Goal: Task Accomplishment & Management: Manage account settings

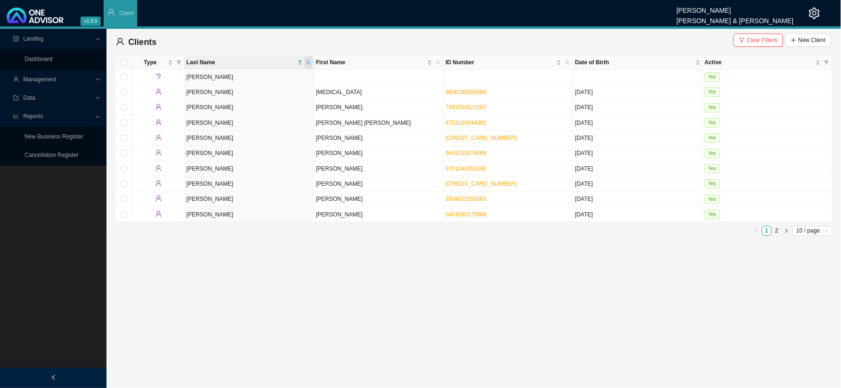
click at [312, 63] on span at bounding box center [308, 62] width 9 height 13
type input "calder"
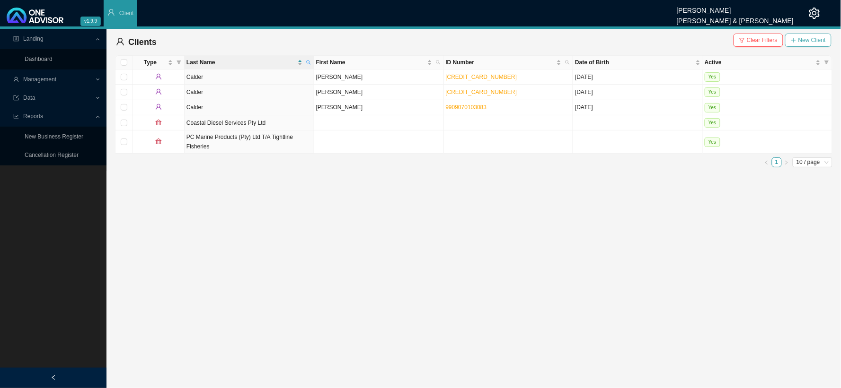
click at [799, 38] on span "New Client" at bounding box center [811, 39] width 27 height 9
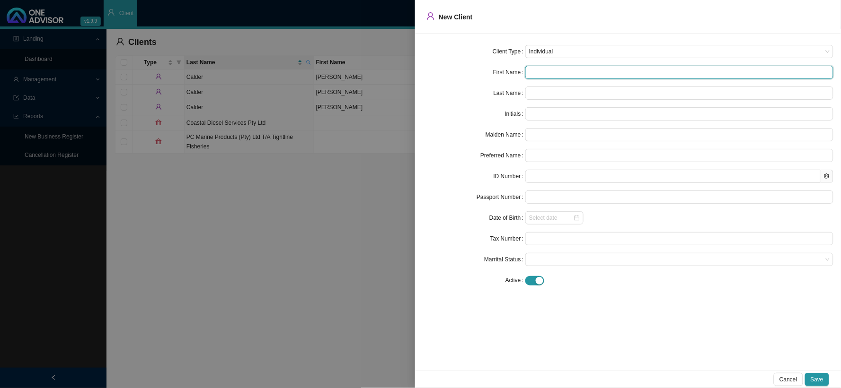
click at [544, 68] on input "text" at bounding box center [679, 72] width 308 height 13
click at [547, 69] on input "text" at bounding box center [679, 72] width 308 height 13
type input "M"
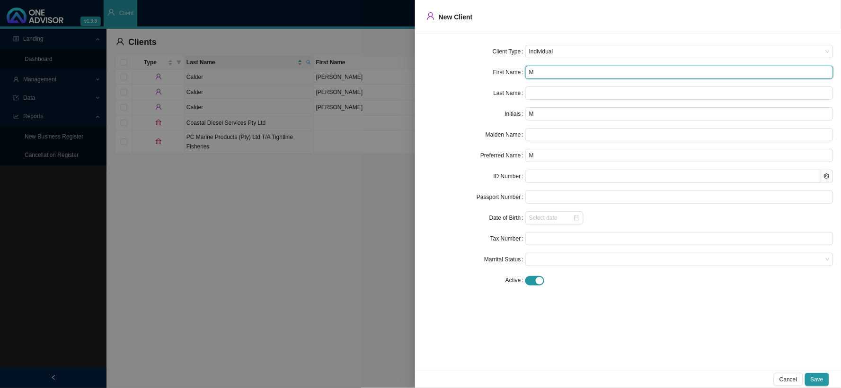
type input "Mi"
type input "Mit"
type input "Mitc"
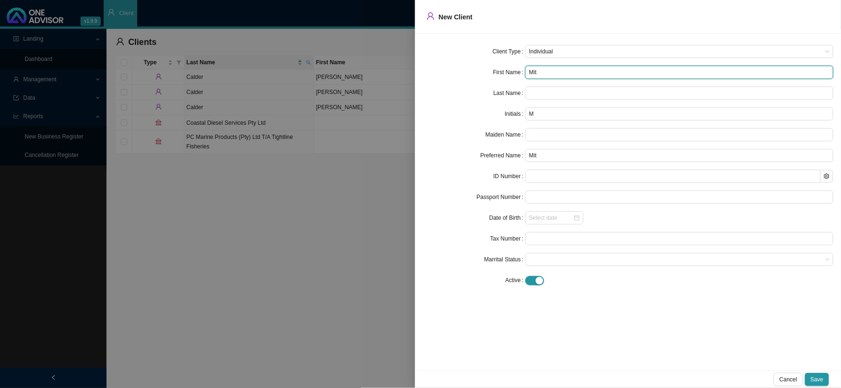
type input "Mitc"
type input "[PERSON_NAME]"
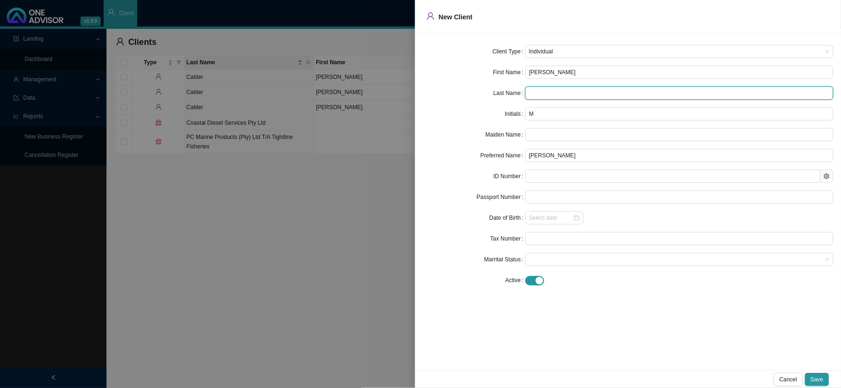
click at [537, 96] on input "text" at bounding box center [679, 93] width 308 height 13
type input "Calder"
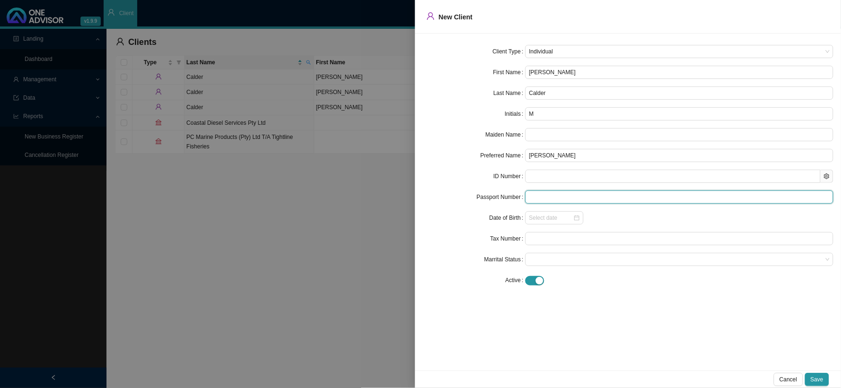
click at [551, 198] on input "text" at bounding box center [679, 197] width 308 height 13
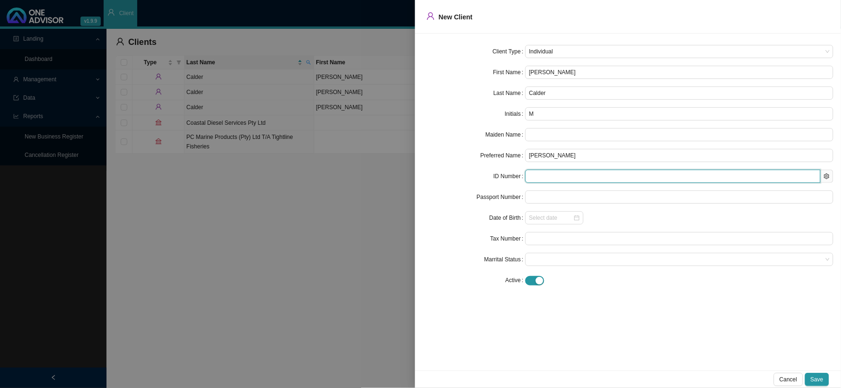
click at [549, 176] on input "text" at bounding box center [672, 176] width 295 height 13
paste input "9612275046087"
type input "9612275046087"
type input "[DATE]"
type input "9612275046087"
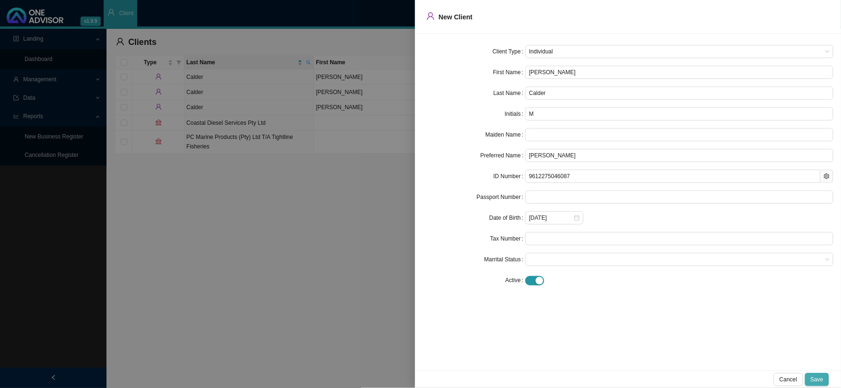
click at [816, 377] on span "Save" at bounding box center [816, 379] width 13 height 9
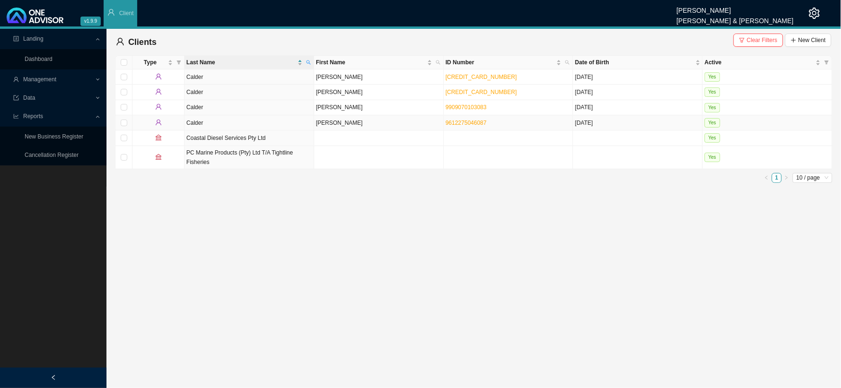
click at [332, 126] on td "[PERSON_NAME]" at bounding box center [379, 122] width 130 height 15
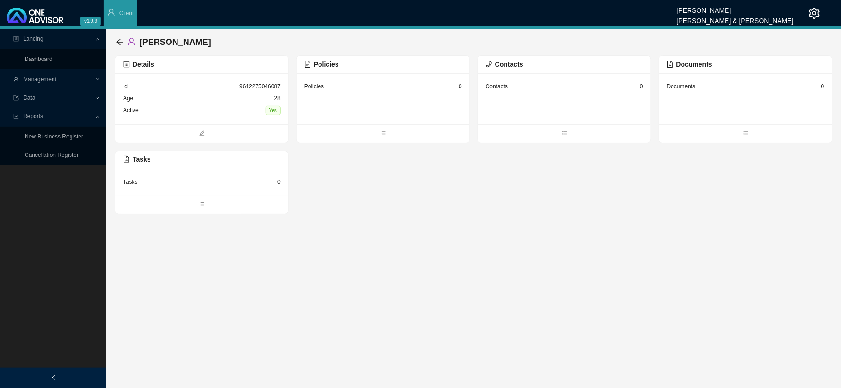
click at [522, 88] on div "Contacts 0" at bounding box center [564, 87] width 158 height 12
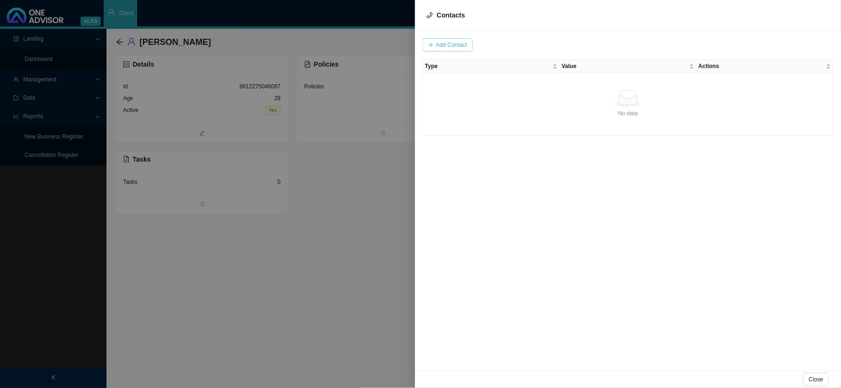
click at [460, 48] on span "Add Contact" at bounding box center [451, 44] width 31 height 9
click at [472, 45] on input "text" at bounding box center [480, 44] width 79 height 13
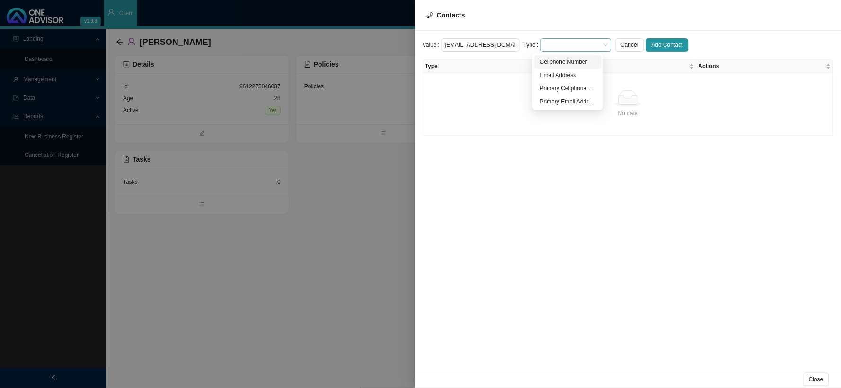
click at [548, 45] on span at bounding box center [575, 45] width 63 height 12
type input "[EMAIL_ADDRESS][DOMAIN_NAME]"
click at [564, 100] on div "Primary Email Address" at bounding box center [568, 101] width 56 height 9
click at [652, 45] on span "Add Contact" at bounding box center [667, 44] width 31 height 9
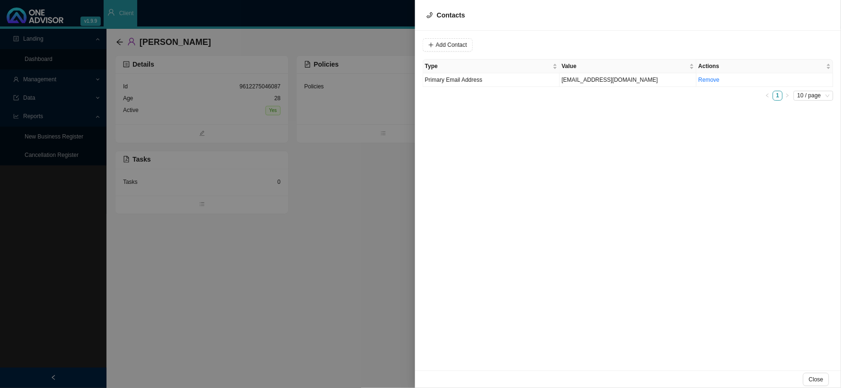
click at [387, 128] on div at bounding box center [420, 194] width 841 height 388
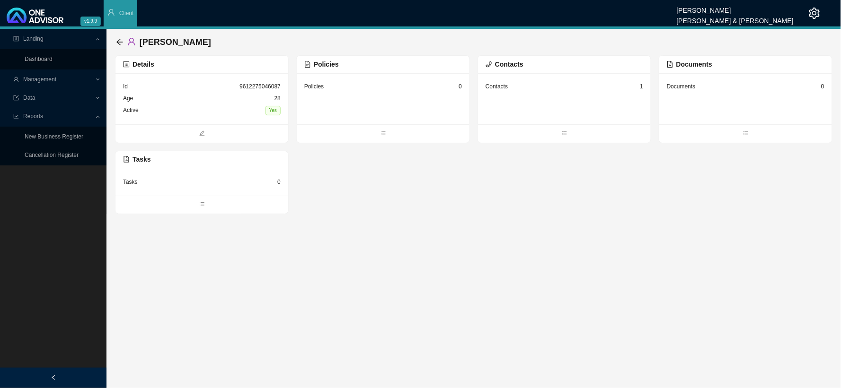
click at [369, 92] on div "Policies 0" at bounding box center [383, 87] width 158 height 12
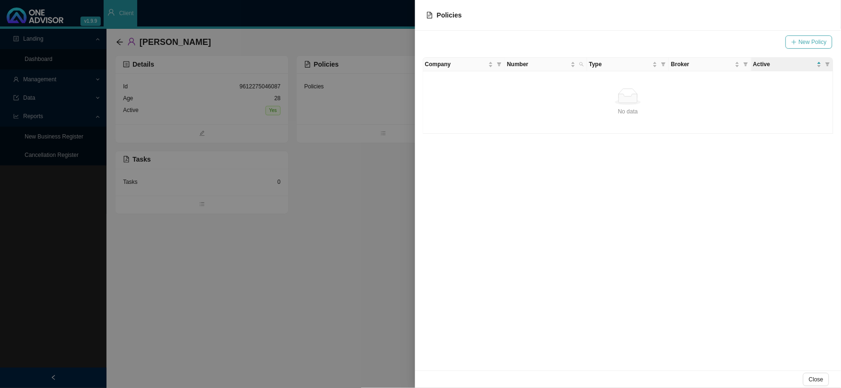
click at [813, 40] on span "New Policy" at bounding box center [813, 41] width 28 height 9
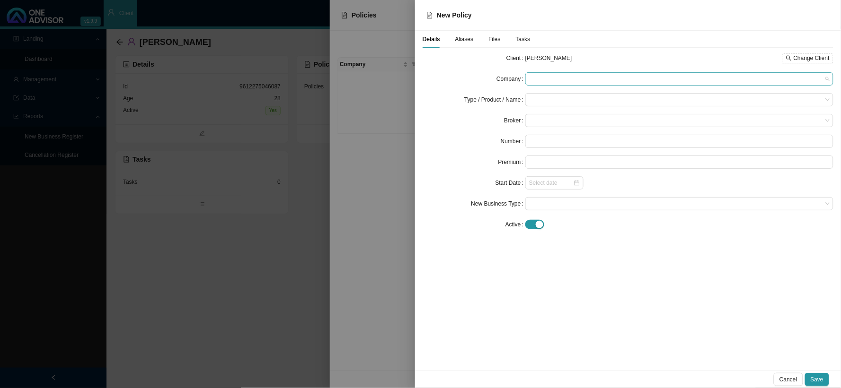
click at [543, 79] on span at bounding box center [679, 79] width 300 height 12
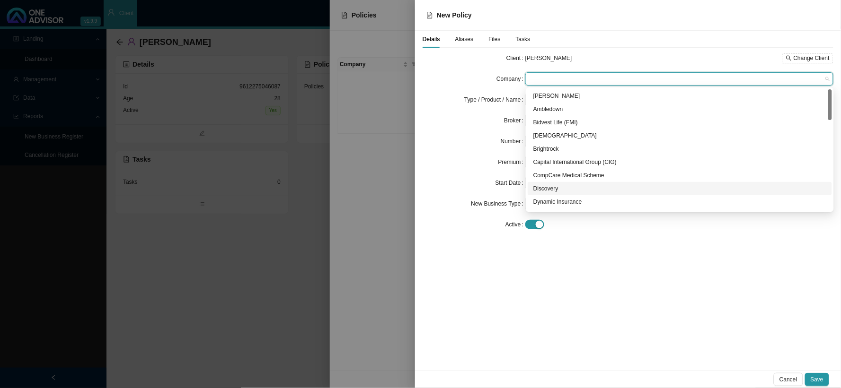
click at [551, 189] on div "Discovery" at bounding box center [679, 188] width 293 height 9
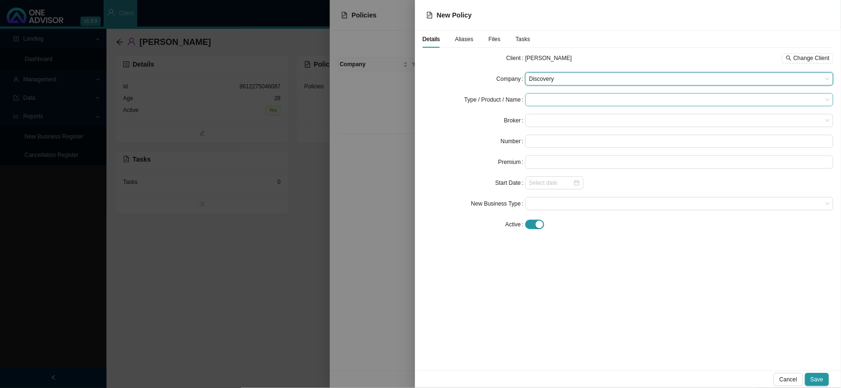
click at [548, 102] on input "search" at bounding box center [675, 100] width 293 height 12
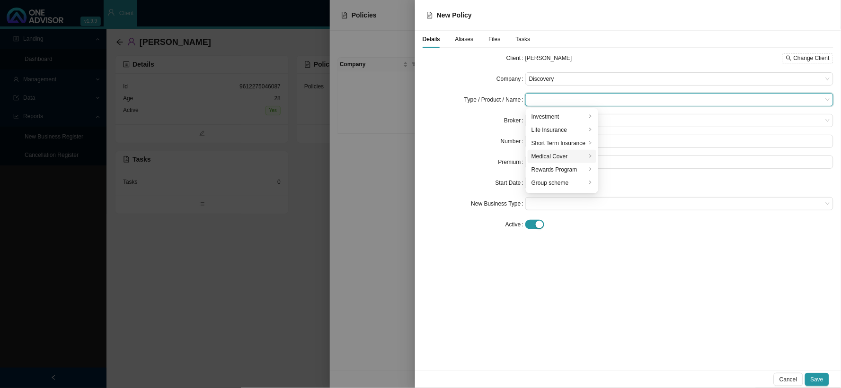
click at [553, 155] on div "Medical Cover" at bounding box center [558, 156] width 54 height 9
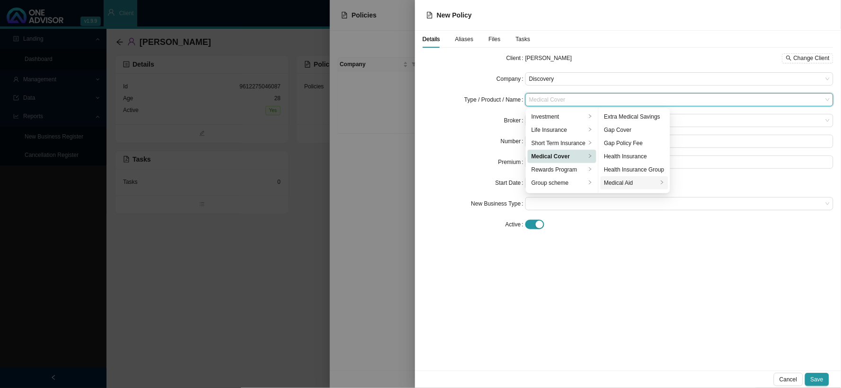
click at [639, 184] on div "Medical Aid" at bounding box center [630, 182] width 53 height 9
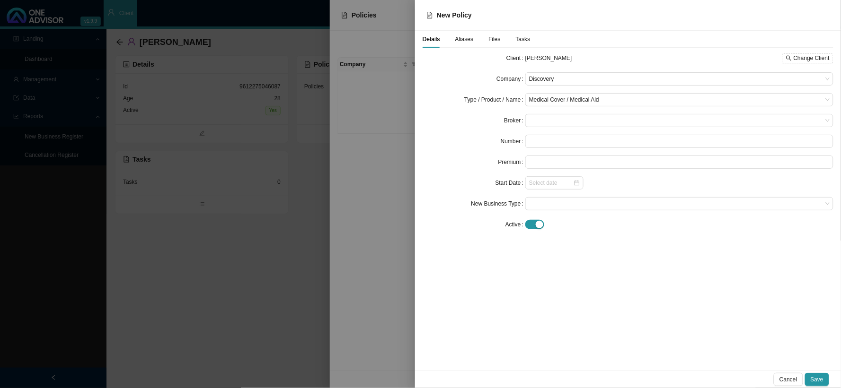
click at [654, 235] on div "Client [PERSON_NAME] Change Client Company Discovery Type / Product / Name Medi…" at bounding box center [628, 145] width 411 height 187
click at [531, 120] on span at bounding box center [679, 121] width 300 height 12
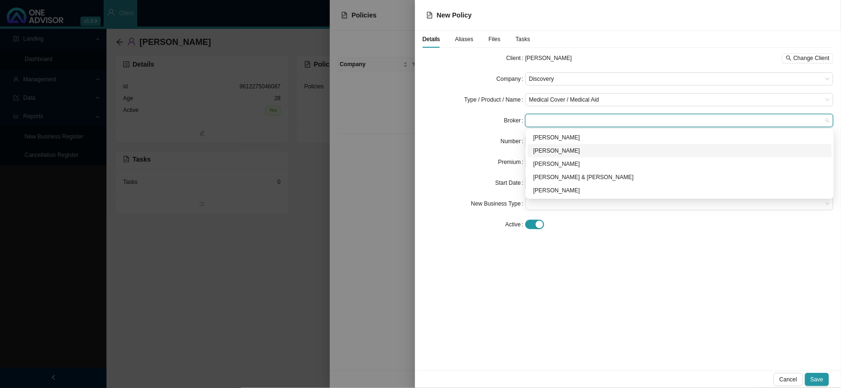
click at [543, 145] on div "[PERSON_NAME]" at bounding box center [680, 150] width 304 height 13
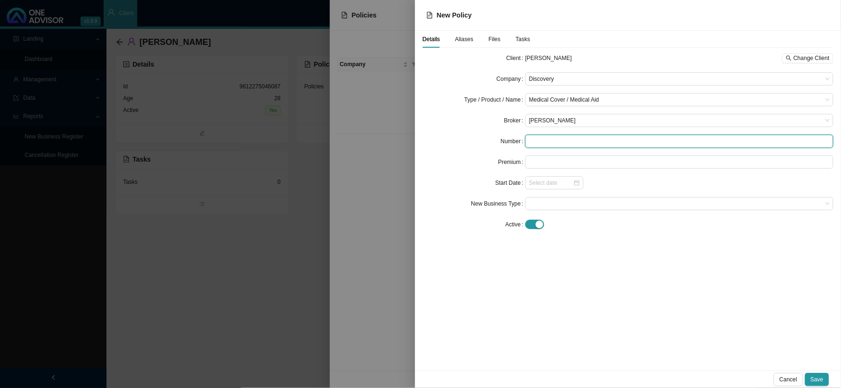
click at [546, 141] on input "text" at bounding box center [679, 141] width 308 height 13
click at [571, 143] on input "text" at bounding box center [679, 141] width 308 height 13
paste input "154570470"
type input "154570470"
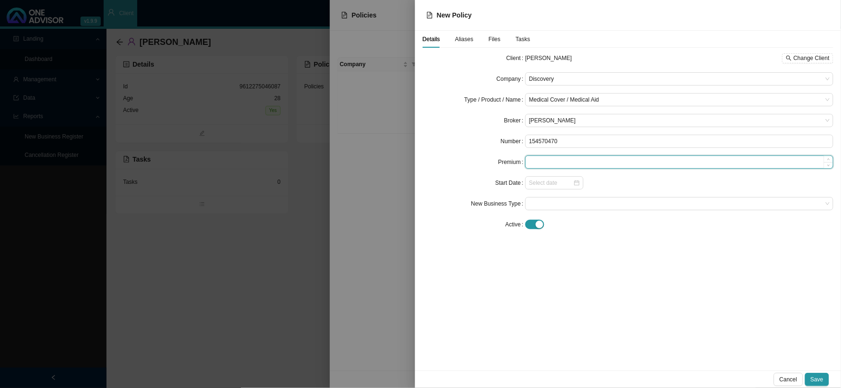
click at [569, 163] on input at bounding box center [679, 162] width 307 height 12
click at [568, 159] on input at bounding box center [679, 162] width 307 height 12
click at [554, 188] on div at bounding box center [554, 182] width 58 height 13
type input "3011.00"
click at [827, 381] on button "Save" at bounding box center [817, 379] width 24 height 13
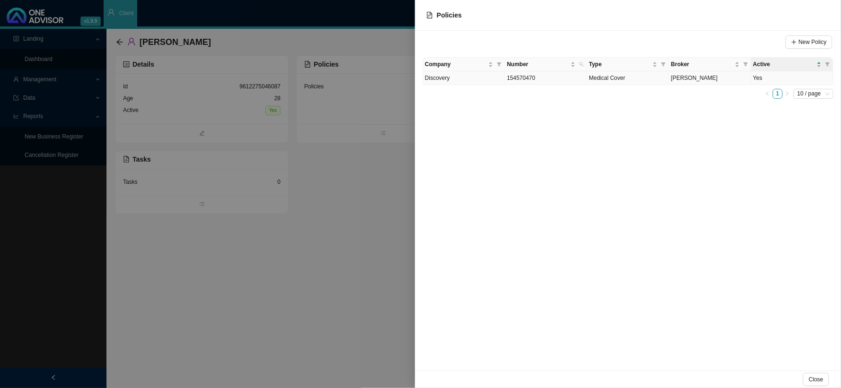
click at [446, 75] on span "Discovery" at bounding box center [437, 78] width 25 height 7
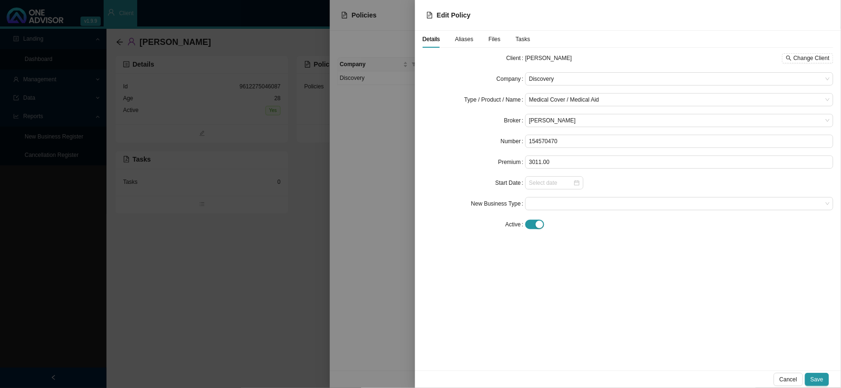
click at [464, 38] on span "Aliases" at bounding box center [464, 39] width 18 height 6
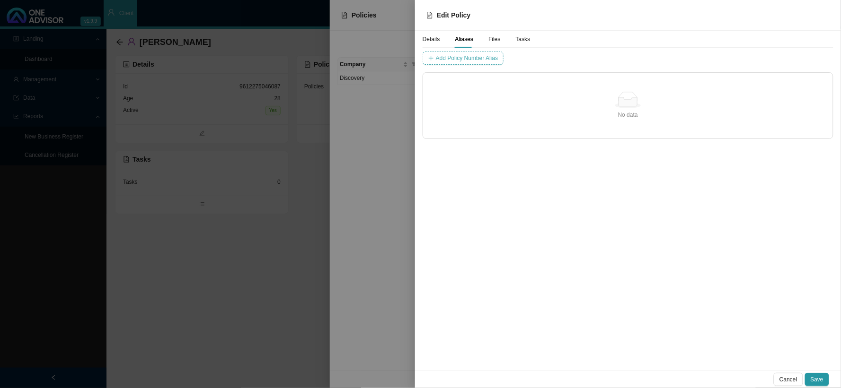
click at [489, 59] on span "Add Policy Number Alias" at bounding box center [467, 57] width 62 height 9
type input "1545704"
click at [631, 57] on span "Add Policy Number Alias" at bounding box center [662, 57] width 62 height 9
click at [817, 385] on button "Save" at bounding box center [817, 379] width 24 height 13
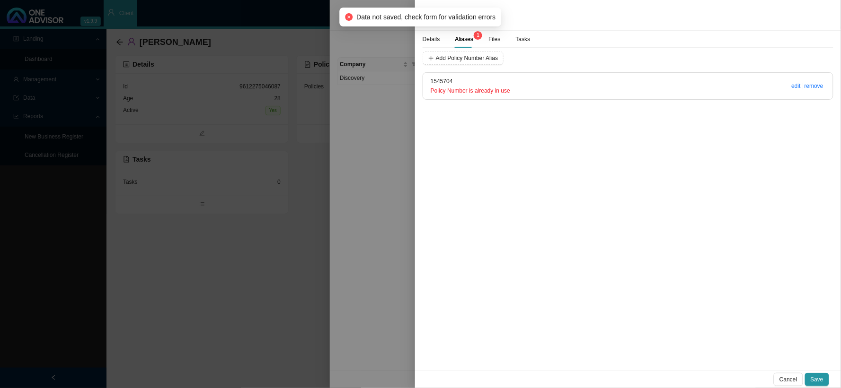
click at [311, 138] on div at bounding box center [420, 194] width 841 height 388
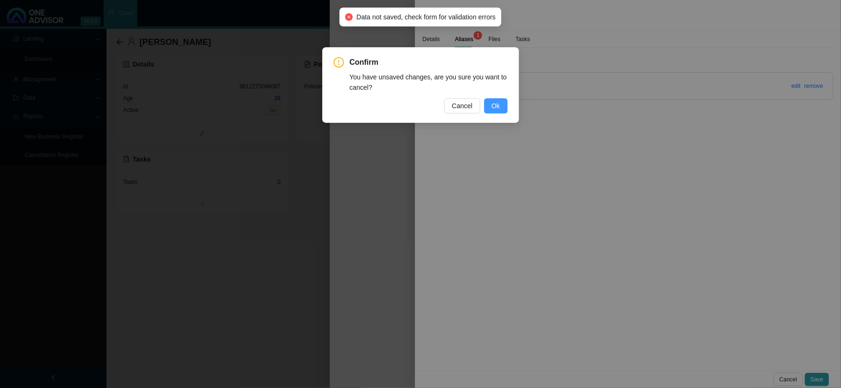
click at [494, 106] on span "Ok" at bounding box center [496, 106] width 9 height 10
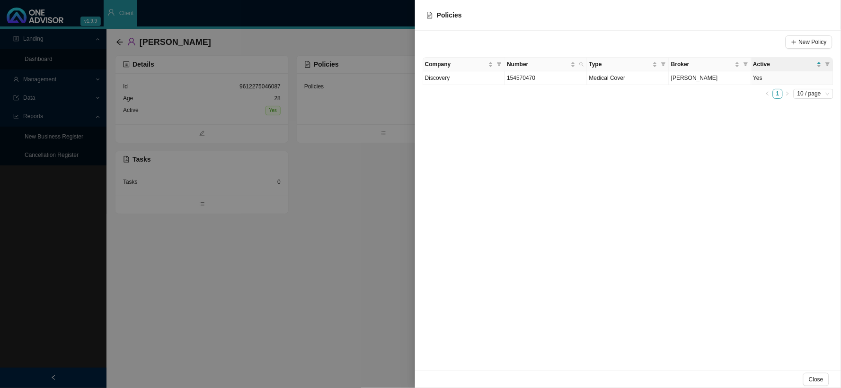
click at [124, 41] on div at bounding box center [420, 194] width 841 height 388
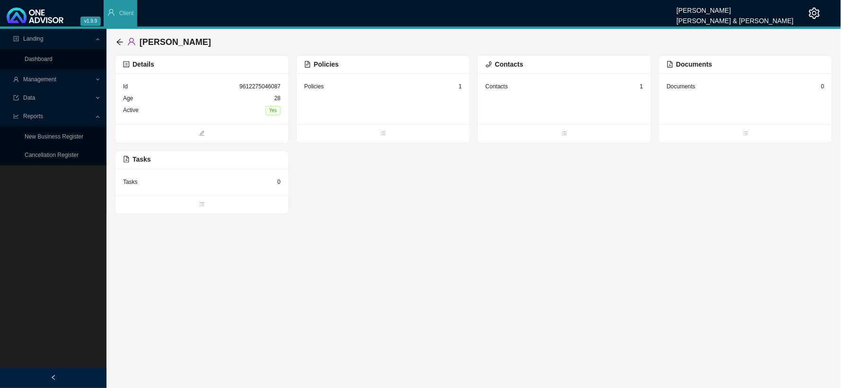
click at [117, 44] on icon "arrow-left" at bounding box center [120, 42] width 8 height 8
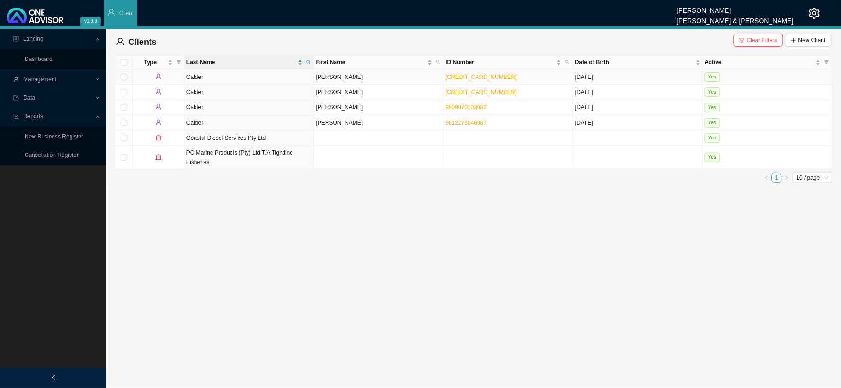
click at [333, 76] on td "[PERSON_NAME]" at bounding box center [379, 77] width 130 height 15
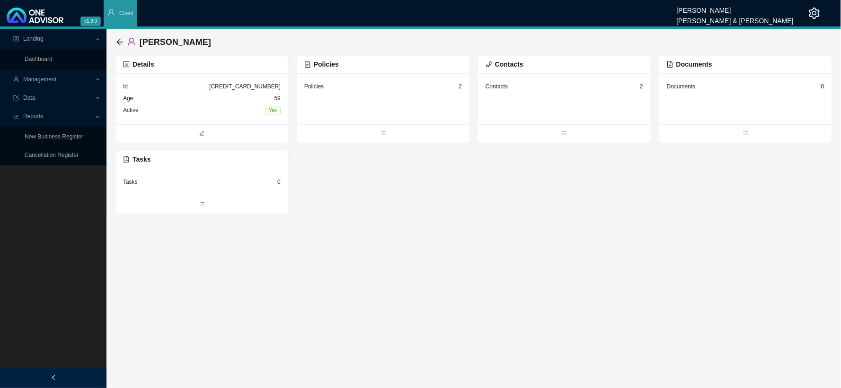
click at [366, 84] on div "Policies 2" at bounding box center [383, 87] width 158 height 12
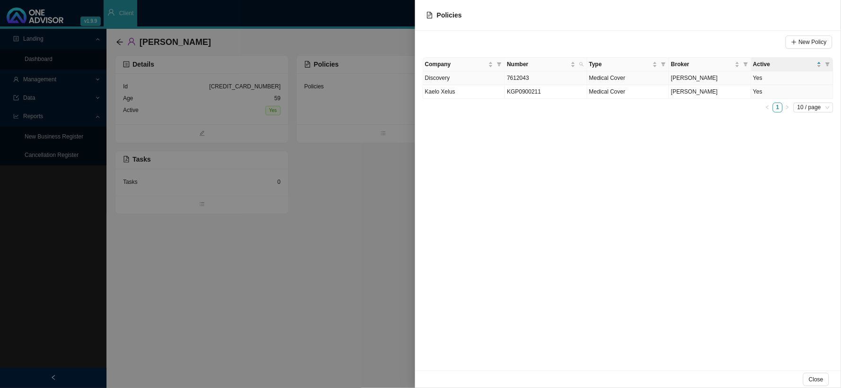
click at [537, 76] on td "7612043" at bounding box center [546, 78] width 82 height 14
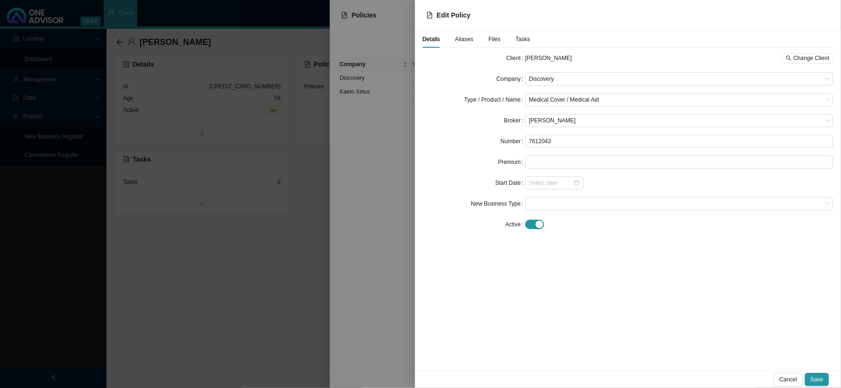
click at [461, 39] on span "Aliases" at bounding box center [464, 39] width 18 height 6
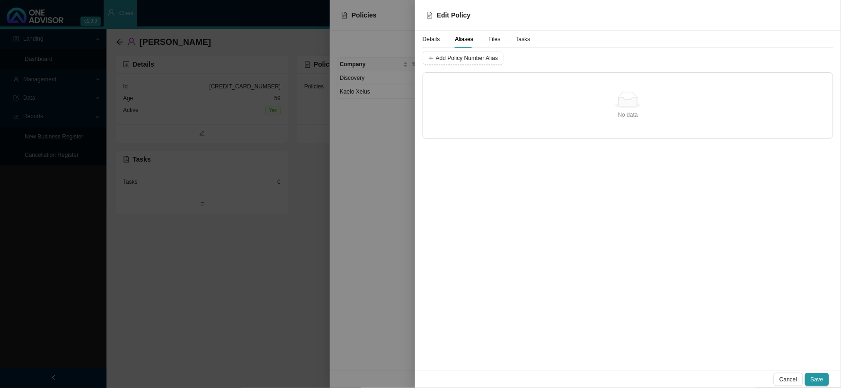
click at [428, 38] on span "Details" at bounding box center [432, 39] width 18 height 6
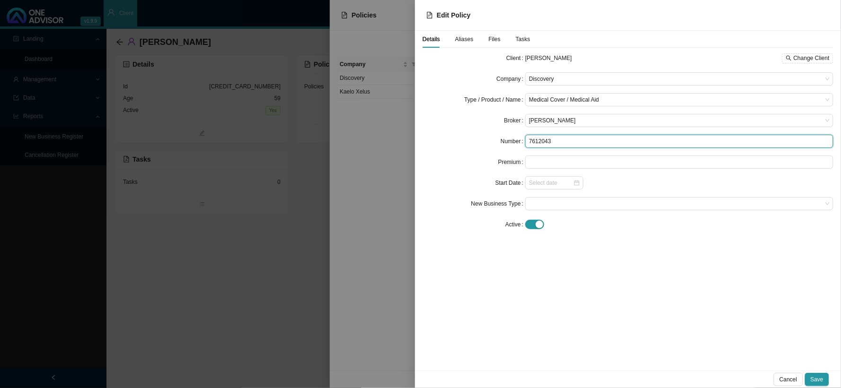
click at [570, 144] on input "7612043" at bounding box center [679, 141] width 308 height 13
drag, startPoint x: 560, startPoint y: 138, endPoint x: 518, endPoint y: 139, distance: 42.1
click at [518, 139] on div "Number 7612043" at bounding box center [628, 141] width 411 height 13
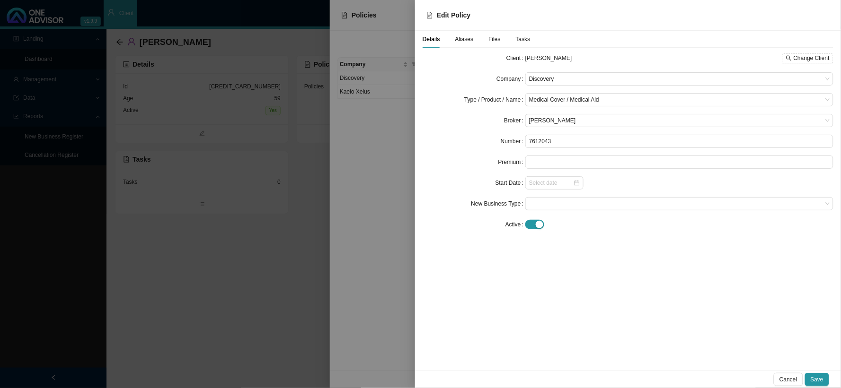
click at [469, 41] on span "Aliases" at bounding box center [464, 39] width 18 height 6
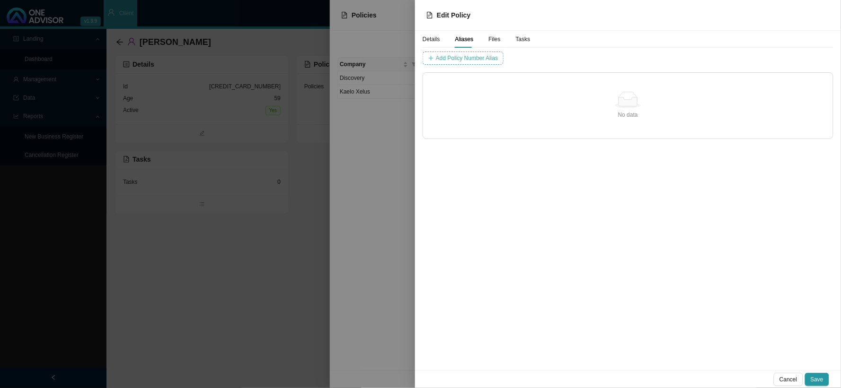
click at [469, 62] on span "Add Policy Number Alias" at bounding box center [467, 57] width 62 height 9
type input "7612043"
click at [631, 57] on span "Add Policy Number Alias" at bounding box center [662, 57] width 62 height 9
click at [824, 378] on button "Save" at bounding box center [817, 379] width 24 height 13
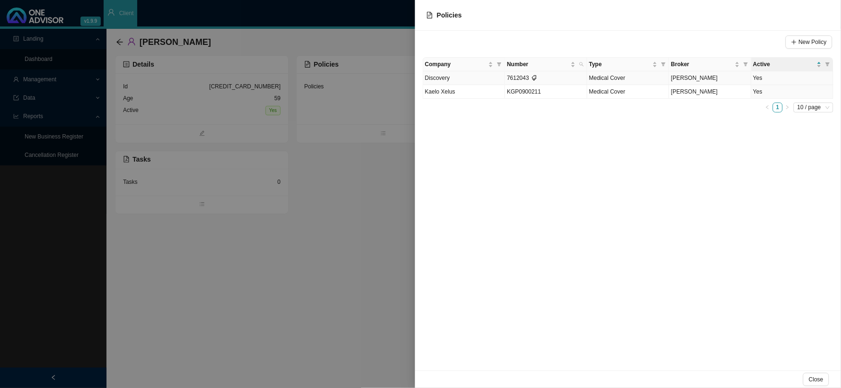
click at [523, 76] on td "7612043" at bounding box center [546, 78] width 82 height 14
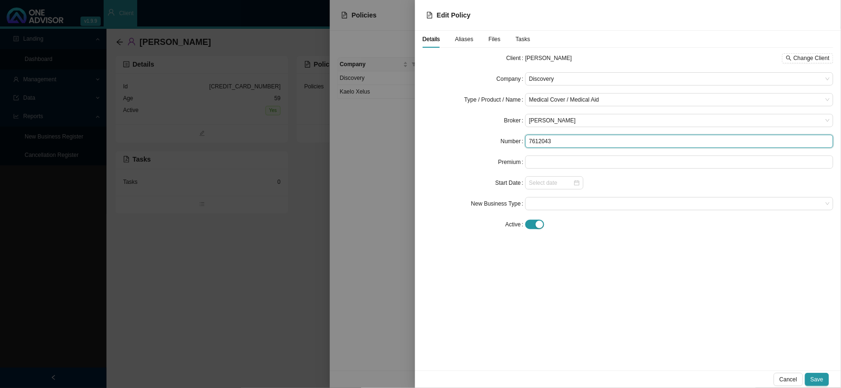
click at [573, 146] on input "7612043" at bounding box center [679, 141] width 308 height 13
click at [560, 144] on input "7612043" at bounding box center [679, 141] width 308 height 13
click at [615, 93] on div "Medical Cover / Medical Aid" at bounding box center [679, 99] width 308 height 13
type input "761204350"
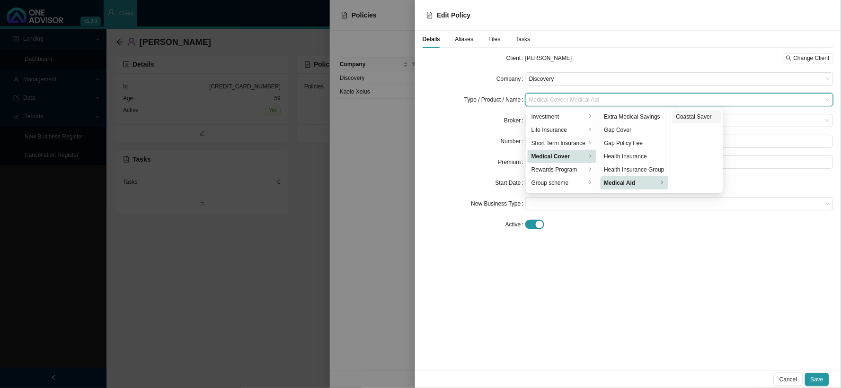
click at [709, 112] on div "Coastal Saver" at bounding box center [696, 116] width 41 height 9
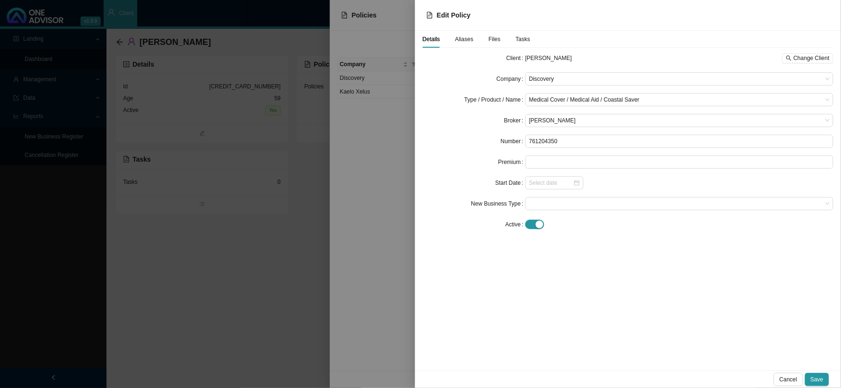
click at [668, 267] on div "Details Aliases Files Tasks Client [PERSON_NAME] Change Client Company Discover…" at bounding box center [628, 201] width 426 height 340
click at [564, 162] on input at bounding box center [679, 162] width 307 height 12
type input "3797.00"
click at [556, 185] on input at bounding box center [551, 182] width 44 height 9
click at [540, 202] on button "prev-year" at bounding box center [541, 200] width 9 height 17
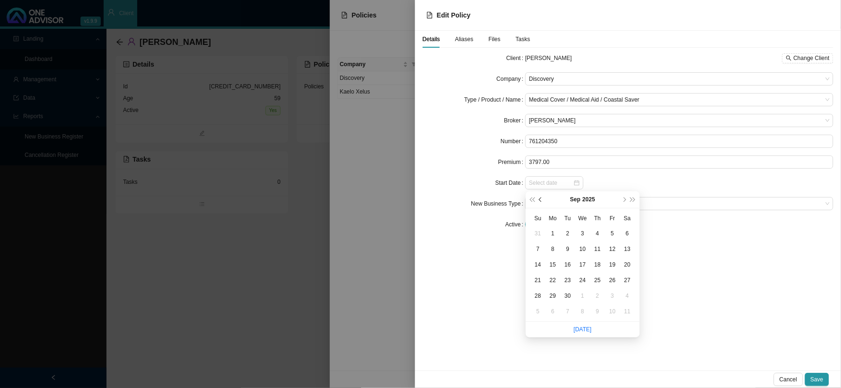
click at [540, 202] on button "prev-year" at bounding box center [541, 200] width 9 height 17
click at [624, 200] on span "next-year" at bounding box center [624, 200] width 5 height 5
click at [530, 201] on span "super-prev-year" at bounding box center [532, 200] width 5 height 5
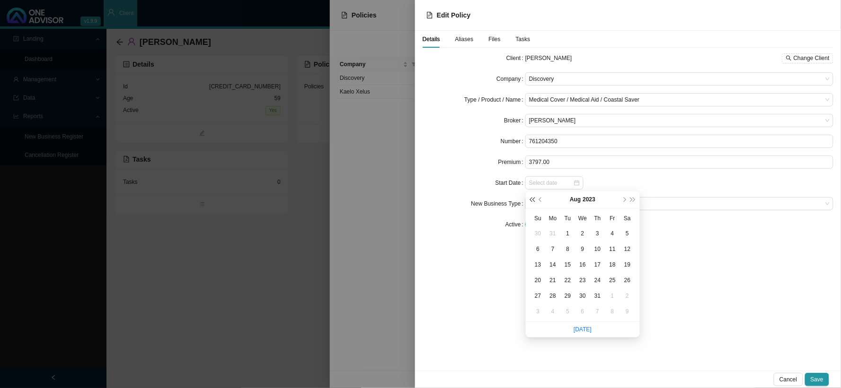
click at [530, 201] on span "super-prev-year" at bounding box center [532, 200] width 5 height 5
type input "[DATE]"
click at [537, 232] on div "1" at bounding box center [538, 234] width 10 height 10
click at [547, 205] on span at bounding box center [679, 204] width 300 height 12
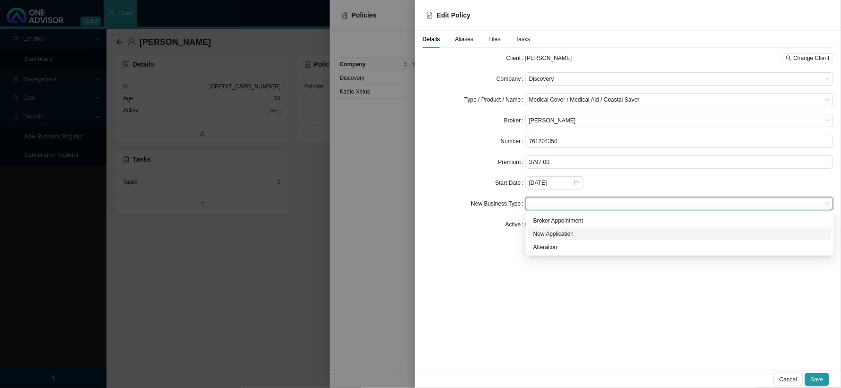
click at [544, 235] on div "New Application" at bounding box center [679, 233] width 293 height 9
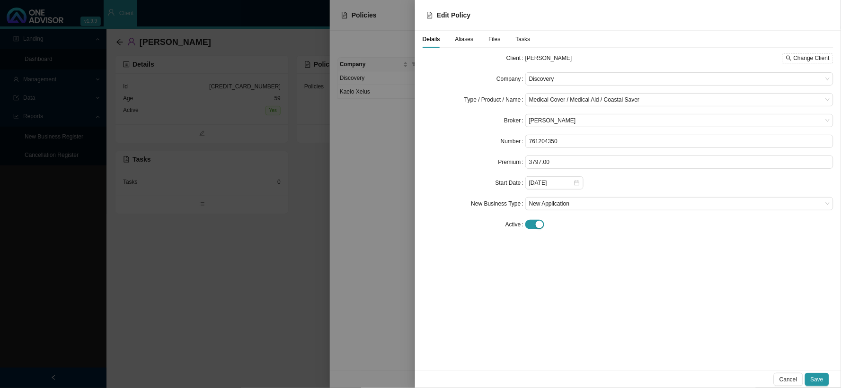
click at [469, 41] on span "Aliases" at bounding box center [464, 39] width 18 height 6
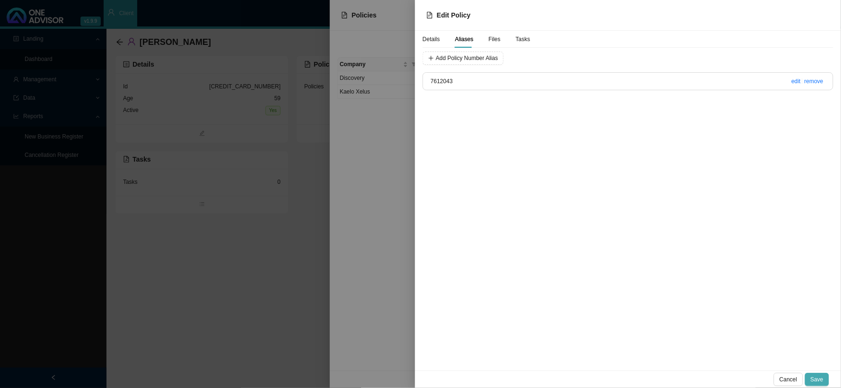
click at [817, 381] on span "Save" at bounding box center [816, 379] width 13 height 9
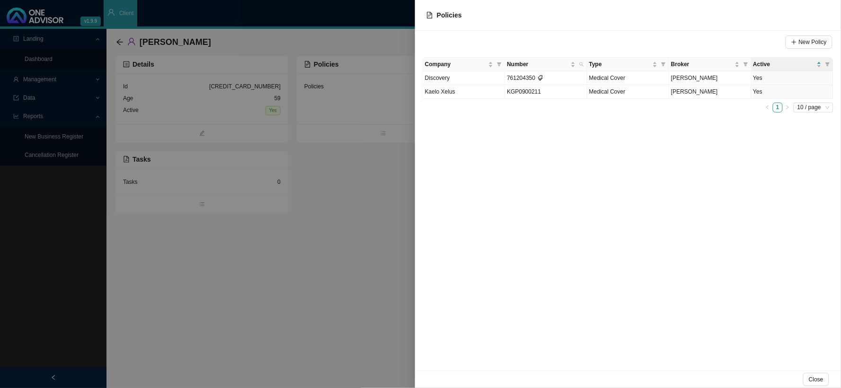
click at [368, 172] on div at bounding box center [420, 194] width 841 height 388
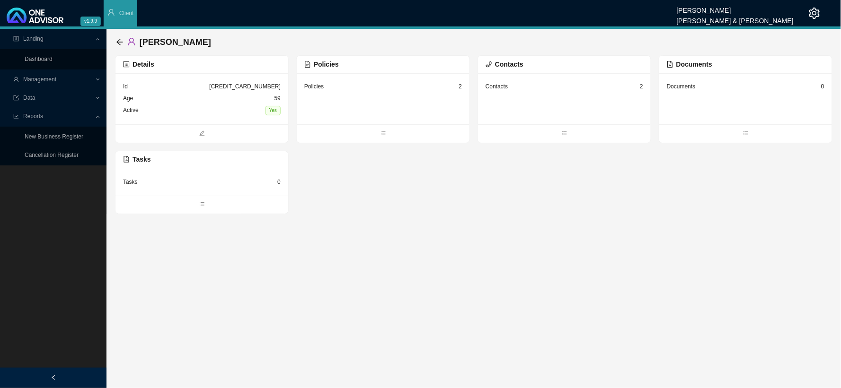
click at [116, 35] on div "[PERSON_NAME]" at bounding box center [165, 42] width 99 height 17
click at [121, 44] on icon "arrow-left" at bounding box center [120, 42] width 8 height 8
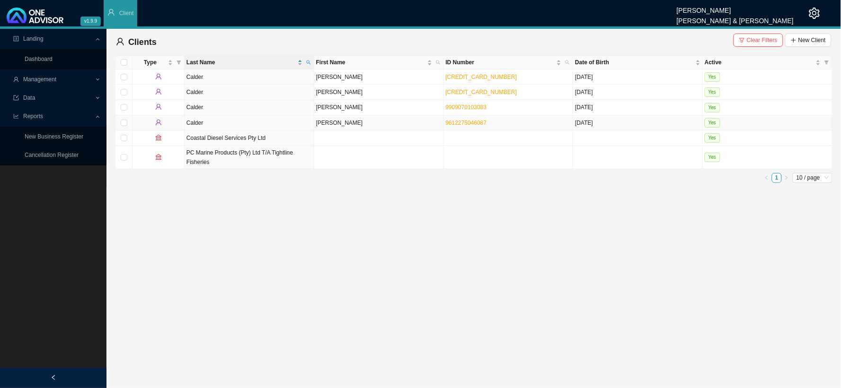
click at [326, 123] on td "[PERSON_NAME]" at bounding box center [379, 122] width 130 height 15
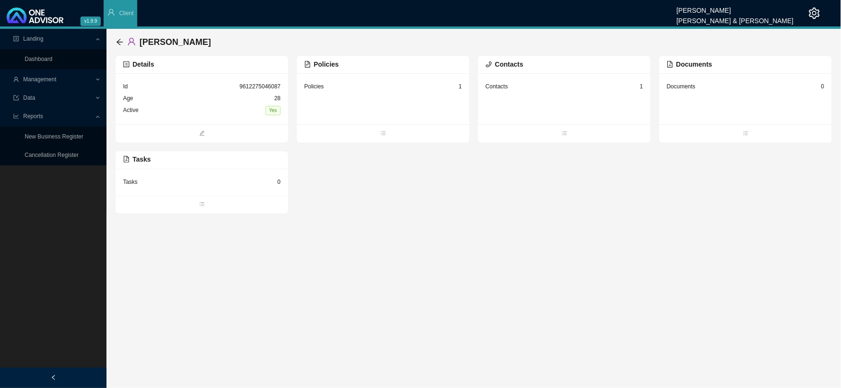
click at [343, 86] on div "Policies 1" at bounding box center [383, 87] width 158 height 12
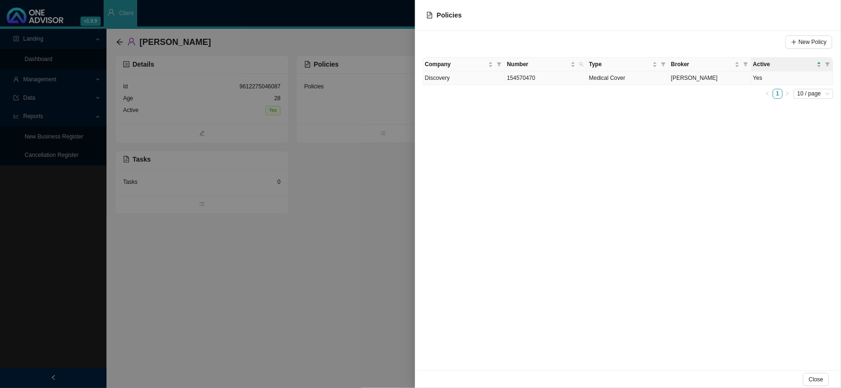
click at [537, 81] on td "154570470" at bounding box center [546, 78] width 82 height 14
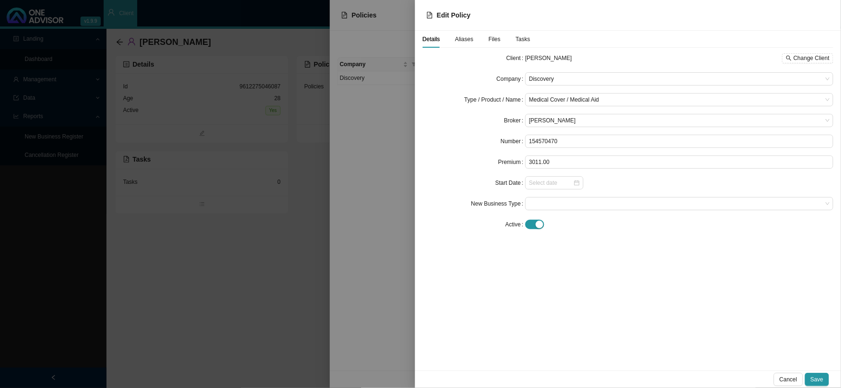
click at [467, 38] on span "Aliases" at bounding box center [464, 39] width 18 height 6
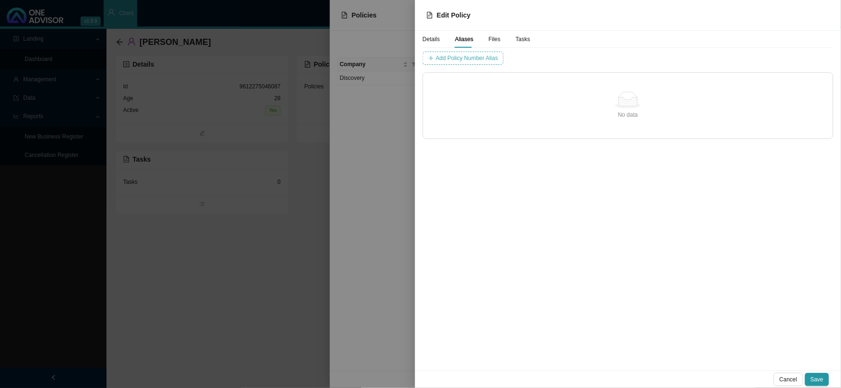
click at [465, 62] on span "Add Policy Number Alias" at bounding box center [467, 57] width 62 height 9
click at [512, 54] on input "text" at bounding box center [551, 58] width 79 height 13
type input "1545704"
click at [631, 57] on span "Add Policy Number Alias" at bounding box center [662, 57] width 62 height 9
click at [814, 379] on span "Save" at bounding box center [816, 379] width 13 height 9
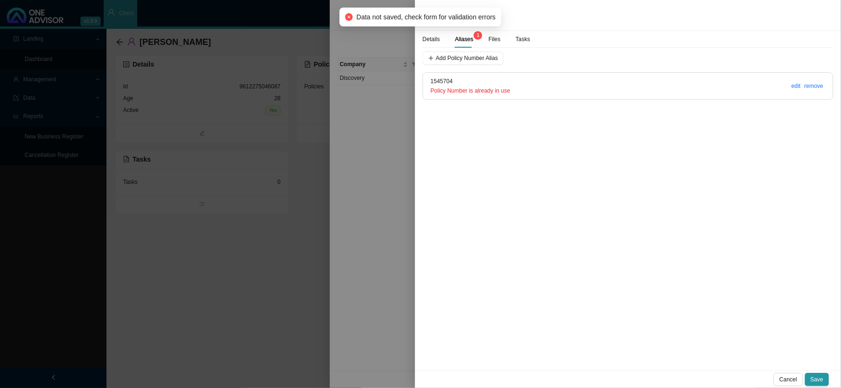
click at [483, 91] on span "Policy Number is already in use" at bounding box center [470, 91] width 79 height 7
click at [394, 124] on div at bounding box center [420, 194] width 841 height 388
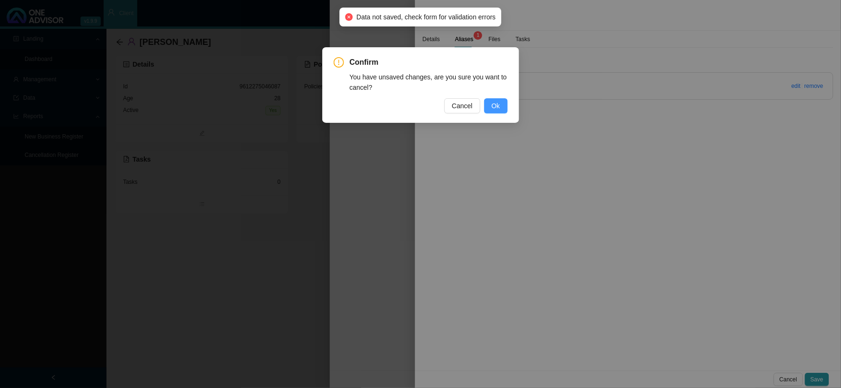
click at [502, 106] on button "Ok" at bounding box center [496, 105] width 24 height 15
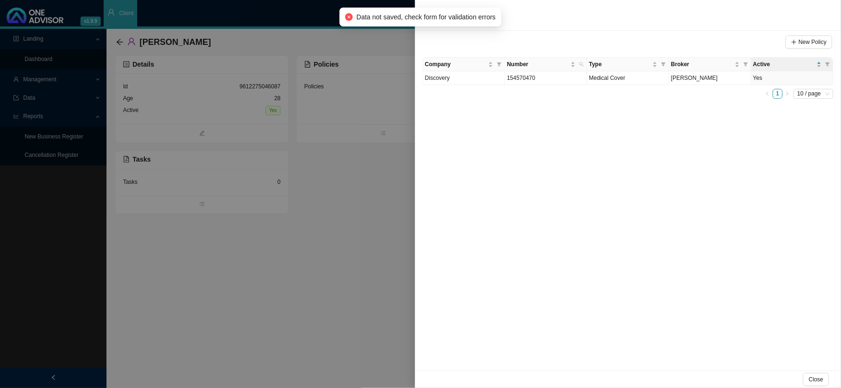
click at [374, 139] on div at bounding box center [420, 194] width 841 height 388
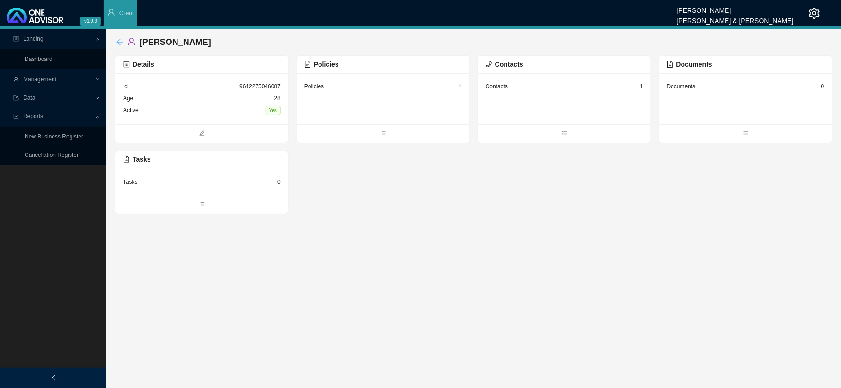
click at [118, 39] on icon "arrow-left" at bounding box center [120, 42] width 8 height 8
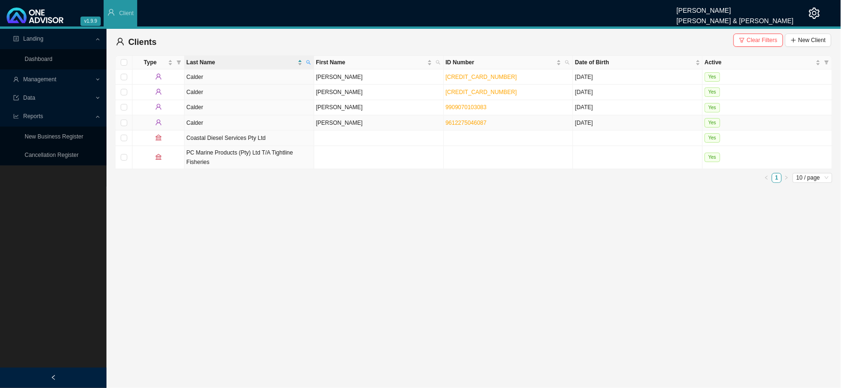
click at [387, 125] on td "[PERSON_NAME]" at bounding box center [379, 122] width 130 height 15
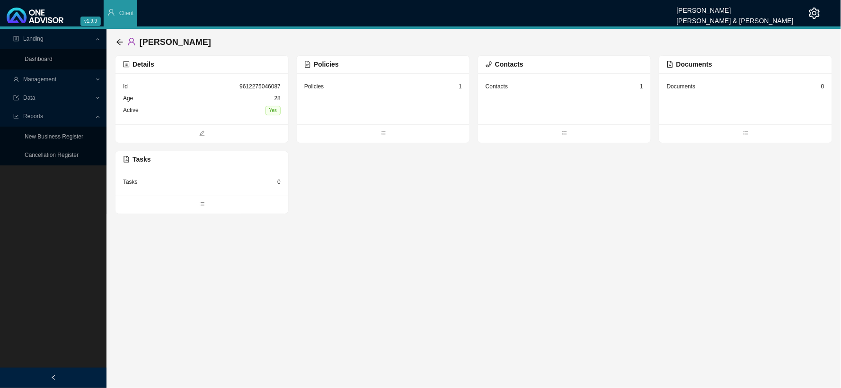
click at [431, 88] on div "Policies 1" at bounding box center [383, 87] width 158 height 12
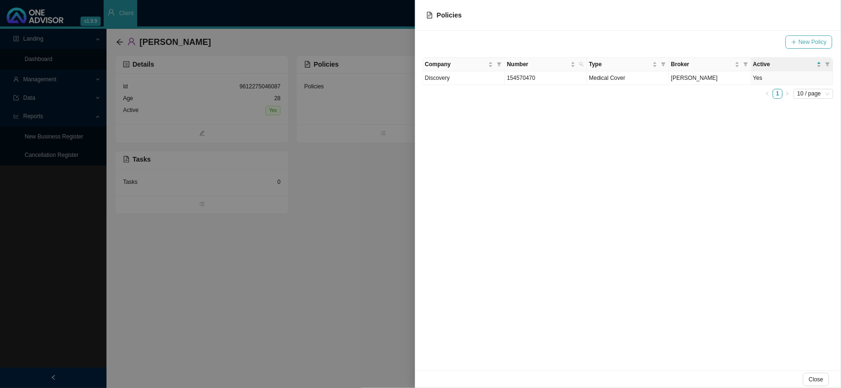
click at [803, 43] on span "New Policy" at bounding box center [813, 41] width 28 height 9
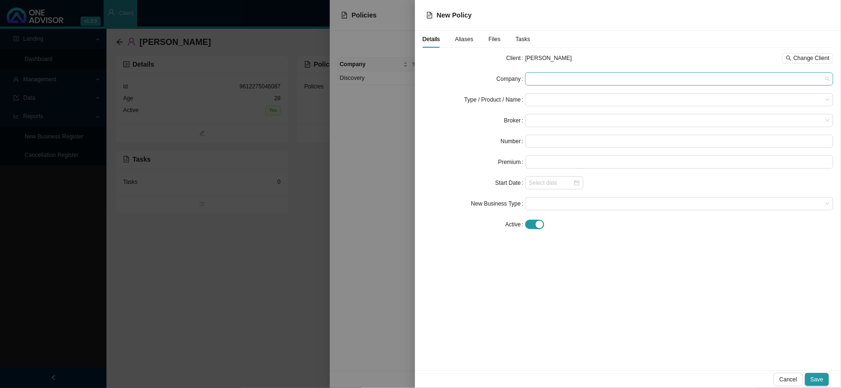
click at [550, 83] on span at bounding box center [679, 79] width 300 height 12
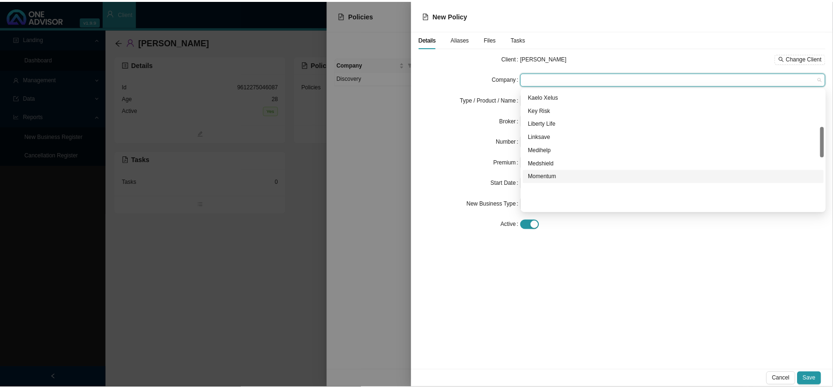
scroll to position [145, 0]
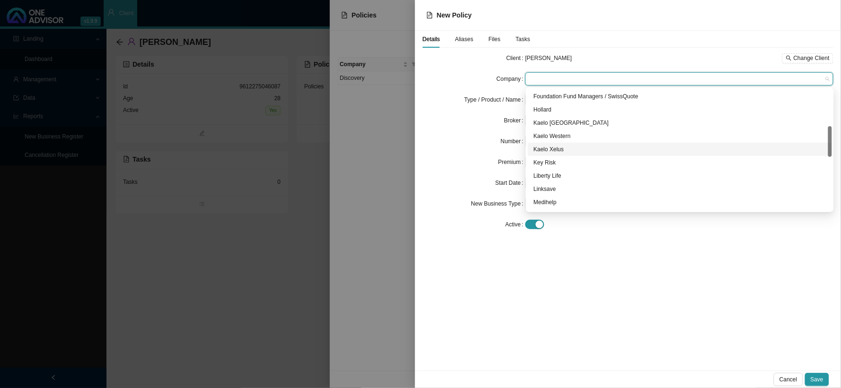
click at [551, 147] on div "Kaelo Xelus" at bounding box center [679, 149] width 293 height 9
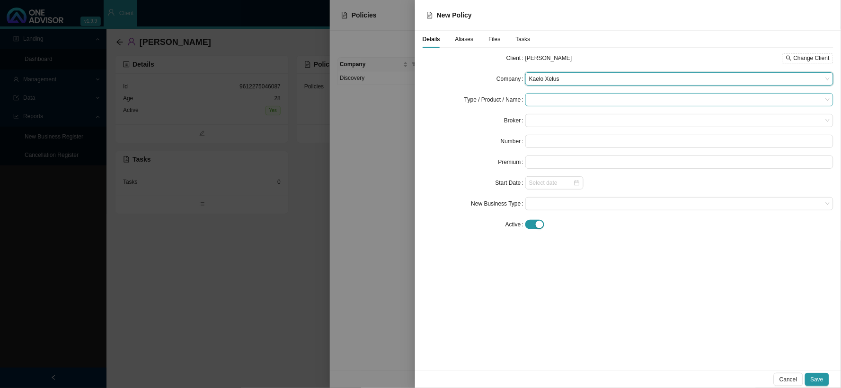
click at [545, 100] on input "search" at bounding box center [675, 100] width 293 height 12
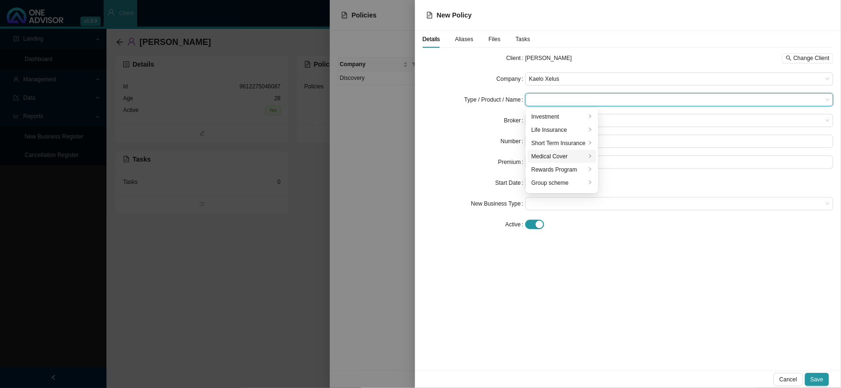
click at [544, 159] on div "Medical Cover" at bounding box center [558, 156] width 54 height 9
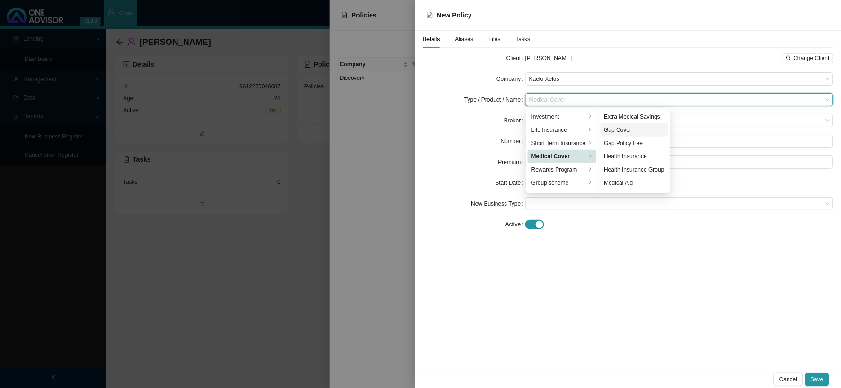
click at [635, 128] on div "Gap Cover" at bounding box center [634, 129] width 60 height 9
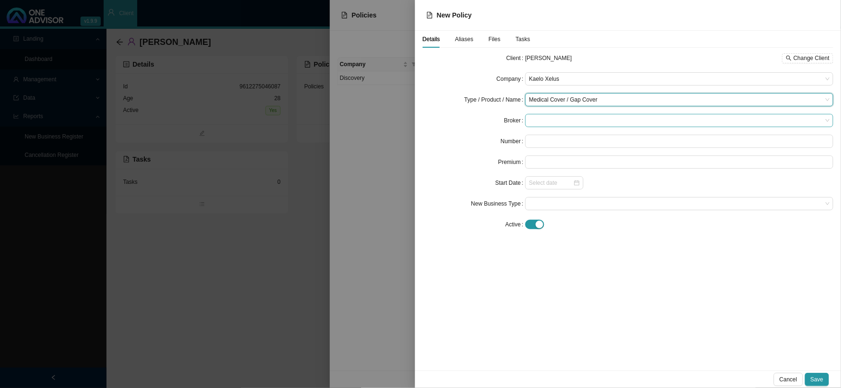
click at [535, 120] on span at bounding box center [679, 121] width 300 height 12
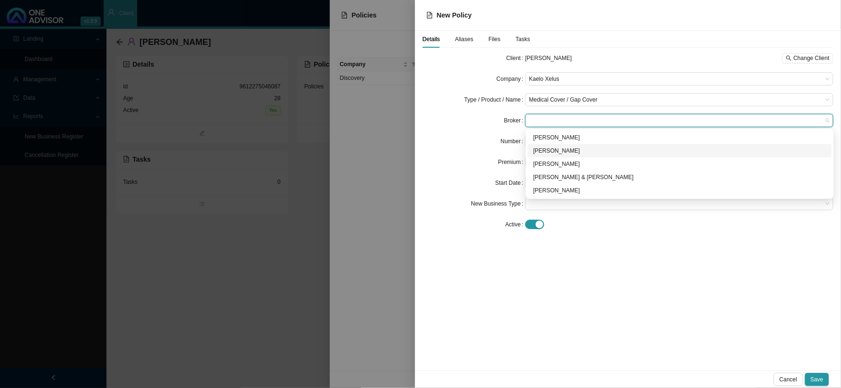
click at [537, 153] on div "[PERSON_NAME]" at bounding box center [679, 150] width 293 height 9
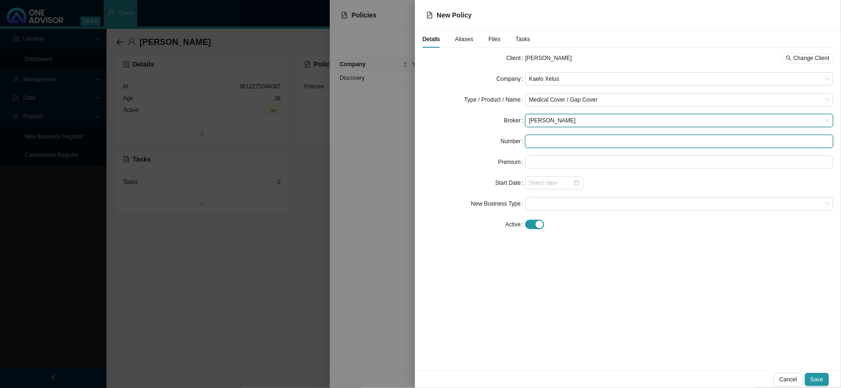
click at [542, 139] on input "text" at bounding box center [679, 141] width 308 height 13
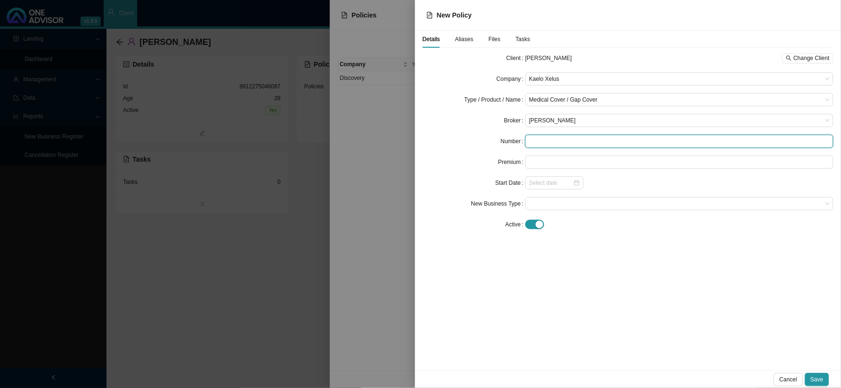
paste input "1086676"
type input "1086676"
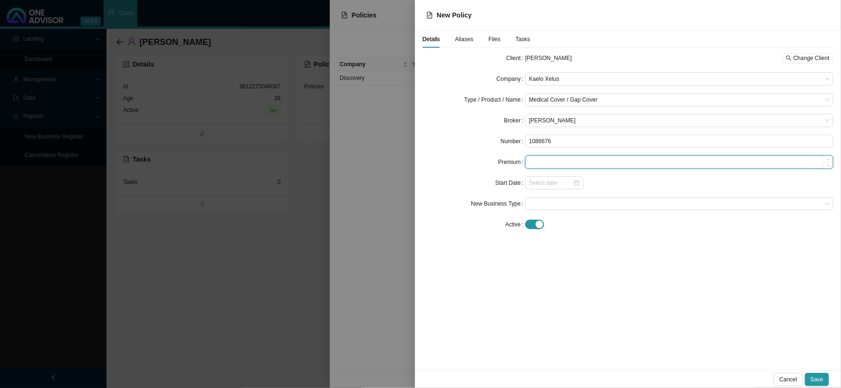
click at [554, 161] on input at bounding box center [679, 162] width 307 height 12
click at [547, 186] on input at bounding box center [551, 182] width 44 height 9
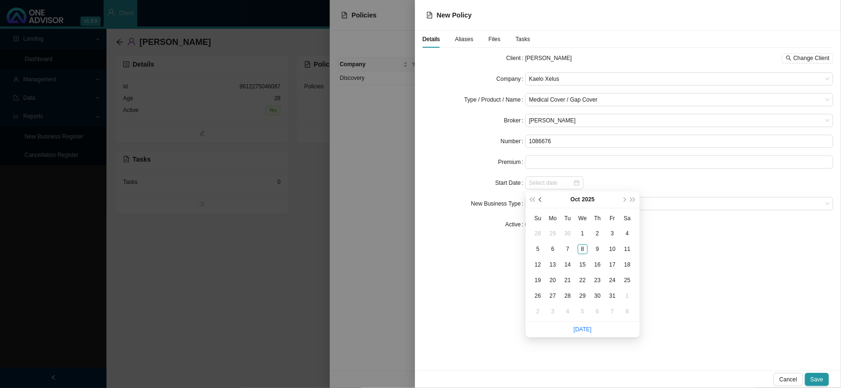
click at [540, 202] on span "prev-year" at bounding box center [541, 200] width 5 height 5
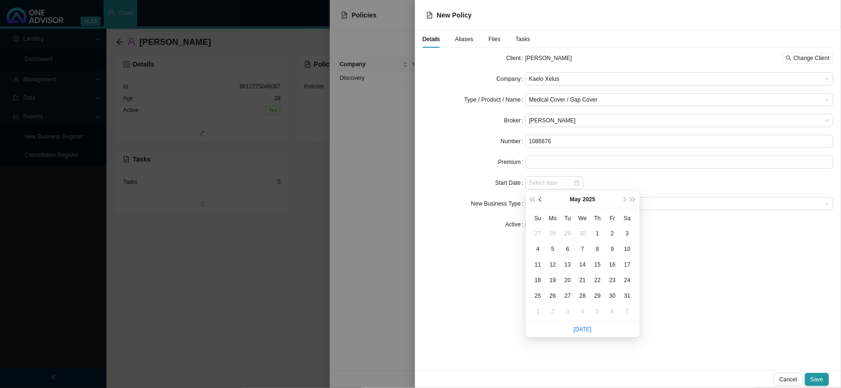
click at [540, 202] on span "prev-year" at bounding box center [541, 200] width 5 height 5
click at [531, 201] on span "super-prev-year" at bounding box center [532, 200] width 5 height 5
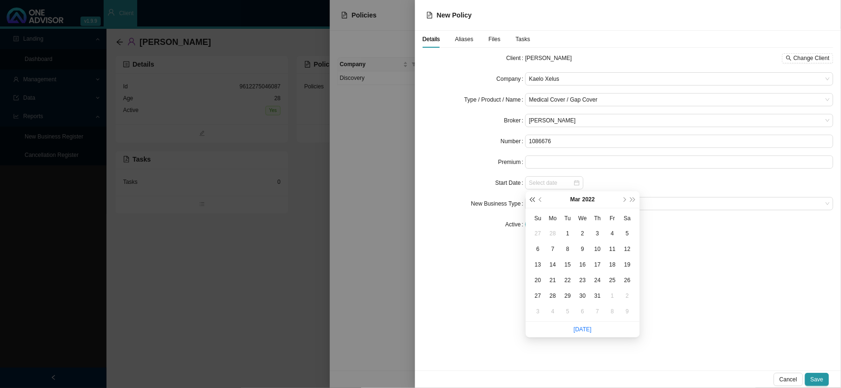
click at [531, 201] on span "super-prev-year" at bounding box center [532, 200] width 5 height 5
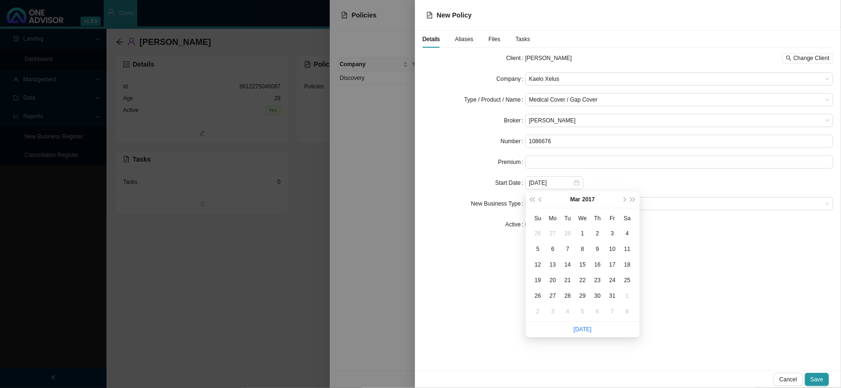
type input "[DATE]"
click at [582, 235] on div "1" at bounding box center [583, 234] width 10 height 10
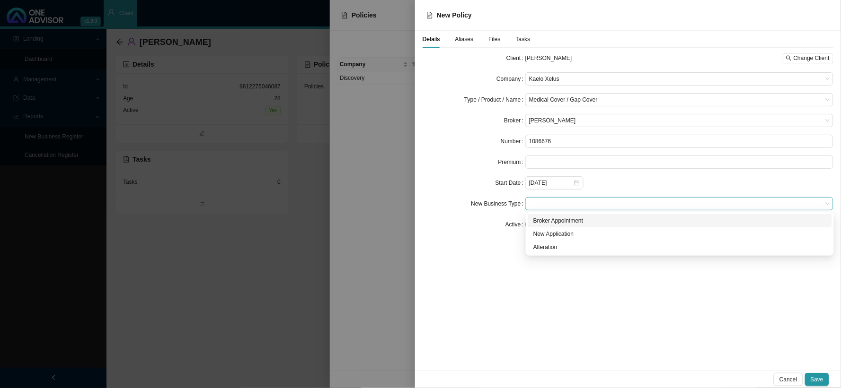
click at [573, 205] on span at bounding box center [679, 204] width 300 height 12
click at [556, 233] on div "New Application" at bounding box center [679, 233] width 293 height 9
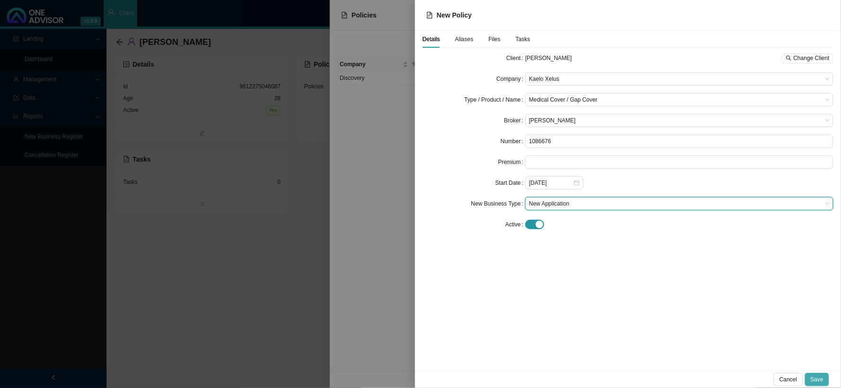
click at [825, 381] on button "Save" at bounding box center [817, 379] width 24 height 13
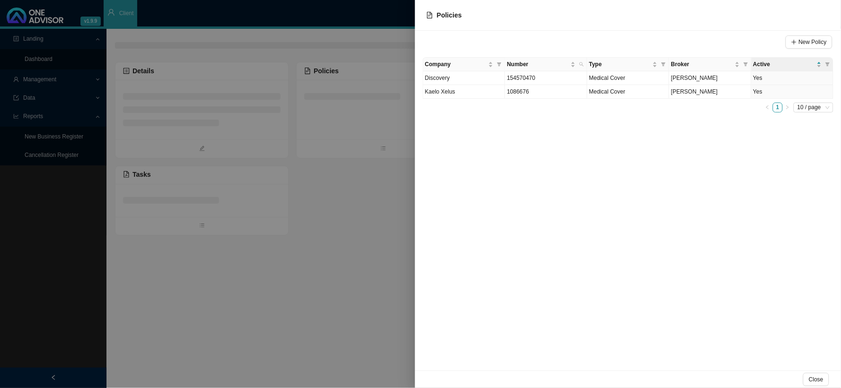
drag, startPoint x: 383, startPoint y: 205, endPoint x: 389, endPoint y: 206, distance: 6.2
click at [386, 206] on div at bounding box center [420, 194] width 841 height 388
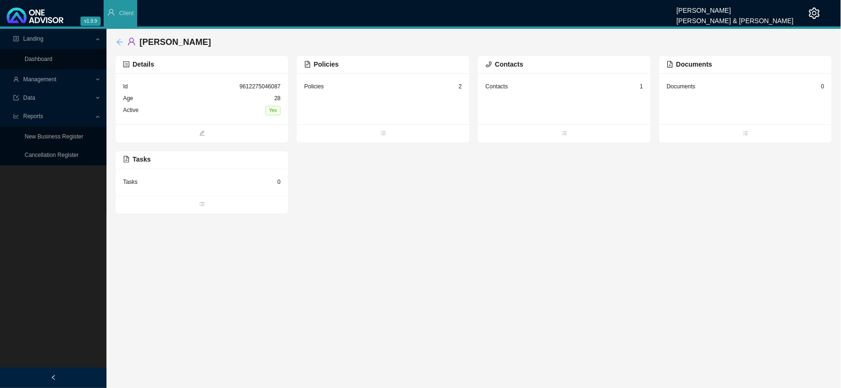
click at [117, 38] on icon "arrow-left" at bounding box center [120, 42] width 8 height 8
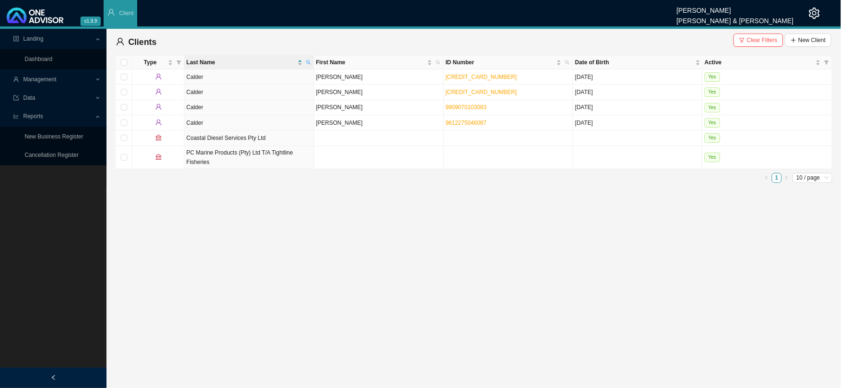
click at [87, 73] on span "Management" at bounding box center [53, 79] width 81 height 17
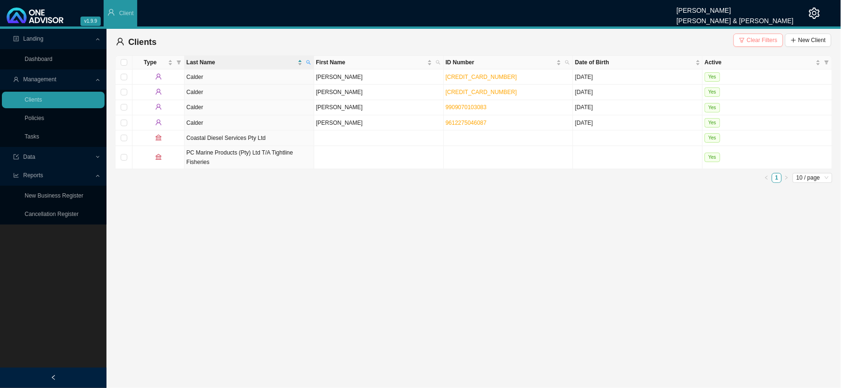
click at [767, 42] on span "Clear Filters" at bounding box center [762, 39] width 31 height 9
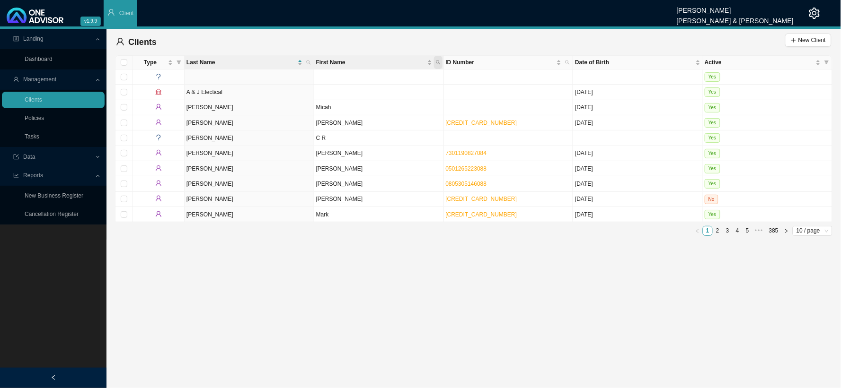
click at [438, 63] on icon "search" at bounding box center [438, 62] width 5 height 5
click at [457, 320] on main "Landing Dashboard Management Clients Policies Tasks Data Reports New Business R…" at bounding box center [420, 209] width 841 height 360
click at [38, 139] on link "Tasks" at bounding box center [32, 136] width 15 height 7
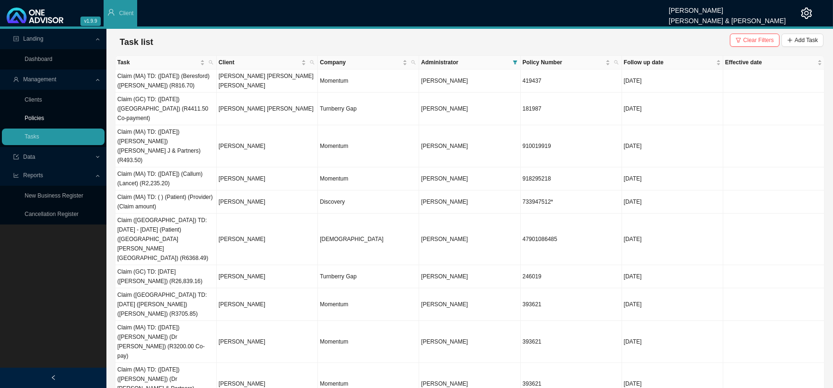
click at [44, 115] on link "Policies" at bounding box center [34, 118] width 19 height 7
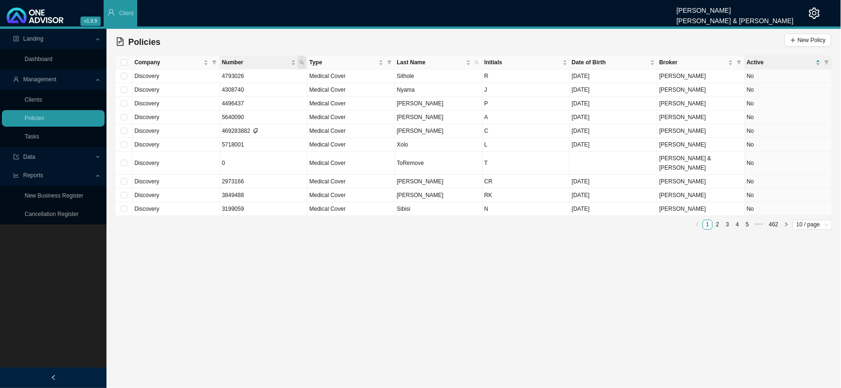
click at [301, 59] on span "Number" at bounding box center [302, 62] width 9 height 13
click at [263, 79] on input "text" at bounding box center [257, 81] width 89 height 13
type input "1545704"
click at [244, 95] on span "Search" at bounding box center [238, 96] width 18 height 9
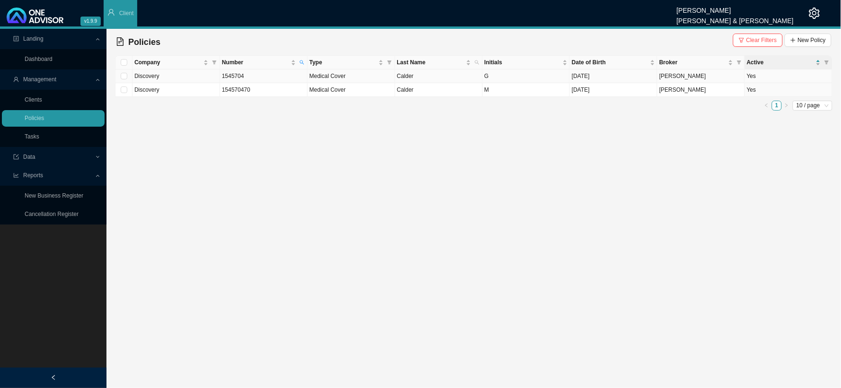
click at [244, 74] on td "1545704" at bounding box center [264, 77] width 88 height 14
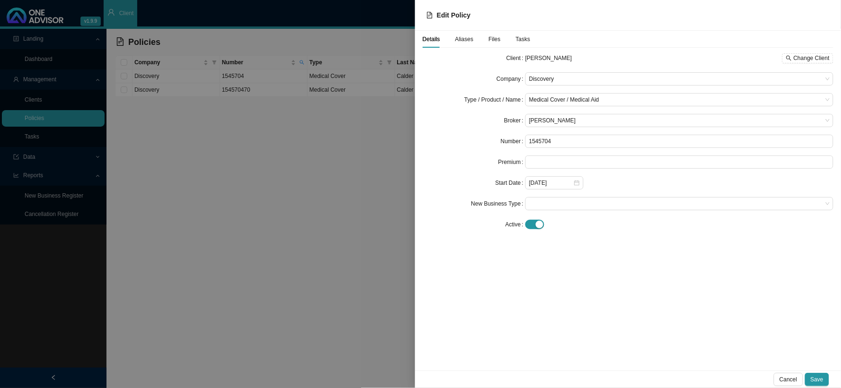
click at [458, 38] on span "Aliases" at bounding box center [464, 39] width 18 height 6
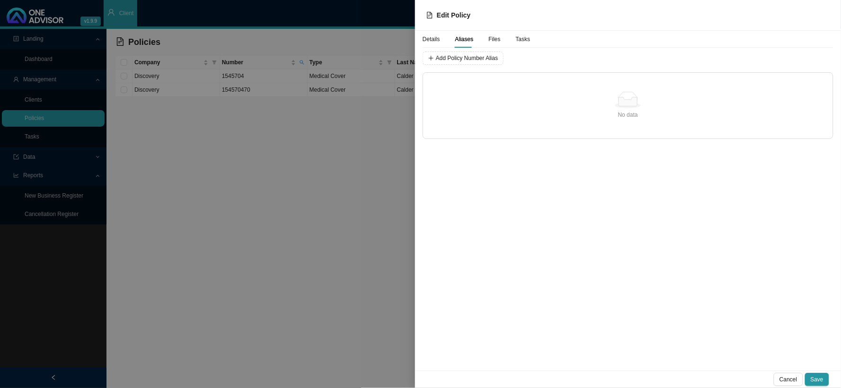
click at [432, 41] on span "Details" at bounding box center [432, 39] width 18 height 6
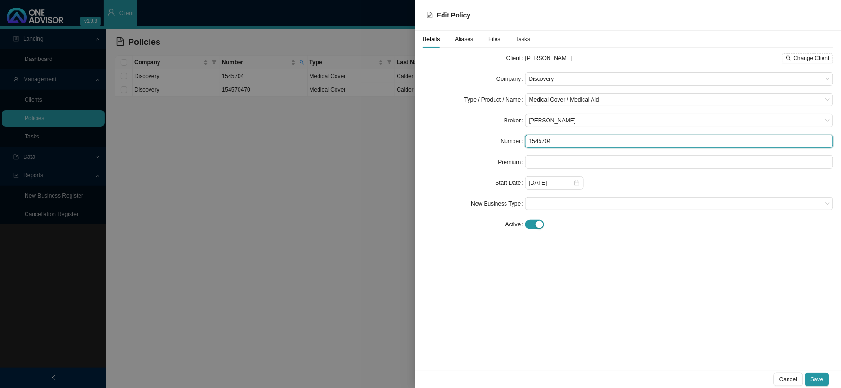
click at [562, 142] on input "1545704" at bounding box center [679, 141] width 308 height 13
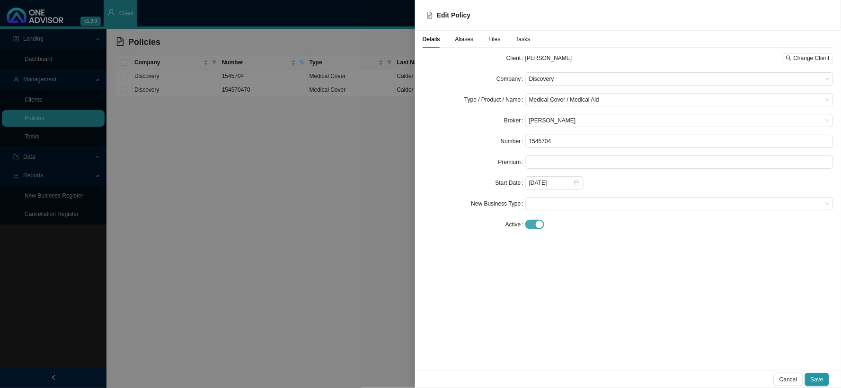
click at [537, 229] on span "button" at bounding box center [534, 224] width 19 height 9
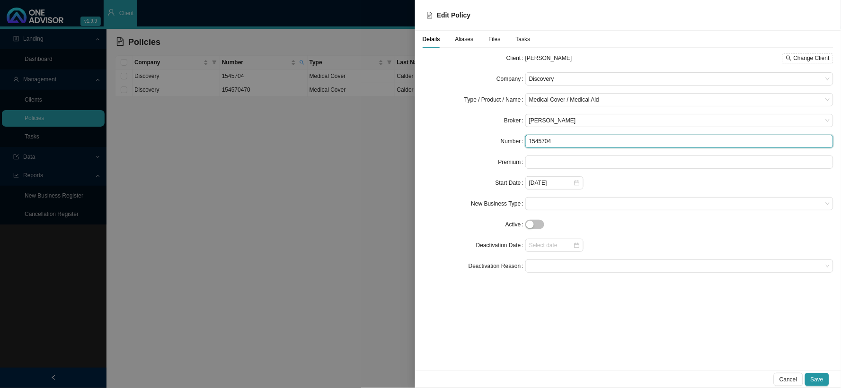
drag, startPoint x: 565, startPoint y: 144, endPoint x: 527, endPoint y: 143, distance: 38.8
click at [527, 143] on input "1545704" at bounding box center [679, 141] width 308 height 13
click at [569, 141] on input "1545704" at bounding box center [679, 141] width 308 height 13
click at [540, 141] on input "1545704*" at bounding box center [679, 141] width 308 height 13
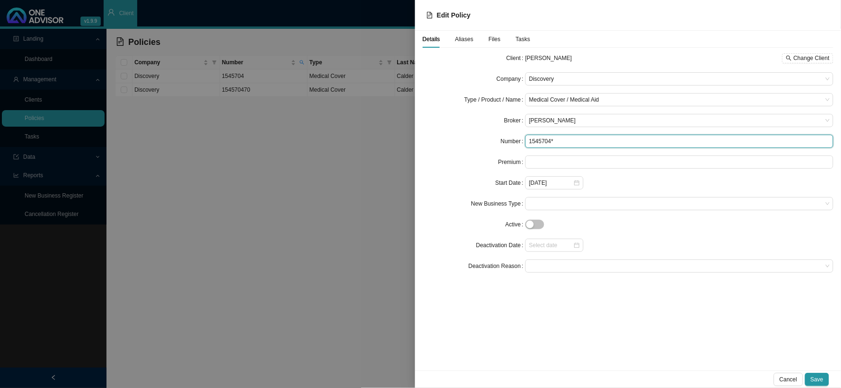
type input "1545704*"
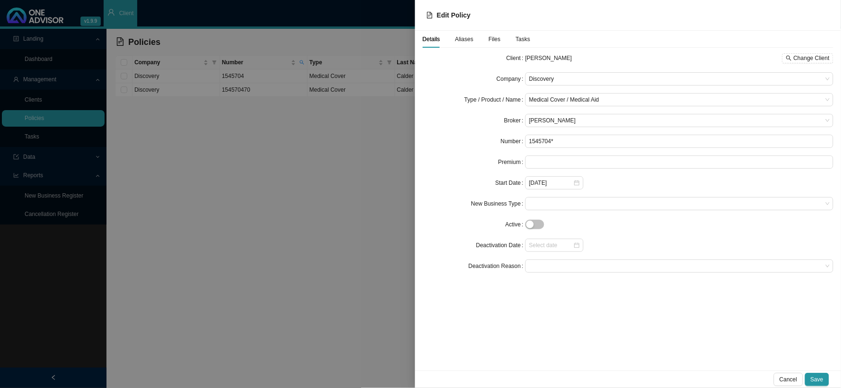
click at [467, 41] on span "Aliases" at bounding box center [464, 39] width 18 height 6
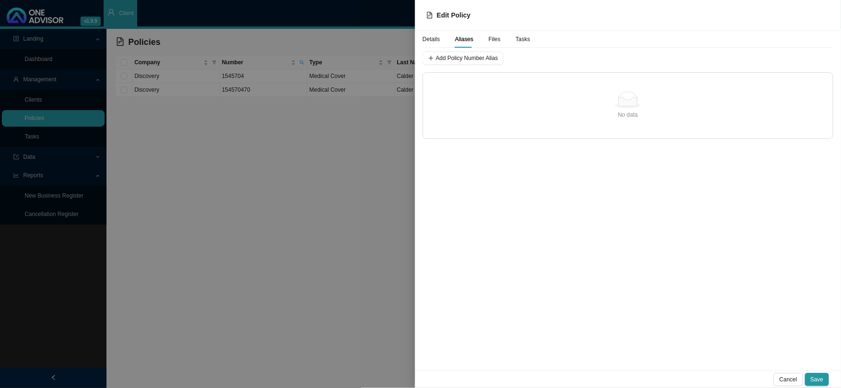
click at [435, 40] on span "Details" at bounding box center [432, 39] width 18 height 6
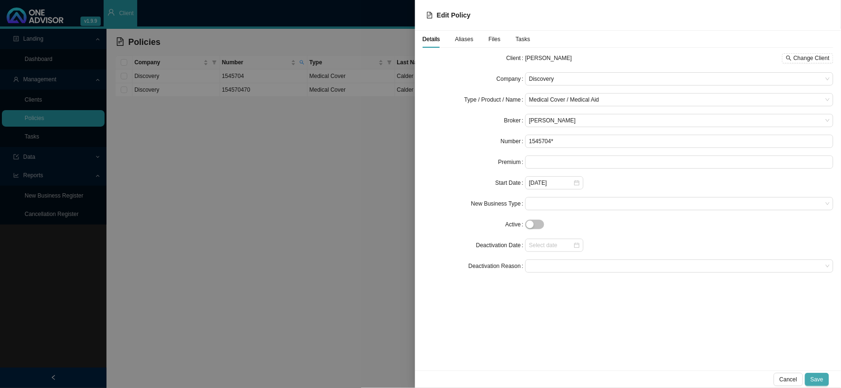
click at [819, 382] on span "Save" at bounding box center [816, 379] width 13 height 9
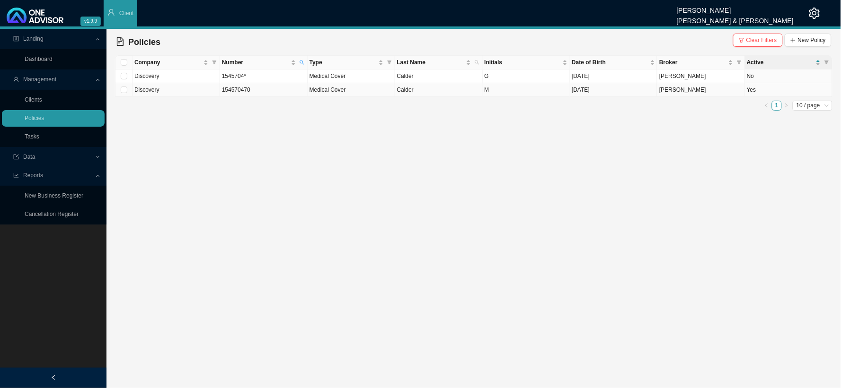
click at [329, 92] on span "Medical Cover" at bounding box center [327, 90] width 36 height 7
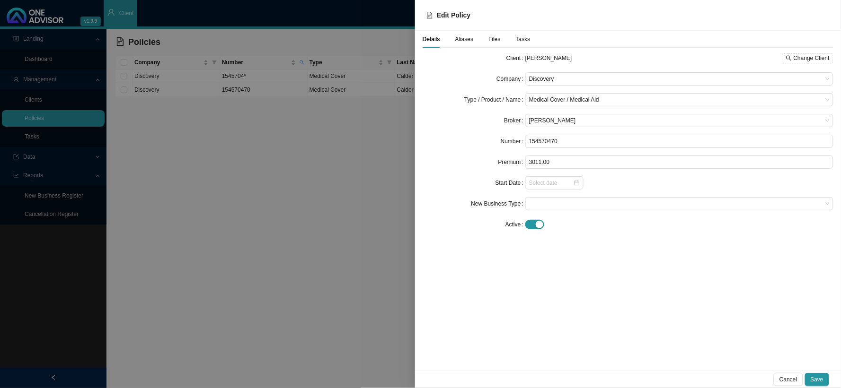
click at [467, 43] on div "Aliases" at bounding box center [464, 39] width 18 height 9
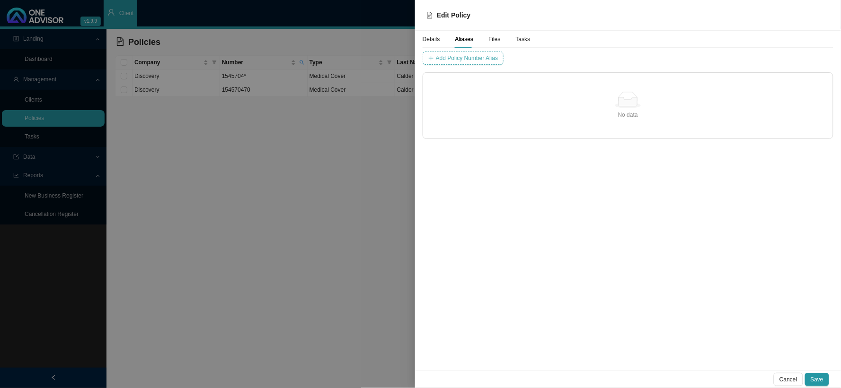
click at [463, 59] on span "Add Policy Number Alias" at bounding box center [467, 57] width 62 height 9
type input "1545704"
click at [631, 56] on span "Add Policy Number Alias" at bounding box center [662, 57] width 62 height 9
click at [814, 385] on button "Save" at bounding box center [817, 379] width 24 height 13
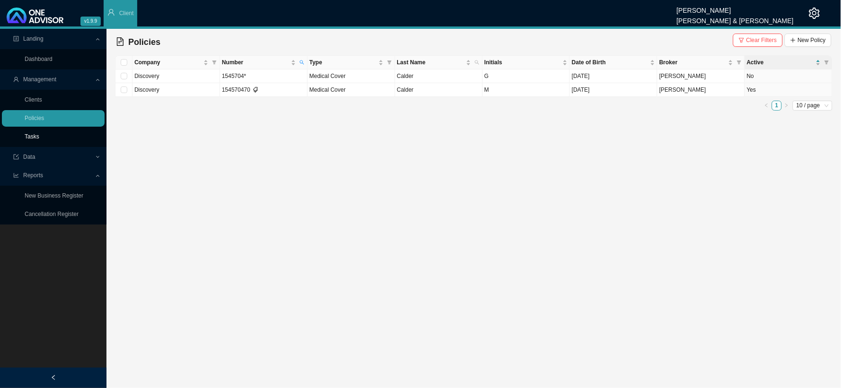
click at [39, 138] on link "Tasks" at bounding box center [32, 136] width 15 height 7
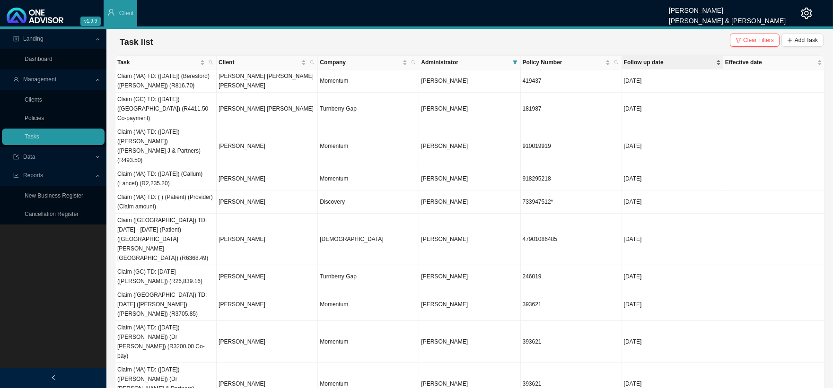
click at [656, 67] on span "Follow up date" at bounding box center [669, 62] width 90 height 9
click at [654, 61] on span "Follow up date" at bounding box center [669, 62] width 90 height 9
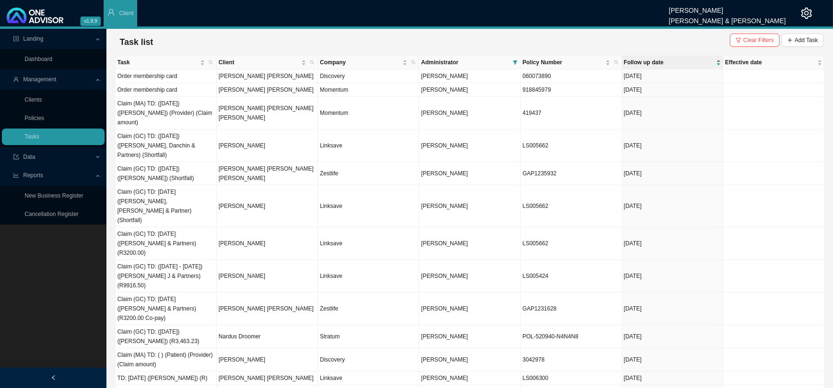
click at [654, 61] on span "Follow up date" at bounding box center [669, 62] width 90 height 9
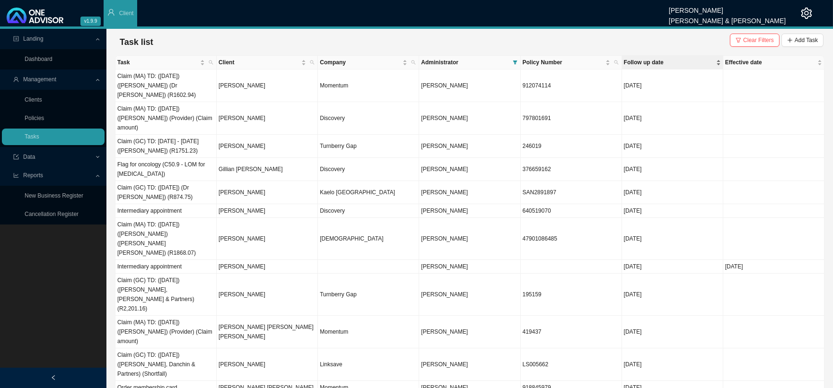
click at [643, 64] on span "Follow up date" at bounding box center [669, 62] width 90 height 9
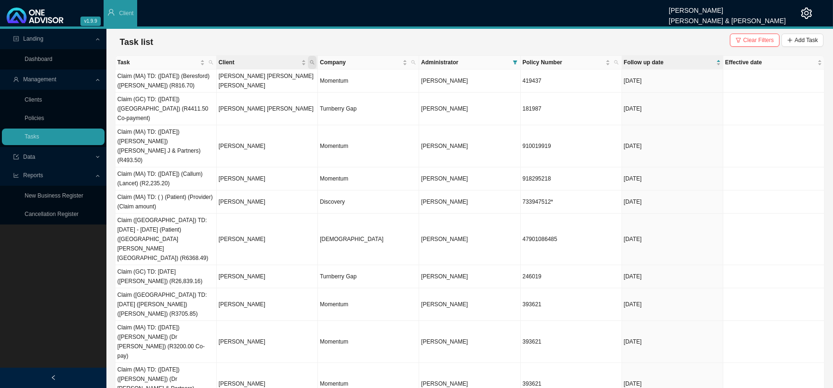
click at [314, 60] on icon "search" at bounding box center [312, 62] width 5 height 5
click at [257, 79] on input "text" at bounding box center [268, 81] width 89 height 13
type input "naude"
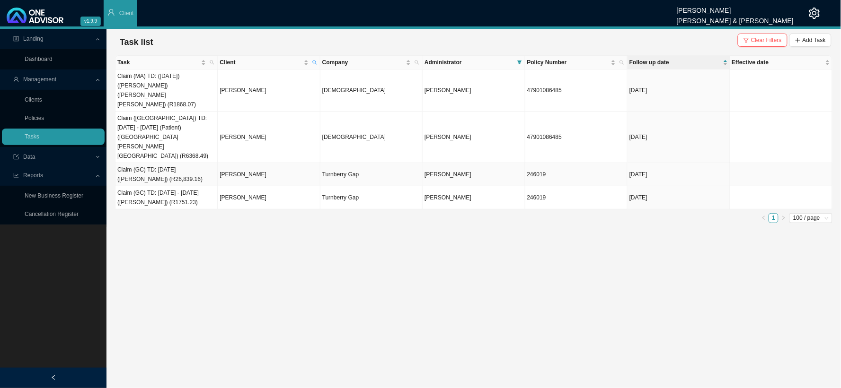
click at [239, 163] on td "[PERSON_NAME]" at bounding box center [269, 174] width 102 height 23
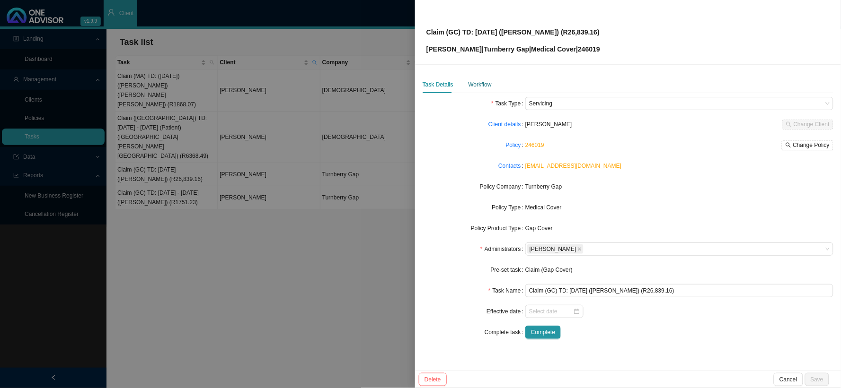
click at [485, 86] on div "Workflow" at bounding box center [479, 84] width 23 height 9
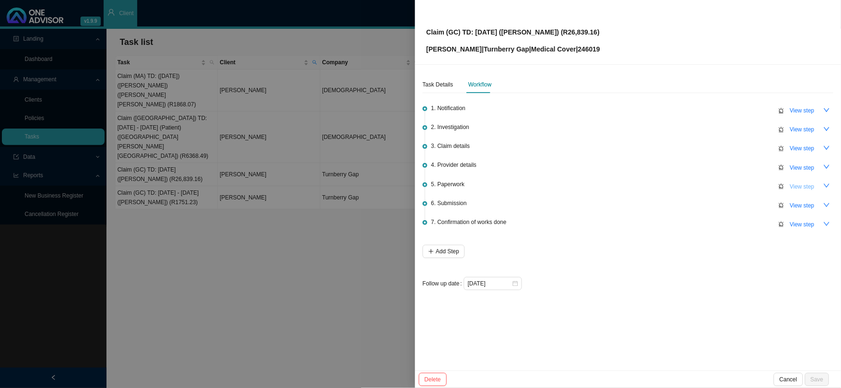
click at [793, 186] on span "View step" at bounding box center [802, 186] width 25 height 9
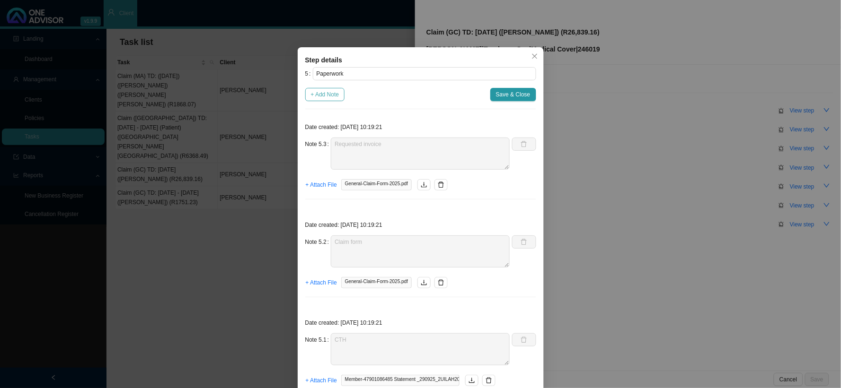
click at [318, 96] on span "+ Add Note" at bounding box center [325, 94] width 28 height 9
type textarea "Requested invoice"
type textarea "Claim form"
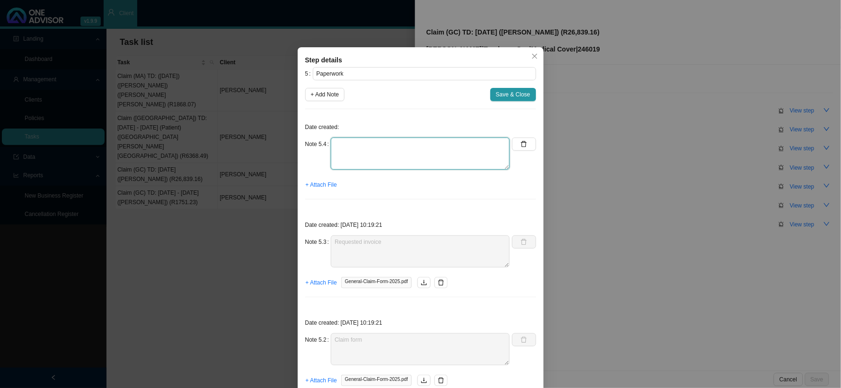
click at [353, 150] on textarea at bounding box center [420, 154] width 179 height 32
type textarea "Received the invoice for [PERSON_NAME]"
click at [324, 190] on button "+ Attach File" at bounding box center [321, 184] width 32 height 13
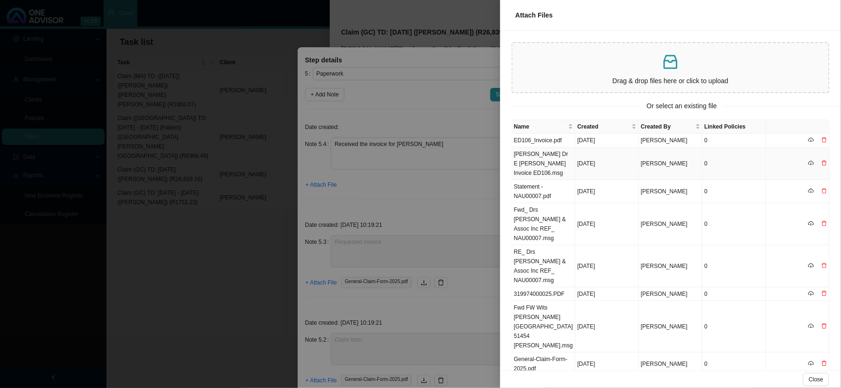
click at [550, 164] on td "[PERSON_NAME] Dr E [PERSON_NAME] Invoice ED106.msg" at bounding box center [543, 164] width 63 height 33
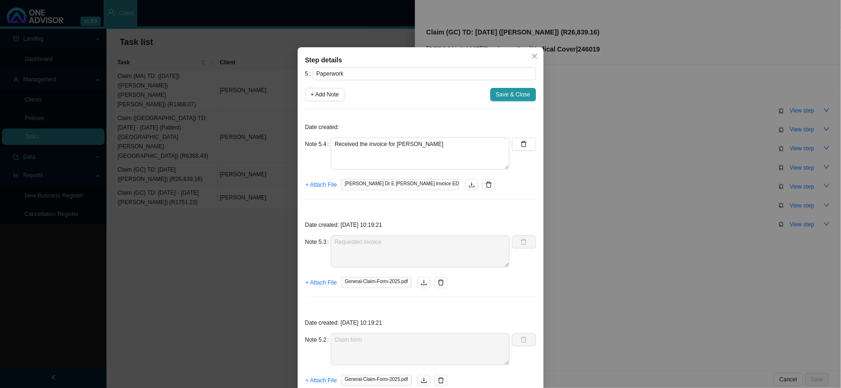
click at [323, 192] on div "Date created: Note 5.4 Received the invoice for [PERSON_NAME] + Attach File [PE…" at bounding box center [420, 162] width 231 height 90
click at [323, 187] on span "+ Attach File" at bounding box center [321, 184] width 31 height 9
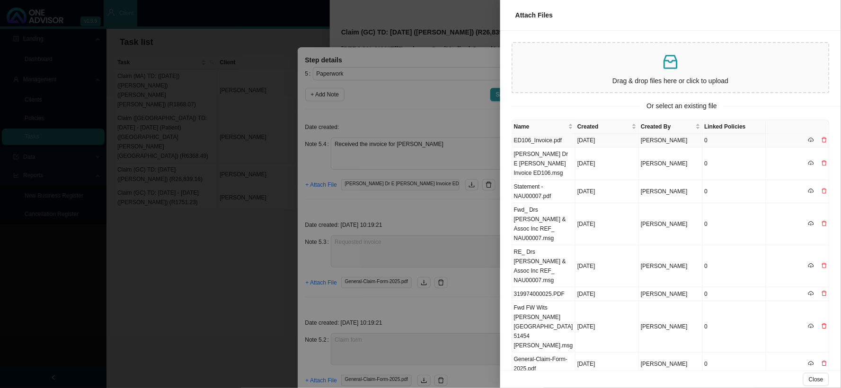
click at [528, 140] on td "ED106_Invoice.pdf" at bounding box center [543, 141] width 63 height 14
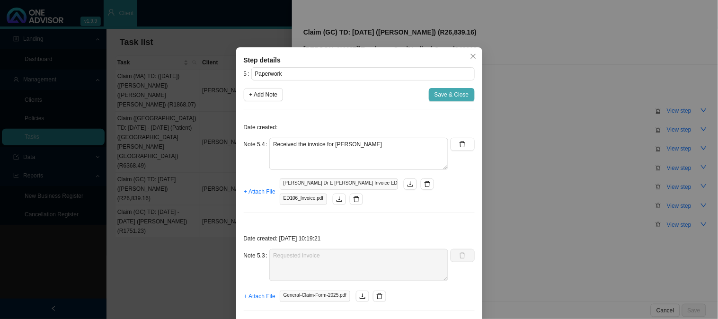
click at [446, 95] on span "Save & Close" at bounding box center [451, 94] width 35 height 9
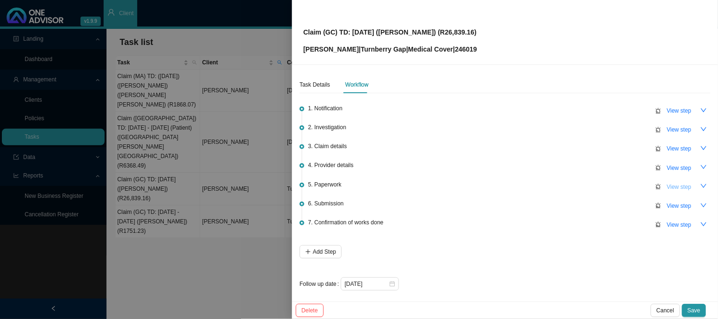
click at [687, 186] on button "View step" at bounding box center [679, 186] width 36 height 13
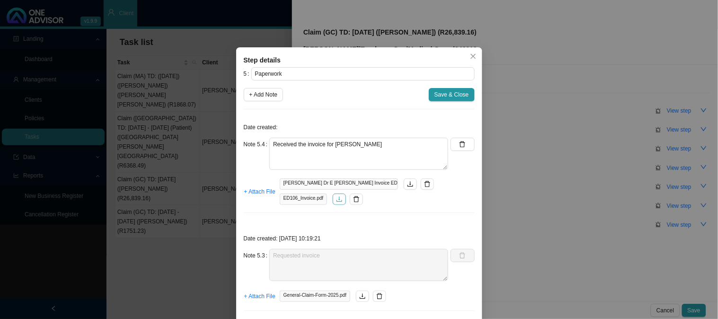
click at [336, 202] on icon "download" at bounding box center [339, 199] width 7 height 7
click at [456, 97] on span "Save & Close" at bounding box center [451, 94] width 35 height 9
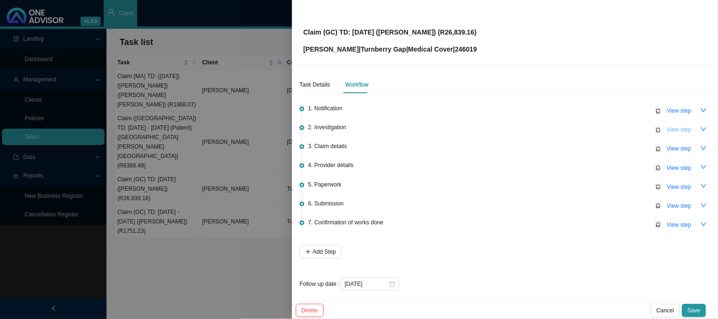
click at [673, 129] on span "View step" at bounding box center [679, 129] width 25 height 9
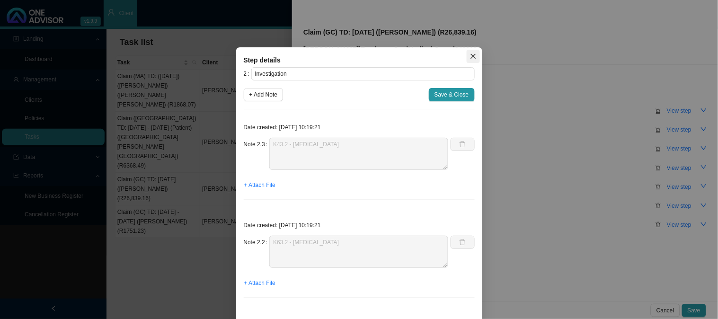
click at [470, 57] on icon "close" at bounding box center [473, 56] width 7 height 7
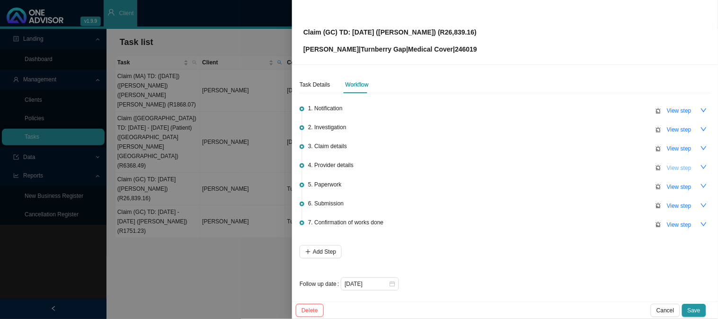
click at [667, 166] on span "View step" at bounding box center [679, 167] width 25 height 9
type input "Provider details"
type textarea "Practice: 1039059"
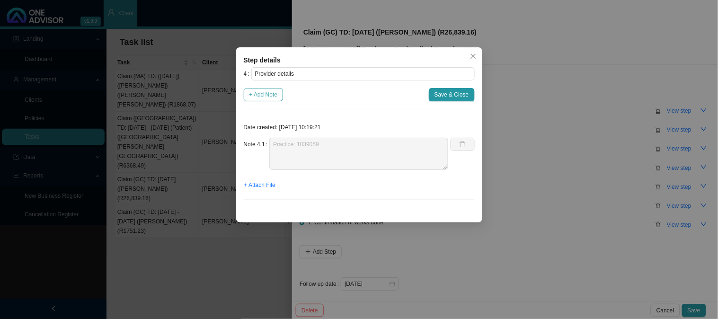
click at [266, 96] on span "+ Add Note" at bounding box center [263, 94] width 28 height 9
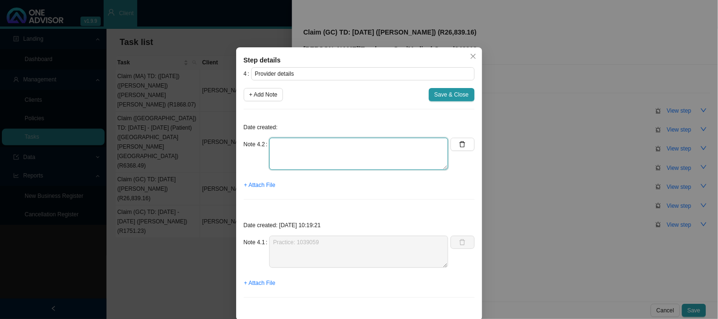
click at [289, 150] on textarea at bounding box center [358, 154] width 179 height 32
click at [344, 152] on textarea "Phone [PHONE_NUMBER] Email:" at bounding box center [358, 154] width 179 height 32
paste textarea "[EMAIL_ADDRESS][DOMAIN_NAME]"
type textarea "Phone [PHONE_NUMBER] Email: [EMAIL_ADDRESS][DOMAIN_NAME]"
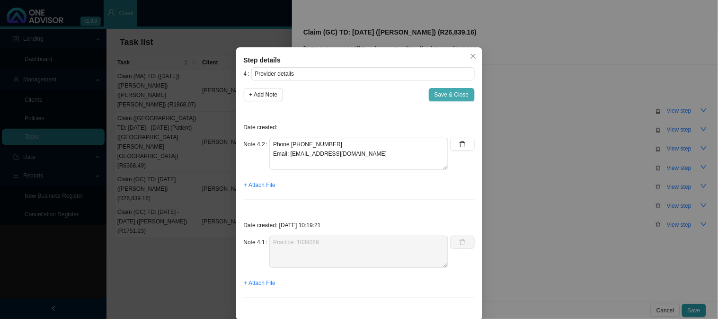
click at [454, 93] on span "Save & Close" at bounding box center [451, 94] width 35 height 9
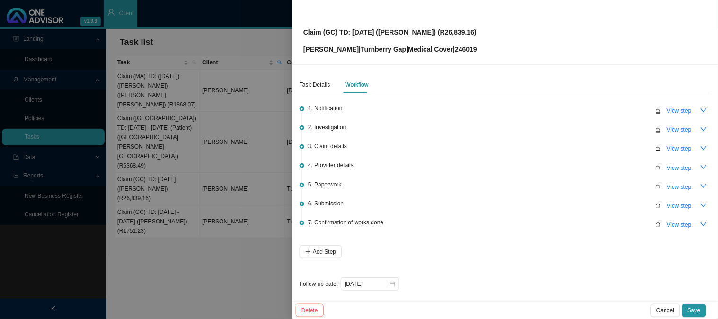
scroll to position [2, 0]
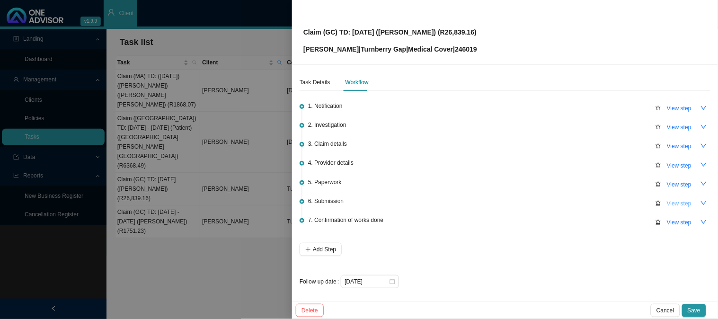
click at [676, 203] on span "View step" at bounding box center [679, 203] width 25 height 9
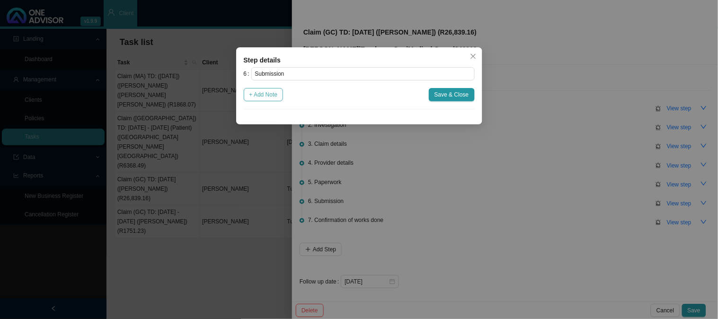
click at [272, 97] on span "+ Add Note" at bounding box center [263, 94] width 28 height 9
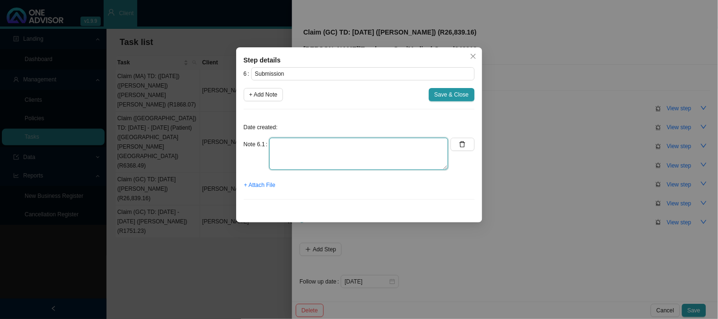
click at [297, 151] on textarea at bounding box center [358, 154] width 179 height 32
type textarea "Submitted claim to TB"
click at [262, 185] on span "+ Attach File" at bounding box center [259, 184] width 31 height 9
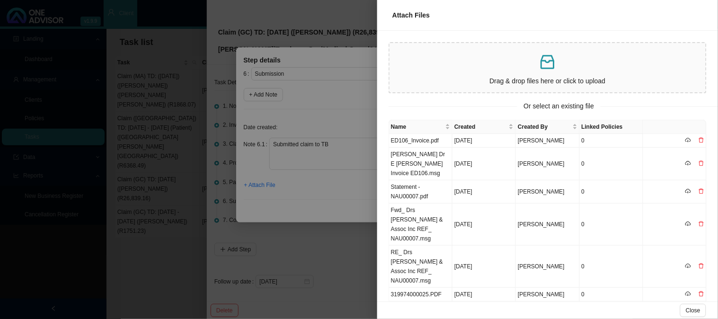
click at [344, 121] on div at bounding box center [359, 159] width 718 height 319
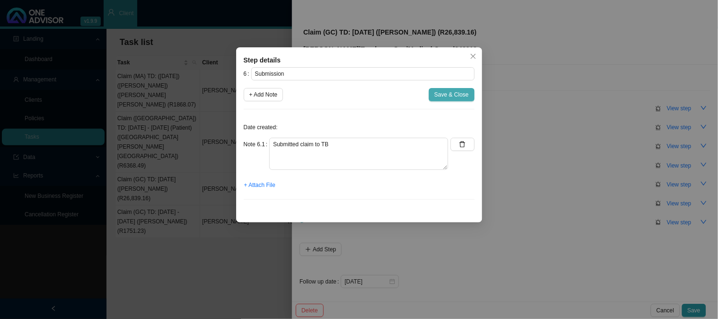
click at [461, 97] on span "Save & Close" at bounding box center [451, 94] width 35 height 9
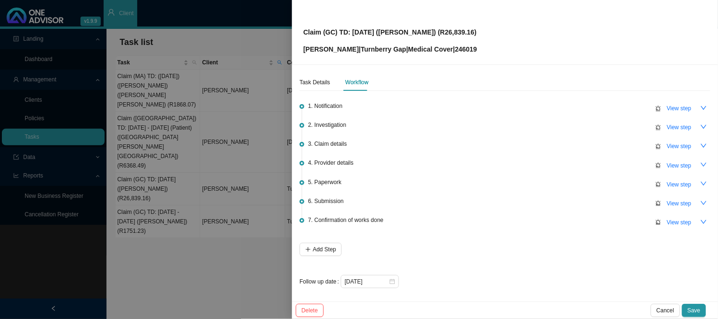
click at [462, 47] on p "[PERSON_NAME] | Turnberry Gap | Medical Cover | 246019" at bounding box center [390, 49] width 174 height 10
copy p "246019"
click at [476, 32] on div "Claim (GC) TD: [DATE] ([PERSON_NAME]) (R26,839.16) [PERSON_NAME] | Turnberry Ga…" at bounding box center [504, 32] width 403 height 44
drag, startPoint x: 476, startPoint y: 32, endPoint x: 341, endPoint y: 36, distance: 135.9
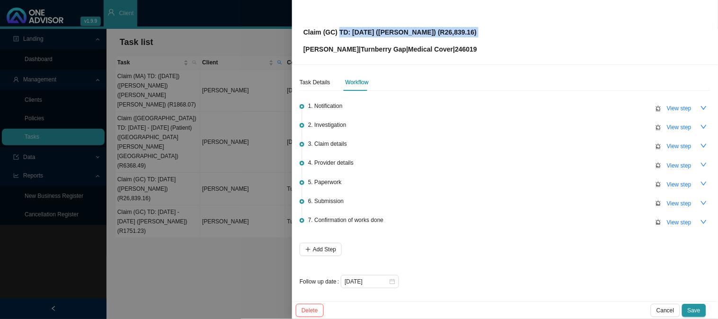
click at [341, 36] on div "Claim (GC) TD: [DATE] ([PERSON_NAME]) (R26,839.16) [PERSON_NAME] | Turnberry Ga…" at bounding box center [504, 32] width 403 height 44
copy p "TD: [DATE] ([PERSON_NAME]) (R26,839.16)"
click at [669, 203] on span "View step" at bounding box center [679, 203] width 25 height 9
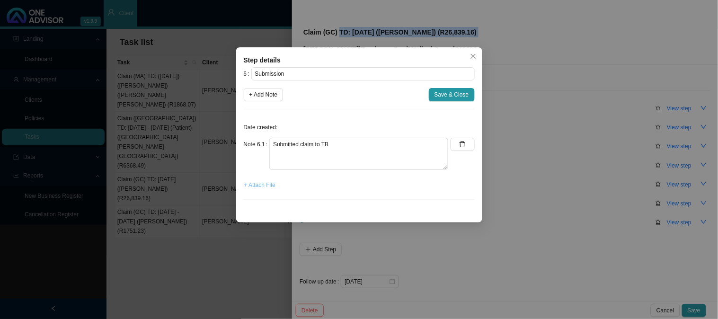
click at [256, 190] on span "+ Attach File" at bounding box center [259, 184] width 31 height 9
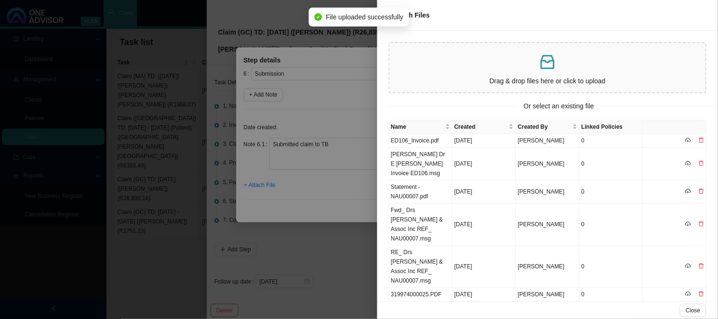
click at [305, 186] on div at bounding box center [359, 159] width 718 height 319
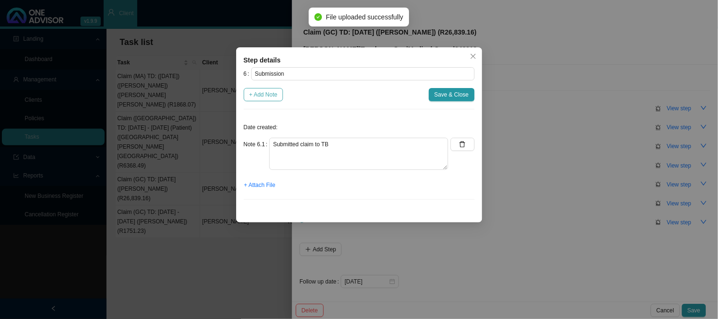
click at [272, 95] on span "+ Add Note" at bounding box center [263, 94] width 28 height 9
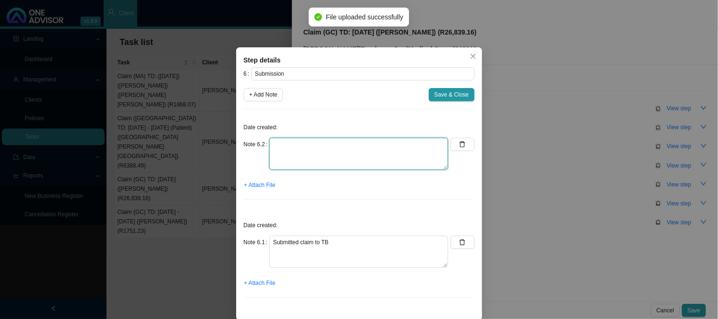
click at [306, 153] on textarea at bounding box center [358, 154] width 179 height 32
type textarea "s"
type textarea "Sent feedback"
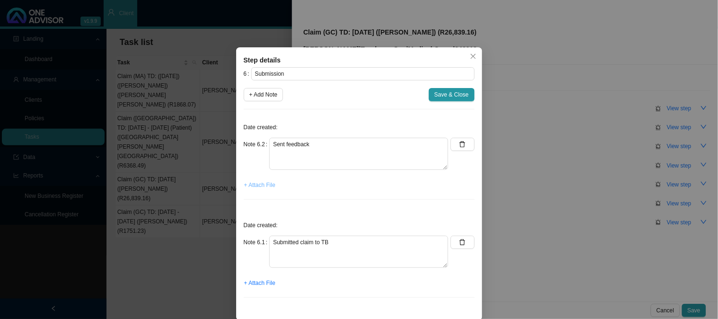
click at [261, 186] on span "+ Attach File" at bounding box center [259, 184] width 31 height 9
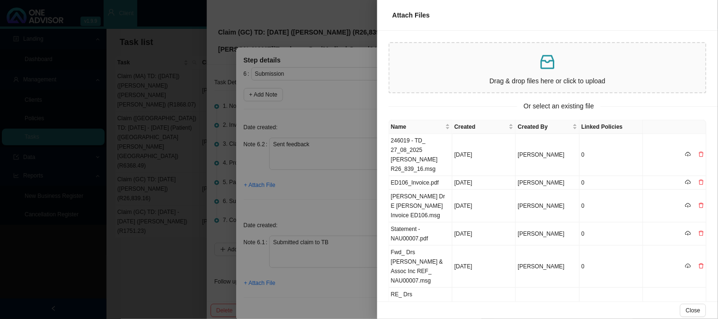
click at [252, 240] on div at bounding box center [359, 159] width 718 height 319
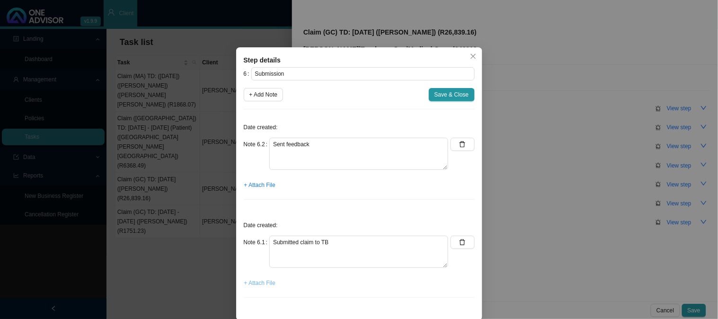
click at [255, 280] on span "+ Attach File" at bounding box center [259, 282] width 31 height 9
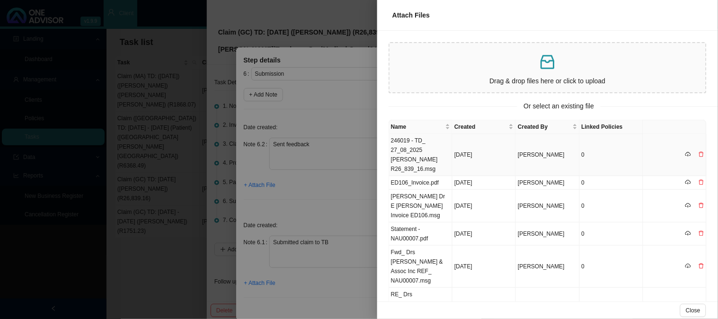
click at [414, 150] on td "246019 - TD_ 27_08_2025 [PERSON_NAME] R26_839_16.msg" at bounding box center [420, 155] width 63 height 42
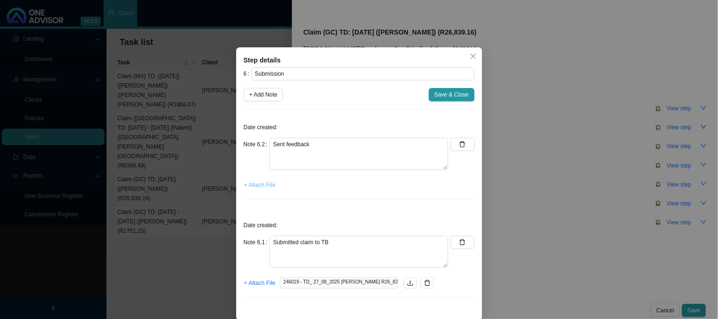
click at [251, 182] on span "+ Attach File" at bounding box center [259, 184] width 31 height 9
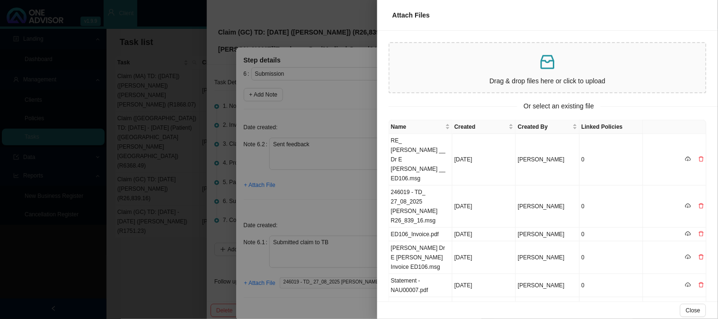
click at [291, 187] on div at bounding box center [359, 159] width 718 height 319
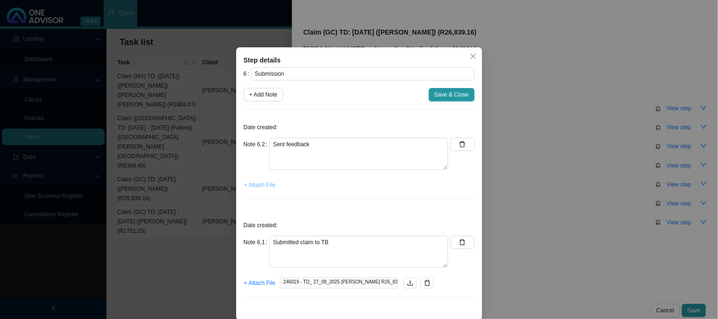
click at [250, 186] on span "+ Attach File" at bounding box center [259, 184] width 31 height 9
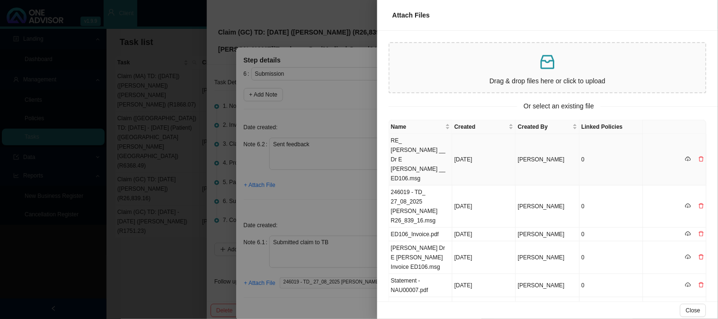
click at [414, 144] on td "RE_ [PERSON_NAME] __ Dr E [PERSON_NAME] __ ED106.msg" at bounding box center [420, 160] width 63 height 52
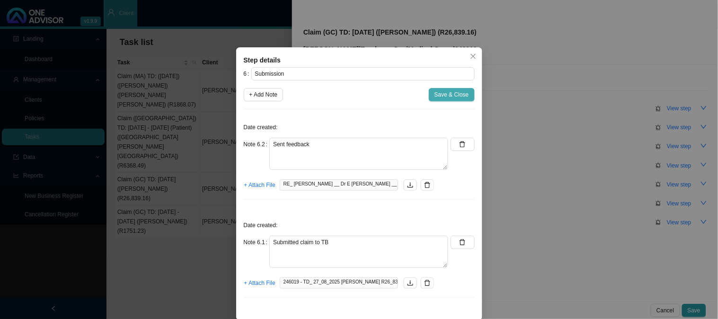
click at [445, 93] on span "Save & Close" at bounding box center [451, 94] width 35 height 9
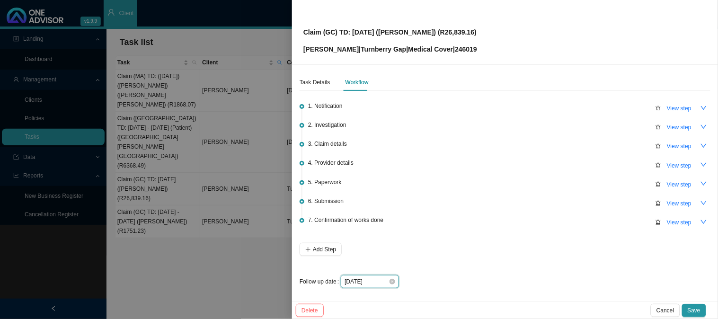
click at [376, 278] on input "[DATE]" at bounding box center [366, 281] width 44 height 9
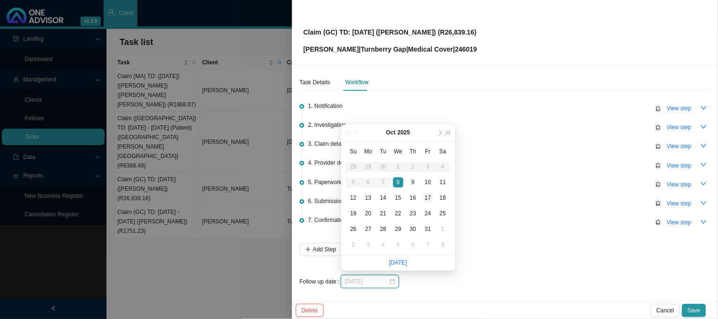
type input "[DATE]"
click at [425, 200] on div "17" at bounding box center [428, 198] width 10 height 10
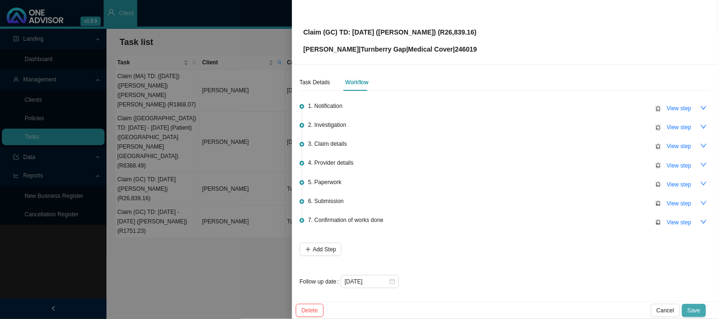
click at [694, 312] on span "Save" at bounding box center [693, 310] width 13 height 9
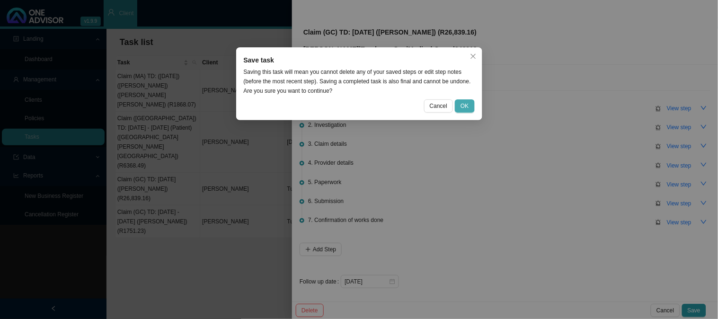
click at [462, 106] on span "OK" at bounding box center [464, 105] width 8 height 9
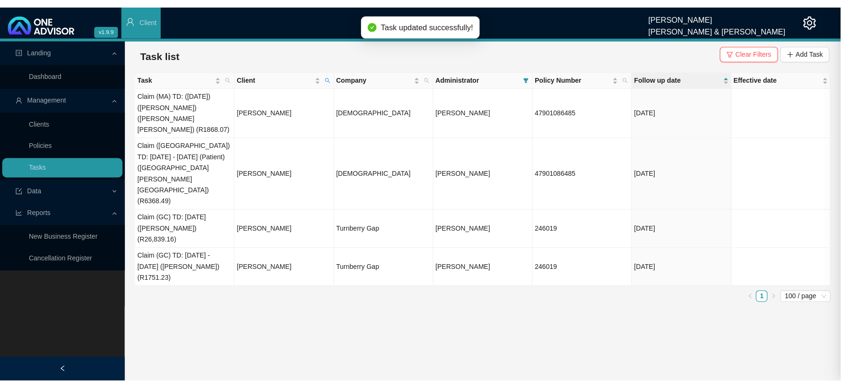
scroll to position [0, 0]
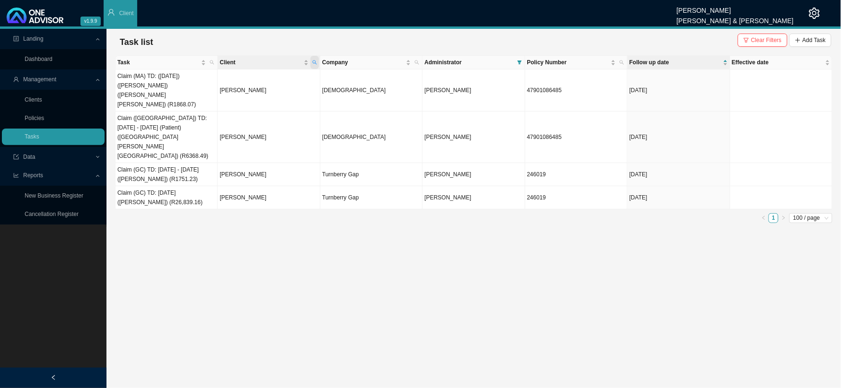
click at [317, 63] on span "Client" at bounding box center [314, 62] width 9 height 13
drag, startPoint x: 255, startPoint y: 79, endPoint x: 213, endPoint y: 86, distance: 43.2
click at [213, 86] on body "v1.9.9 [PERSON_NAME] [PERSON_NAME] & [PERSON_NAME] Client Landing Dashboard Man…" at bounding box center [420, 194] width 841 height 388
type input "upfold"
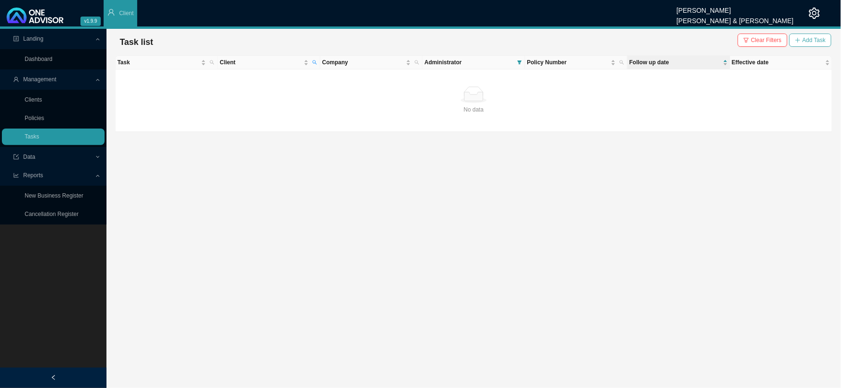
click at [813, 39] on span "Add Task" at bounding box center [813, 39] width 23 height 9
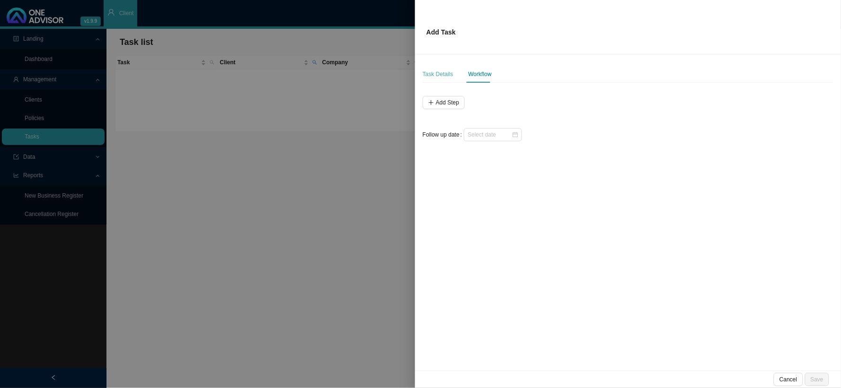
click at [445, 79] on div "Task Details" at bounding box center [438, 74] width 31 height 17
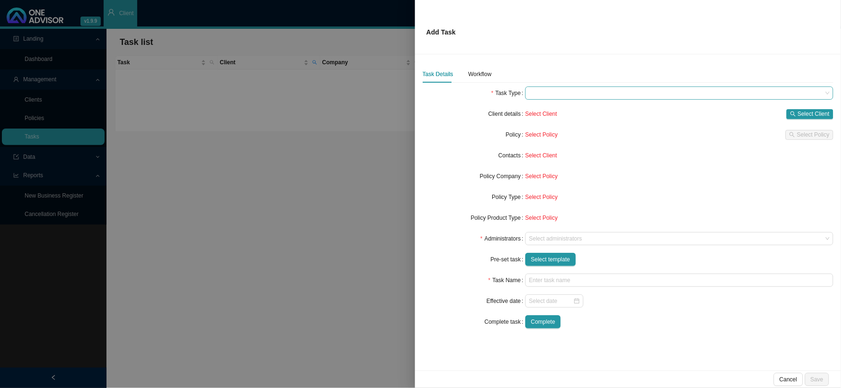
click at [546, 88] on span at bounding box center [679, 93] width 300 height 12
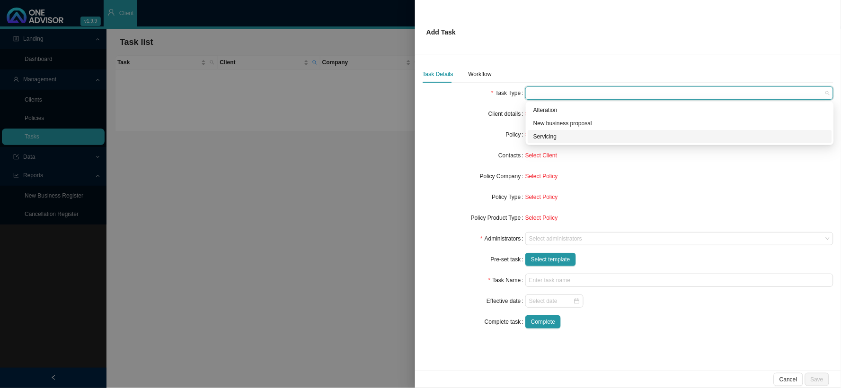
click at [549, 137] on div "Servicing" at bounding box center [679, 136] width 293 height 9
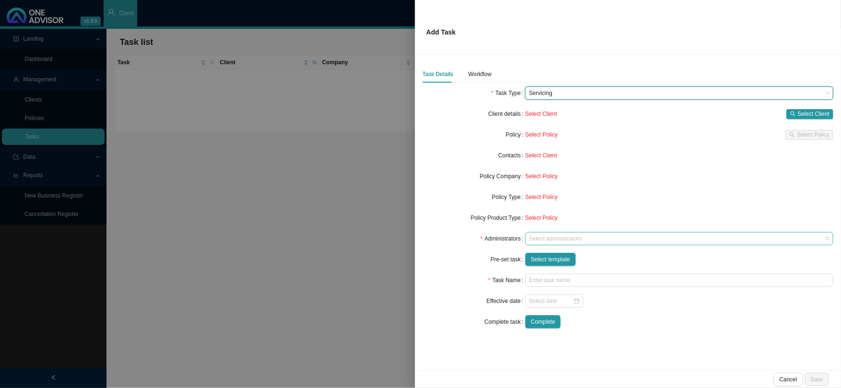
click at [585, 239] on div at bounding box center [674, 239] width 295 height 7
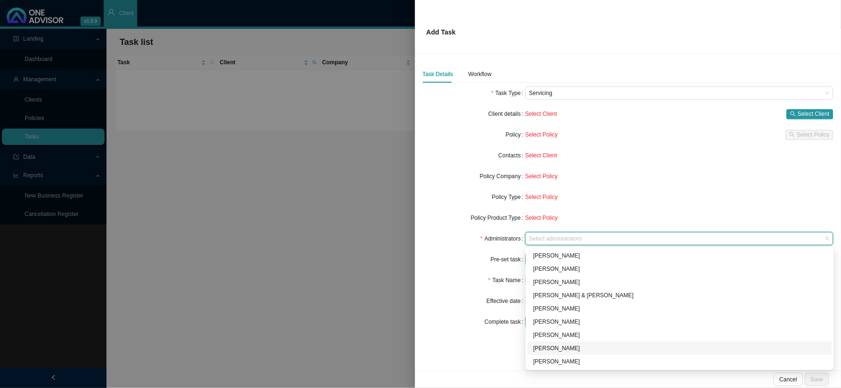
click at [555, 345] on div "[PERSON_NAME]" at bounding box center [679, 348] width 293 height 9
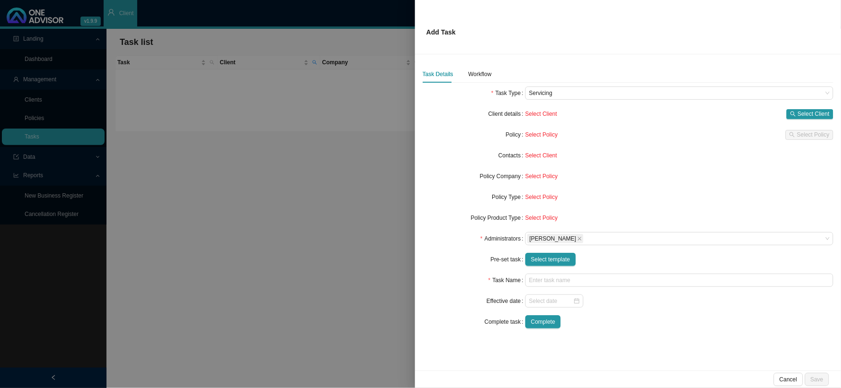
click at [493, 361] on div "Task Details Workflow Task Type Servicing Client details Select Client Select C…" at bounding box center [628, 212] width 426 height 317
click at [550, 258] on span "Select template" at bounding box center [550, 259] width 39 height 9
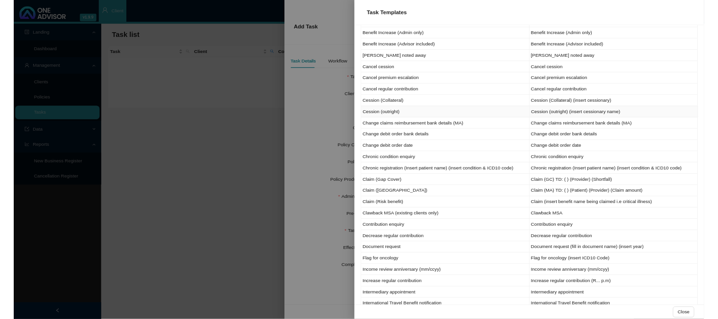
scroll to position [158, 0]
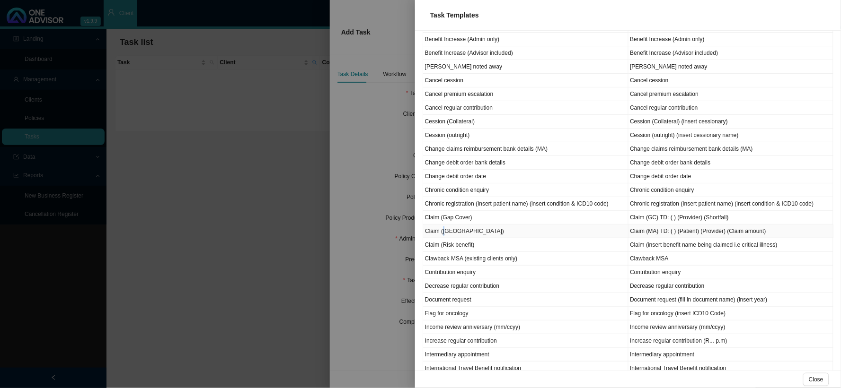
click at [444, 232] on td "Claim ([GEOGRAPHIC_DATA])" at bounding box center [525, 232] width 205 height 14
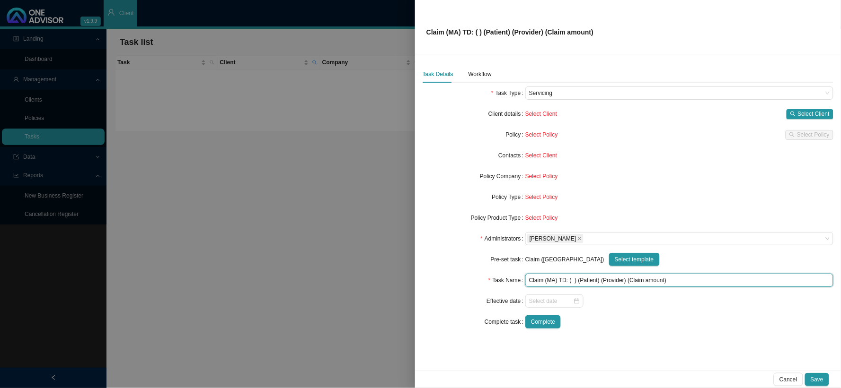
click at [573, 280] on input "Claim (MA) TD: ( ) (Patient) (Provider) (Claim amount)" at bounding box center [679, 280] width 308 height 13
click at [614, 282] on input "Claim (MA) TD: ([DATE]) (Patient) (Provider) (Claim amount)" at bounding box center [679, 280] width 308 height 13
click at [632, 281] on input "Claim (MA) TD: ([DATE]) ([PERSON_NAME]) (Provider) (Claim amount)" at bounding box center [679, 280] width 308 height 13
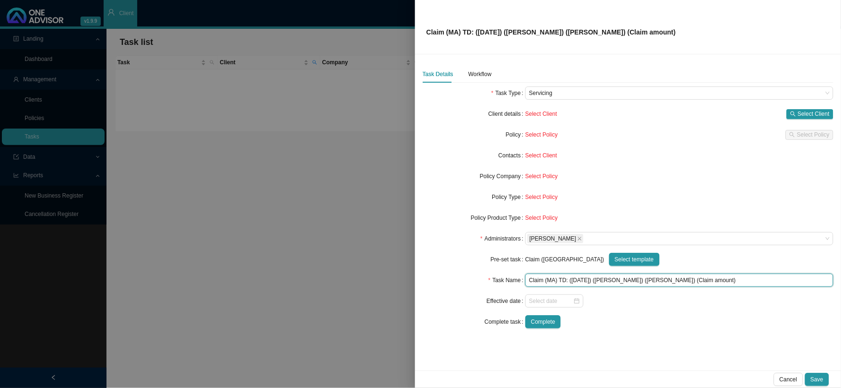
drag, startPoint x: 695, startPoint y: 281, endPoint x: 661, endPoint y: 281, distance: 34.1
click at [661, 281] on input "Claim (MA) TD: ([DATE]) ([PERSON_NAME]) ([PERSON_NAME]) (Claim amount)" at bounding box center [679, 280] width 308 height 13
type input "Claim (MA) TD: ([DATE]) ([PERSON_NAME]) ([PERSON_NAME]) (R3729.60)"
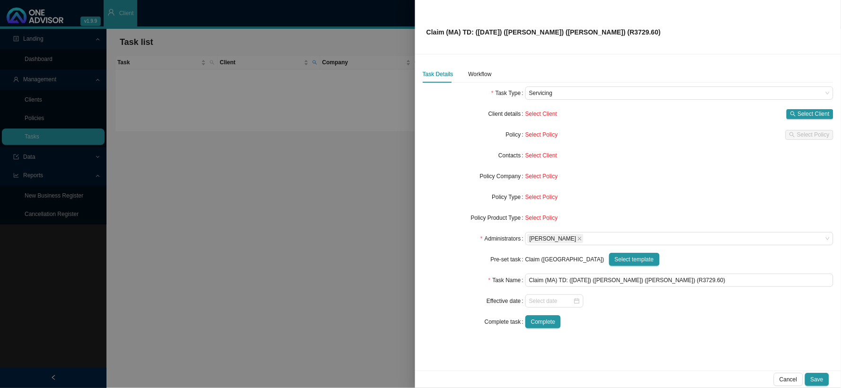
click at [698, 187] on form "Task Type Servicing Client details Select Client Select Client Policy Select Po…" at bounding box center [628, 208] width 411 height 242
click at [800, 112] on span "Select Client" at bounding box center [814, 113] width 32 height 9
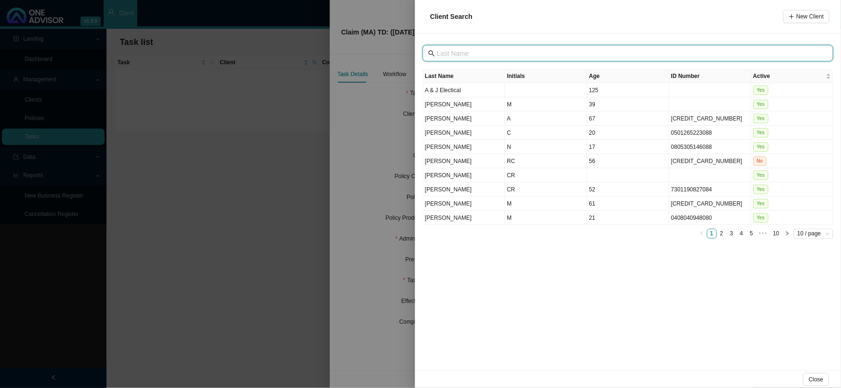
click at [460, 53] on input "text" at bounding box center [629, 53] width 384 height 10
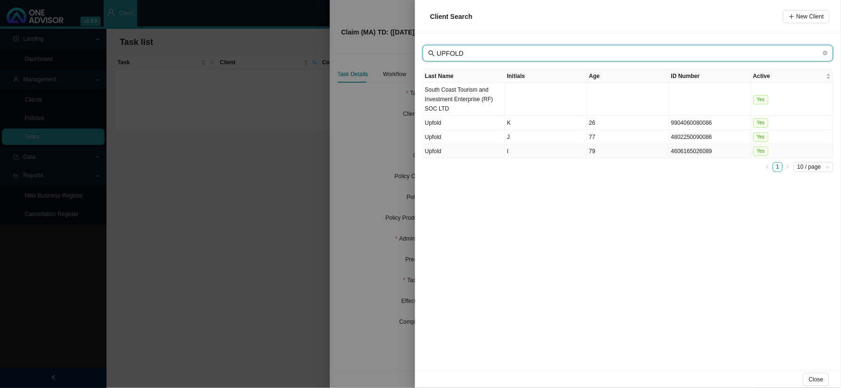
type input "UPFOLD"
click at [509, 149] on td "I" at bounding box center [546, 151] width 82 height 14
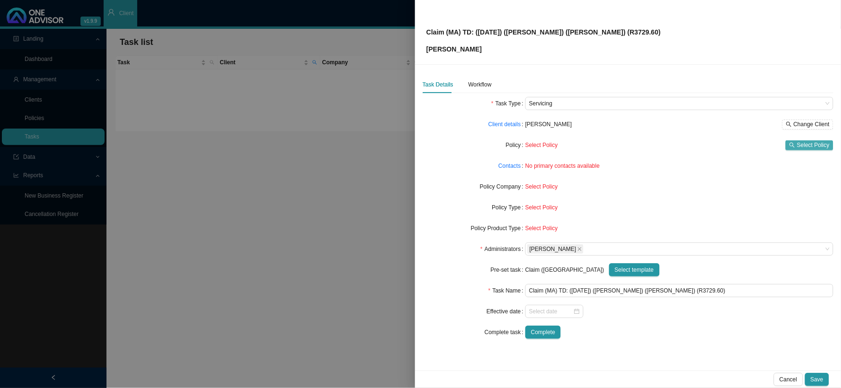
click at [801, 142] on span "Select Policy" at bounding box center [813, 145] width 33 height 9
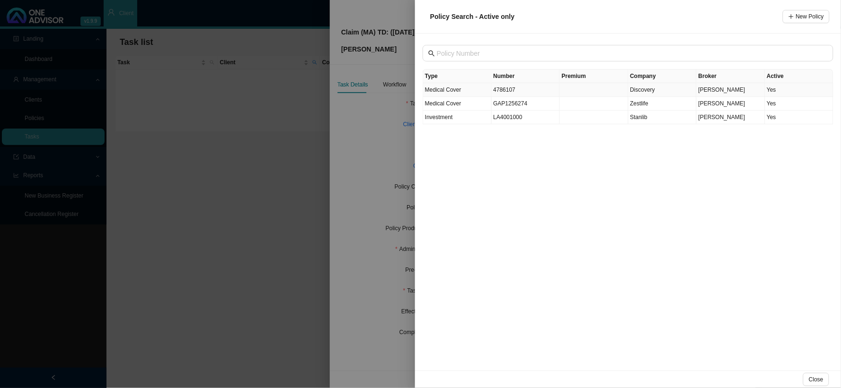
click at [507, 89] on td "4786107" at bounding box center [526, 90] width 69 height 14
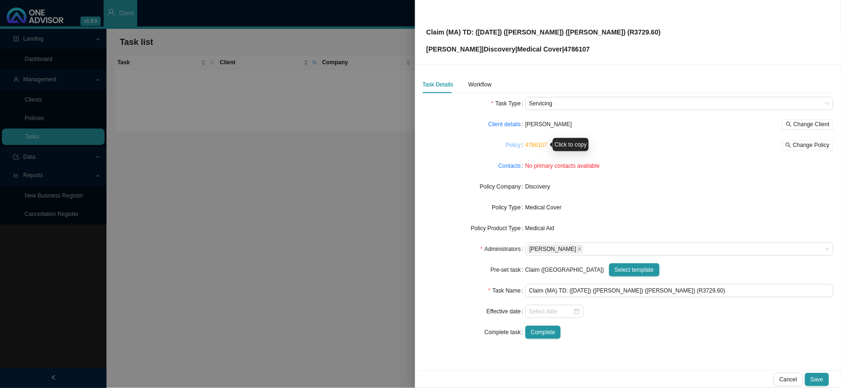
click at [516, 146] on link "Policy" at bounding box center [513, 145] width 15 height 9
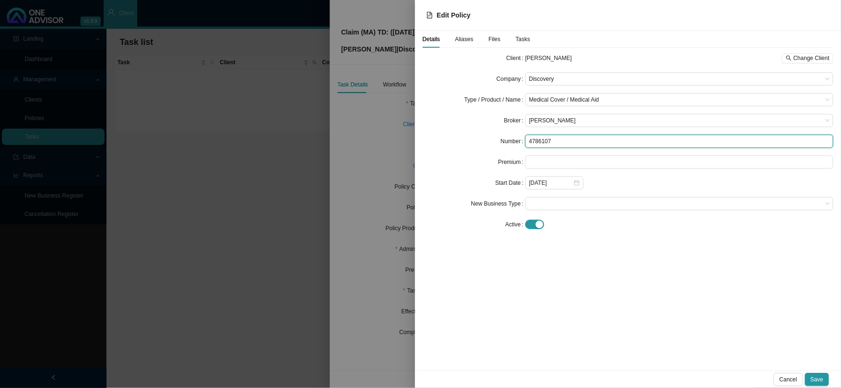
click at [538, 140] on input "4786107" at bounding box center [679, 141] width 308 height 13
click at [590, 139] on input "4786107" at bounding box center [679, 141] width 308 height 13
type input "478610751"
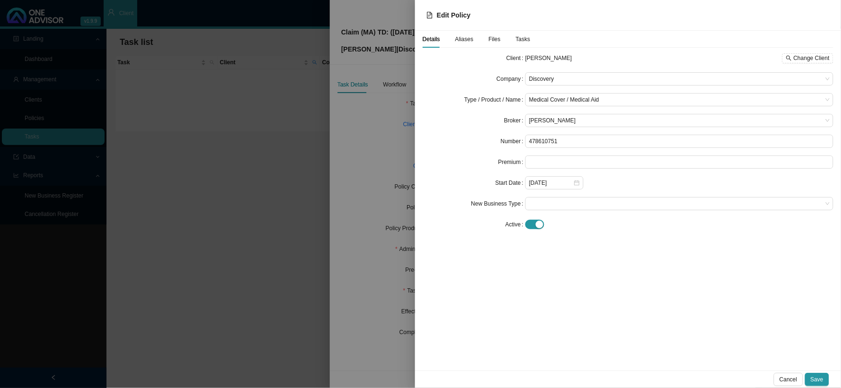
click at [469, 39] on span "Aliases" at bounding box center [464, 39] width 18 height 6
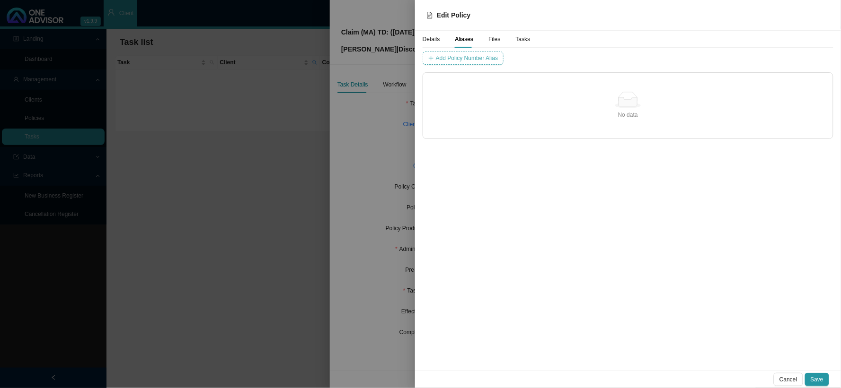
click at [479, 62] on span "Add Policy Number Alias" at bounding box center [467, 57] width 62 height 9
type input "4786107"
click at [631, 55] on span "Add Policy Number Alias" at bounding box center [662, 57] width 62 height 9
click at [811, 379] on span "Save" at bounding box center [816, 379] width 13 height 9
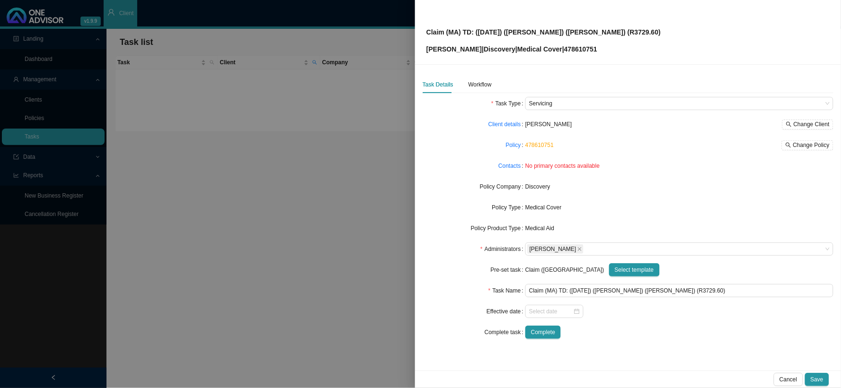
click at [516, 172] on label "Contacts" at bounding box center [511, 165] width 27 height 13
click at [516, 169] on link "Contacts" at bounding box center [509, 165] width 22 height 9
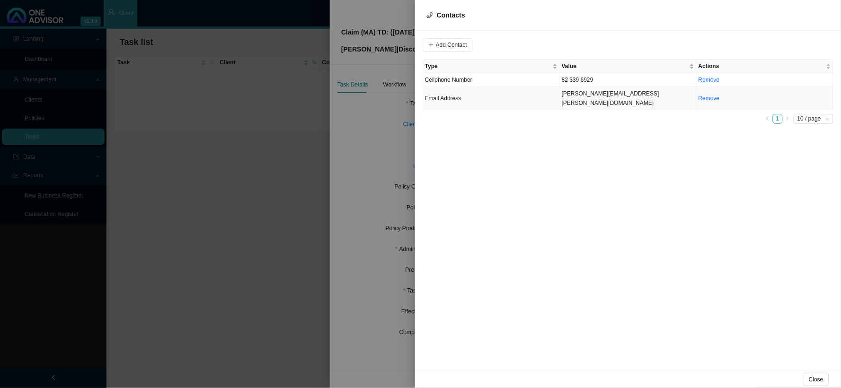
click at [574, 97] on td "[PERSON_NAME][EMAIL_ADDRESS][PERSON_NAME][DOMAIN_NAME]" at bounding box center [628, 98] width 137 height 23
click at [595, 44] on span "Email Address" at bounding box center [575, 45] width 63 height 12
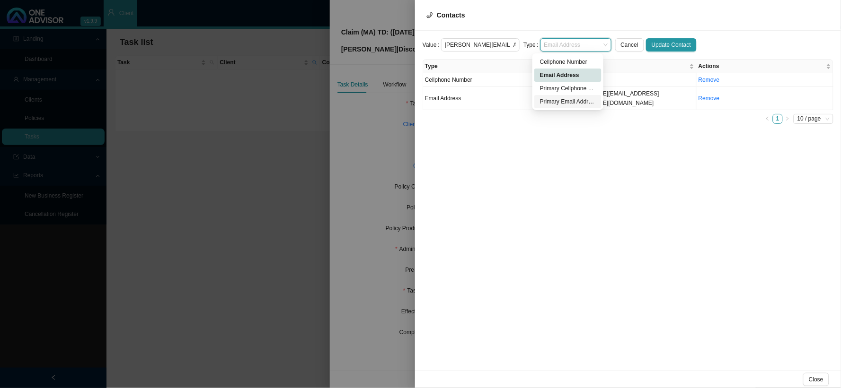
click at [579, 104] on div "Primary Email Address" at bounding box center [568, 101] width 56 height 9
click at [664, 43] on span "Update Contact" at bounding box center [671, 44] width 39 height 9
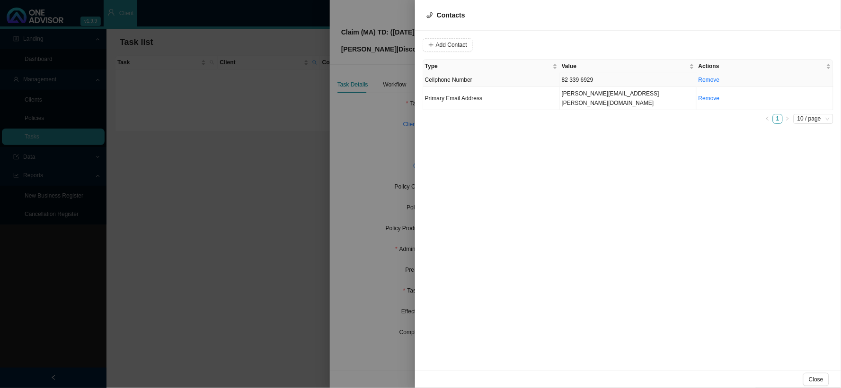
click at [571, 79] on td "82 339 6929" at bounding box center [628, 80] width 137 height 14
click at [445, 46] on input "82 339 6929" at bounding box center [480, 44] width 79 height 13
click at [457, 44] on input "082 3396929" at bounding box center [480, 44] width 79 height 13
click at [455, 44] on input "082 3396929" at bounding box center [480, 44] width 79 height 13
click at [596, 41] on span "Cellphone Number" at bounding box center [575, 45] width 63 height 12
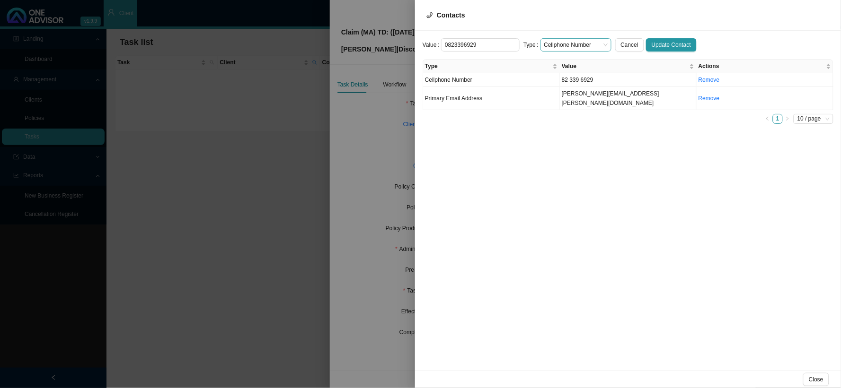
type input "0823396929"
click at [573, 88] on div "Primary Cellphone Number" at bounding box center [568, 88] width 56 height 9
click at [652, 48] on span "Update Contact" at bounding box center [671, 44] width 39 height 9
click at [395, 134] on div at bounding box center [420, 194] width 841 height 388
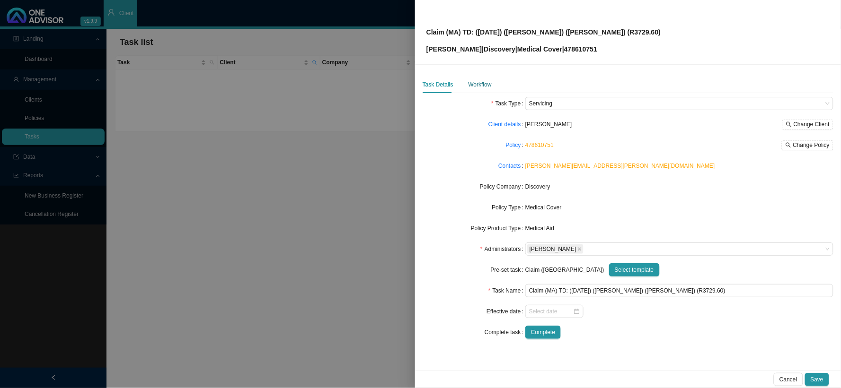
click at [479, 86] on div "Workflow" at bounding box center [479, 84] width 23 height 9
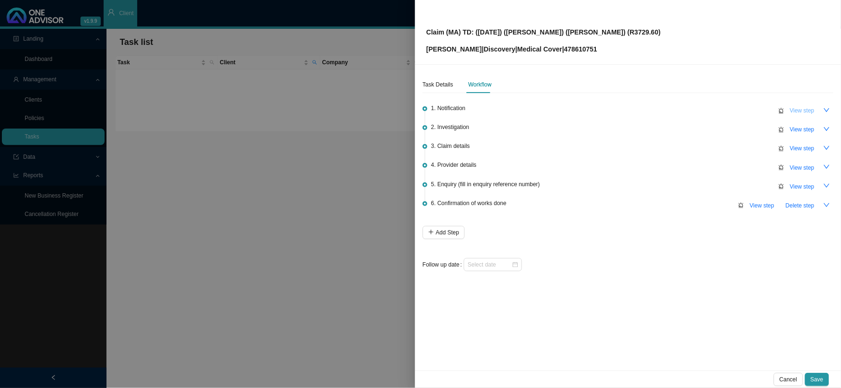
click at [800, 108] on span "View step" at bounding box center [802, 110] width 25 height 9
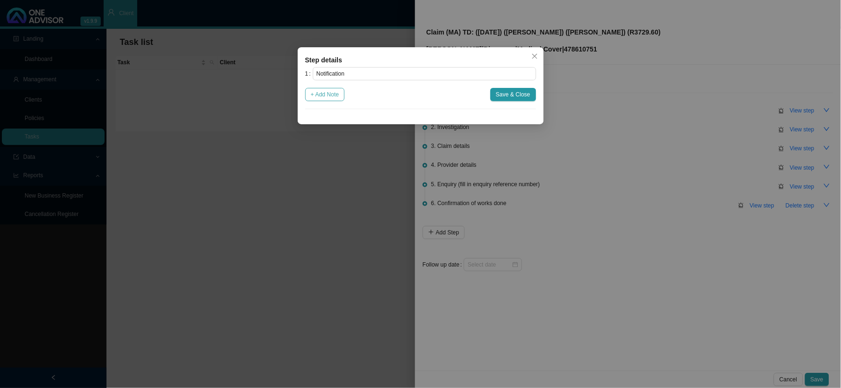
click at [345, 96] on button "+ Add Note" at bounding box center [325, 94] width 40 height 13
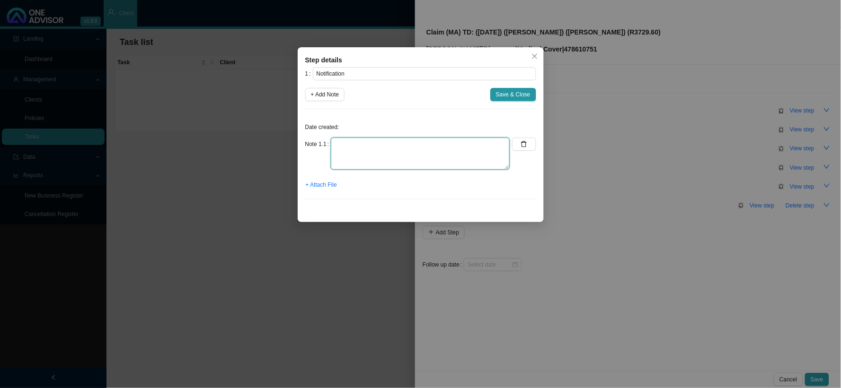
click at [381, 154] on textarea at bounding box center [420, 154] width 179 height 32
type textarea "r"
type textarea "Received an email from [PERSON_NAME] asking me to investigate the claim further"
click at [324, 185] on span "+ Attach File" at bounding box center [321, 184] width 31 height 9
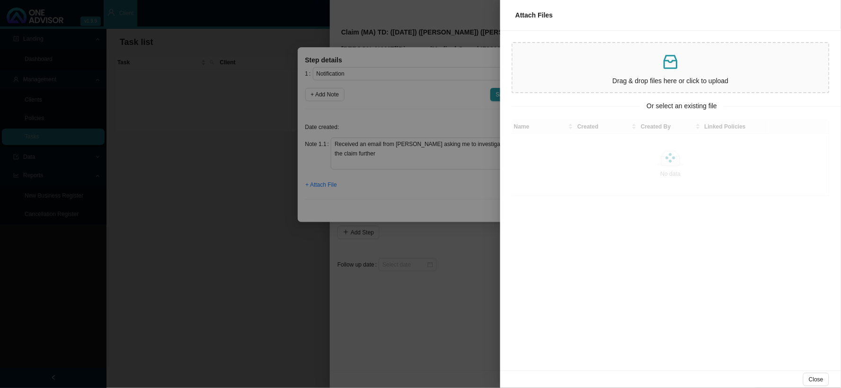
click at [672, 64] on icon "inbox" at bounding box center [670, 62] width 19 height 19
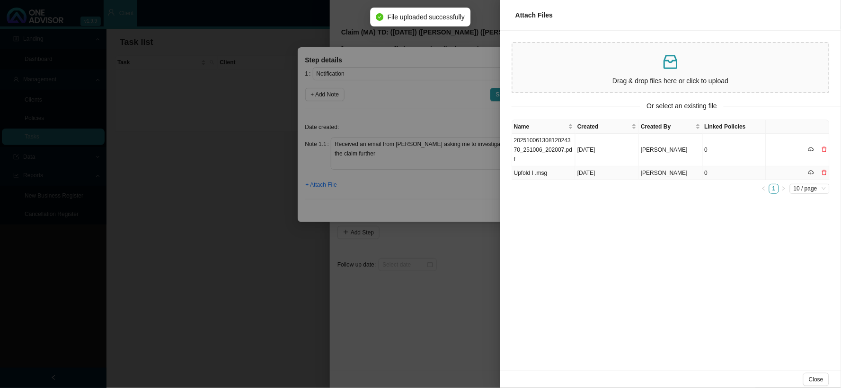
click at [592, 167] on td "[DATE]" at bounding box center [606, 174] width 63 height 14
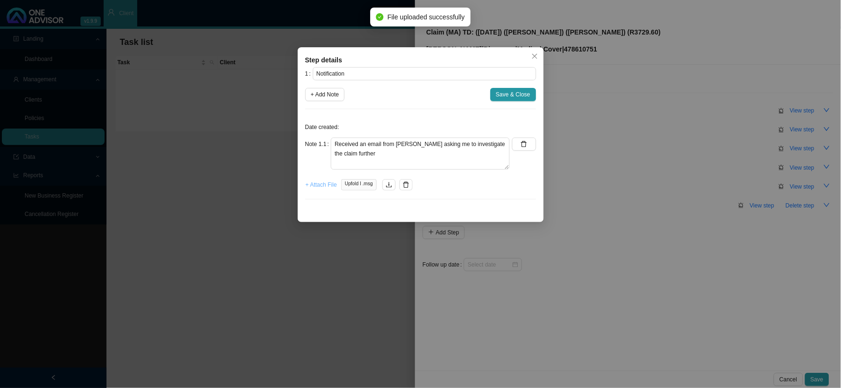
click at [319, 188] on span "+ Attach File" at bounding box center [321, 184] width 31 height 9
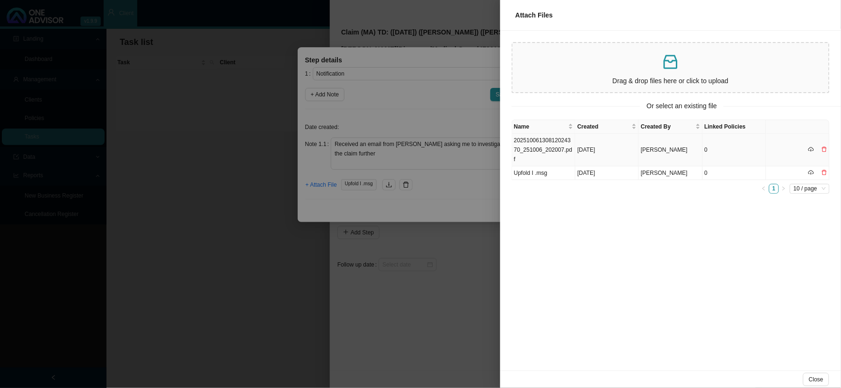
click at [551, 143] on td "20251006130812024370_251006_202007.pdf" at bounding box center [543, 150] width 63 height 33
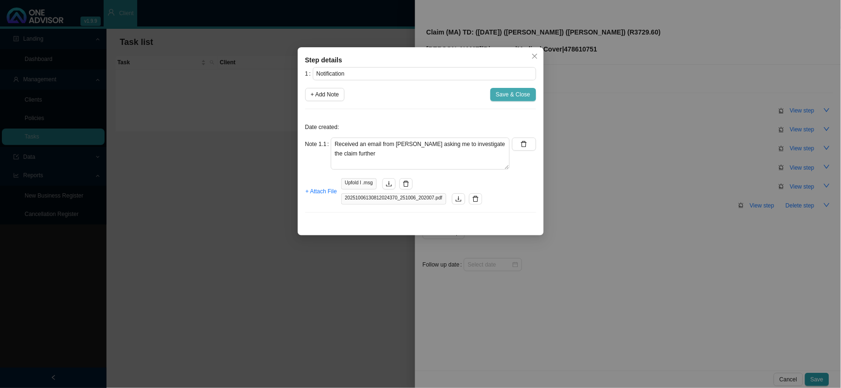
click at [502, 97] on span "Save & Close" at bounding box center [513, 94] width 35 height 9
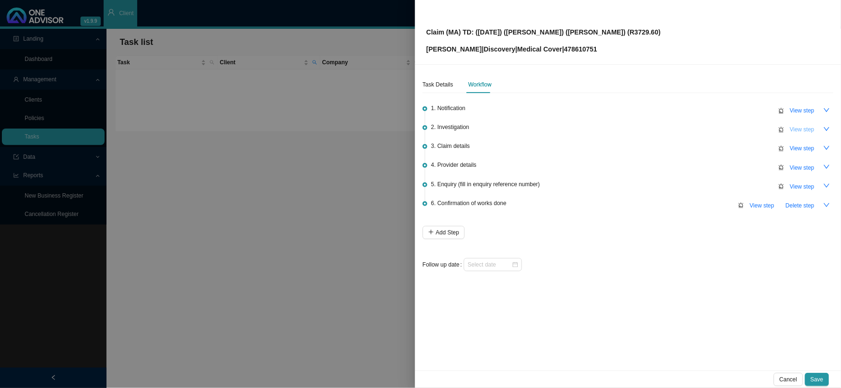
click at [803, 132] on span "View step" at bounding box center [802, 129] width 25 height 9
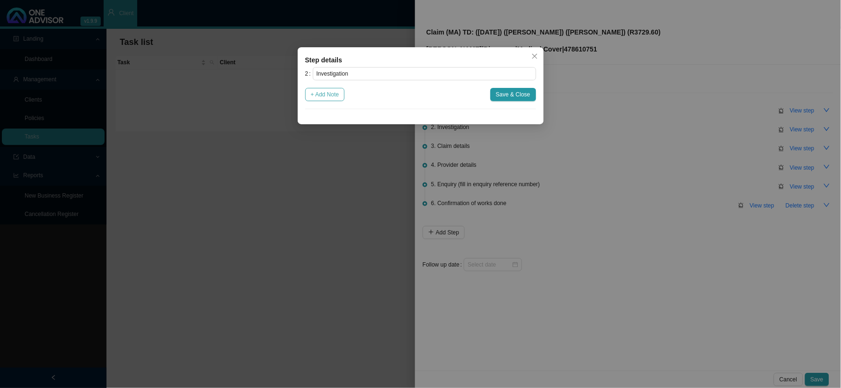
click at [334, 100] on button "+ Add Note" at bounding box center [325, 94] width 40 height 13
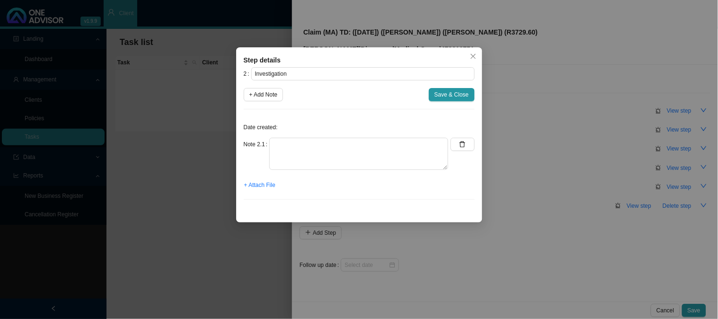
drag, startPoint x: 278, startPoint y: 94, endPoint x: 289, endPoint y: 124, distance: 32.8
click at [278, 94] on span "+ Add Note" at bounding box center [263, 94] width 28 height 9
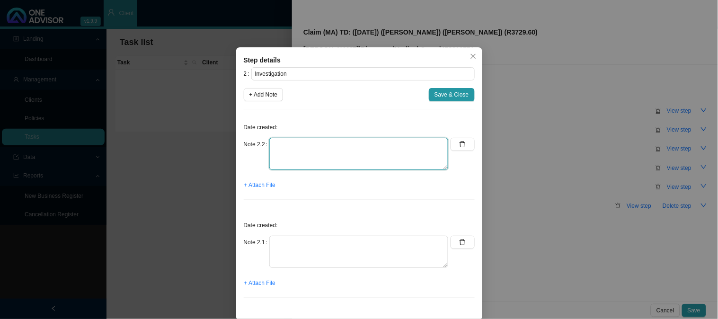
click at [295, 153] on textarea at bounding box center [358, 154] width 179 height 32
paste textarea "A [MEDICAL_DATA] is a harmless bright red spot on the [MEDICAL_DATA] caused by …"
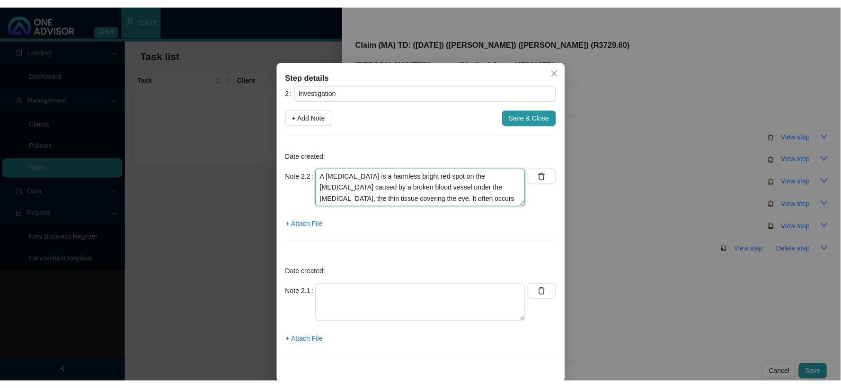
scroll to position [35, 0]
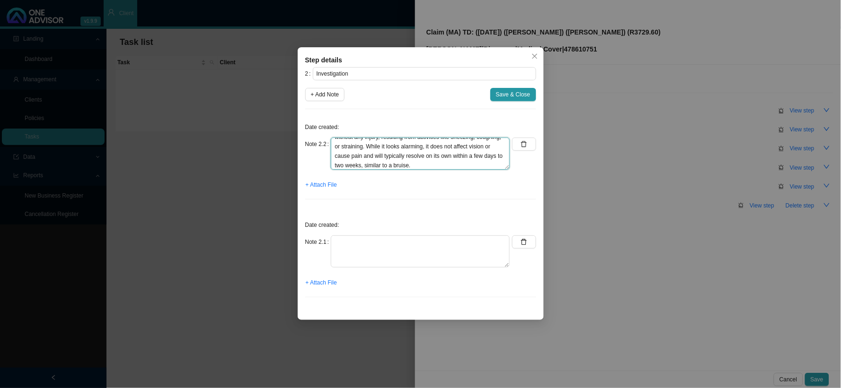
type textarea "A [MEDICAL_DATA] is a harmless bright red spot on the [MEDICAL_DATA] caused by …"
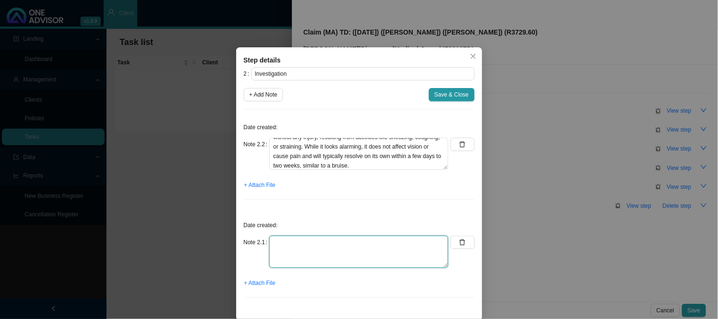
click at [280, 243] on textarea at bounding box center [358, 252] width 179 height 32
click at [314, 240] on textarea "H11.3 -" at bounding box center [358, 252] width 179 height 32
paste textarea "- [MEDICAL_DATA] (unspecified)"
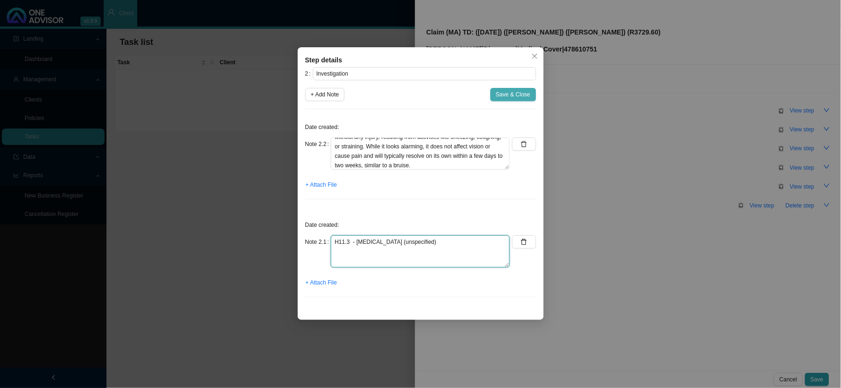
type textarea "H11.3 - [MEDICAL_DATA] (unspecified)"
click at [500, 93] on span "Save & Close" at bounding box center [513, 94] width 35 height 9
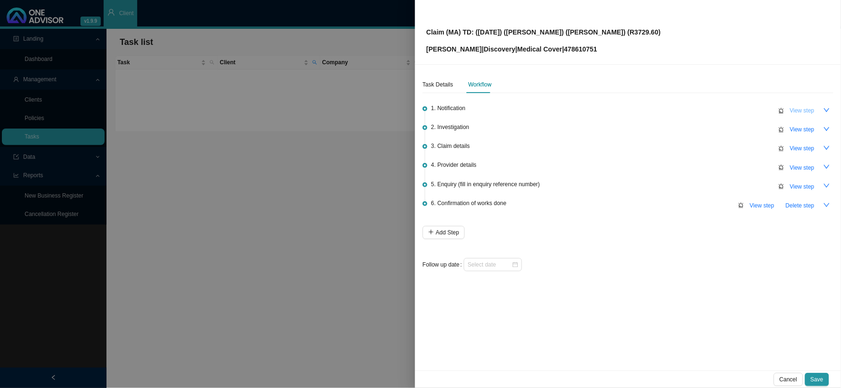
click at [819, 108] on button "View step" at bounding box center [802, 110] width 36 height 13
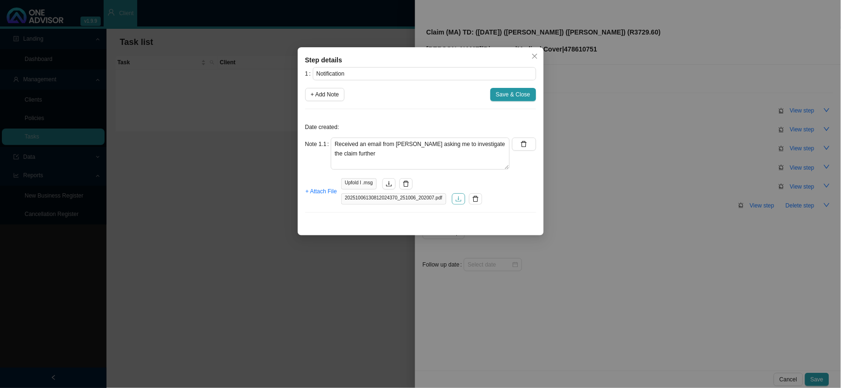
click at [458, 204] on button "button" at bounding box center [458, 199] width 13 height 11
click at [502, 98] on span "Save & Close" at bounding box center [513, 94] width 35 height 9
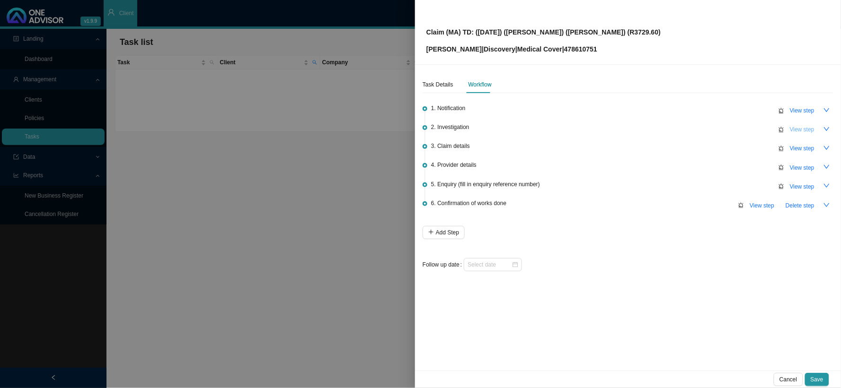
click at [814, 134] on button "View step" at bounding box center [802, 129] width 36 height 13
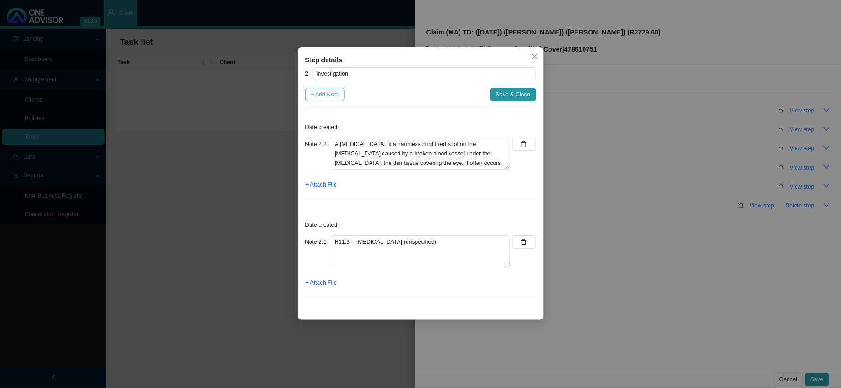
click at [321, 96] on span "+ Add Note" at bounding box center [325, 94] width 28 height 9
type textarea "A [MEDICAL_DATA] is a harmless bright red spot on the [MEDICAL_DATA] caused by …"
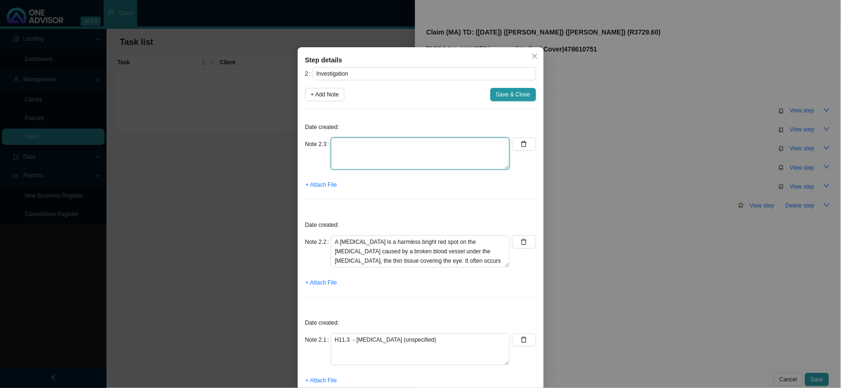
click at [352, 149] on textarea at bounding box center [420, 154] width 179 height 32
click at [362, 143] on textarea at bounding box center [420, 154] width 179 height 32
click at [483, 154] on textarea "Phoned [PERSON_NAME], spoke to [PERSON_NAME] confirmed that it is a bleed on th…" at bounding box center [420, 154] width 179 height 32
click at [463, 164] on textarea "Phoned [PERSON_NAME], spoke to [PERSON_NAME] confirmed that it is a bleed on th…" at bounding box center [420, 154] width 179 height 32
click at [466, 153] on textarea "Phoned [PERSON_NAME], spoke to [PERSON_NAME] confirmed that it is a bleed on th…" at bounding box center [420, 154] width 179 height 32
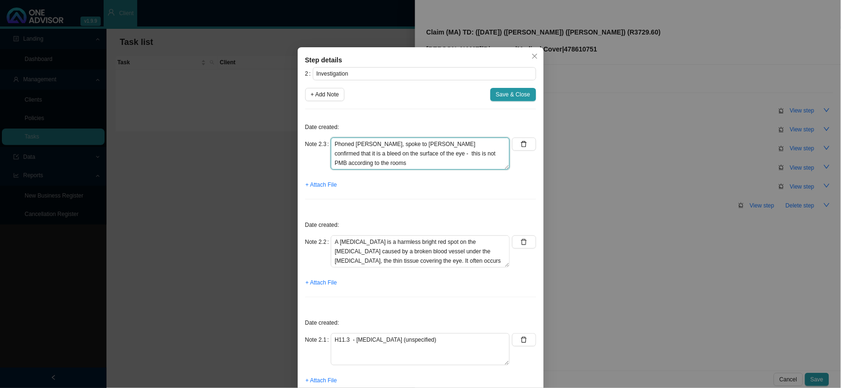
click at [333, 153] on textarea "Phoned [PERSON_NAME], spoke to [PERSON_NAME] confirmed that it is a bleed on th…" at bounding box center [420, 154] width 179 height 32
click at [467, 153] on textarea "Phoned [PERSON_NAME], spoke to [PERSON_NAME] Confirmed that it is a bleed on th…" at bounding box center [420, 154] width 179 height 32
click at [491, 163] on textarea "Phoned [PERSON_NAME], spoke to [PERSON_NAME] that it is a bleed on the surface …" at bounding box center [420, 154] width 179 height 32
drag, startPoint x: 418, startPoint y: 153, endPoint x: 468, endPoint y: 153, distance: 50.6
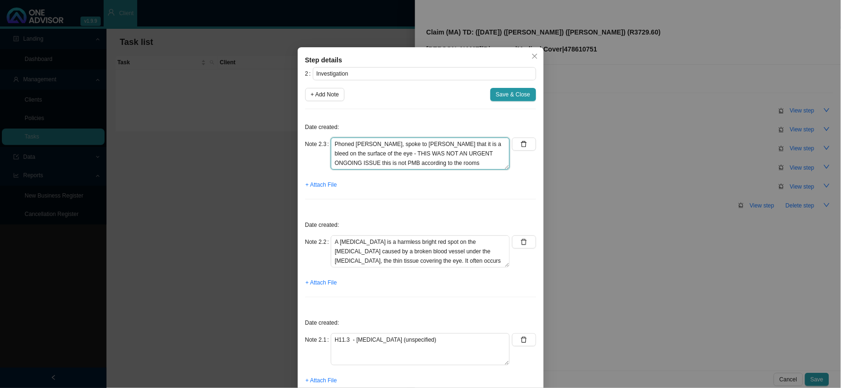
click at [468, 153] on textarea "Phoned [PERSON_NAME], spoke to [PERSON_NAME] that it is a bleed on the surface …" at bounding box center [420, 154] width 179 height 32
drag, startPoint x: 479, startPoint y: 167, endPoint x: 364, endPoint y: 167, distance: 114.5
click at [364, 167] on textarea "Phoned [PERSON_NAME], spoke to [PERSON_NAME] Confirmed that it is a bleed on th…" at bounding box center [420, 154] width 179 height 32
type textarea "Phoned [PERSON_NAME], spoke to [PERSON_NAME] Confirmed that it is a bleed on th…"
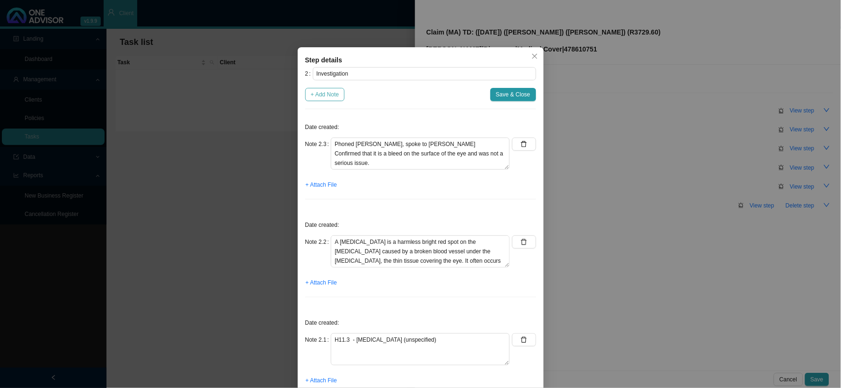
click at [327, 92] on span "+ Add Note" at bounding box center [325, 94] width 28 height 9
type textarea "Phoned [PERSON_NAME], spoke to [PERSON_NAME] Confirmed that it is a bleed on th…"
type textarea "A [MEDICAL_DATA] is a harmless bright red spot on the [MEDICAL_DATA] caused by …"
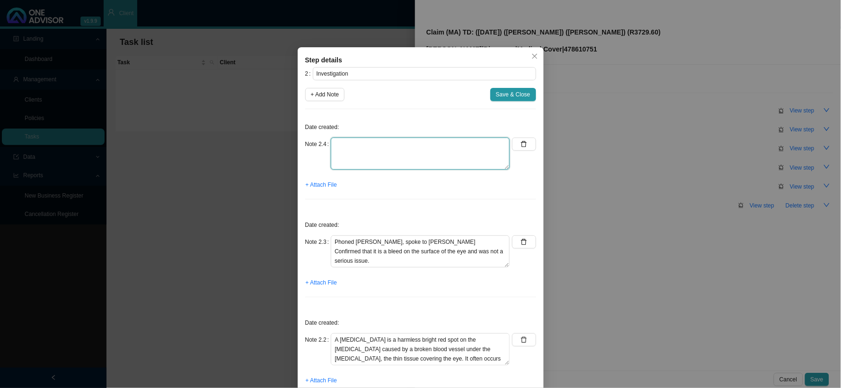
click at [344, 150] on textarea at bounding box center [420, 154] width 179 height 32
type textarea "Phoned DH, spoke to REF:"
click at [502, 95] on span "Save & Close" at bounding box center [513, 94] width 35 height 9
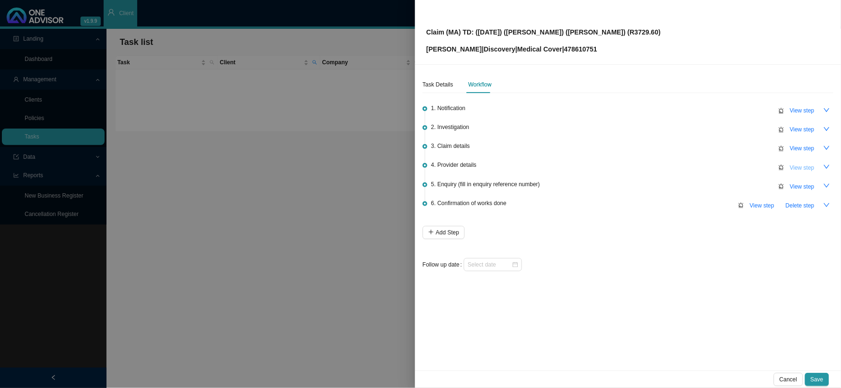
click at [806, 164] on span "View step" at bounding box center [802, 167] width 25 height 9
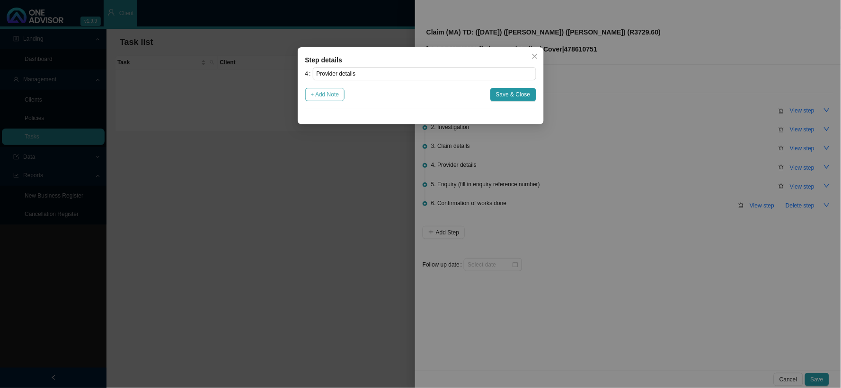
click at [313, 93] on span "+ Add Note" at bounding box center [325, 94] width 28 height 9
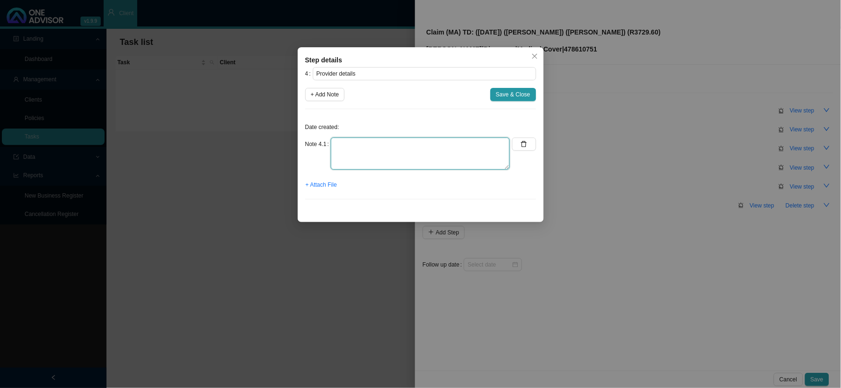
click at [405, 149] on textarea at bounding box center [420, 154] width 179 height 32
type textarea "p"
type textarea "Practice: Phone: Email:"
click at [513, 94] on span "Save & Close" at bounding box center [513, 94] width 35 height 9
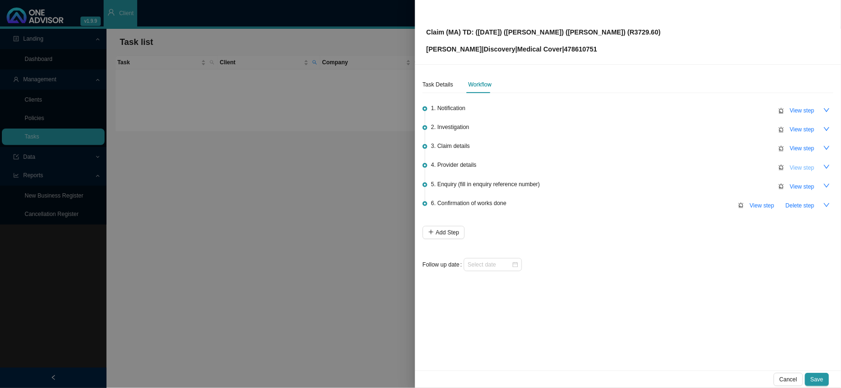
click at [797, 168] on span "View step" at bounding box center [802, 167] width 25 height 9
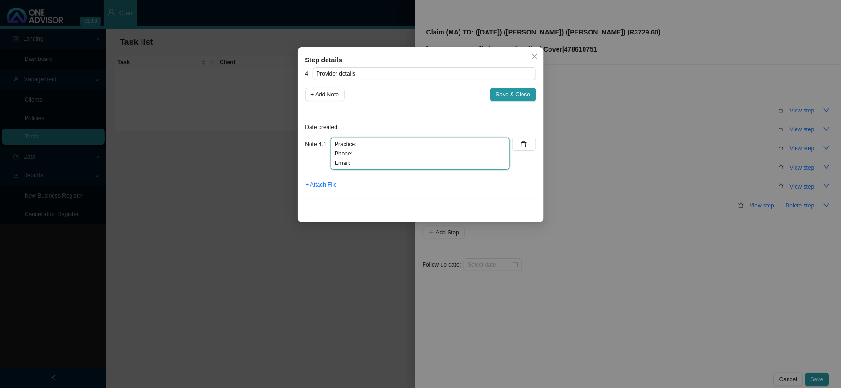
click at [441, 152] on textarea "Practice: Phone: Email:" at bounding box center [420, 154] width 179 height 32
click at [441, 144] on textarea "Practice: Phone: Email:" at bounding box center [420, 154] width 179 height 32
click at [380, 155] on textarea "Practice: [PHONE_NUMBER] Phone: Email:" at bounding box center [420, 154] width 179 height 32
click at [440, 164] on textarea "Practice: [PHONE_NUMBER] Phone: [PHONE_NUMBER] Email:" at bounding box center [420, 154] width 179 height 32
paste textarea "[EMAIL_ADDRESS][DOMAIN_NAME]"
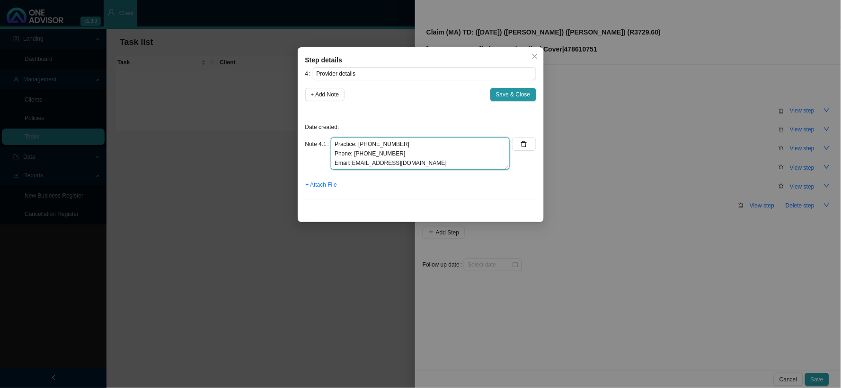
drag, startPoint x: 349, startPoint y: 162, endPoint x: 387, endPoint y: 181, distance: 42.3
click at [353, 163] on textarea "Practice: [PHONE_NUMBER] Phone: [PHONE_NUMBER] Email:[EMAIL_ADDRESS][DOMAIN_NAM…" at bounding box center [420, 154] width 179 height 32
click at [412, 164] on textarea "Practice: [PHONE_NUMBER] Phone: [PHONE_NUMBER] Email: [EMAIL_ADDRESS][DOMAIN_NA…" at bounding box center [420, 154] width 179 height 32
type textarea "Practice: [PHONE_NUMBER] Phone: [PHONE_NUMBER] Email: [EMAIL_ADDRESS][DOMAIN_NA…"
click at [503, 95] on span "Save & Close" at bounding box center [513, 94] width 35 height 9
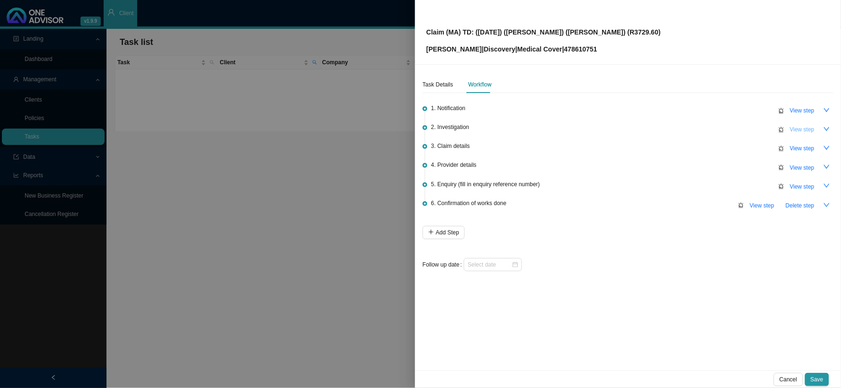
click at [799, 128] on span "View step" at bounding box center [802, 129] width 25 height 9
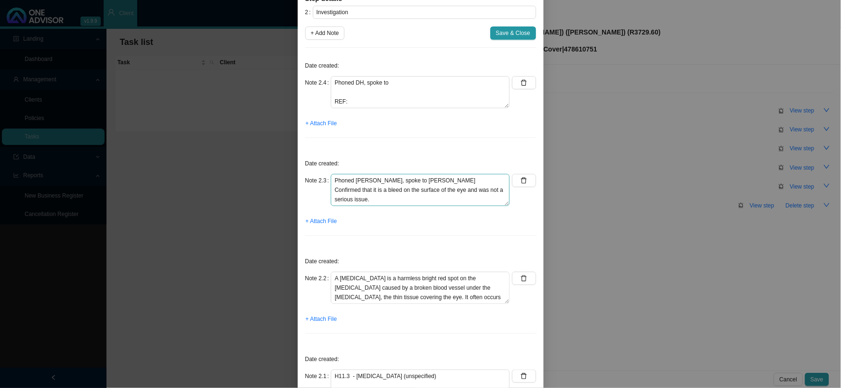
scroll to position [135, 0]
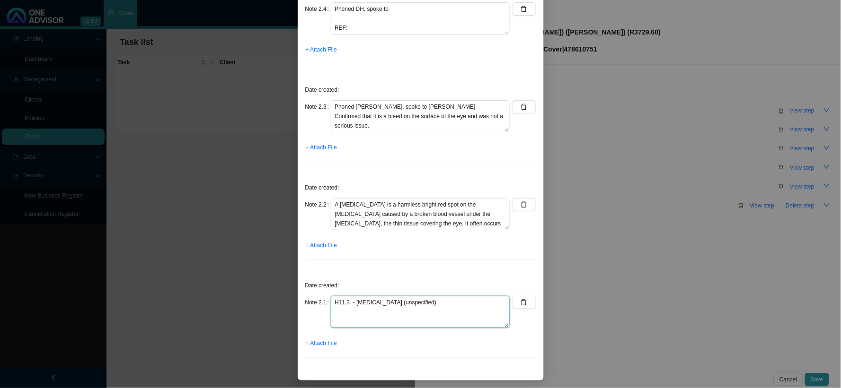
click at [461, 299] on textarea "H11.3 - [MEDICAL_DATA] (unspecified)" at bounding box center [420, 312] width 179 height 32
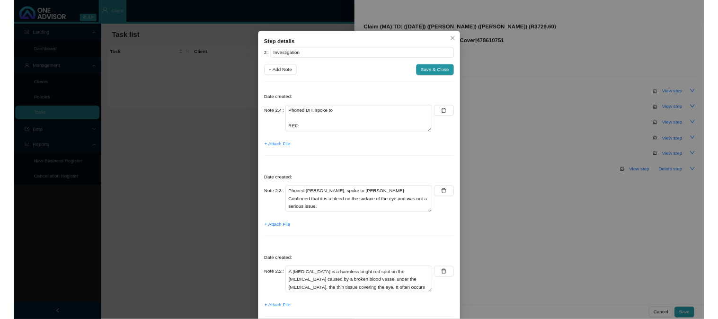
scroll to position [0, 0]
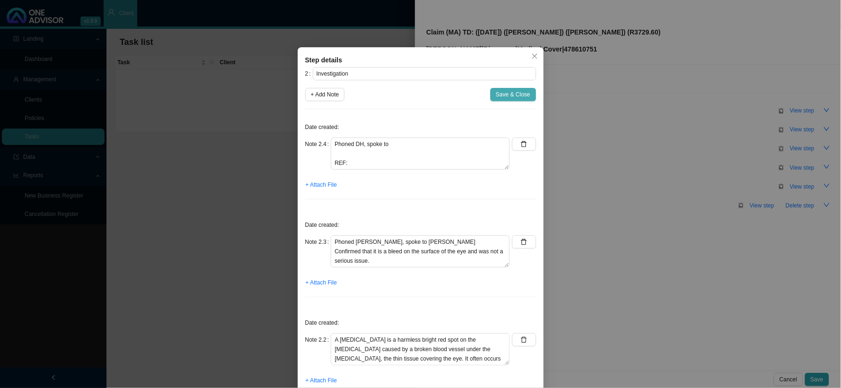
type textarea "H11.3 - [MEDICAL_DATA] (unspecified) (NOT A PMB CODE)"
click at [508, 92] on span "Save & Close" at bounding box center [513, 94] width 35 height 9
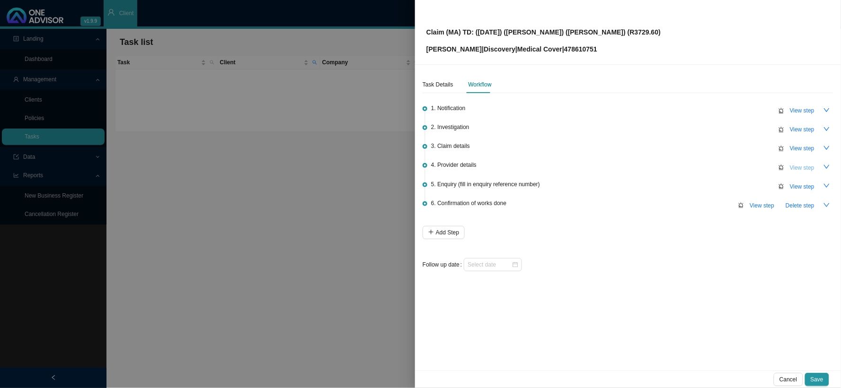
click at [800, 166] on span "View step" at bounding box center [802, 167] width 25 height 9
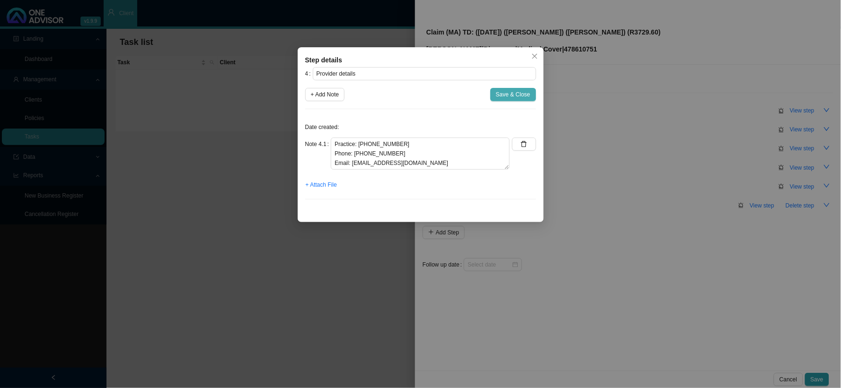
click at [507, 95] on span "Save & Close" at bounding box center [513, 94] width 35 height 9
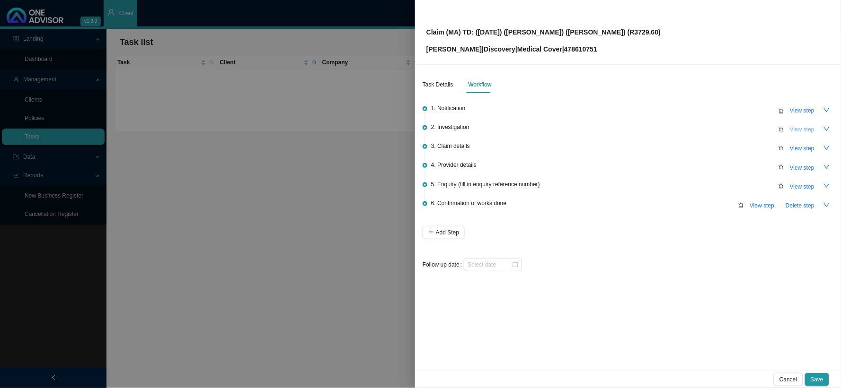
click at [795, 129] on span "View step" at bounding box center [802, 129] width 25 height 9
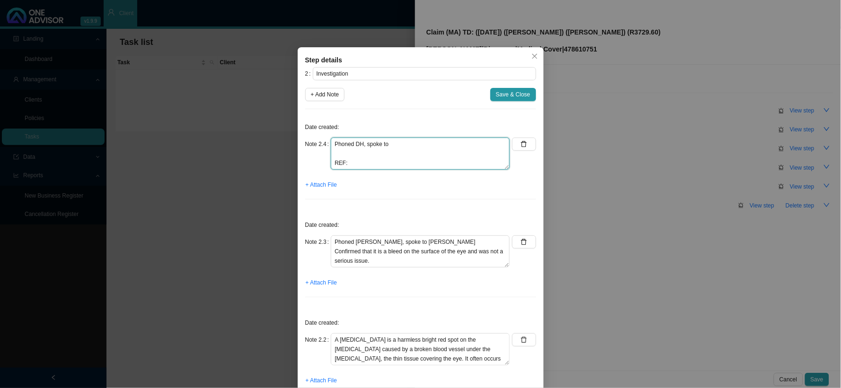
click at [381, 153] on textarea "Phoned DH, spoke to REF:" at bounding box center [420, 154] width 179 height 32
click at [400, 147] on textarea "Phoned DH, spoke to REF:" at bounding box center [420, 154] width 179 height 32
click at [417, 152] on textarea "Phoned DH, spoke to [PERSON_NAME] REF:" at bounding box center [420, 154] width 179 height 32
click at [405, 154] on textarea "Phoned DH, spoke to [PERSON_NAME] REF:" at bounding box center [420, 154] width 179 height 32
click at [382, 157] on textarea "Phoned DH, spoke to [PERSON_NAME] REF:" at bounding box center [420, 154] width 179 height 32
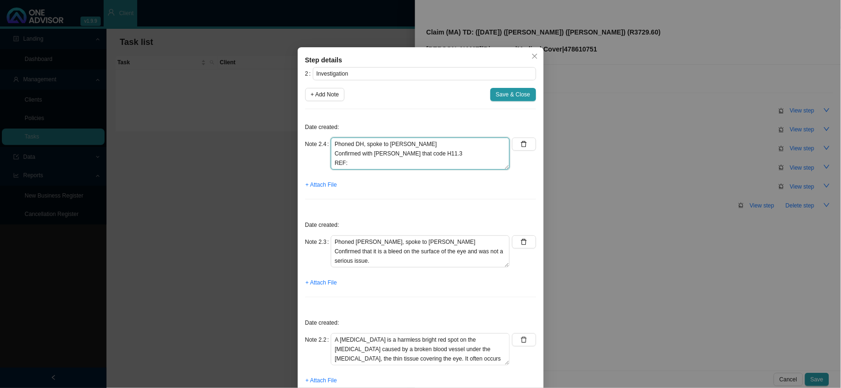
click at [455, 153] on textarea "Phoned DH, spoke to [PERSON_NAME] Confirmed with [PERSON_NAME] that code H11.3 …" at bounding box center [420, 154] width 179 height 32
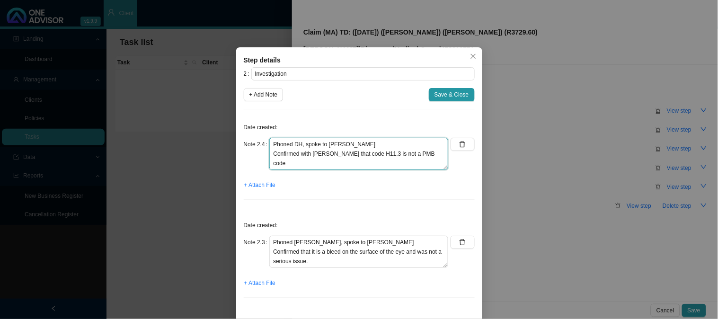
type textarea "Phoned DH, spoke to [PERSON_NAME] Confirmed with [PERSON_NAME] that code H11.3 …"
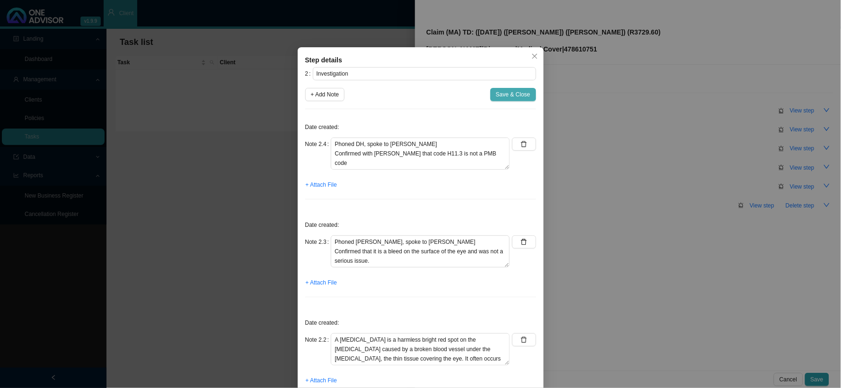
click at [504, 92] on span "Save & Close" at bounding box center [513, 94] width 35 height 9
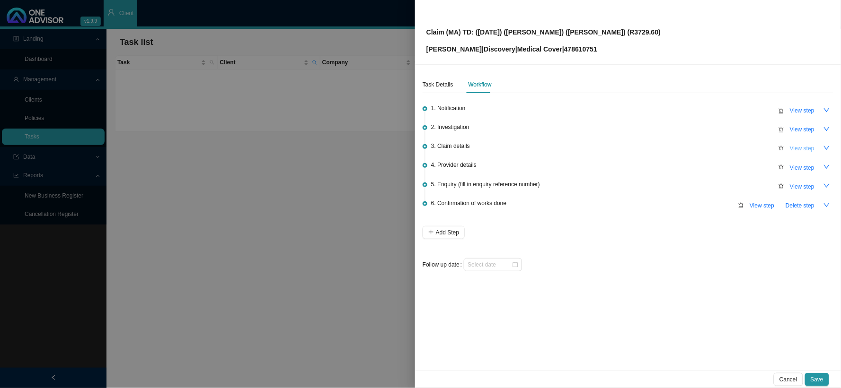
click at [800, 152] on span "View step" at bounding box center [802, 148] width 25 height 9
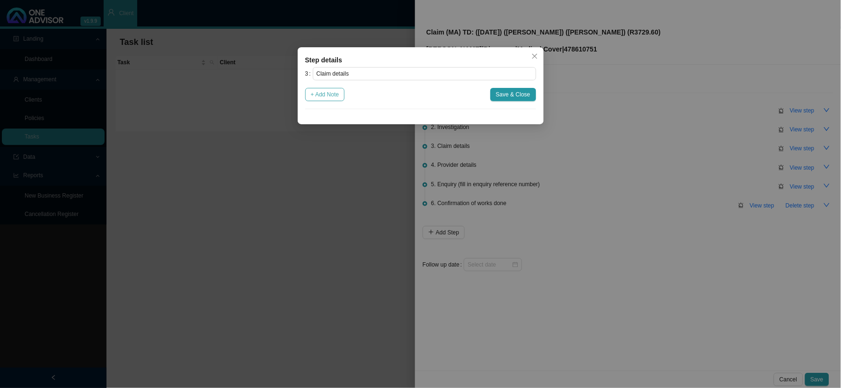
click at [326, 96] on span "+ Add Note" at bounding box center [325, 94] width 28 height 9
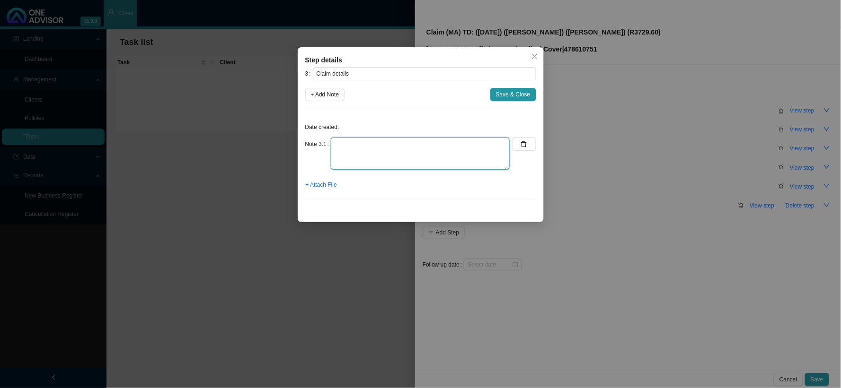
click at [363, 144] on textarea at bounding box center [420, 154] width 179 height 32
click at [532, 59] on icon "close" at bounding box center [534, 56] width 7 height 7
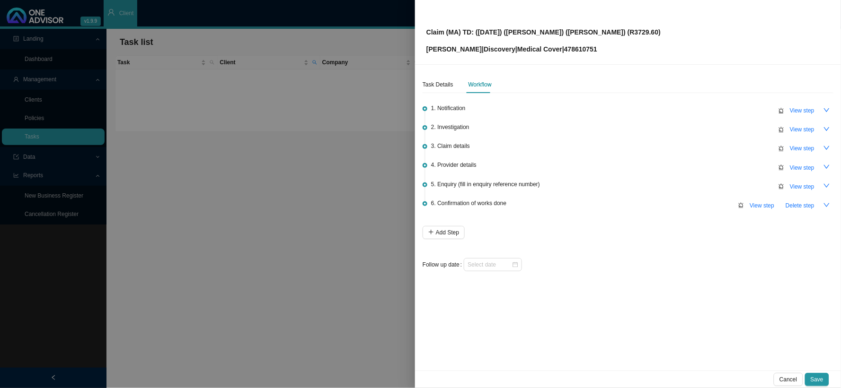
click at [647, 145] on div "3. Claim details View step" at bounding box center [632, 148] width 402 height 14
click at [795, 130] on span "View step" at bounding box center [802, 129] width 25 height 9
type input "Investigation"
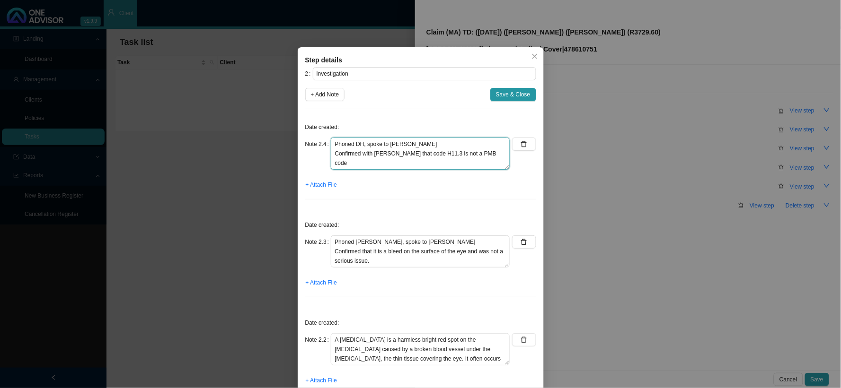
click at [381, 163] on textarea "Phoned DH, spoke to [PERSON_NAME] Confirmed with [PERSON_NAME] that code H11.3 …" at bounding box center [420, 154] width 179 height 32
click at [408, 167] on textarea "Phoned DH, spoke to [PERSON_NAME] Confirmed with [PERSON_NAME] that code H11.3 …" at bounding box center [420, 154] width 179 height 32
click at [347, 164] on textarea "Phoned DH, spoke to [PERSON_NAME] Confirmed with [PERSON_NAME] that code H11.3 …" at bounding box center [420, 154] width 179 height 32
type textarea "Phoned DH, spoke to [PERSON_NAME] Confirmed with [PERSON_NAME] that code H11.3 …"
click at [503, 92] on span "Save & Close" at bounding box center [513, 94] width 35 height 9
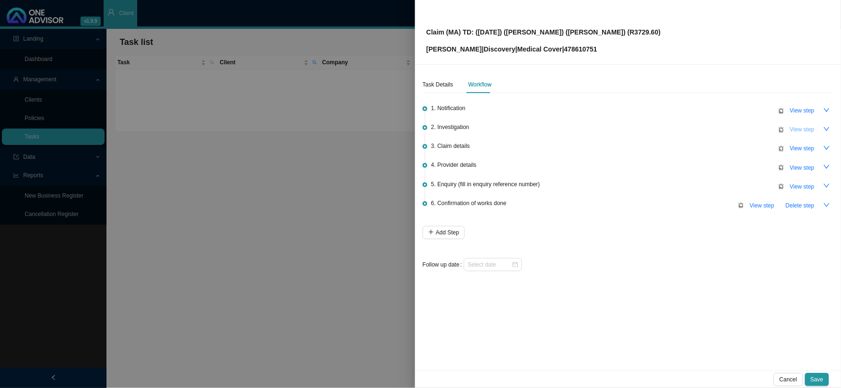
click at [802, 128] on span "View step" at bounding box center [802, 129] width 25 height 9
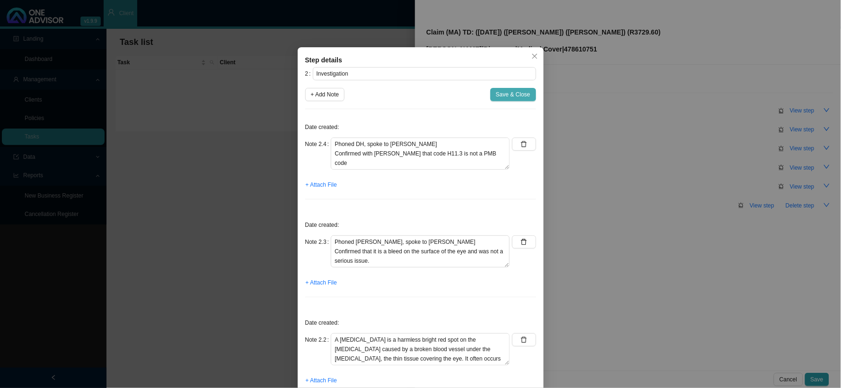
click at [504, 90] on span "Save & Close" at bounding box center [513, 94] width 35 height 9
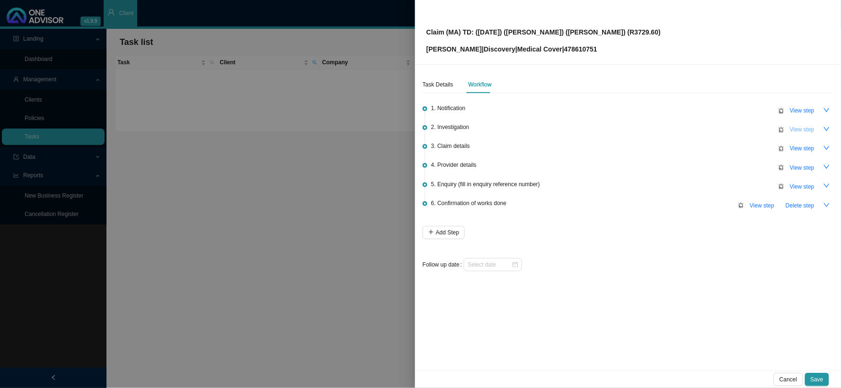
click at [803, 129] on span "View step" at bounding box center [802, 129] width 25 height 9
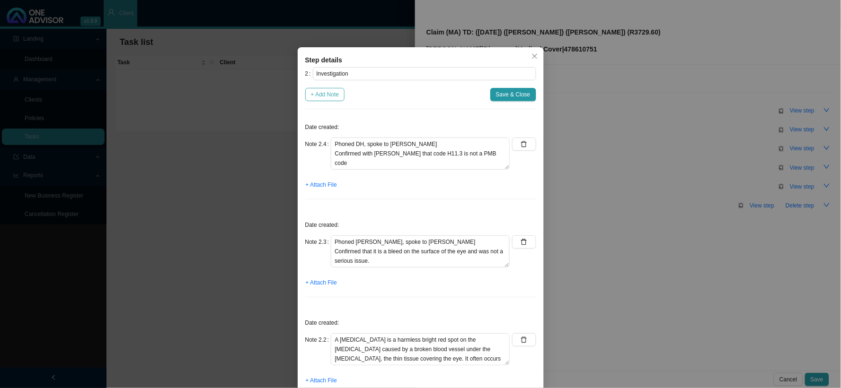
click at [314, 95] on span "+ Add Note" at bounding box center [325, 94] width 28 height 9
type textarea "Phoned DH, spoke to [PERSON_NAME] Confirmed with [PERSON_NAME] that code H11.3 …"
type textarea "Phoned [PERSON_NAME], spoke to [PERSON_NAME] Confirmed that it is a bleed on th…"
type textarea "A [MEDICAL_DATA] is a harmless bright red spot on the [MEDICAL_DATA] caused by …"
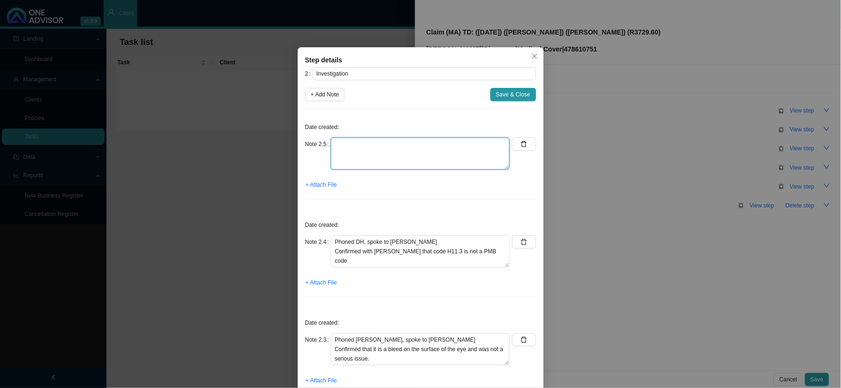
click at [377, 148] on textarea at bounding box center [420, 154] width 179 height 32
type textarea "Sent"
drag, startPoint x: 350, startPoint y: 148, endPoint x: 315, endPoint y: 143, distance: 35.8
click at [315, 143] on div "Note 2.5 Sent" at bounding box center [407, 154] width 205 height 32
click at [520, 147] on icon "delete" at bounding box center [523, 144] width 7 height 7
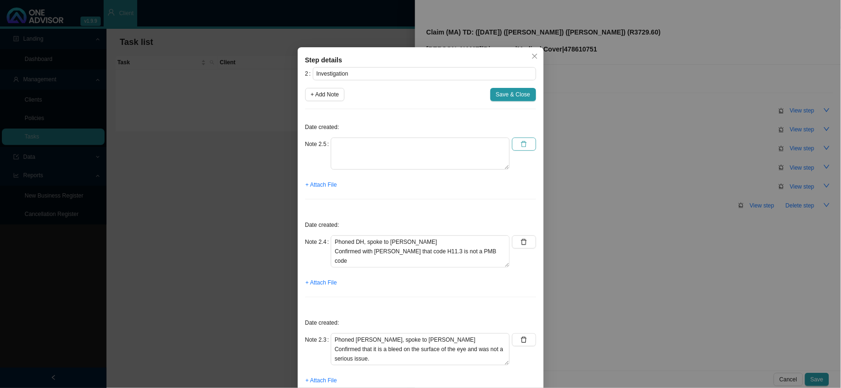
type textarea "Phoned DH, spoke to [PERSON_NAME] Confirmed with [PERSON_NAME] that code H11.3 …"
type textarea "Phoned [PERSON_NAME], spoke to [PERSON_NAME] Confirmed that it is a bleed on th…"
type textarea "A [MEDICAL_DATA] is a harmless bright red spot on the [MEDICAL_DATA] caused by …"
type textarea "H11.3 - [MEDICAL_DATA] (unspecified) (NOT A PMB CODE)"
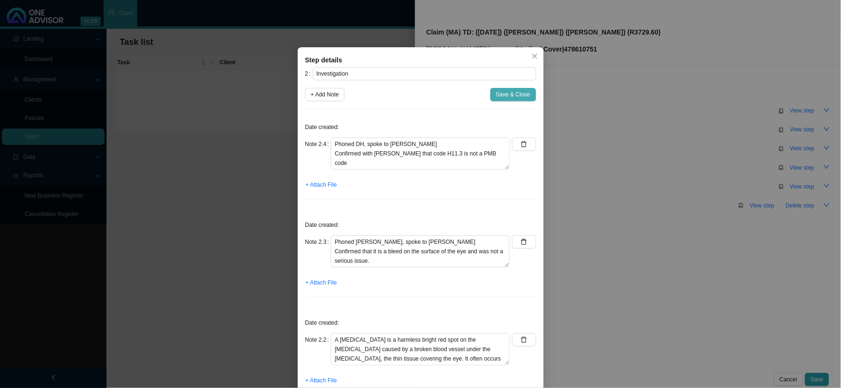
click at [512, 92] on span "Save & Close" at bounding box center [513, 94] width 35 height 9
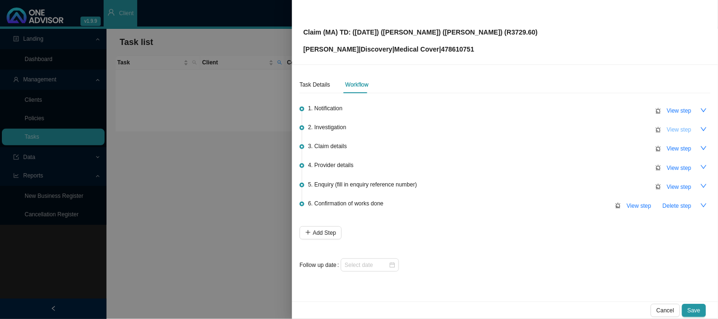
click at [683, 125] on span "View step" at bounding box center [679, 129] width 25 height 9
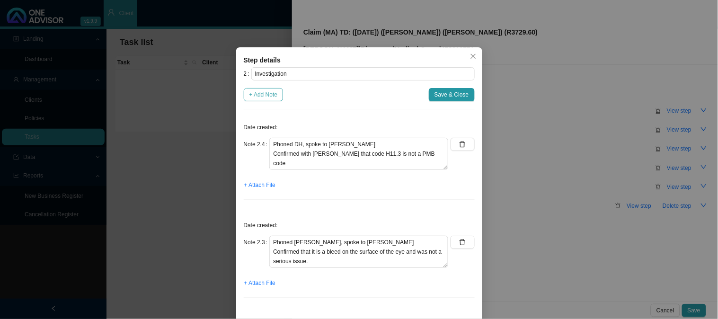
click at [270, 95] on span "+ Add Note" at bounding box center [263, 94] width 28 height 9
type textarea "Phoned DH, spoke to [PERSON_NAME] Confirmed with [PERSON_NAME] that code H11.3 …"
type textarea "Phoned [PERSON_NAME], spoke to [PERSON_NAME] Confirmed that it is a bleed on th…"
type textarea "A [MEDICAL_DATA] is a harmless bright red spot on the [MEDICAL_DATA] caused by …"
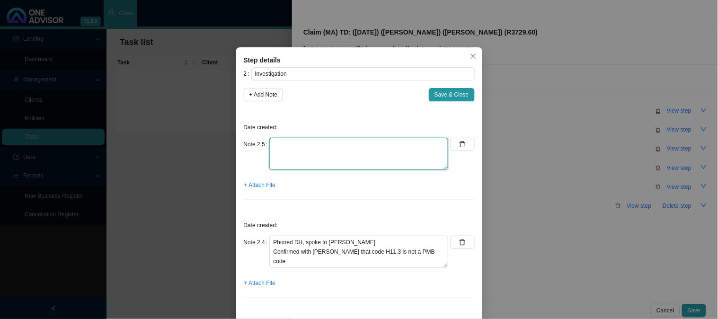
click at [284, 141] on textarea at bounding box center [358, 154] width 179 height 32
type textarea "Sent [PERSON_NAME] feedback"
click at [261, 185] on span "+ Attach File" at bounding box center [259, 184] width 31 height 9
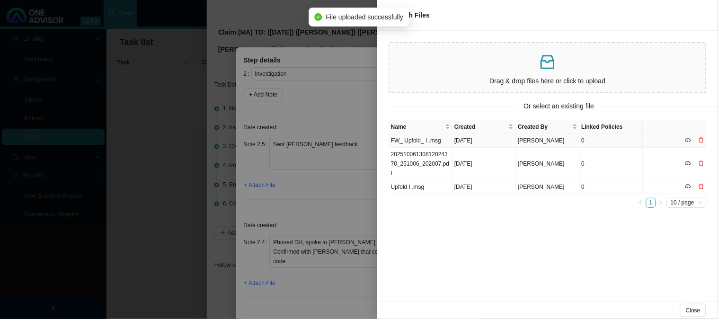
click at [428, 136] on td "FW_ Upfold_ I .msg" at bounding box center [420, 141] width 63 height 14
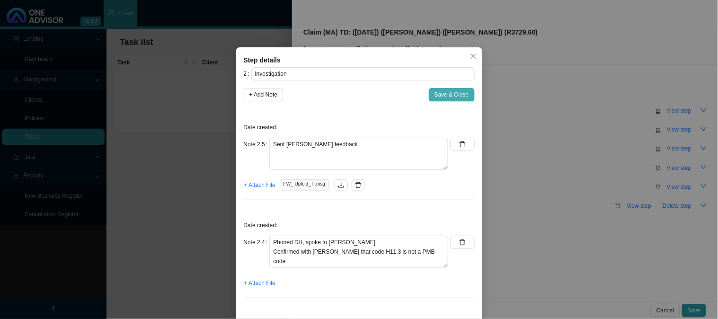
click at [439, 93] on span "Save & Close" at bounding box center [451, 94] width 35 height 9
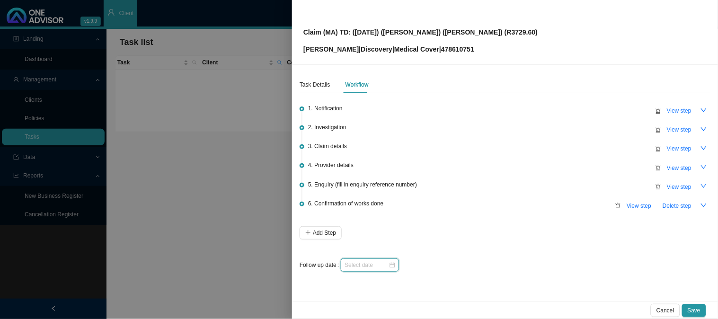
click at [380, 264] on input at bounding box center [366, 264] width 44 height 9
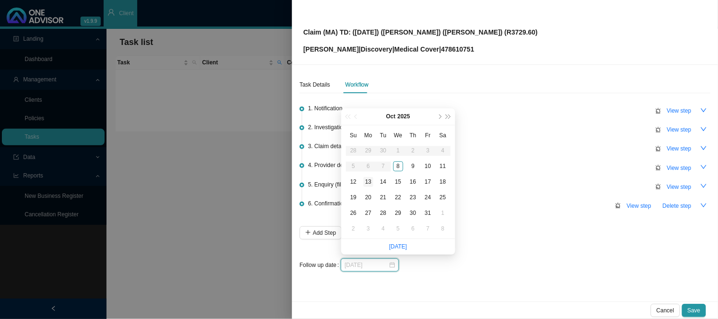
type input "[DATE]"
click at [368, 183] on div "13" at bounding box center [368, 182] width 10 height 10
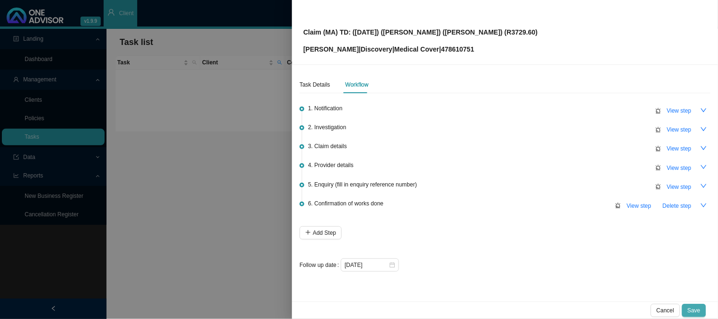
click at [693, 311] on span "Save" at bounding box center [693, 310] width 13 height 9
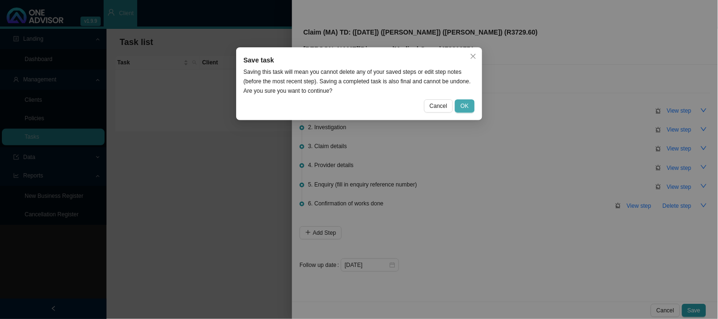
click at [467, 107] on span "OK" at bounding box center [464, 105] width 8 height 9
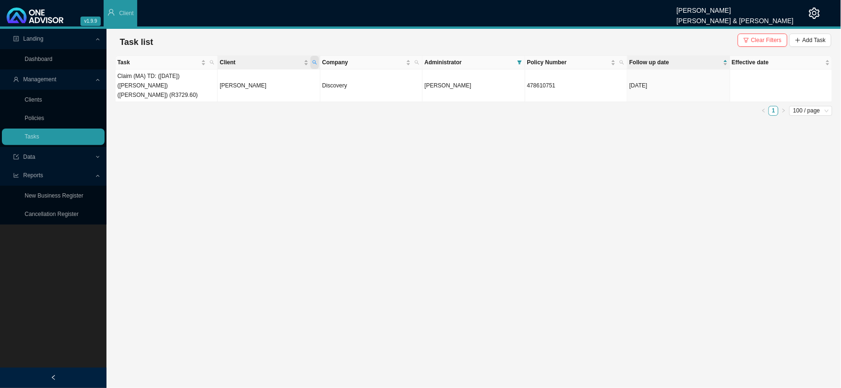
click at [314, 60] on icon "search" at bounding box center [314, 62] width 5 height 5
drag, startPoint x: 247, startPoint y: 80, endPoint x: 206, endPoint y: 87, distance: 41.6
click at [206, 87] on body "v1.9.9 [PERSON_NAME] [PERSON_NAME] & [PERSON_NAME] Client Landing Dashboard Man…" at bounding box center [420, 194] width 841 height 388
type input "[PERSON_NAME]"
drag, startPoint x: 135, startPoint y: 57, endPoint x: 121, endPoint y: 55, distance: 14.3
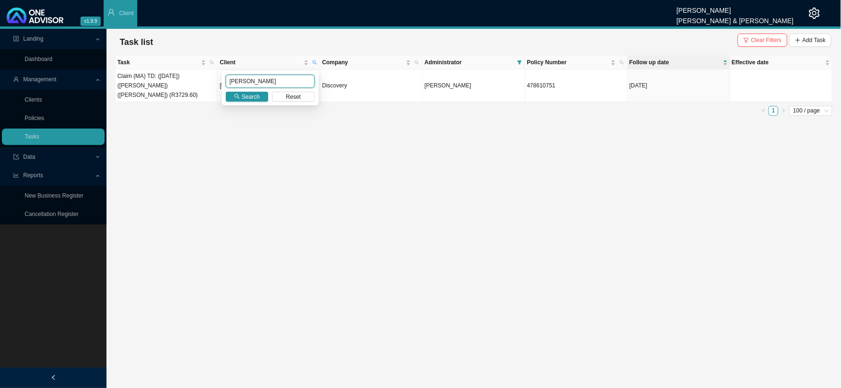
click at [121, 55] on body "v1.9.9 [PERSON_NAME] [PERSON_NAME] & [PERSON_NAME] Client Landing Dashboard Man…" at bounding box center [420, 194] width 841 height 388
click at [271, 79] on input "text" at bounding box center [270, 81] width 89 height 13
type input "[PERSON_NAME]"
click at [252, 95] on span "Search" at bounding box center [251, 96] width 18 height 9
click at [264, 83] on td "[PERSON_NAME]" at bounding box center [269, 86] width 102 height 33
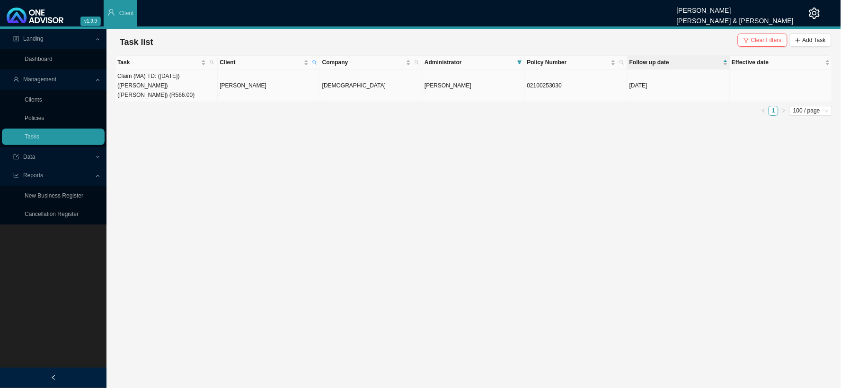
click at [264, 83] on td "[PERSON_NAME]" at bounding box center [269, 86] width 102 height 33
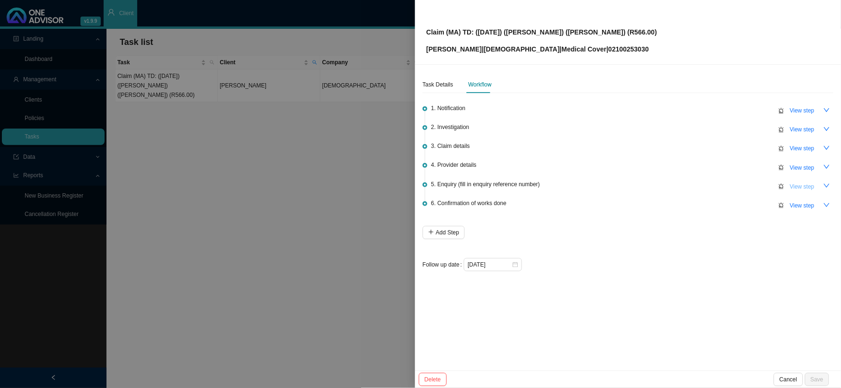
click at [806, 185] on span "View step" at bounding box center [802, 186] width 25 height 9
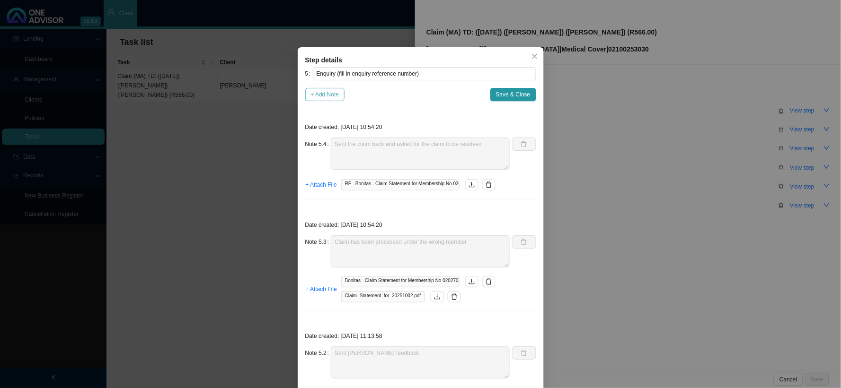
click at [327, 95] on span "+ Add Note" at bounding box center [325, 94] width 28 height 9
type textarea "Sent the claim back and asked for the claim to be resolved"
type textarea "Claim has been processed under the wrong member"
type textarea "Sent [PERSON_NAME] feedback"
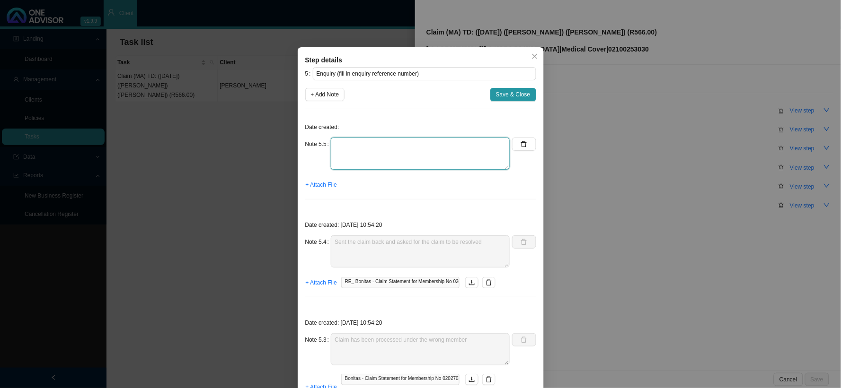
click at [374, 143] on textarea at bounding box center [420, 154] width 179 height 32
type textarea "Details have been amended and the claim reversed on the incorrect member details"
click at [325, 185] on span "+ Attach File" at bounding box center [321, 184] width 31 height 9
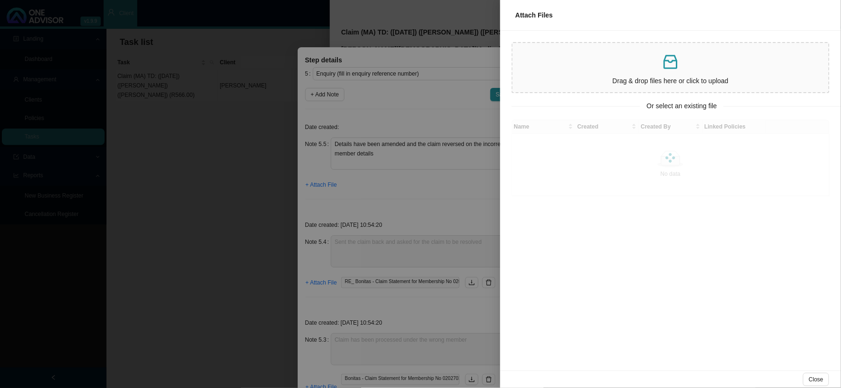
click at [396, 120] on div at bounding box center [420, 194] width 841 height 388
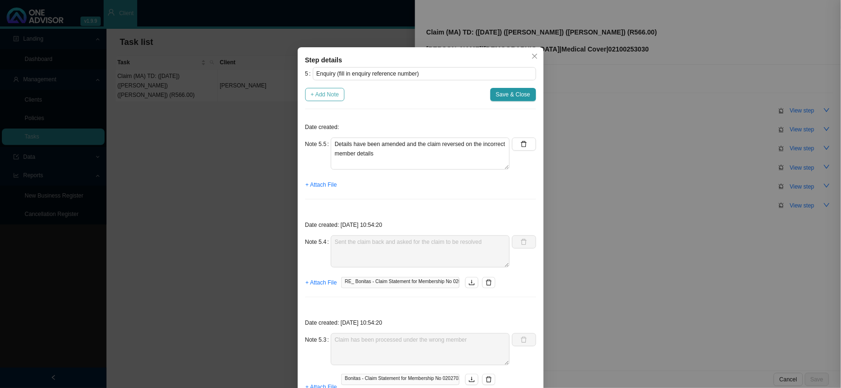
click at [315, 97] on span "+ Add Note" at bounding box center [325, 94] width 28 height 9
type textarea "Details have been amended and the claim reversed on the incorrect member details"
type textarea "Sent the claim back and asked for the claim to be resolved"
type textarea "Claim has been processed under the wrong member"
type textarea "Sent [PERSON_NAME] feedback"
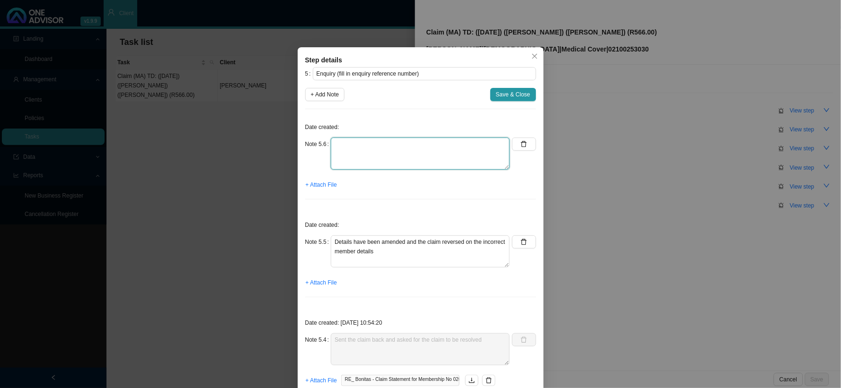
click at [352, 145] on textarea at bounding box center [420, 154] width 179 height 32
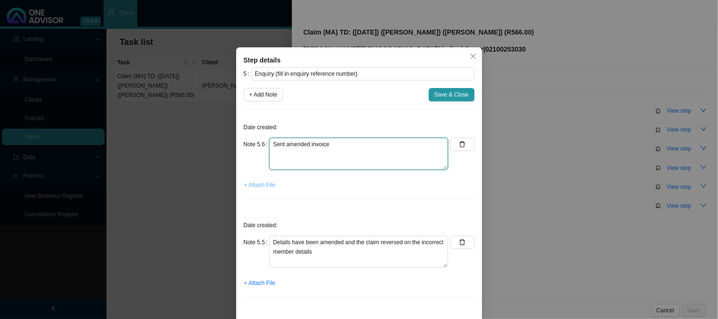
type textarea "Sent amended invoice"
click at [266, 184] on span "+ Attach File" at bounding box center [259, 184] width 31 height 9
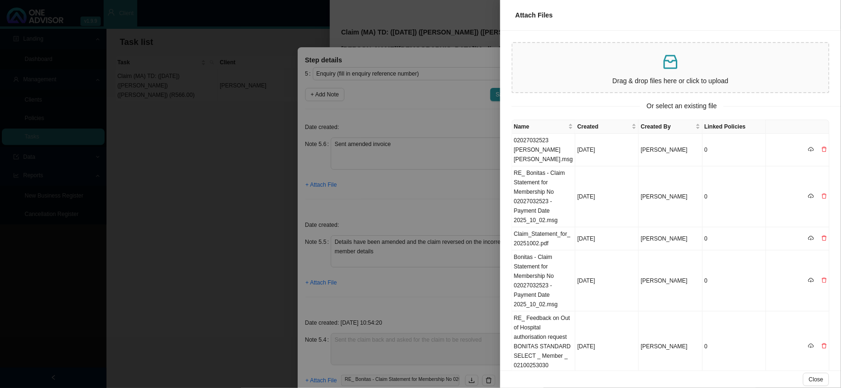
drag, startPoint x: 390, startPoint y: 229, endPoint x: 396, endPoint y: 220, distance: 9.6
click at [392, 226] on div at bounding box center [420, 194] width 841 height 388
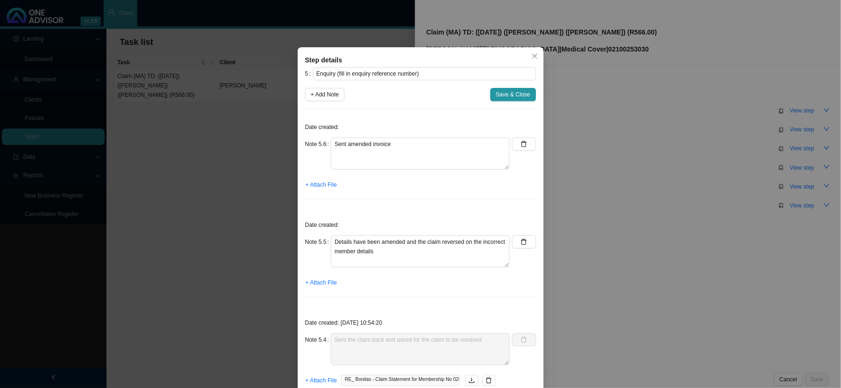
click at [315, 291] on div "Date created: Note 5.5 Details have been amended and the claim reversed on the …" at bounding box center [420, 260] width 231 height 90
click at [318, 287] on span "+ Attach File" at bounding box center [321, 282] width 31 height 9
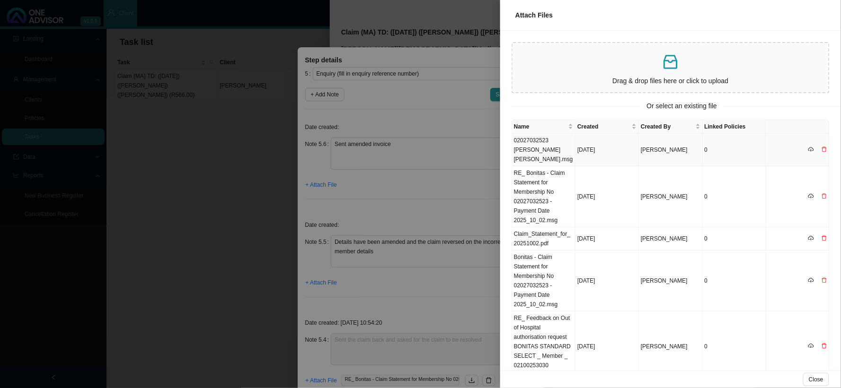
click at [537, 149] on td "02027032523 [PERSON_NAME] [PERSON_NAME].msg" at bounding box center [543, 150] width 63 height 33
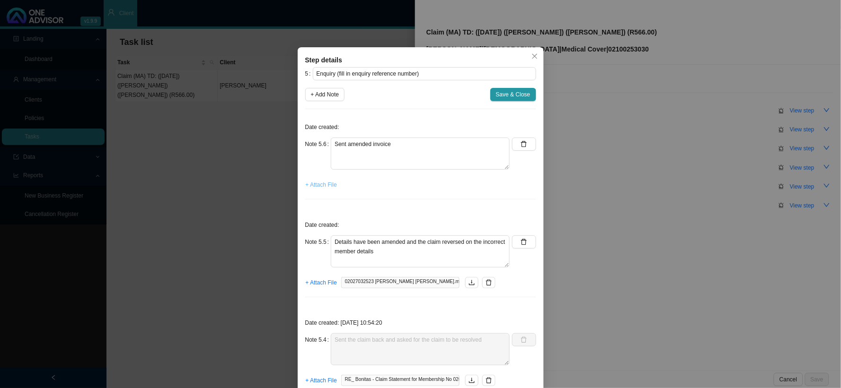
click at [325, 187] on span "+ Attach File" at bounding box center [321, 184] width 31 height 9
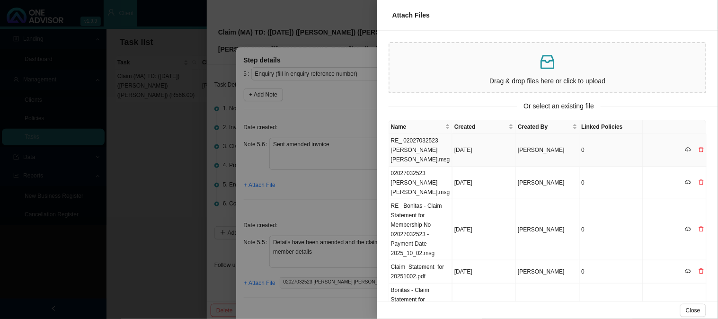
click at [423, 149] on td "RE_ 02027032523 [PERSON_NAME] [PERSON_NAME].msg" at bounding box center [420, 150] width 63 height 33
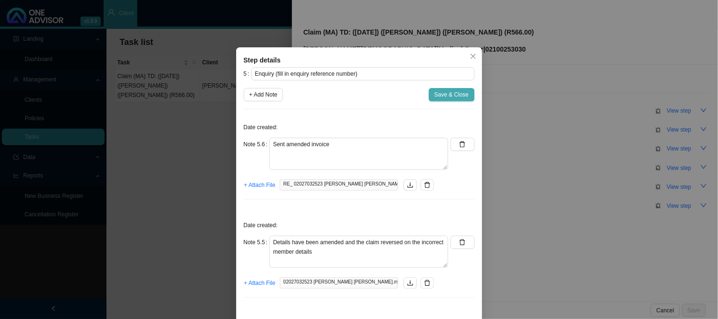
click at [439, 92] on span "Save & Close" at bounding box center [451, 94] width 35 height 9
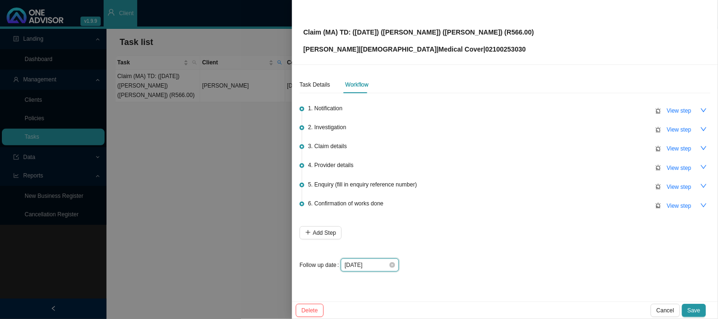
click at [386, 263] on input "[DATE]" at bounding box center [366, 264] width 44 height 9
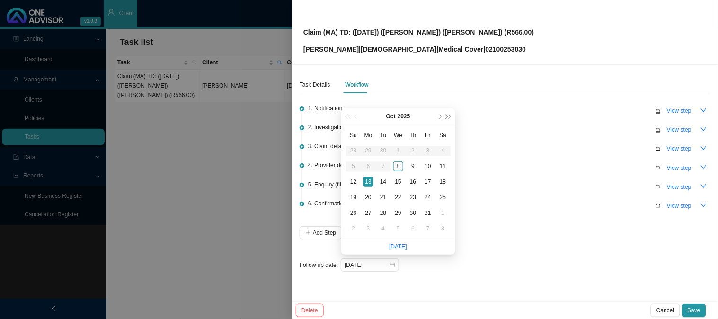
click at [491, 246] on div "1. Notification View step 2. Investigation View step 3. Claim details View step…" at bounding box center [504, 184] width 411 height 175
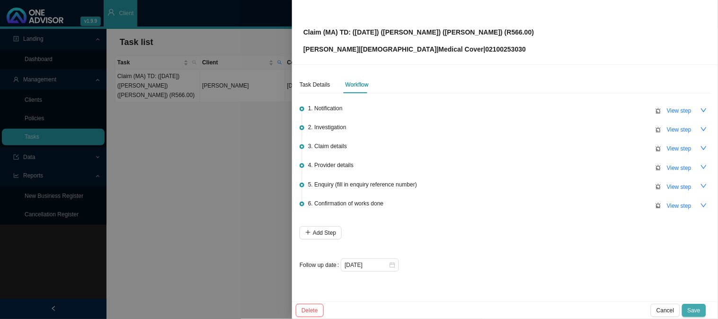
click at [699, 309] on span "Save" at bounding box center [693, 310] width 13 height 9
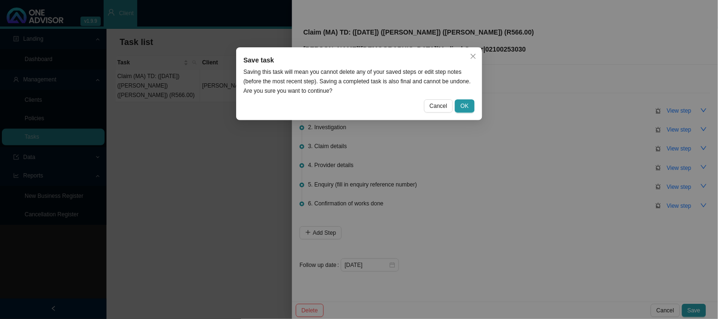
click at [416, 234] on div "Save task Saving this task will mean you cannot delete any of your saved steps …" at bounding box center [359, 159] width 718 height 319
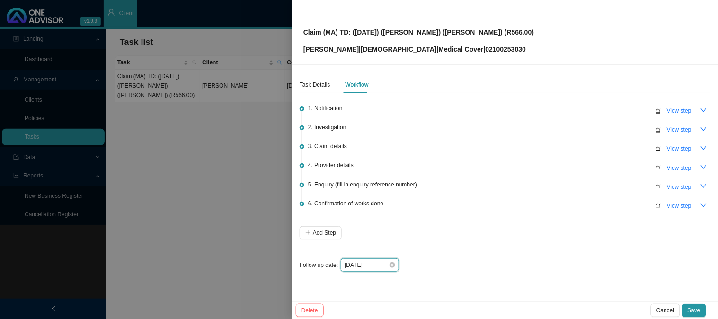
click at [379, 263] on input "[DATE]" at bounding box center [366, 264] width 44 height 9
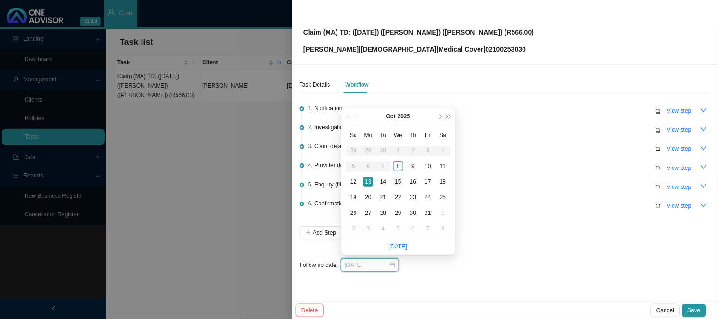
type input "[DATE]"
click at [400, 181] on div "15" at bounding box center [398, 182] width 10 height 10
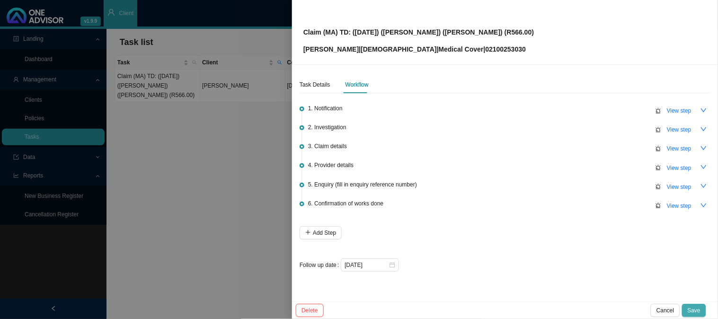
click at [698, 313] on span "Save" at bounding box center [693, 310] width 13 height 9
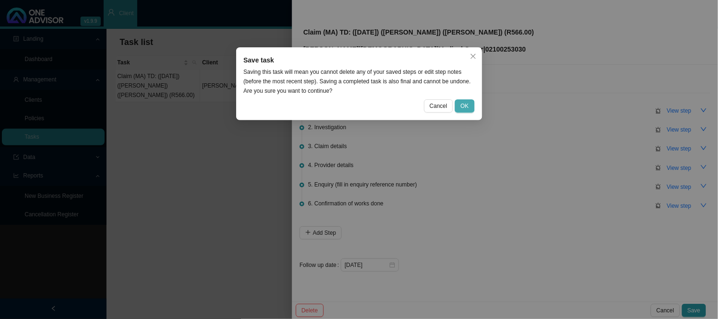
click at [460, 103] on button "OK" at bounding box center [464, 105] width 19 height 13
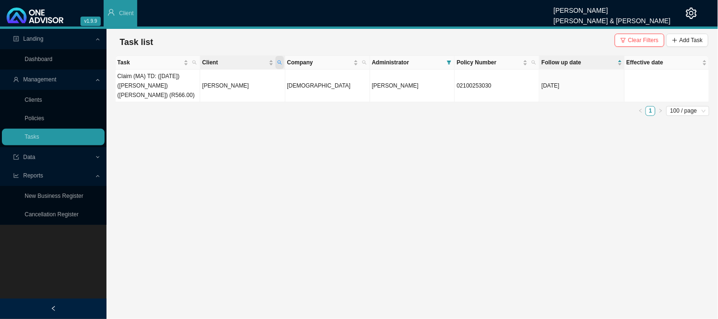
click at [282, 62] on icon "search" at bounding box center [279, 62] width 5 height 5
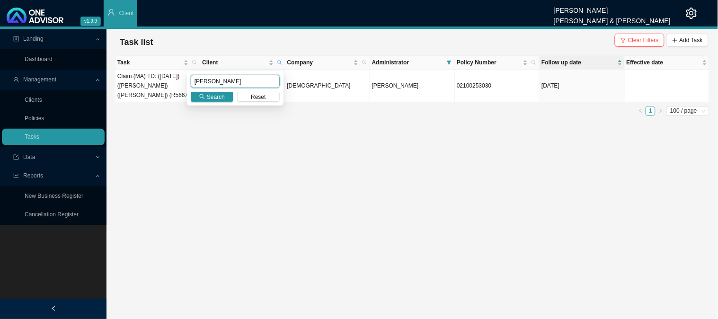
drag, startPoint x: 234, startPoint y: 83, endPoint x: 184, endPoint y: 82, distance: 50.6
click at [184, 82] on body "v1.9.9 [PERSON_NAME] [PERSON_NAME] & [PERSON_NAME] Client Landing Dashboard Man…" at bounding box center [359, 159] width 718 height 319
type input "bam"
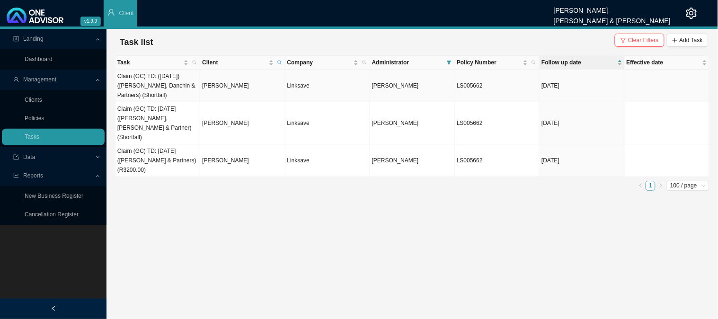
click at [163, 96] on td "Claim (GC) TD: ([DATE]) ([PERSON_NAME], Danchin & Partners) (Shortfall)" at bounding box center [157, 86] width 85 height 33
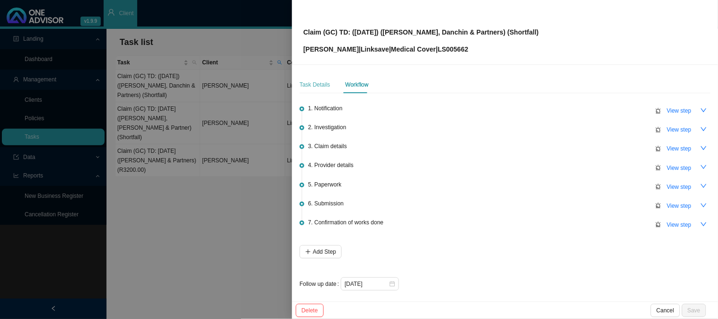
click at [314, 93] on div "Task Details" at bounding box center [314, 84] width 31 height 17
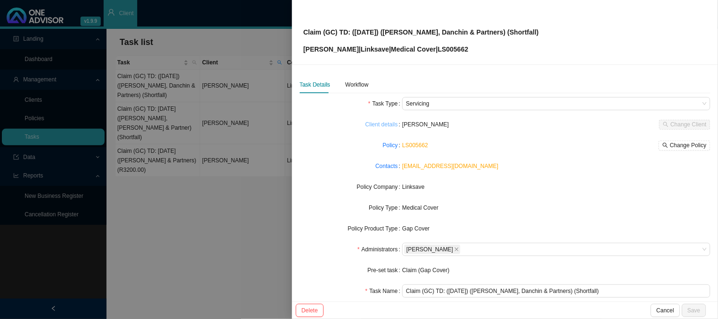
click at [382, 126] on link "Client details" at bounding box center [381, 124] width 33 height 9
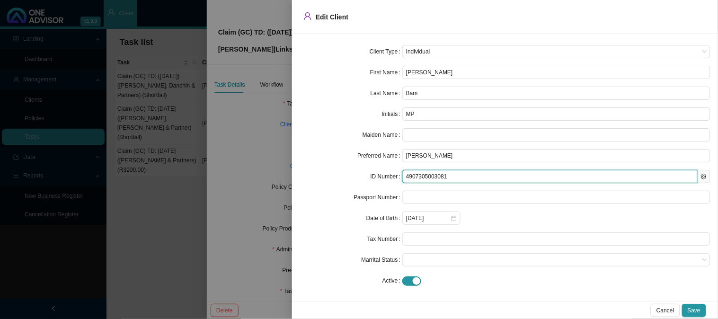
click at [420, 176] on input "4907305003081" at bounding box center [549, 176] width 295 height 13
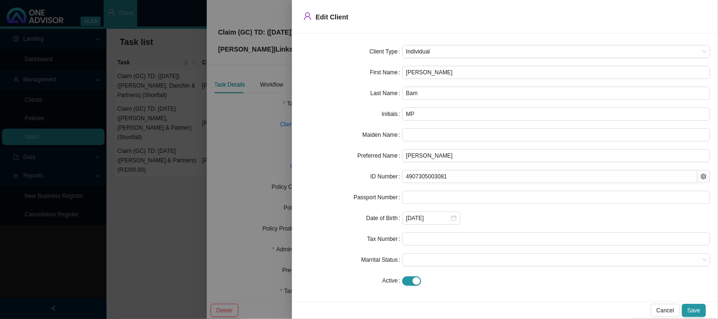
click at [234, 122] on div at bounding box center [359, 159] width 718 height 319
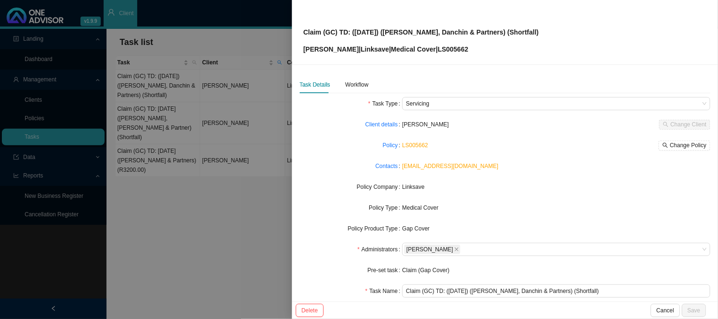
click at [191, 185] on div at bounding box center [359, 159] width 718 height 319
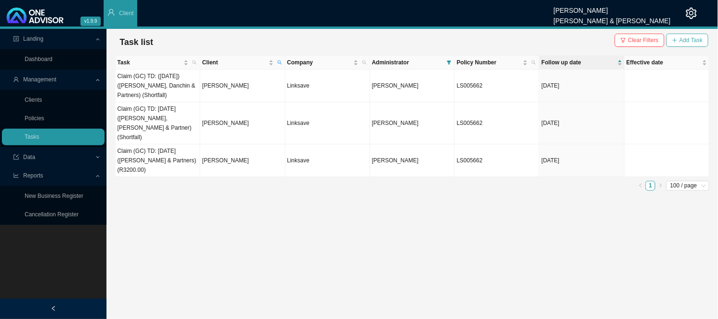
click at [683, 41] on span "Add Task" at bounding box center [690, 39] width 23 height 9
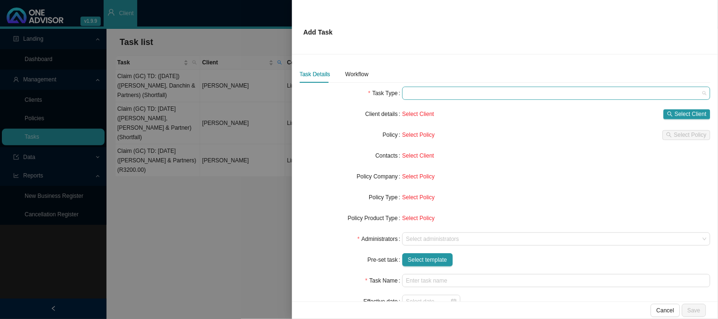
click at [429, 96] on span at bounding box center [556, 93] width 300 height 12
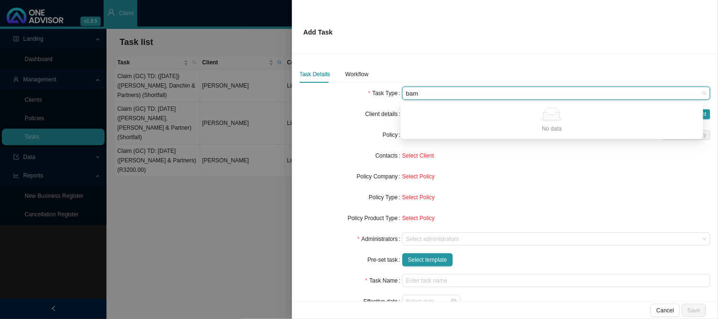
type input "bam"
drag, startPoint x: 431, startPoint y: 103, endPoint x: 376, endPoint y: 94, distance: 55.6
click at [376, 94] on body "v1.9.9 [PERSON_NAME] [PERSON_NAME] & [PERSON_NAME] Client Landing Dashboard Man…" at bounding box center [359, 159] width 718 height 319
click at [414, 135] on div "Servicing" at bounding box center [551, 136] width 287 height 9
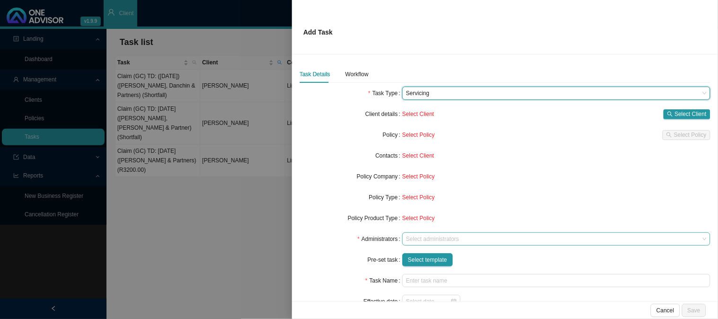
click at [419, 239] on div at bounding box center [551, 239] width 295 height 7
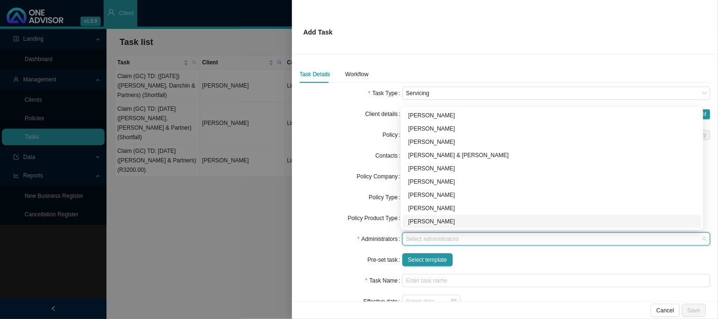
click at [272, 202] on div at bounding box center [359, 159] width 718 height 319
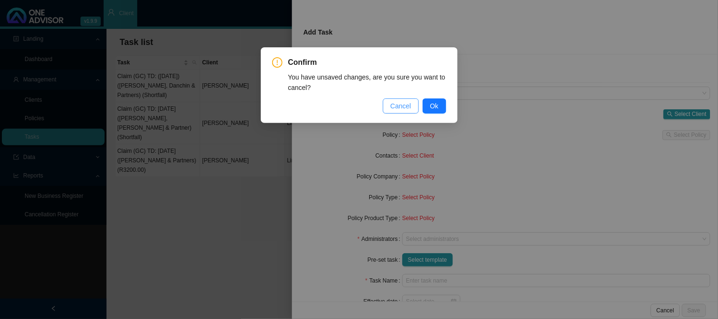
click at [405, 103] on span "Cancel" at bounding box center [400, 106] width 21 height 10
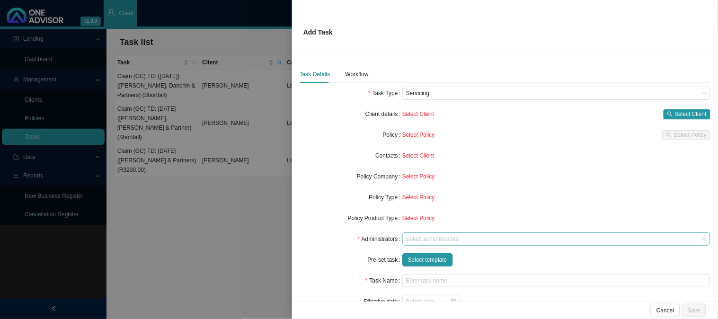
click at [434, 237] on div at bounding box center [551, 239] width 295 height 7
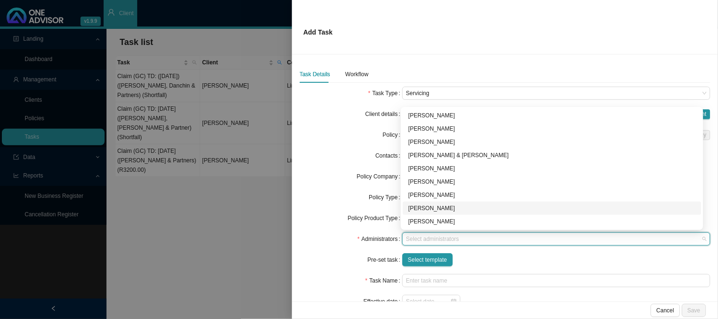
click at [421, 208] on div "[PERSON_NAME]" at bounding box center [551, 207] width 287 height 9
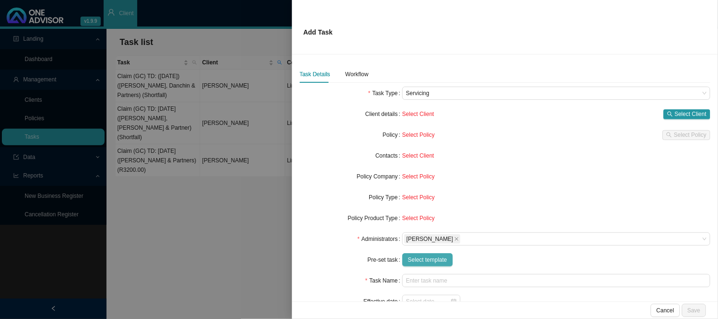
click at [429, 264] on span "Select template" at bounding box center [427, 259] width 39 height 9
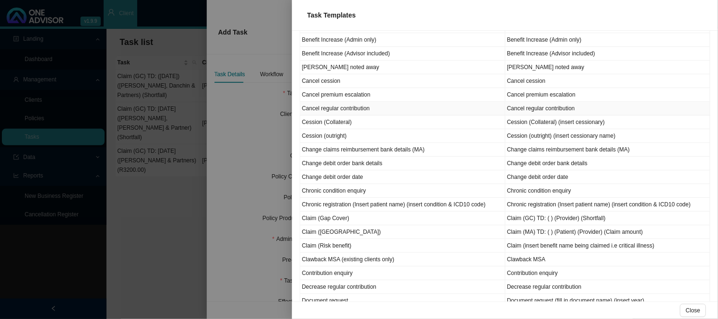
scroll to position [158, 0]
click at [344, 217] on td "Claim (Gap Cover)" at bounding box center [402, 218] width 205 height 14
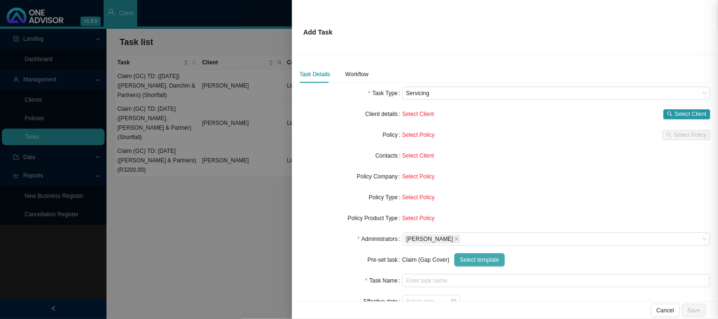
type input "Claim (GC) TD: ( ) (Provider) (Shortfall)"
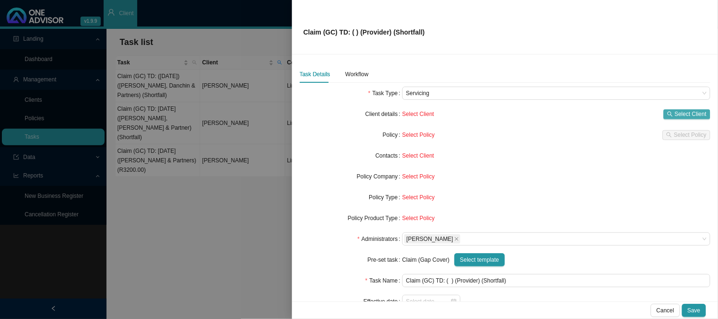
click at [667, 110] on button "Select Client" at bounding box center [686, 114] width 47 height 10
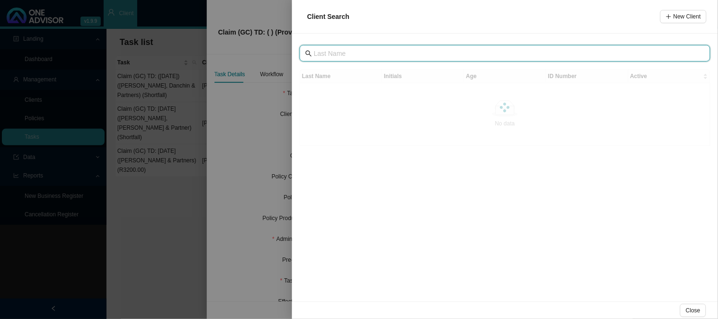
click at [362, 55] on input "text" at bounding box center [506, 53] width 384 height 10
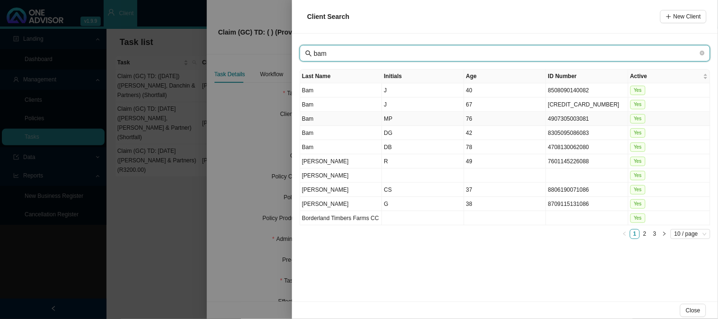
type input "bam"
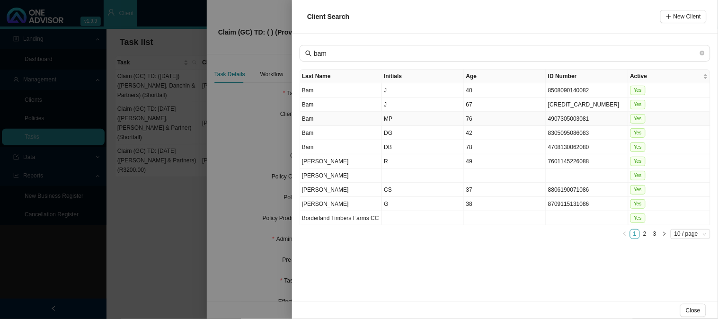
click at [391, 115] on td "MP" at bounding box center [423, 119] width 82 height 14
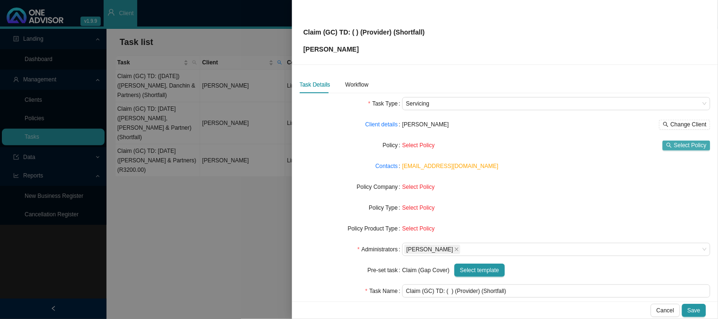
click at [674, 141] on span "Select Policy" at bounding box center [690, 145] width 33 height 9
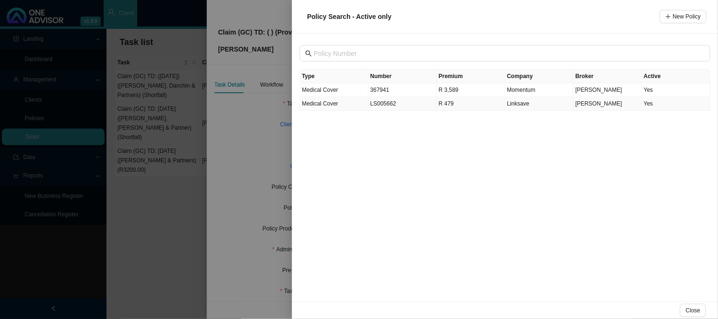
click at [401, 104] on td "LS005662" at bounding box center [403, 104] width 69 height 14
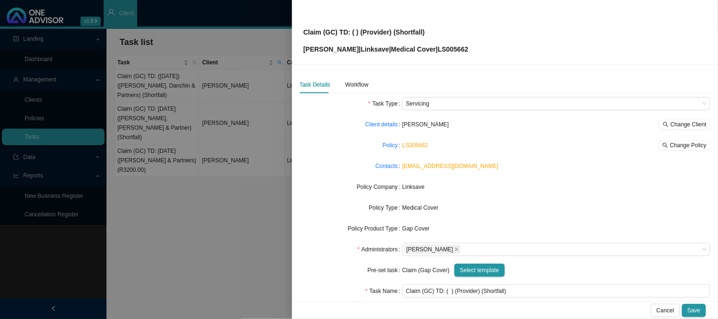
scroll to position [53, 0]
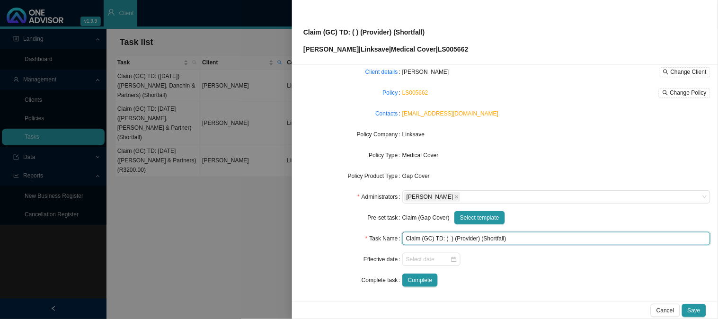
click at [447, 238] on input "Claim (GC) TD: ( ) (Provider) (Shortfall)" at bounding box center [556, 238] width 308 height 13
click at [488, 235] on input "Claim (GC) TD: ([DATE]) (Provider) (Shortfall)" at bounding box center [556, 238] width 308 height 13
click at [537, 238] on input "Claim (GC) TD: ([DATE]) ([GEOGRAPHIC_DATA]) (Shortfall)" at bounding box center [556, 238] width 308 height 13
click at [536, 238] on input "Claim (GC) TD: ([DATE]) ([GEOGRAPHIC_DATA]) (Shortfall)" at bounding box center [556, 238] width 308 height 13
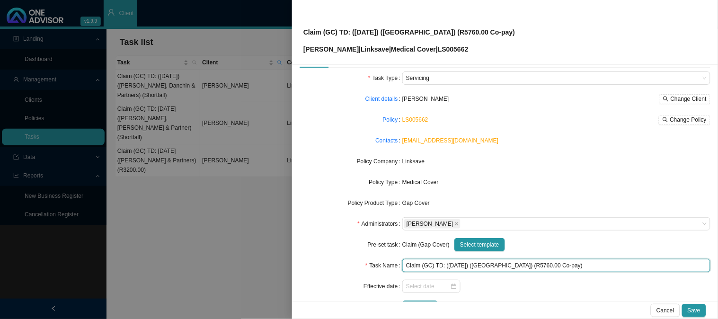
scroll to position [0, 0]
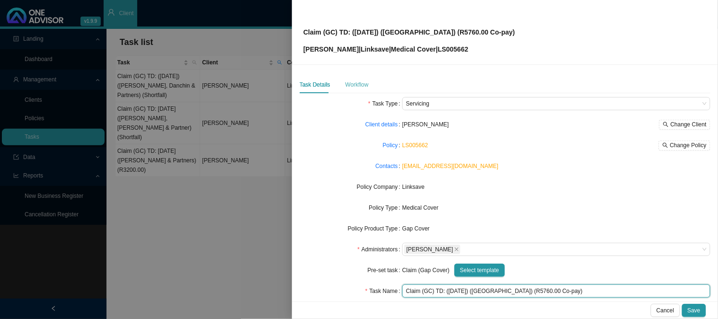
type input "Claim (GC) TD: ([DATE]) ([GEOGRAPHIC_DATA]) (R5760.00 Co-pay)"
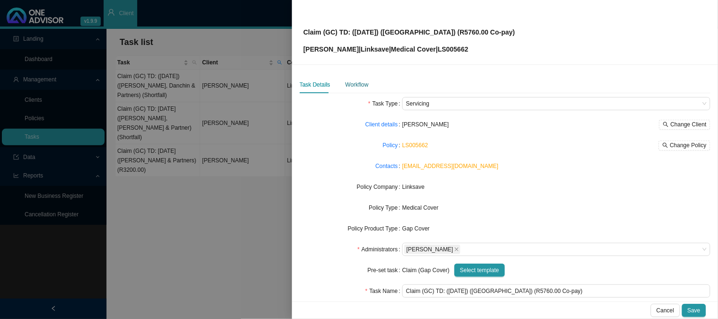
click at [360, 83] on div "Workflow" at bounding box center [356, 84] width 23 height 9
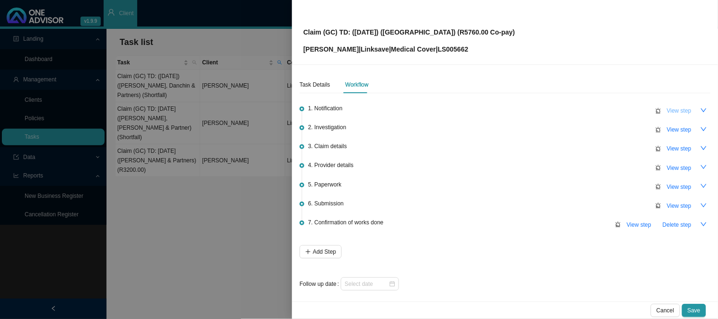
click at [671, 106] on span "View step" at bounding box center [679, 110] width 25 height 9
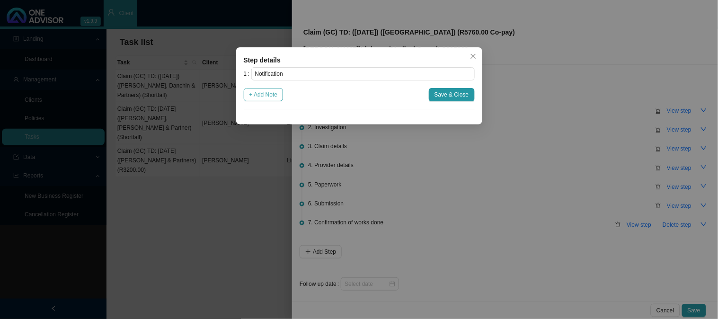
click at [262, 95] on span "+ Add Note" at bounding box center [263, 94] width 28 height 9
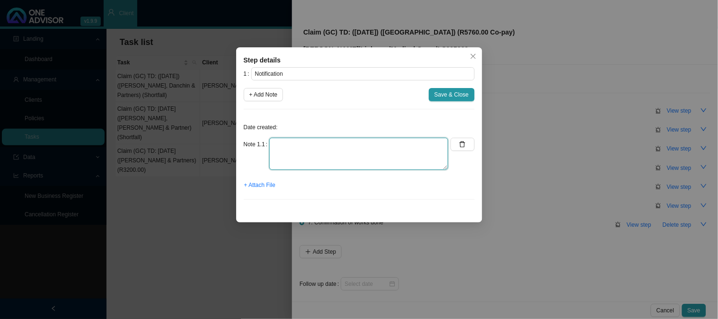
click at [308, 148] on textarea at bounding box center [358, 154] width 179 height 32
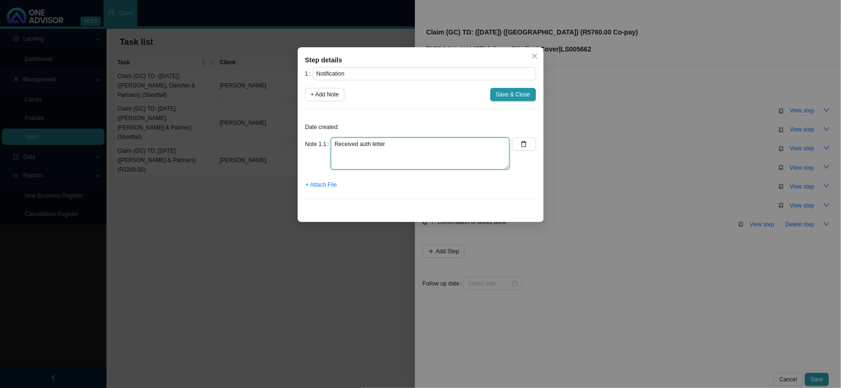
type textarea "Received auth letter"
click at [321, 190] on span "+ Attach File" at bounding box center [321, 184] width 31 height 9
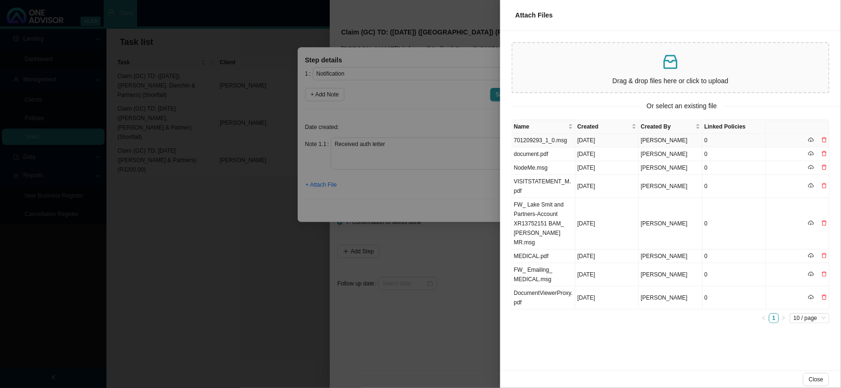
click at [557, 138] on td "701209293_1_0.msg" at bounding box center [543, 141] width 63 height 14
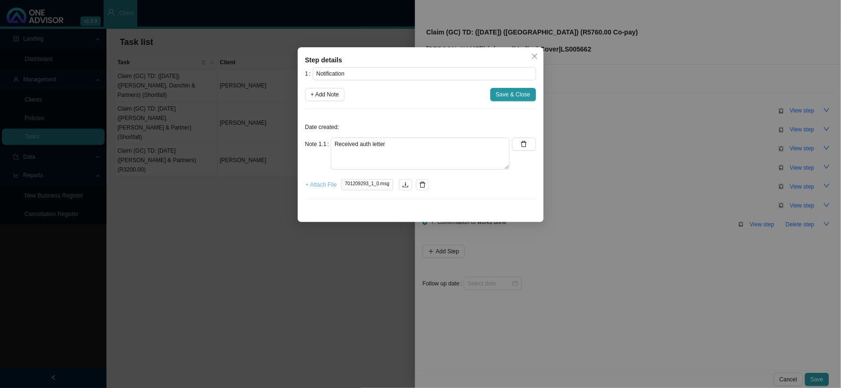
click at [321, 184] on span "+ Attach File" at bounding box center [321, 184] width 31 height 9
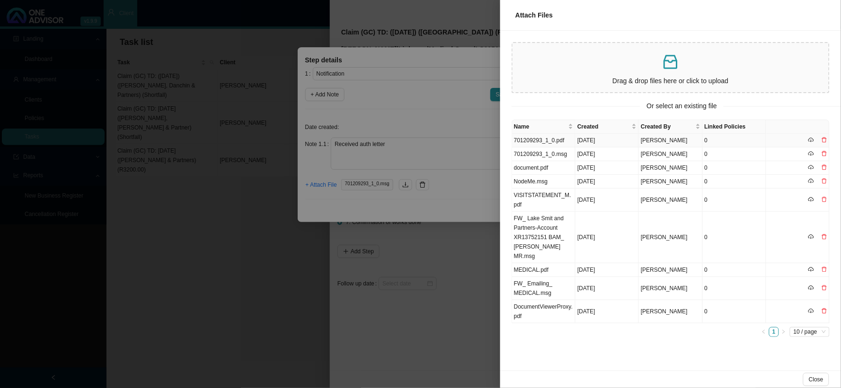
click at [555, 142] on td "701209293_1_0.pdf" at bounding box center [543, 141] width 63 height 14
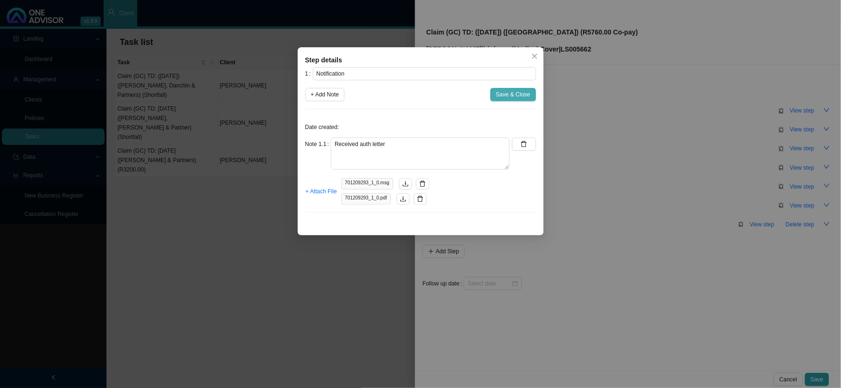
click at [526, 97] on span "Save & Close" at bounding box center [513, 94] width 35 height 9
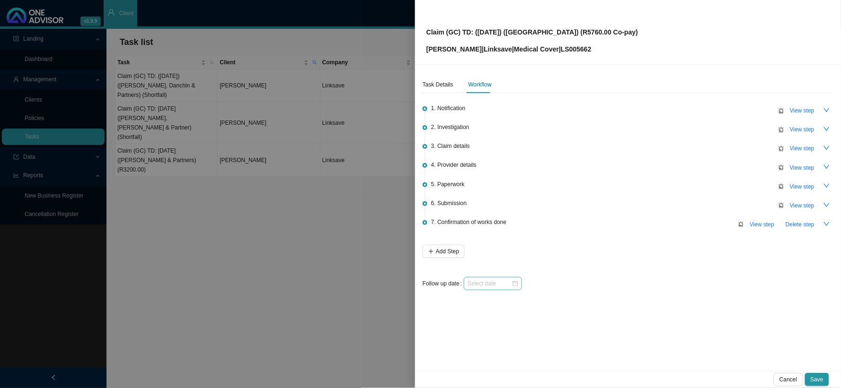
click at [497, 278] on div at bounding box center [493, 283] width 58 height 13
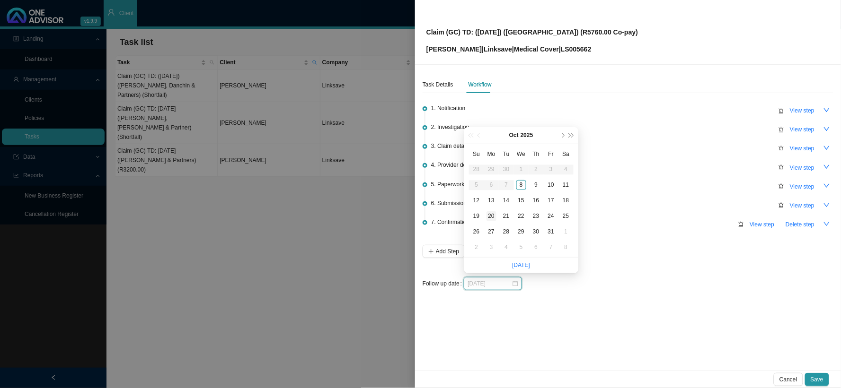
type input "[DATE]"
click at [491, 214] on div "20" at bounding box center [491, 216] width 10 height 10
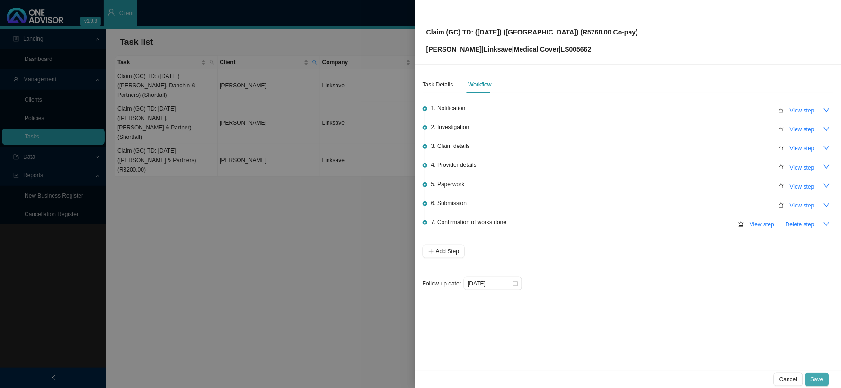
click at [816, 381] on span "Save" at bounding box center [816, 379] width 13 height 9
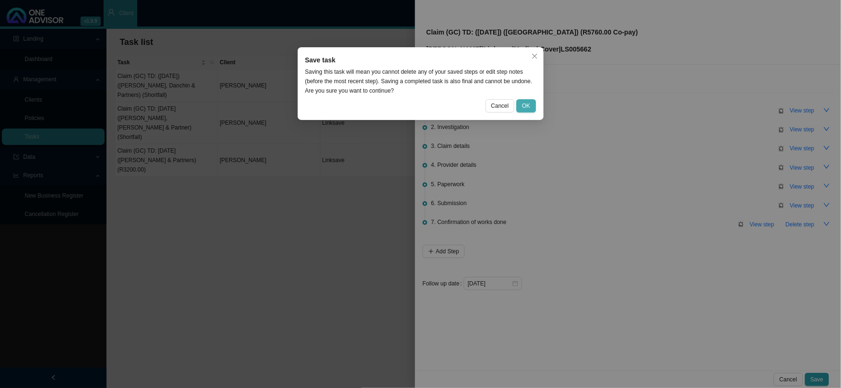
click at [529, 106] on span "OK" at bounding box center [526, 105] width 8 height 9
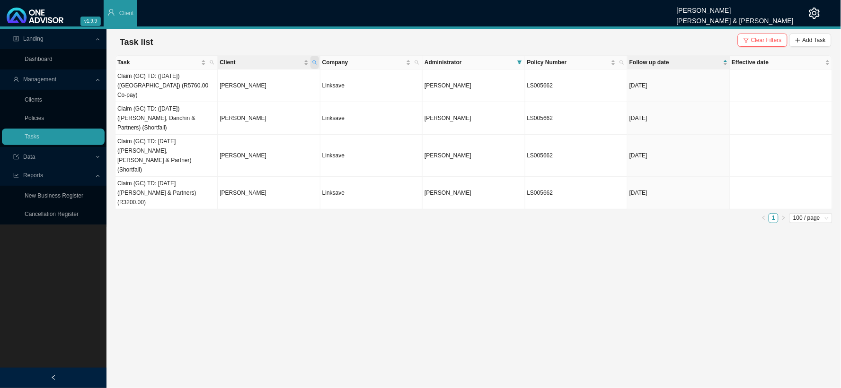
click at [314, 62] on icon "search" at bounding box center [314, 62] width 5 height 5
drag, startPoint x: 247, startPoint y: 78, endPoint x: 213, endPoint y: 79, distance: 34.1
click at [213, 79] on body "v1.9.9 [PERSON_NAME] [PERSON_NAME] & [PERSON_NAME] Client Landing Dashboard Man…" at bounding box center [420, 194] width 841 height 388
type input "kidger"
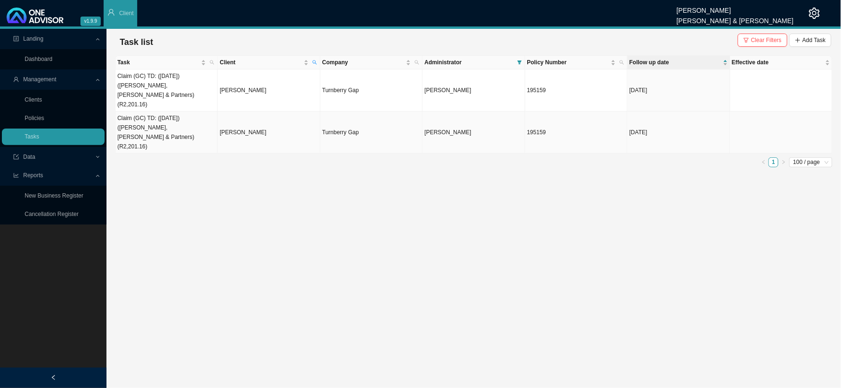
click at [232, 112] on td "[PERSON_NAME]" at bounding box center [269, 133] width 102 height 42
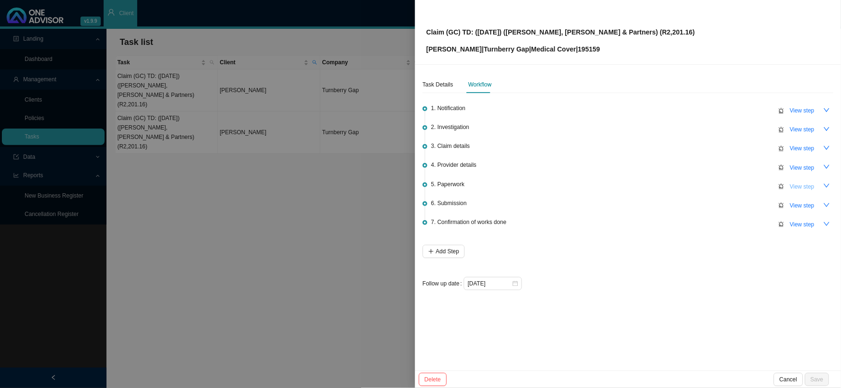
click at [800, 187] on span "View step" at bounding box center [802, 186] width 25 height 9
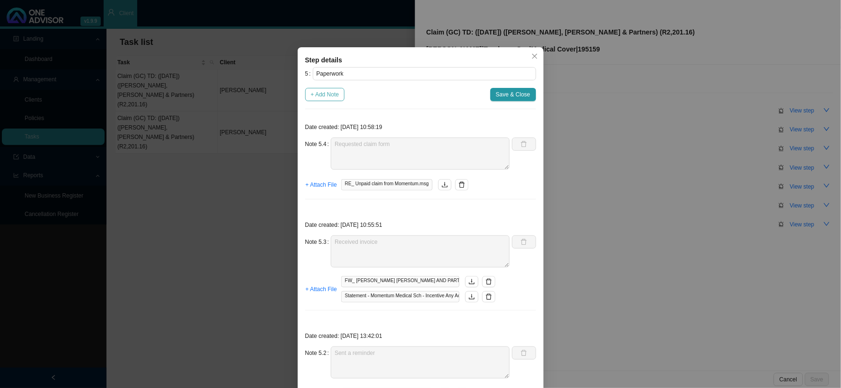
click at [311, 96] on span "+ Add Note" at bounding box center [325, 94] width 28 height 9
type textarea "Requested claim form"
type textarea "Received invoice"
type textarea "Sent a reminder"
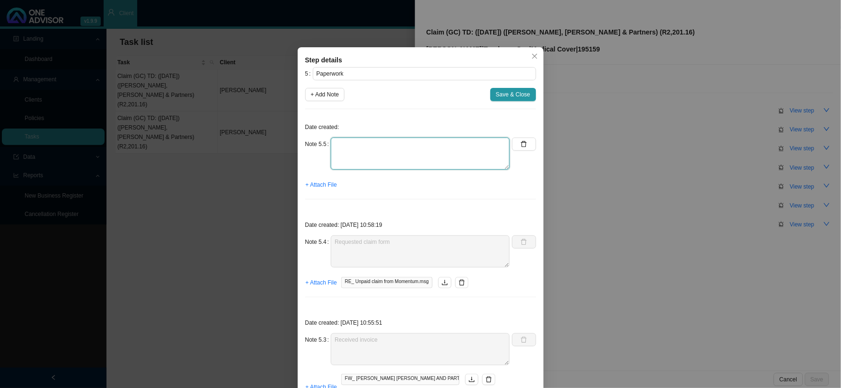
click at [362, 152] on textarea at bounding box center [420, 154] width 179 height 32
type textarea "Received claim form"
click at [319, 185] on span "+ Attach File" at bounding box center [321, 184] width 31 height 9
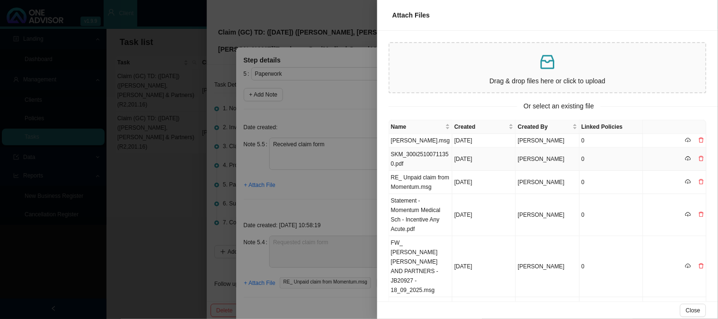
click at [438, 158] on td "SKM_300i25100711350.pdf" at bounding box center [420, 159] width 63 height 23
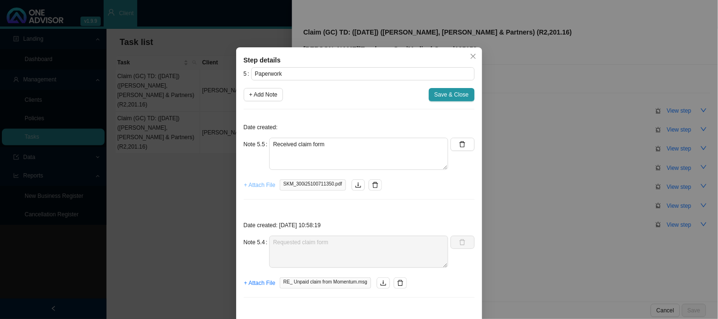
click at [251, 184] on span "+ Attach File" at bounding box center [259, 184] width 31 height 9
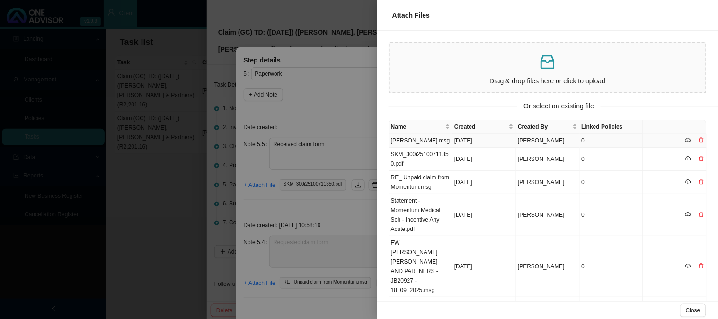
click at [411, 143] on td "[PERSON_NAME].msg" at bounding box center [420, 141] width 63 height 14
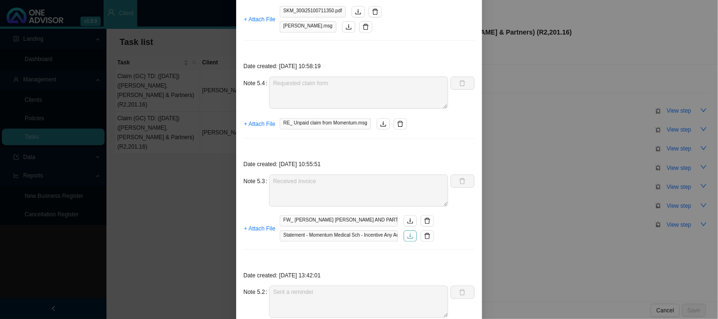
scroll to position [172, 0]
click at [407, 238] on icon "download" at bounding box center [410, 236] width 6 height 5
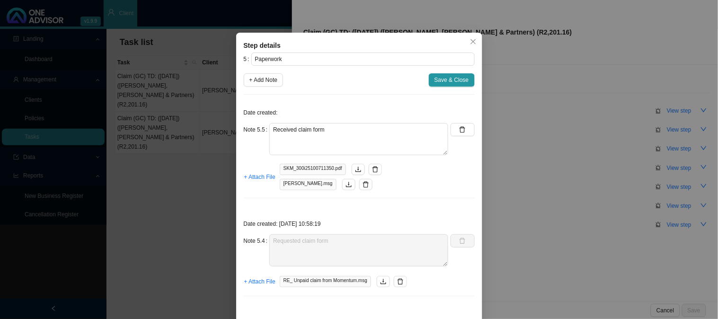
scroll to position [14, 0]
click at [458, 77] on span "Save & Close" at bounding box center [451, 80] width 35 height 9
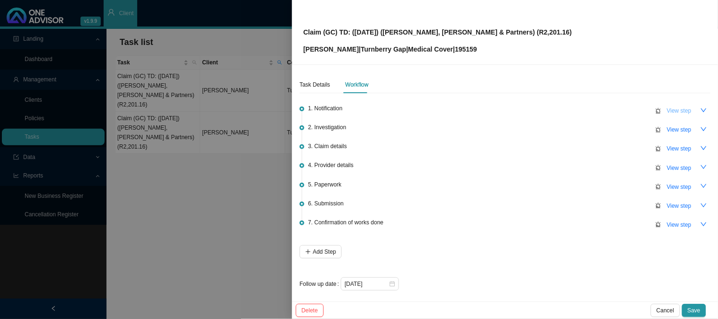
click at [667, 112] on span "View step" at bounding box center [679, 110] width 25 height 9
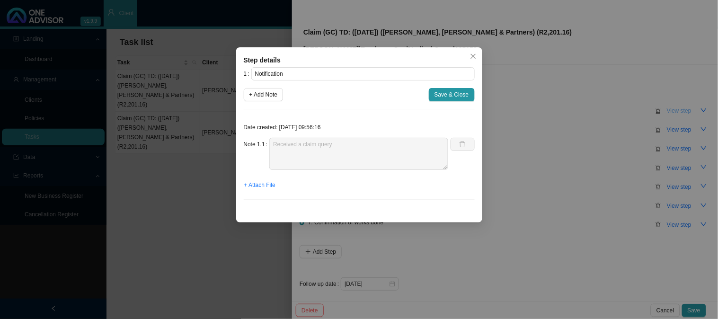
click at [661, 112] on div "Step details 1 Notification + Add Note Save & Close Date created: [DATE] 09:56:…" at bounding box center [359, 159] width 718 height 319
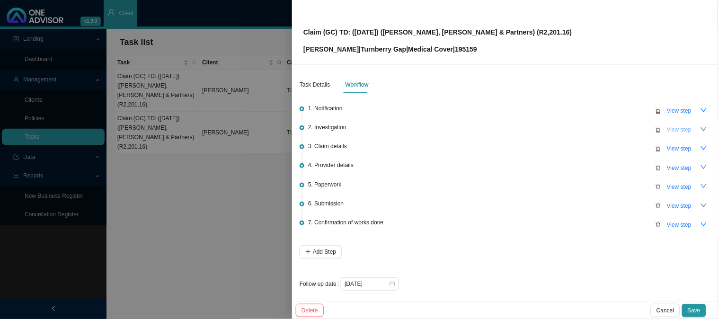
click at [668, 131] on span "View step" at bounding box center [679, 129] width 25 height 9
type input "Investigation"
type textarea "R1,185.00 will not be covered due to code 515 (no benefit for this modifier). T…"
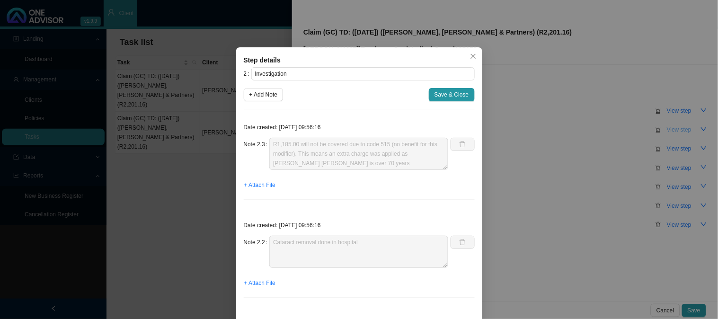
click at [668, 131] on div "Step details 2 Investigation + Add Note Save & Close Date created: [DATE] 09:56…" at bounding box center [359, 159] width 718 height 319
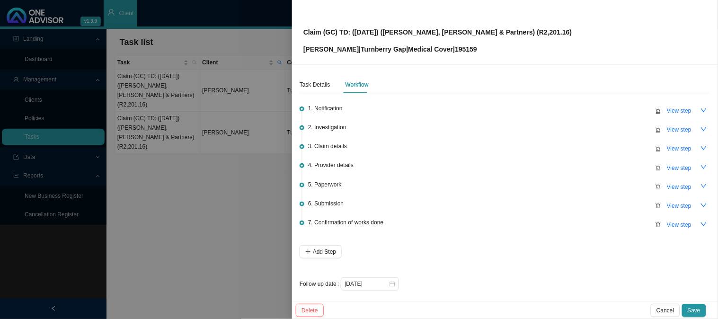
click at [672, 110] on span "View step" at bounding box center [679, 110] width 25 height 9
type input "Notification"
type textarea "Received a claim query"
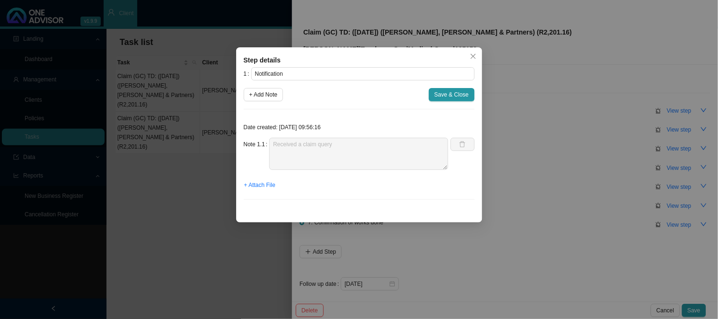
click at [672, 110] on div "Step details 1 Notification + Add Note Save & Close Date created: [DATE] 09:56:…" at bounding box center [359, 159] width 718 height 319
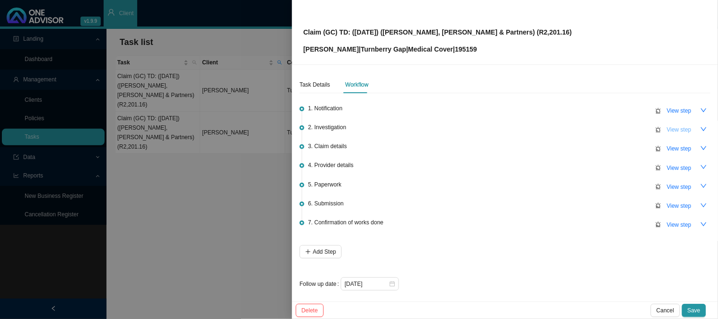
click at [668, 126] on span "View step" at bounding box center [679, 129] width 25 height 9
type input "Investigation"
type textarea "R1,185.00 will not be covered due to code 515 (no benefit for this modifier). T…"
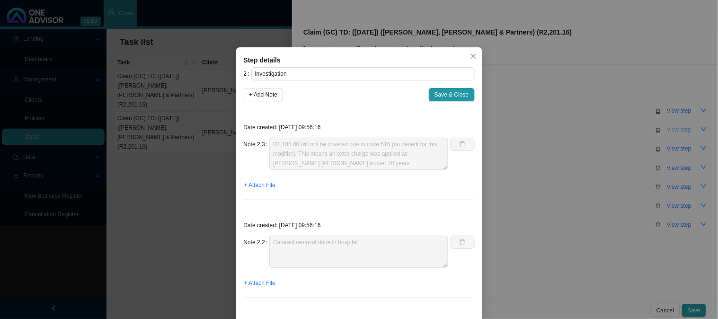
click at [668, 126] on div "Step details 2 Investigation + Add Note Save & Close Date created: [DATE] 09:56…" at bounding box center [359, 159] width 718 height 319
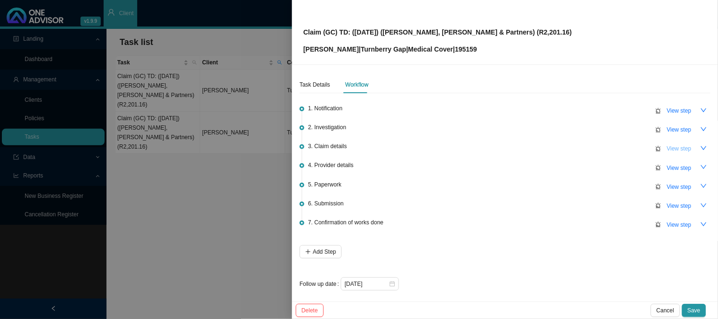
click at [668, 150] on span "View step" at bounding box center [679, 148] width 25 height 9
type input "Claim details"
type textarea "Claimed: R6,979.00 Paid: R3,592.84 Shortfall: R2,201.16 (CORRECT SHORTFALL)"
type textarea "R1,185.00 will not be covered due to code 515"
type textarea "Claimed: R6,979.00 Paid: R2,407.84 Shortfall: R3,386.16 (R"
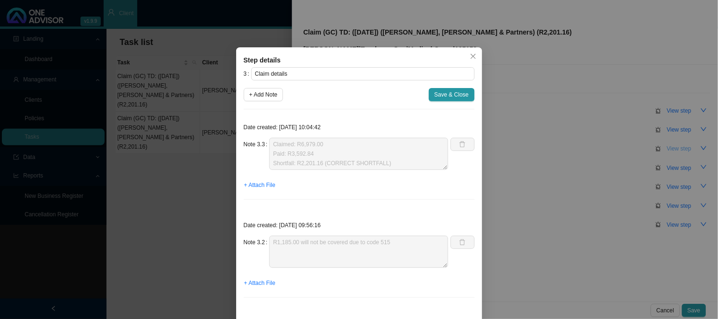
click at [668, 150] on div "Step details 3 Claim details + Add Note Save & Close Date created: [DATE] 10:04…" at bounding box center [359, 159] width 718 height 319
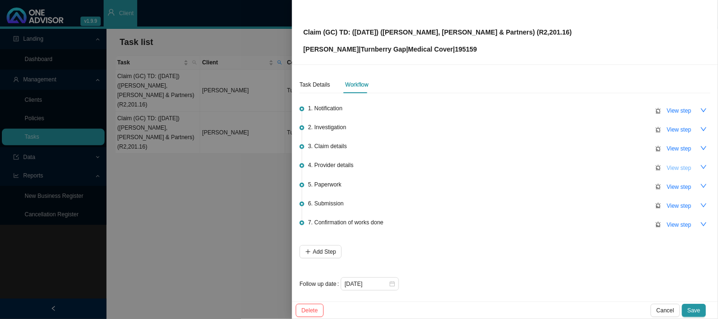
click at [667, 163] on span "View step" at bounding box center [679, 167] width 25 height 9
type input "Provider details"
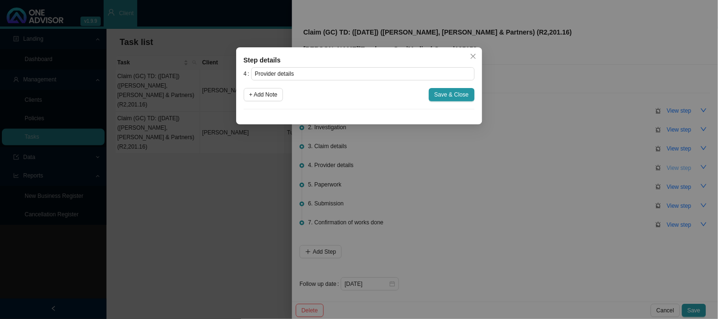
click at [667, 162] on div "Step details 4 Provider details + Add Note Save & Close Cancel OK" at bounding box center [359, 159] width 718 height 319
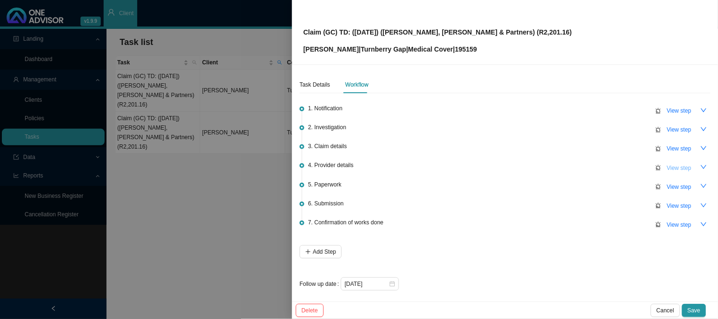
click at [667, 168] on span "View step" at bounding box center [679, 167] width 25 height 9
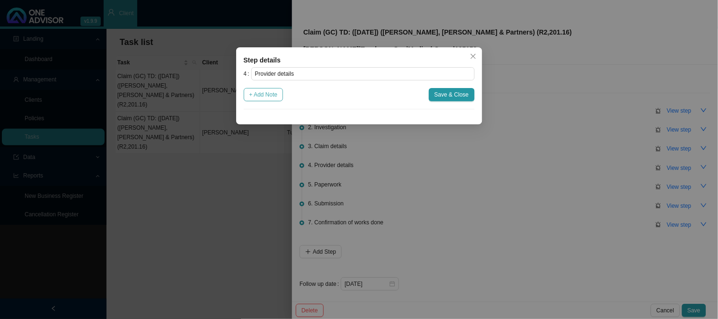
click at [256, 100] on button "+ Add Note" at bounding box center [264, 94] width 40 height 13
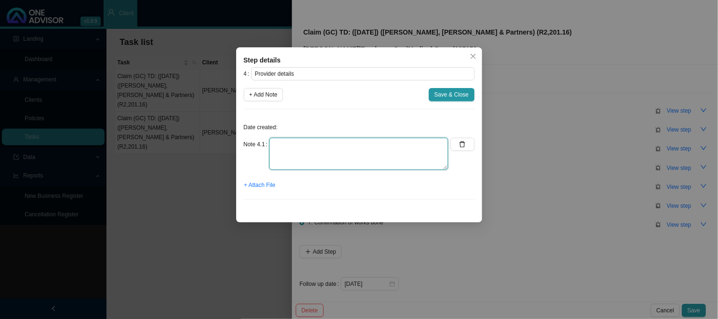
click at [276, 149] on textarea at bounding box center [358, 154] width 179 height 32
click at [338, 140] on textarea "Practice: Phone: Email:" at bounding box center [358, 154] width 179 height 32
click at [341, 162] on textarea "Practice: Phone: Email:" at bounding box center [358, 154] width 179 height 32
paste textarea "[EMAIL_ADDRESS][DOMAIN_NAME]"
click at [308, 155] on textarea "Practice: Phone: Email: [EMAIL_ADDRESS][DOMAIN_NAME]" at bounding box center [358, 154] width 179 height 32
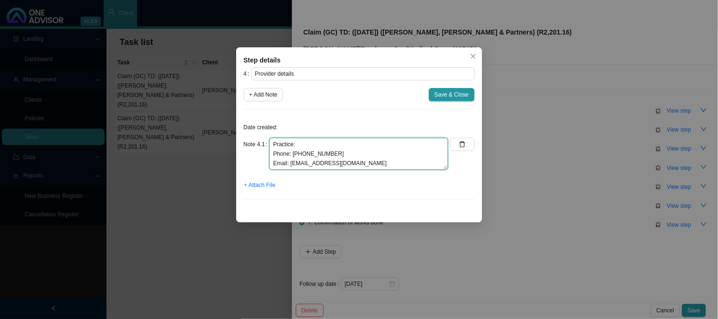
click at [311, 144] on textarea "Practice: Phone: [PHONE_NUMBER] Email: [EMAIL_ADDRESS][DOMAIN_NAME]" at bounding box center [358, 154] width 179 height 32
type textarea "Practice: [PHONE_NUMBER] Phone: [PHONE_NUMBER] Email: [EMAIL_ADDRESS][DOMAIN_NA…"
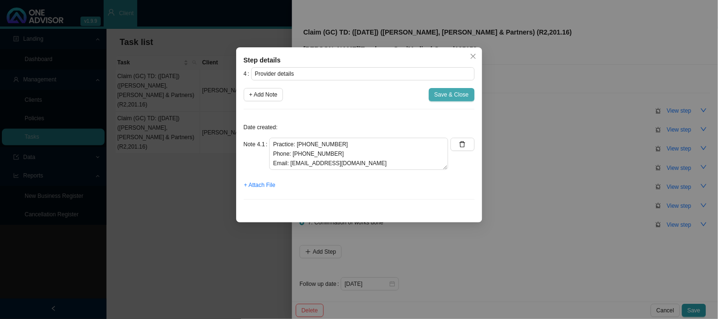
click at [454, 93] on span "Save & Close" at bounding box center [451, 94] width 35 height 9
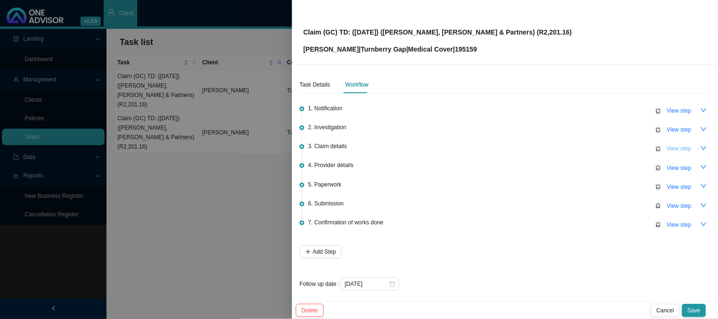
click at [681, 149] on span "View step" at bounding box center [679, 148] width 25 height 9
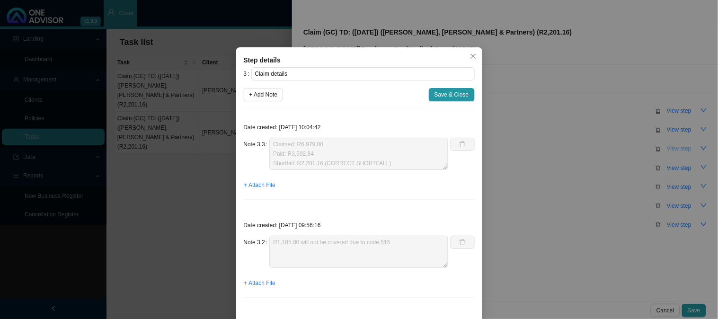
click at [681, 149] on div "Step details 3 Claim details + Add Note Save & Close Date created: [DATE] 10:04…" at bounding box center [359, 159] width 718 height 319
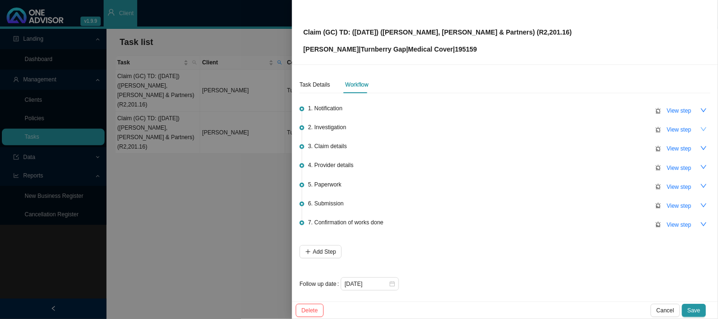
click at [701, 130] on button "button" at bounding box center [703, 129] width 13 height 13
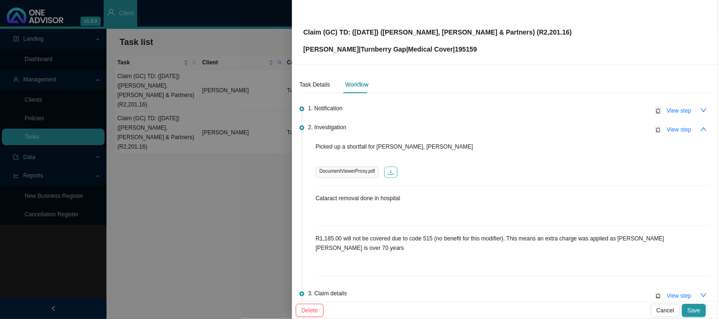
click at [392, 169] on icon "download" at bounding box center [391, 172] width 7 height 7
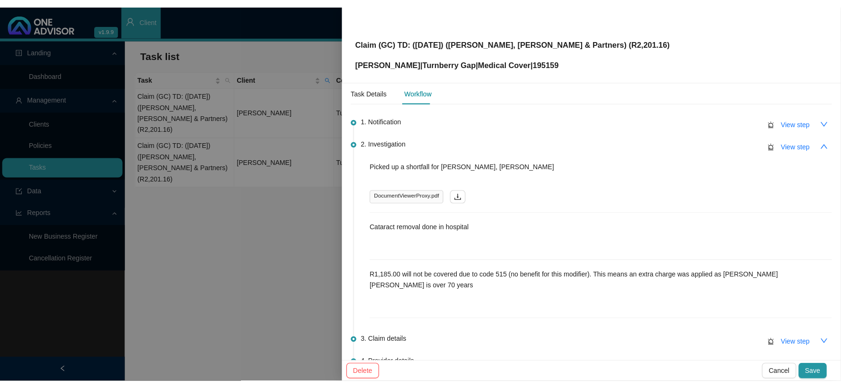
scroll to position [0, 0]
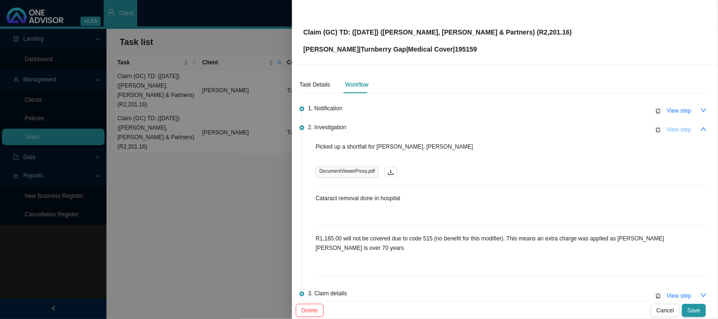
click at [669, 131] on span "View step" at bounding box center [679, 129] width 25 height 9
type input "Investigation"
type textarea "R1,185.00 will not be covered due to code 515 (no benefit for this modifier). T…"
type textarea "Cataract removal done in hospital"
type textarea "Picked up a shortfall for [PERSON_NAME], [PERSON_NAME]"
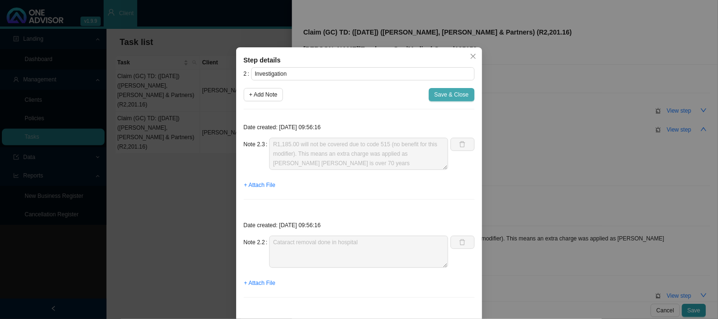
click at [455, 96] on span "Save & Close" at bounding box center [451, 94] width 35 height 9
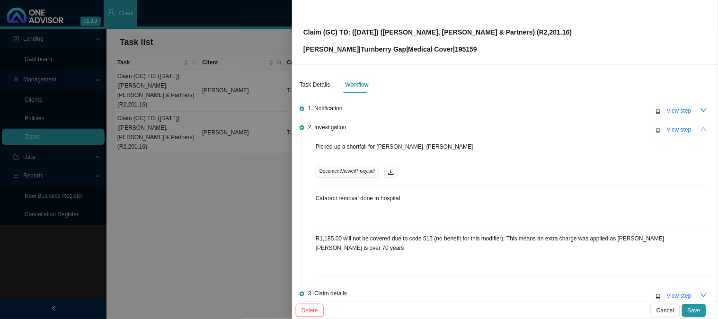
click at [700, 128] on icon "up" at bounding box center [703, 129] width 7 height 7
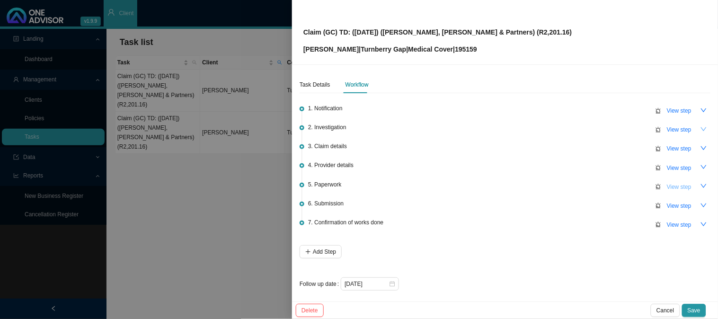
click at [672, 182] on span "View step" at bounding box center [679, 186] width 25 height 9
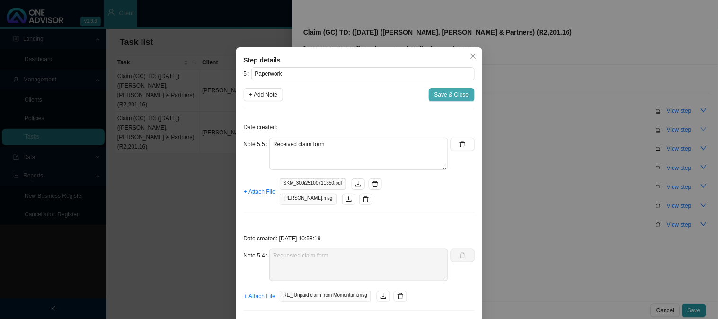
click at [456, 94] on span "Save & Close" at bounding box center [451, 94] width 35 height 9
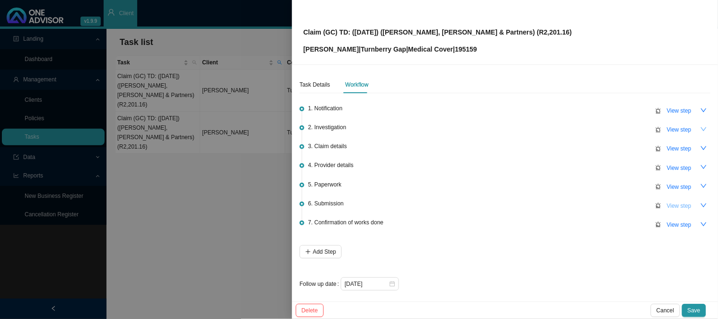
click at [675, 204] on span "View step" at bounding box center [679, 205] width 25 height 9
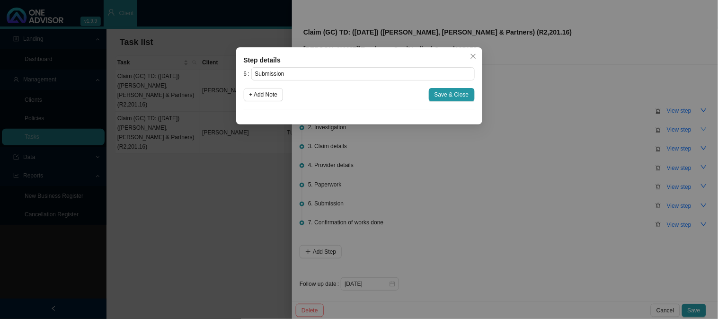
click at [532, 174] on div "Step details 6 Submission + Add Note Save & Close Cancel OK" at bounding box center [359, 159] width 718 height 319
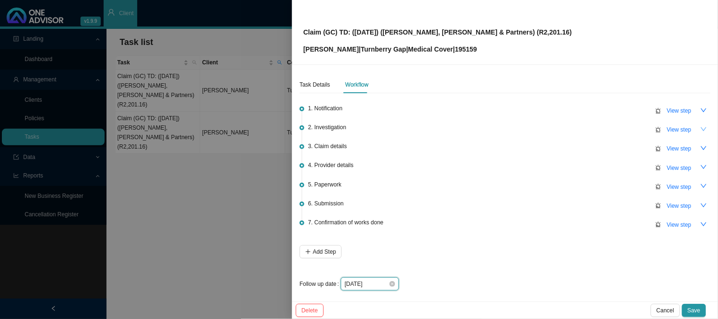
click at [385, 282] on input "[DATE]" at bounding box center [366, 283] width 44 height 9
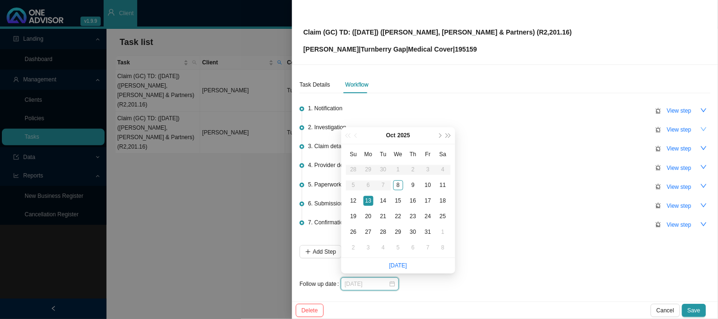
type input "[DATE]"
click at [502, 256] on div "1. Notification View step 2. Investigation View step 3. Claim details View step…" at bounding box center [504, 194] width 411 height 194
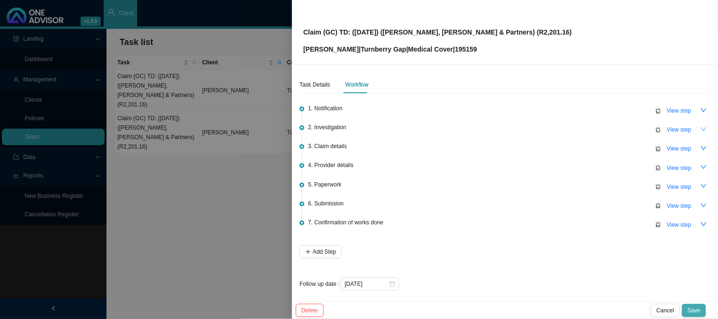
click at [698, 310] on span "Save" at bounding box center [693, 310] width 13 height 9
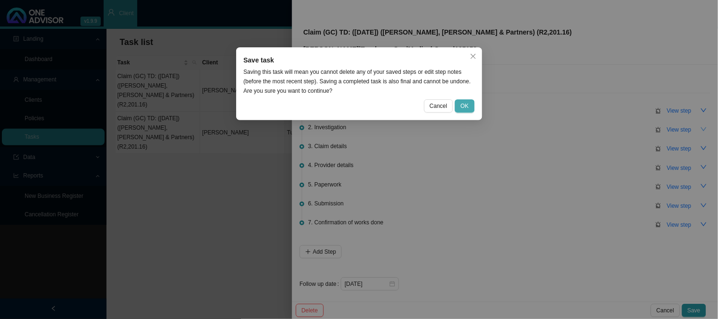
click at [461, 106] on span "OK" at bounding box center [464, 105] width 8 height 9
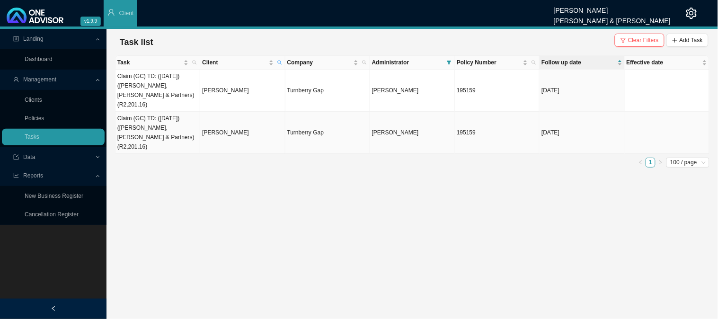
click at [162, 119] on td "Claim (GC) TD: ([DATE]) ([PERSON_NAME], [PERSON_NAME] & Partners) (R2,201.16)" at bounding box center [157, 133] width 85 height 42
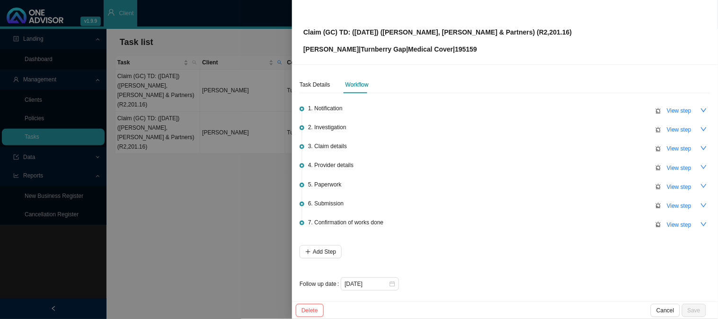
click at [455, 47] on p "[PERSON_NAME] | Turnberry Gap | Medical Cover | 195159" at bounding box center [437, 49] width 269 height 10
copy p "195159"
click at [540, 31] on div "Claim (GC) TD: ([DATE]) ([PERSON_NAME], [PERSON_NAME] & Partners) (R2,201.16) […" at bounding box center [504, 32] width 403 height 44
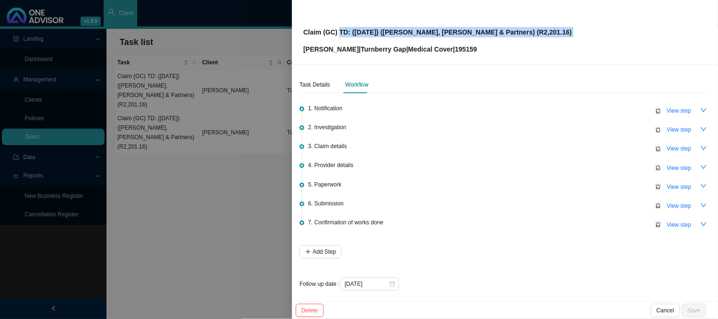
drag, startPoint x: 540, startPoint y: 31, endPoint x: 341, endPoint y: 37, distance: 199.7
click at [341, 37] on div "Claim (GC) TD: ([DATE]) ([PERSON_NAME], [PERSON_NAME] & Partners) (R2,201.16) […" at bounding box center [504, 32] width 403 height 44
copy p "TD: ([DATE]) ([PERSON_NAME], [PERSON_NAME] & Partners) (R2,201.16)"
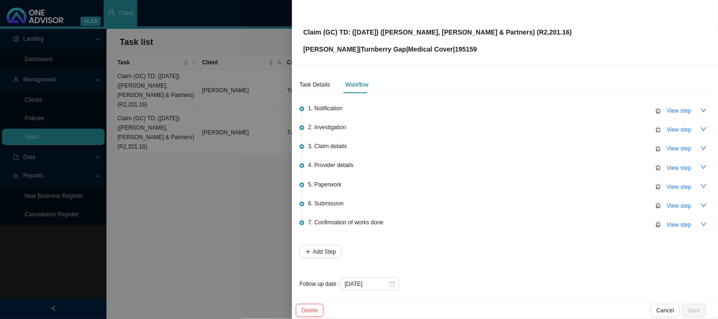
click at [375, 128] on div "2. Investigation View step" at bounding box center [509, 129] width 402 height 14
click at [668, 130] on span "View step" at bounding box center [679, 129] width 25 height 9
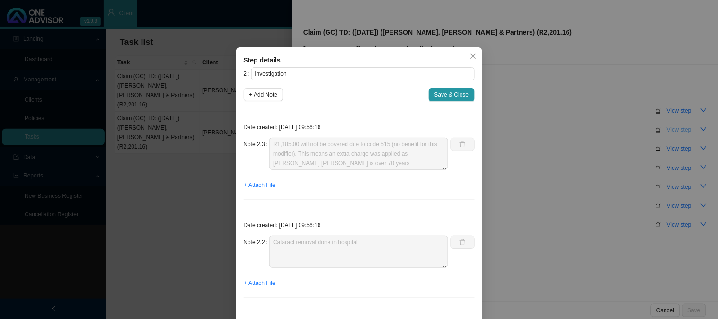
click at [668, 130] on div "Step details 2 Investigation + Add Note Save & Close Date created: [DATE] 09:56…" at bounding box center [359, 159] width 718 height 319
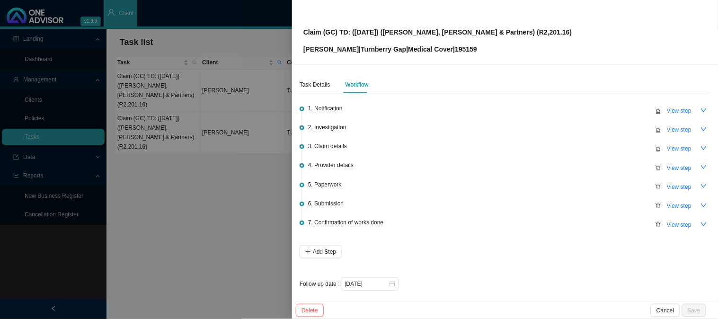
click at [548, 30] on div "Claim (GC) TD: ([DATE]) ([PERSON_NAME], [PERSON_NAME] & Partners) (R2,201.16) […" at bounding box center [504, 32] width 403 height 44
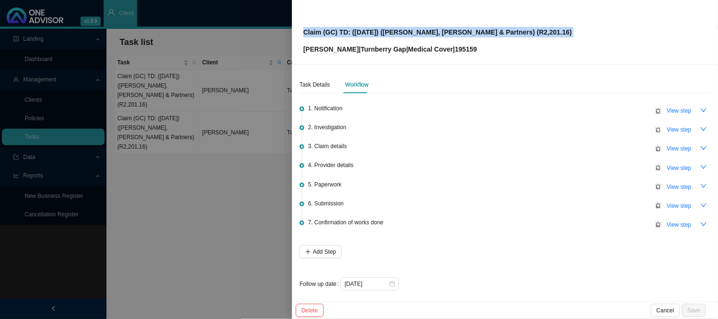
drag, startPoint x: 548, startPoint y: 30, endPoint x: 296, endPoint y: 29, distance: 252.2
click at [296, 29] on div "Claim (GC) TD: ([DATE]) ([PERSON_NAME], [PERSON_NAME] & Partners) (R2,201.16) […" at bounding box center [505, 32] width 426 height 65
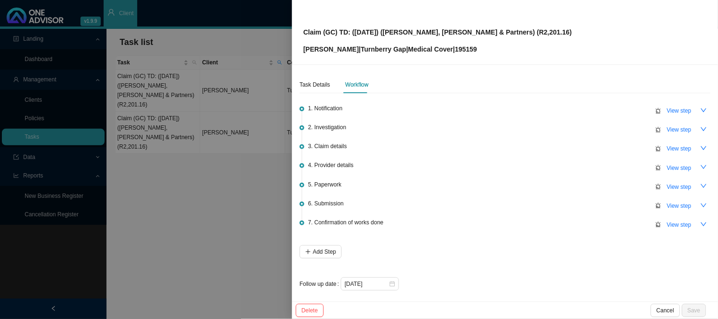
click at [215, 101] on div at bounding box center [359, 159] width 718 height 319
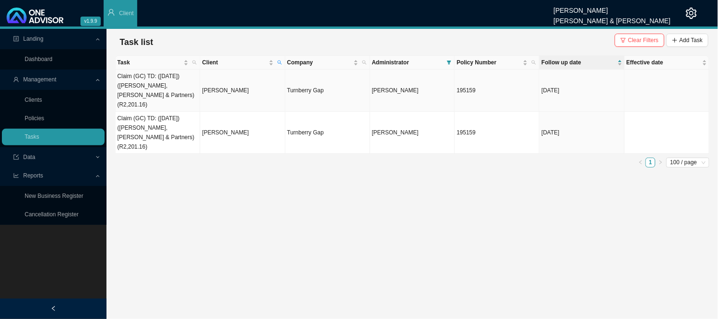
click at [178, 82] on td "Claim (GC) TD: ([DATE]) ([PERSON_NAME], [PERSON_NAME] & Partners) (R2,201.16)" at bounding box center [157, 91] width 85 height 42
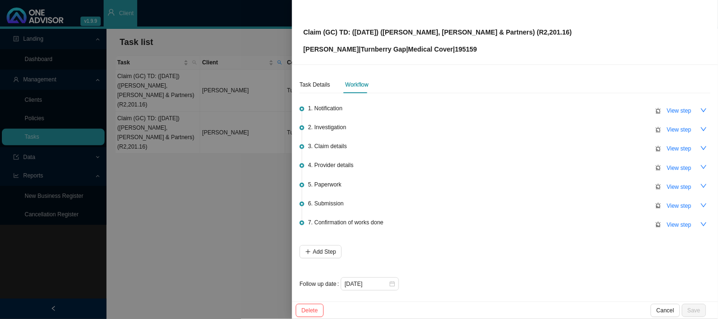
click at [459, 48] on p "[PERSON_NAME] | Turnberry Gap | Medical Cover | 195159" at bounding box center [437, 49] width 269 height 10
copy p "195159"
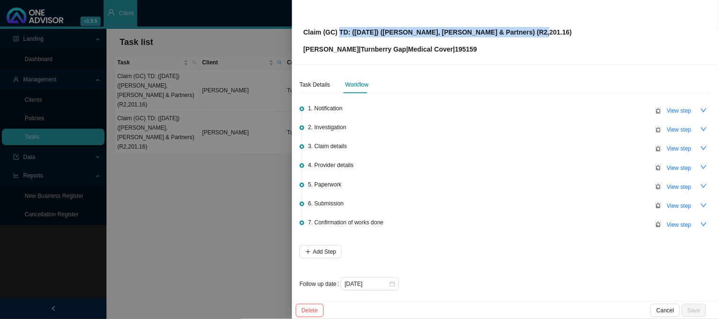
drag, startPoint x: 532, startPoint y: 32, endPoint x: 338, endPoint y: 35, distance: 194.0
click at [338, 35] on div "Claim (GC) TD: ([DATE]) ([PERSON_NAME], [PERSON_NAME] & Partners) (R2,201.16) […" at bounding box center [504, 32] width 403 height 44
copy p "TD: ([DATE]) ([PERSON_NAME], [PERSON_NAME] & Partners) (R2,201.16)"
click at [674, 207] on span "View step" at bounding box center [679, 205] width 25 height 9
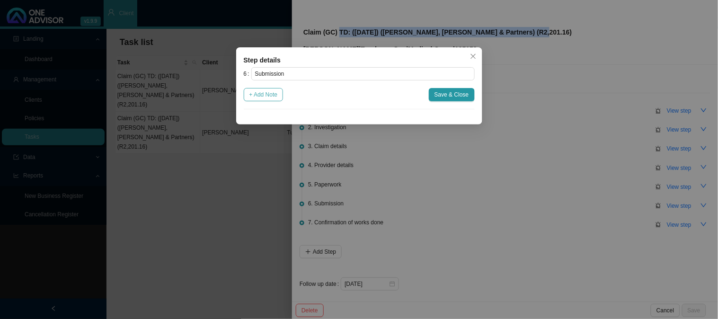
click at [265, 92] on span "+ Add Note" at bounding box center [263, 94] width 28 height 9
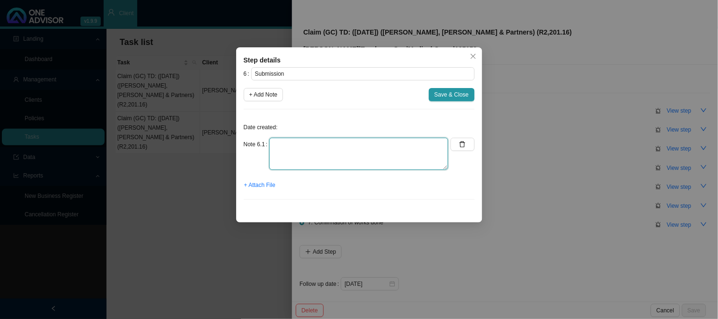
click at [314, 139] on textarea at bounding box center [358, 154] width 179 height 32
type textarea "Submitted claim"
click at [254, 182] on span "+ Attach File" at bounding box center [259, 184] width 31 height 9
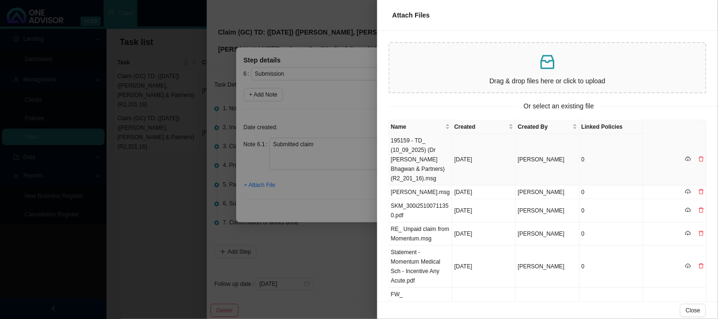
click at [414, 162] on td "195159 - TD_ (10_09_2025) (Dr [PERSON_NAME] Bhagwan & Partners) (R2_201_16).msg" at bounding box center [420, 160] width 63 height 52
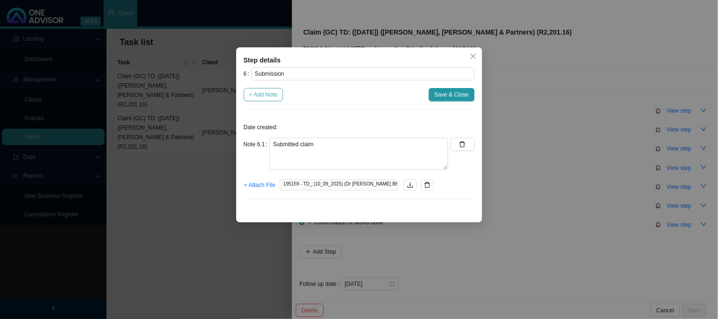
click at [278, 97] on span "+ Add Note" at bounding box center [263, 94] width 28 height 9
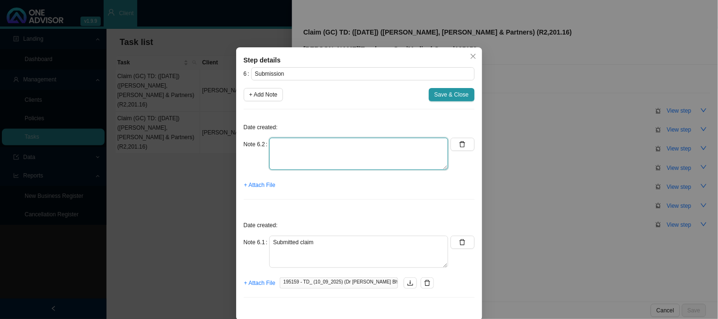
click at [291, 151] on textarea at bounding box center [358, 154] width 179 height 32
type textarea "Sent feedback"
click at [252, 182] on span "+ Attach File" at bounding box center [259, 184] width 31 height 9
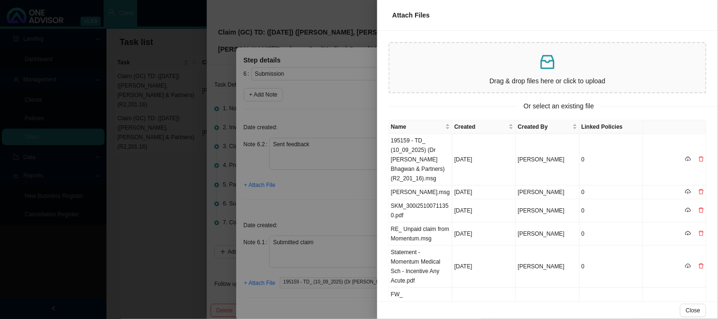
click at [329, 201] on div at bounding box center [359, 159] width 718 height 319
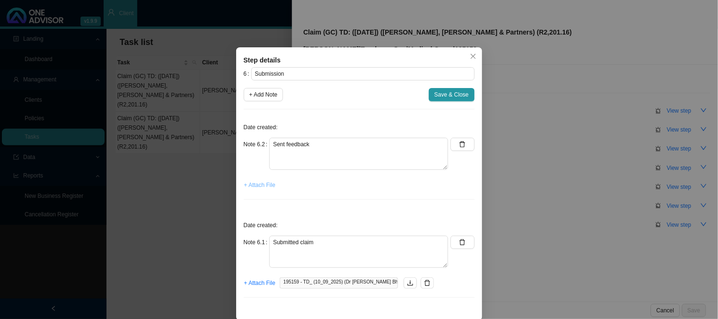
click at [253, 184] on span "+ Attach File" at bounding box center [259, 184] width 31 height 9
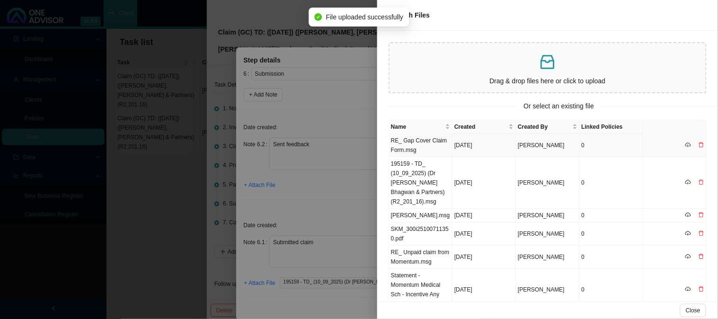
click at [420, 140] on td "RE_ Gap Cover Claim Form.msg" at bounding box center [420, 145] width 63 height 23
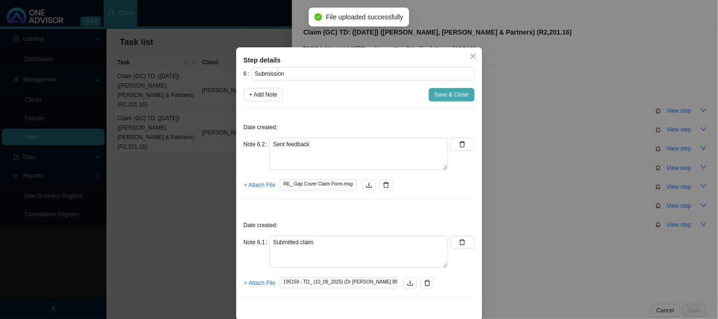
click at [438, 95] on span "Save & Close" at bounding box center [451, 94] width 35 height 9
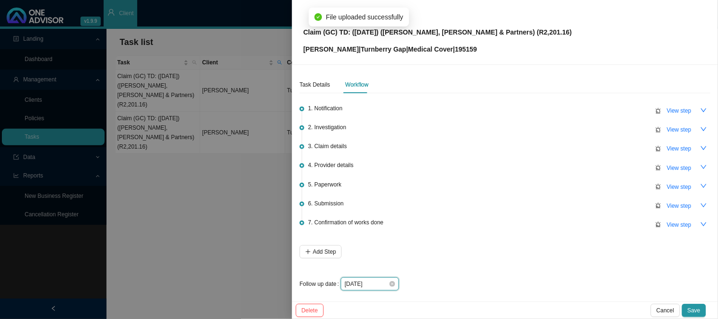
click at [379, 282] on input "[DATE]" at bounding box center [366, 283] width 44 height 9
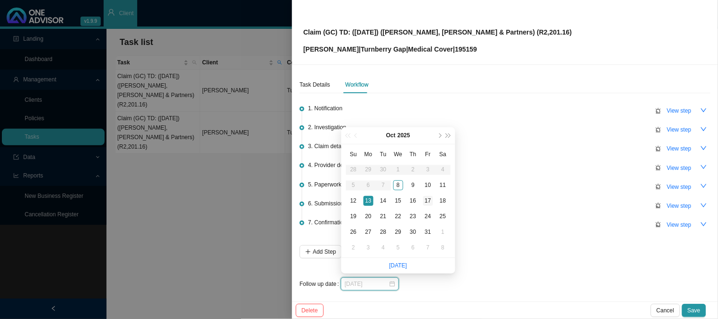
type input "[DATE]"
click at [428, 201] on div "17" at bounding box center [428, 201] width 10 height 10
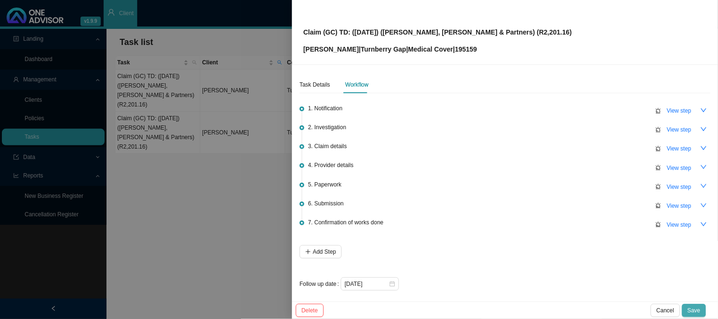
click at [703, 312] on button "Save" at bounding box center [694, 310] width 24 height 13
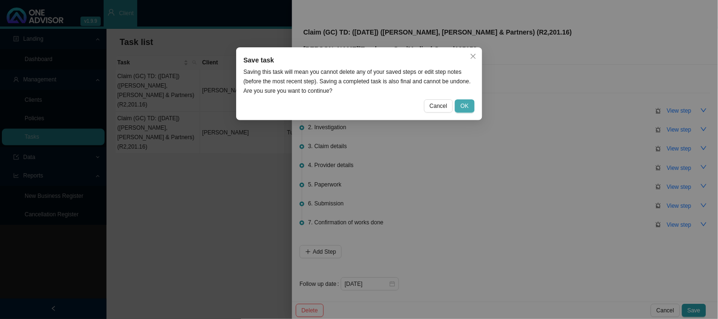
click at [474, 102] on button "OK" at bounding box center [464, 105] width 19 height 13
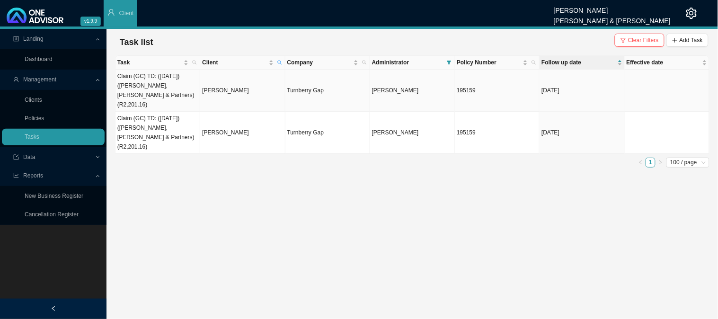
click at [247, 81] on td "[PERSON_NAME]" at bounding box center [242, 91] width 85 height 42
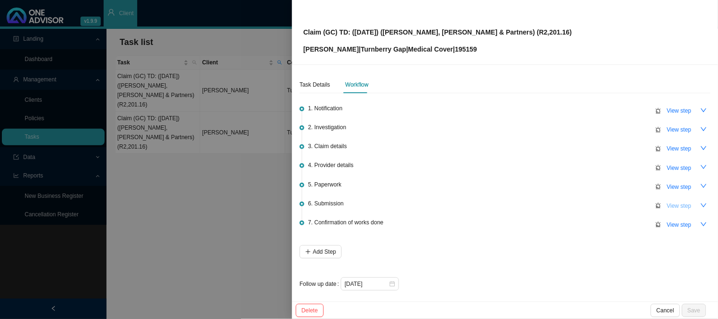
click at [672, 204] on span "View step" at bounding box center [679, 205] width 25 height 9
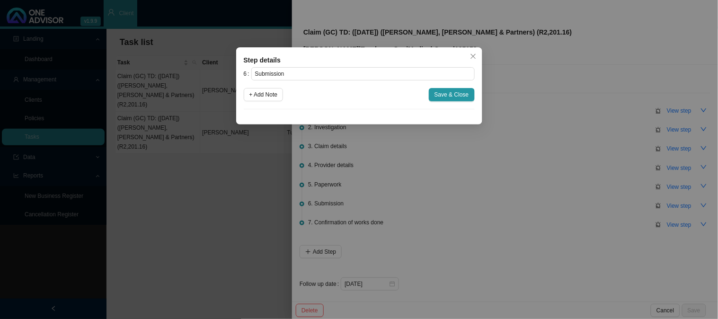
click at [512, 98] on div "Step details 6 Submission + Add Note Save & Close Cancel OK" at bounding box center [359, 159] width 718 height 319
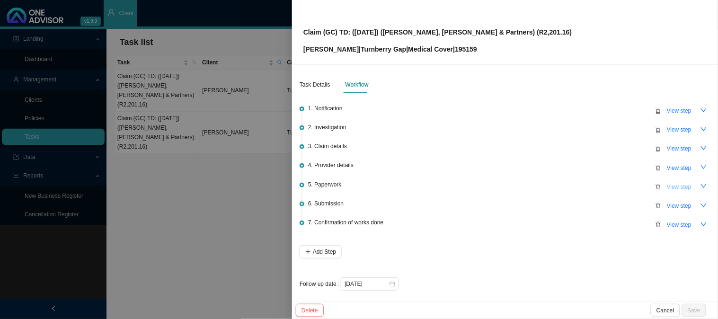
click at [677, 188] on span "View step" at bounding box center [679, 186] width 25 height 9
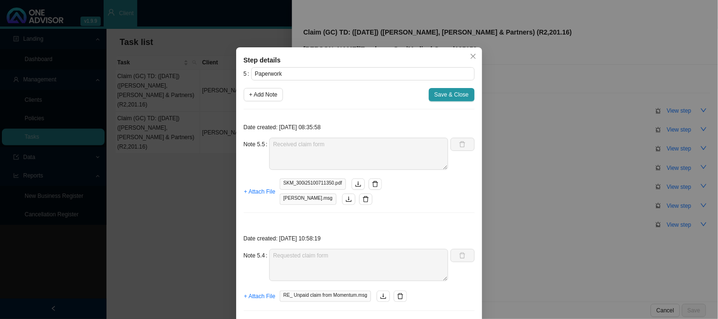
click at [663, 202] on div "Step details 5 Paperwork + Add Note Save & Close Date created: [DATE] 08:35:58 …" at bounding box center [359, 159] width 718 height 319
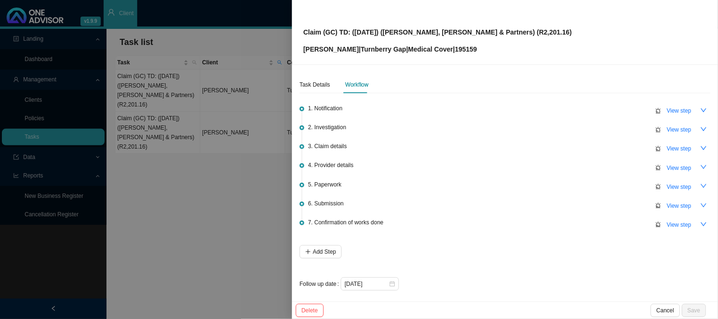
click at [668, 204] on span "View step" at bounding box center [679, 205] width 25 height 9
type input "Submission"
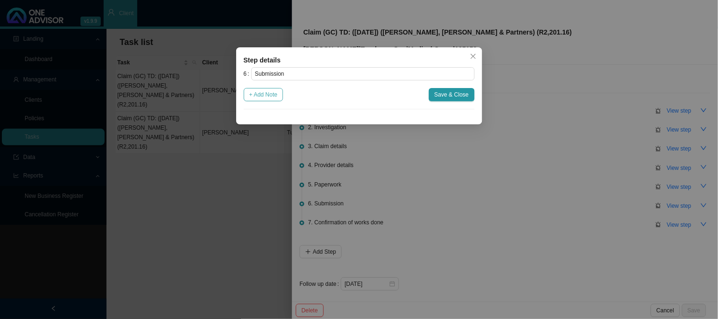
click at [267, 93] on span "+ Add Note" at bounding box center [263, 94] width 28 height 9
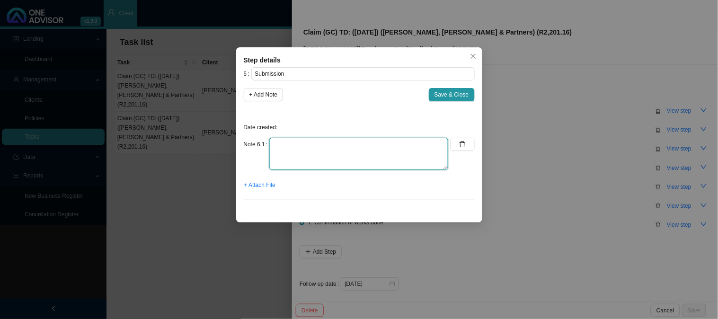
click at [308, 146] on textarea at bounding box center [358, 154] width 179 height 32
type textarea "Submitted claim"
click at [263, 185] on span "+ Attach File" at bounding box center [259, 184] width 31 height 9
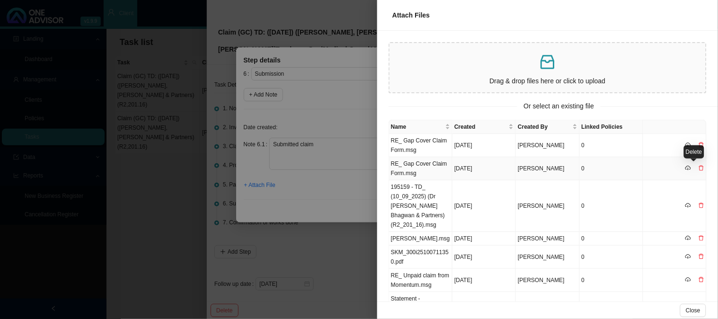
click at [699, 166] on icon "delete" at bounding box center [701, 168] width 5 height 5
click at [710, 145] on button "Yes" at bounding box center [704, 148] width 17 height 10
click at [426, 195] on td "195159 - TD_ (10_09_2025) (Dr [PERSON_NAME] Bhagwan & Partners) (R2_201_16).msg" at bounding box center [420, 206] width 63 height 52
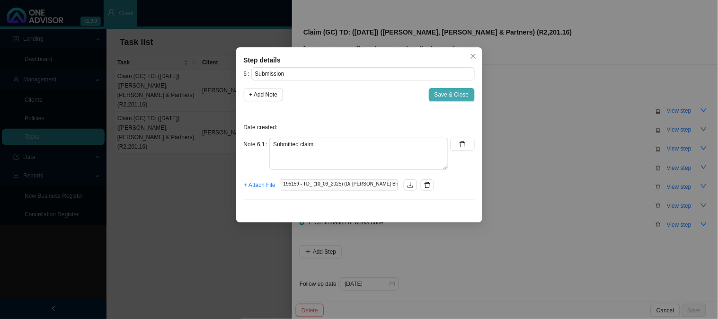
click at [457, 96] on span "Save & Close" at bounding box center [451, 94] width 35 height 9
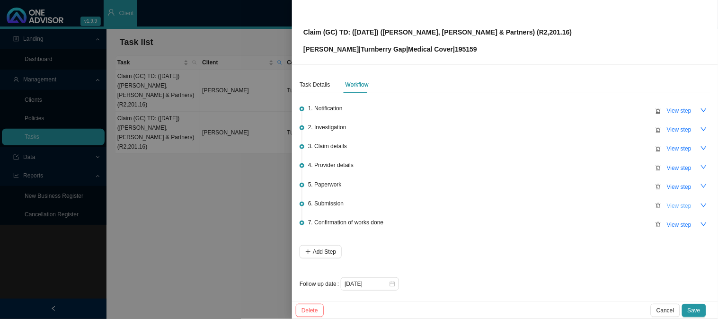
click at [678, 204] on span "View step" at bounding box center [679, 205] width 25 height 9
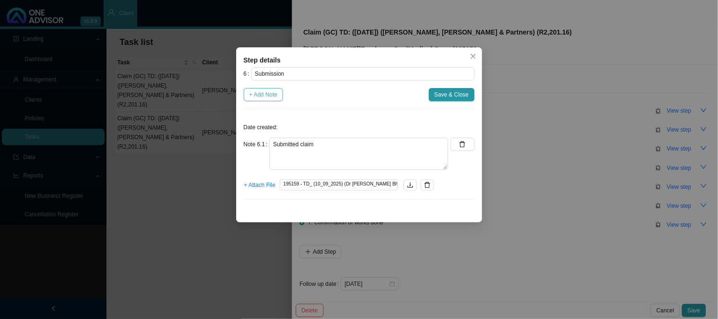
click at [268, 97] on span "+ Add Note" at bounding box center [263, 94] width 28 height 9
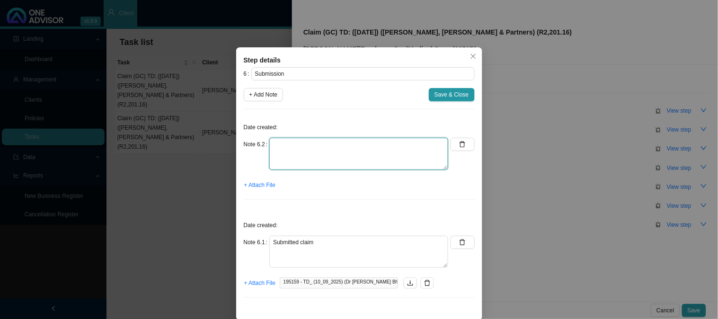
click at [280, 148] on textarea at bounding box center [358, 154] width 179 height 32
type textarea "Sent feedback"
click at [248, 187] on span "+ Attach File" at bounding box center [259, 184] width 31 height 9
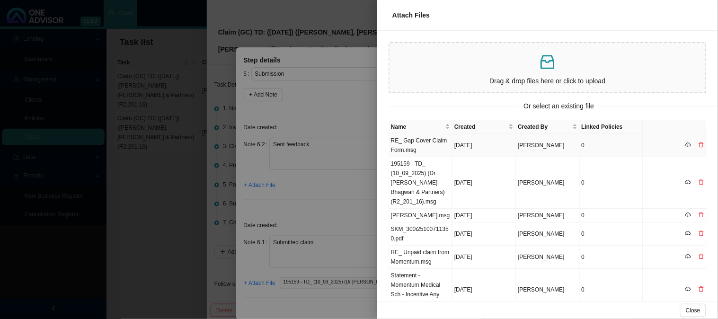
click at [438, 142] on td "RE_ Gap Cover Claim Form.msg" at bounding box center [420, 145] width 63 height 23
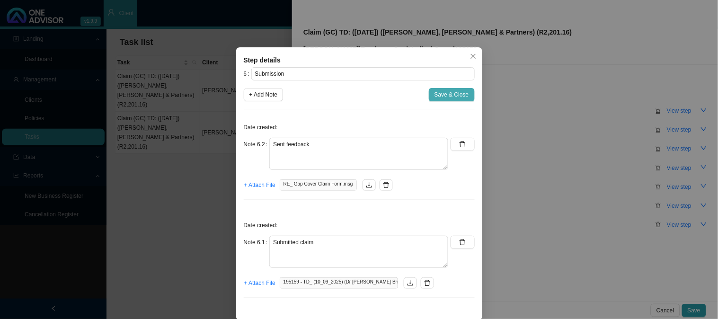
click at [443, 97] on span "Save & Close" at bounding box center [451, 94] width 35 height 9
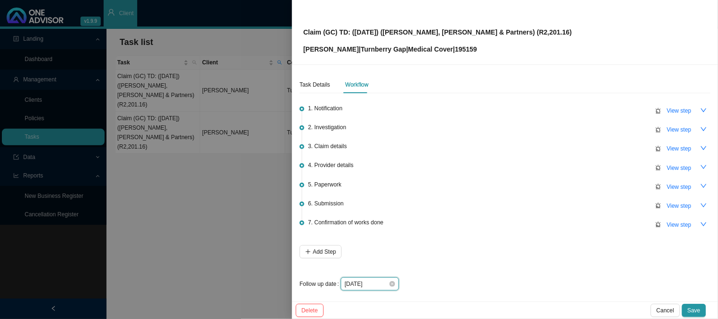
click at [377, 285] on input "[DATE]" at bounding box center [366, 283] width 44 height 9
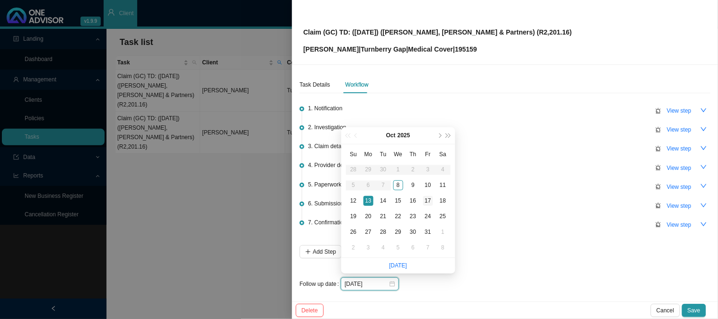
type input "[DATE]"
click at [432, 201] on div "17" at bounding box center [428, 201] width 10 height 10
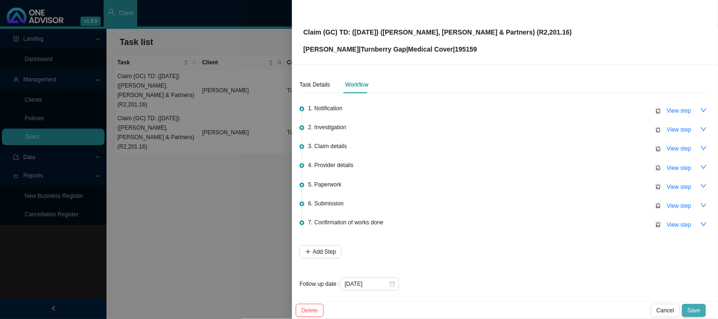
click at [696, 306] on span "Save" at bounding box center [693, 310] width 13 height 9
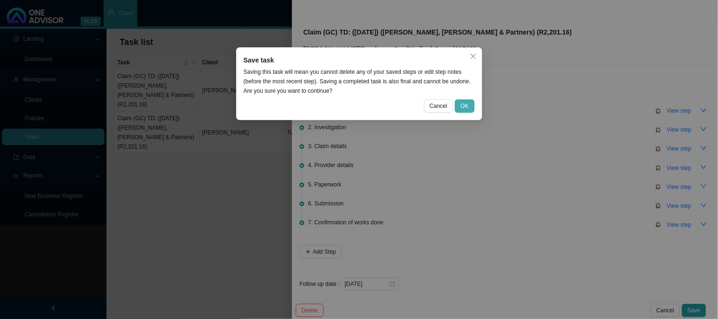
click at [463, 104] on span "OK" at bounding box center [464, 105] width 8 height 9
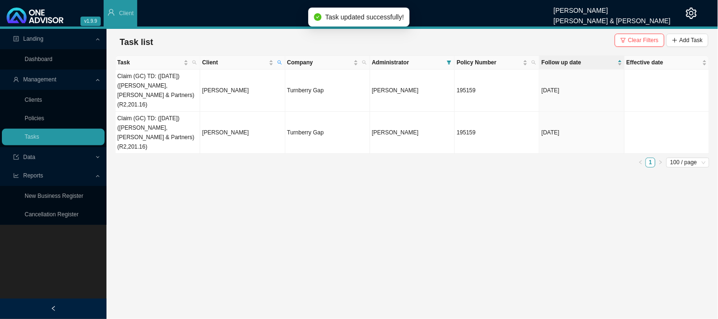
click at [268, 174] on main "Landing Dashboard Management Clients Policies Tasks Data Reports New Business R…" at bounding box center [359, 174] width 718 height 290
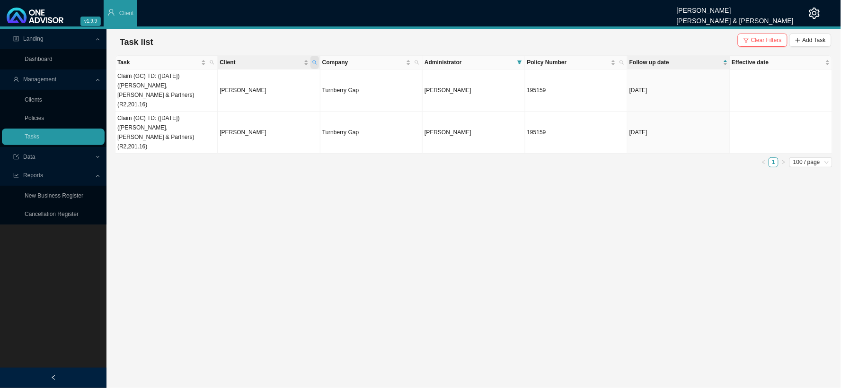
click at [315, 63] on icon "search" at bounding box center [314, 63] width 4 height 4
drag, startPoint x: 263, startPoint y: 83, endPoint x: 213, endPoint y: 84, distance: 50.2
click at [213, 84] on body "v1.9.9 [PERSON_NAME] [PERSON_NAME] & [PERSON_NAME] Client Landing Dashboard Man…" at bounding box center [420, 194] width 841 height 388
type input "[PERSON_NAME]"
click at [243, 95] on span "Search" at bounding box center [251, 96] width 18 height 9
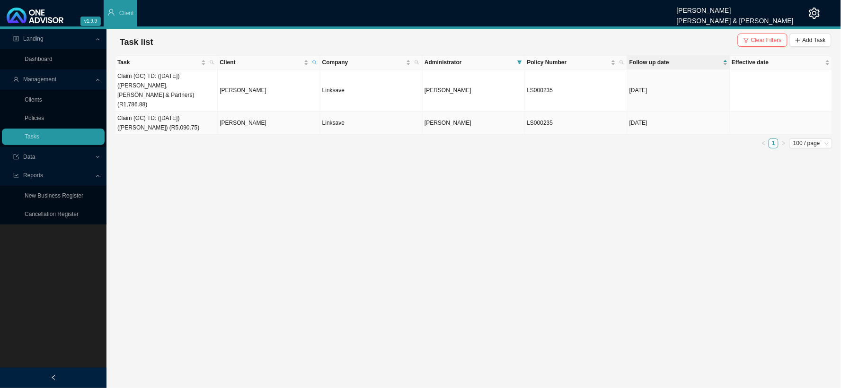
click at [256, 112] on td "[PERSON_NAME]" at bounding box center [269, 123] width 102 height 23
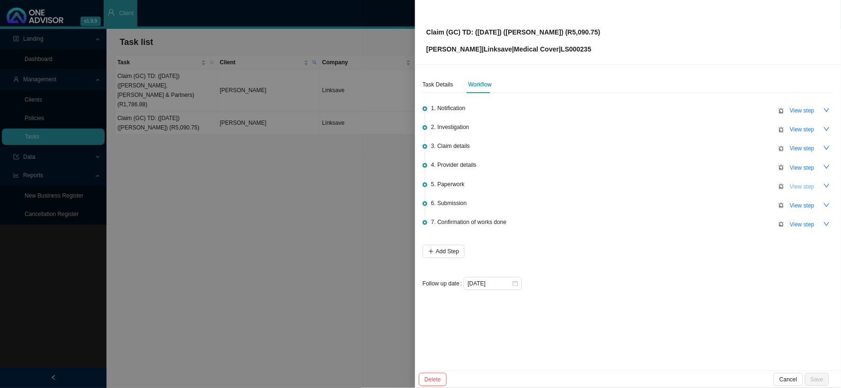
click at [801, 185] on span "View step" at bounding box center [802, 186] width 25 height 9
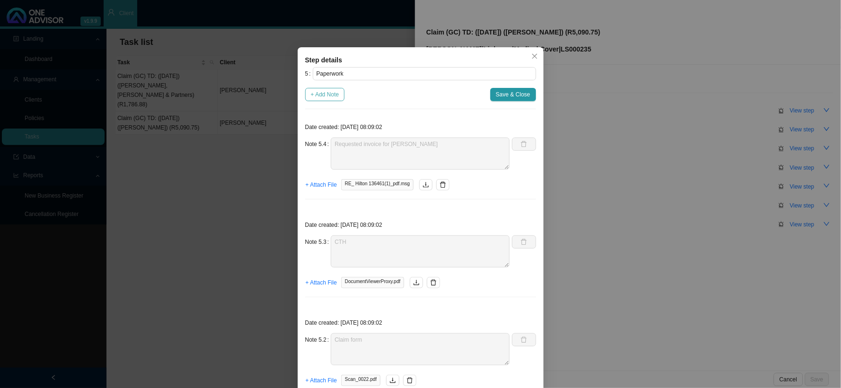
click at [323, 97] on span "+ Add Note" at bounding box center [325, 94] width 28 height 9
type textarea "Requested invoice for [PERSON_NAME]"
type textarea "CTH"
type textarea "Claim form"
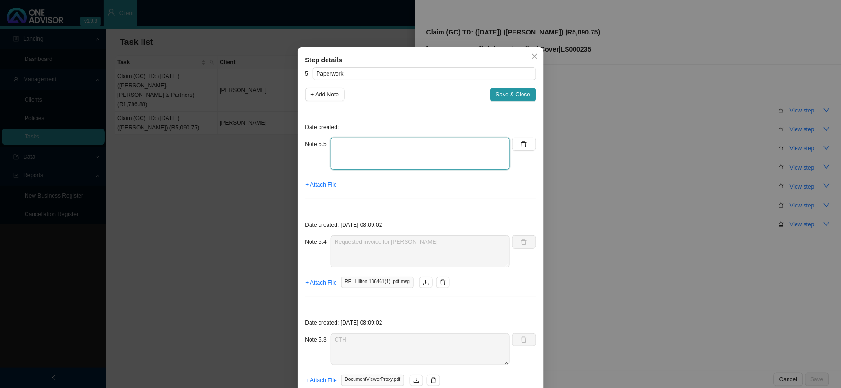
click at [371, 149] on textarea at bounding box center [420, 154] width 179 height 32
type textarea "r"
type textarea "Received invoice for [PERSON_NAME]"
click at [325, 189] on span "+ Attach File" at bounding box center [321, 184] width 31 height 9
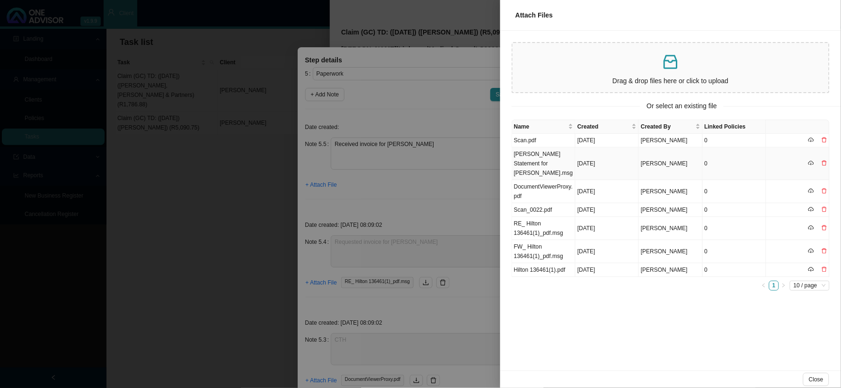
click at [560, 157] on td "[PERSON_NAME] Statement for [PERSON_NAME].msg" at bounding box center [543, 164] width 63 height 33
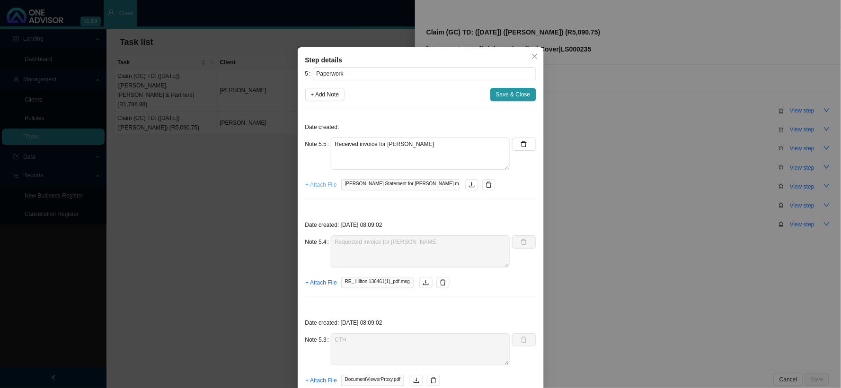
click at [320, 185] on span "+ Attach File" at bounding box center [321, 184] width 31 height 9
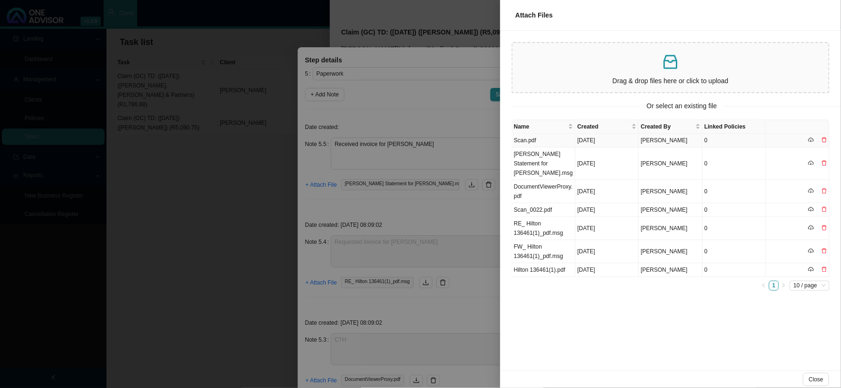
click at [541, 138] on td "Scan.pdf" at bounding box center [543, 141] width 63 height 14
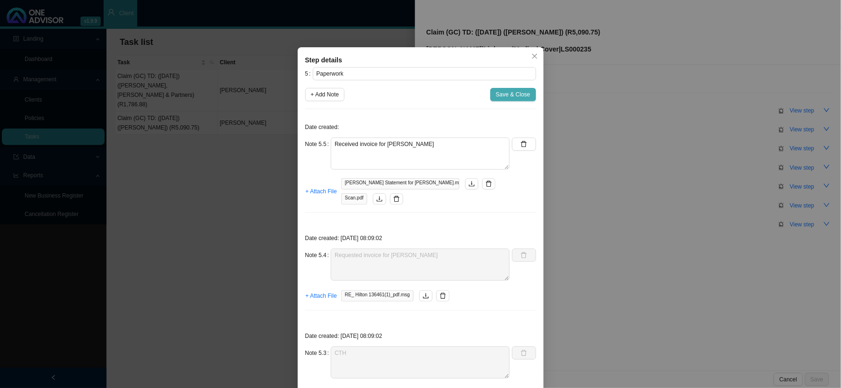
click at [508, 92] on span "Save & Close" at bounding box center [513, 94] width 35 height 9
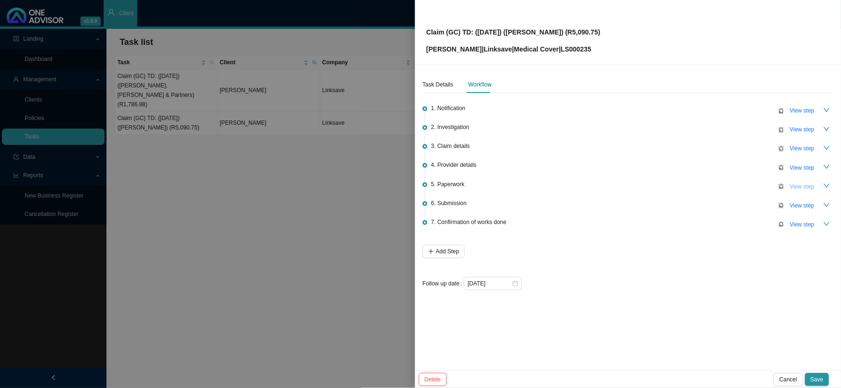
click at [792, 186] on span "View step" at bounding box center [802, 186] width 25 height 9
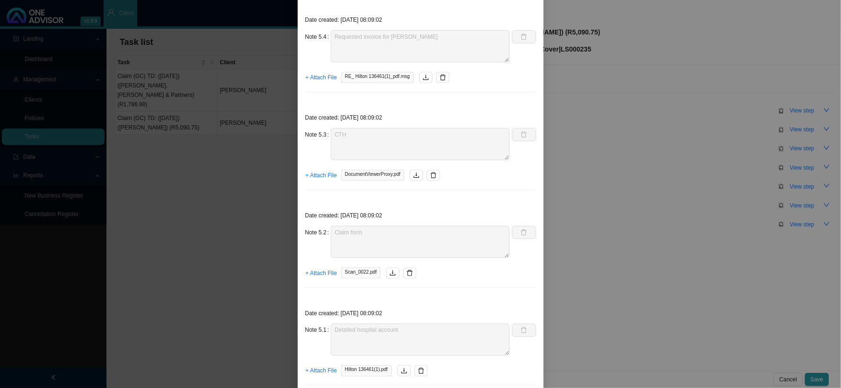
scroll to position [247, 0]
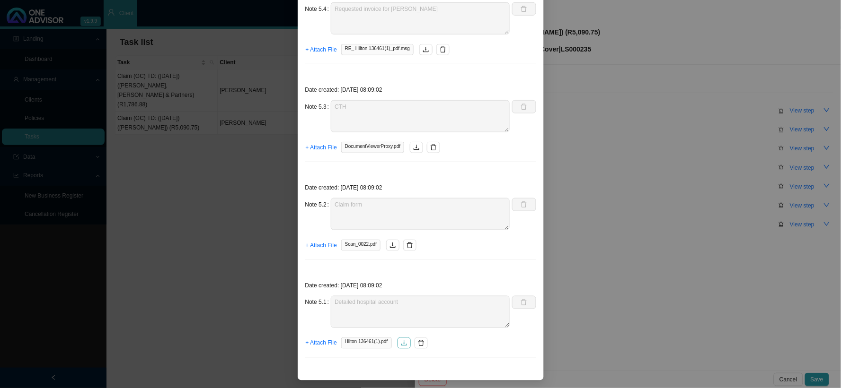
click at [401, 344] on icon "download" at bounding box center [404, 343] width 7 height 7
click at [390, 244] on icon "download" at bounding box center [393, 245] width 6 height 5
click at [410, 143] on button "button" at bounding box center [416, 147] width 13 height 11
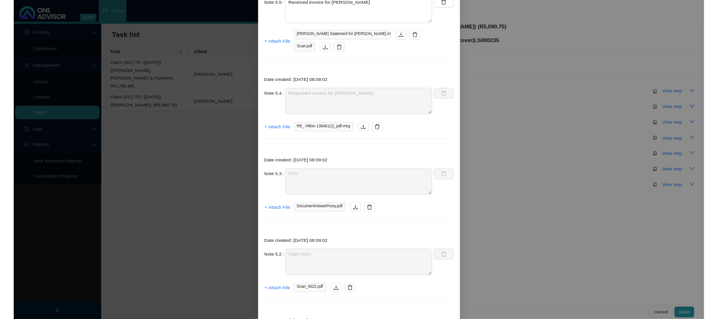
scroll to position [0, 0]
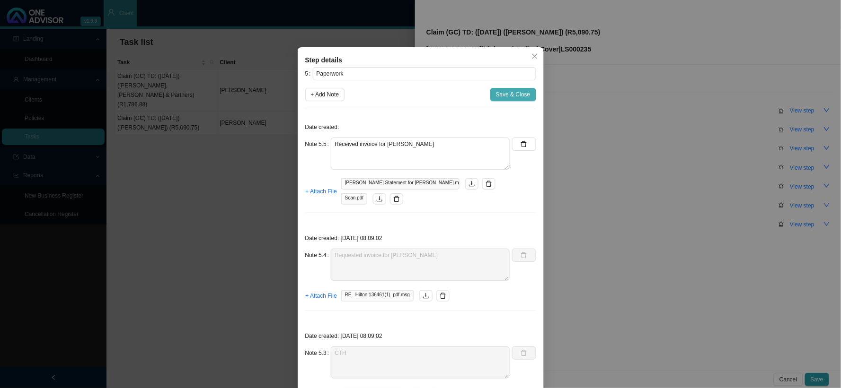
click at [516, 97] on span "Save & Close" at bounding box center [513, 94] width 35 height 9
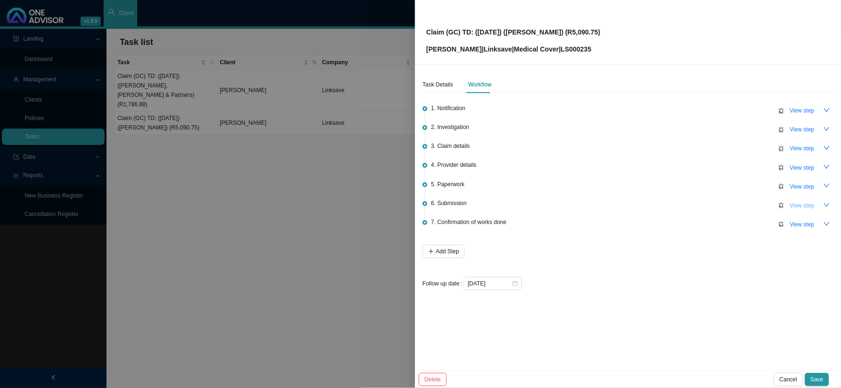
click at [800, 201] on span "View step" at bounding box center [802, 205] width 25 height 9
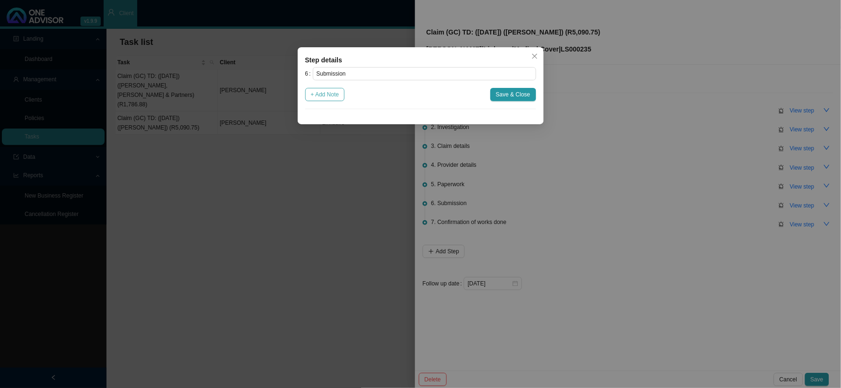
click at [329, 89] on button "+ Add Note" at bounding box center [325, 94] width 40 height 13
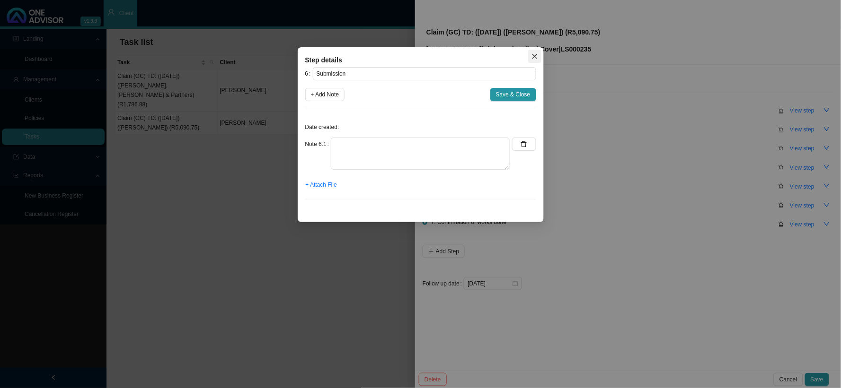
click at [536, 57] on icon "close" at bounding box center [534, 56] width 5 height 5
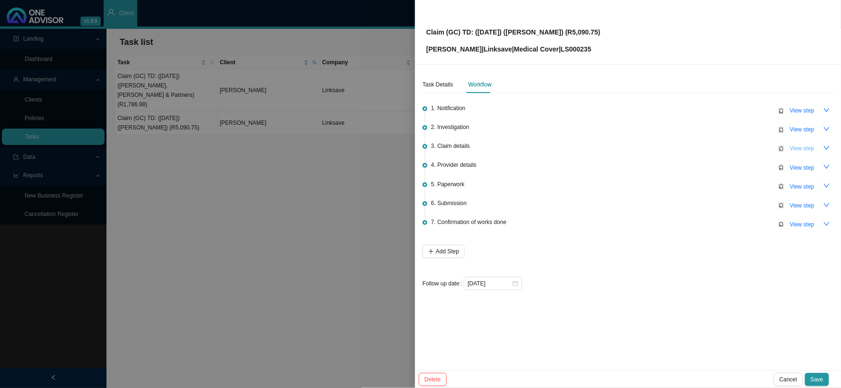
click at [795, 144] on span "View step" at bounding box center [802, 148] width 25 height 9
type input "Claim details"
type textarea "Claimed: R11,800.00 Paid: R6,709.25 Shortfall: R5,090.75"
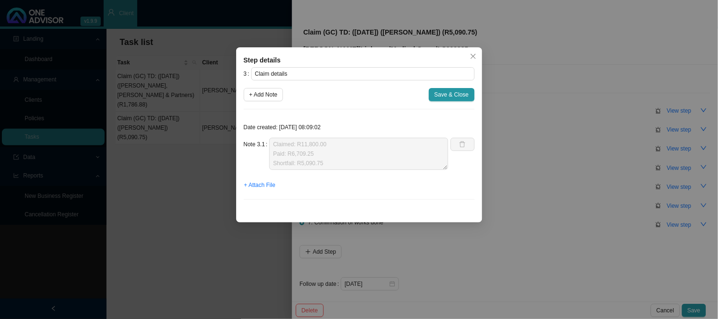
click at [595, 53] on div "Step details 3 Claim details + Add Note Save & Close Date created: [DATE] 08:09…" at bounding box center [359, 159] width 718 height 319
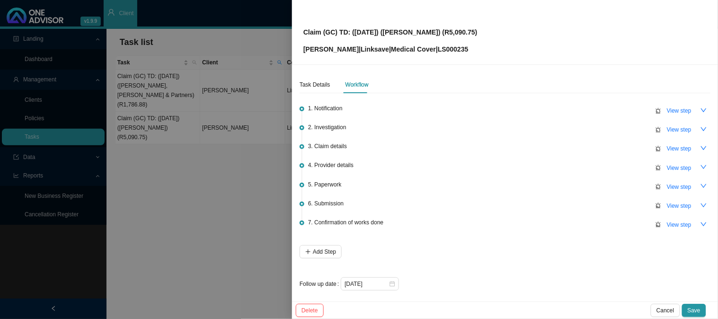
click at [472, 49] on p "[PERSON_NAME] | Linksave | Medical Cover | LS000235" at bounding box center [390, 49] width 174 height 10
copy p "LS000235"
click at [477, 32] on p "Claim (GC) TD: ([DATE]) ([PERSON_NAME]) (R5,090.75)" at bounding box center [390, 32] width 174 height 10
drag, startPoint x: 445, startPoint y: 31, endPoint x: 338, endPoint y: 30, distance: 106.5
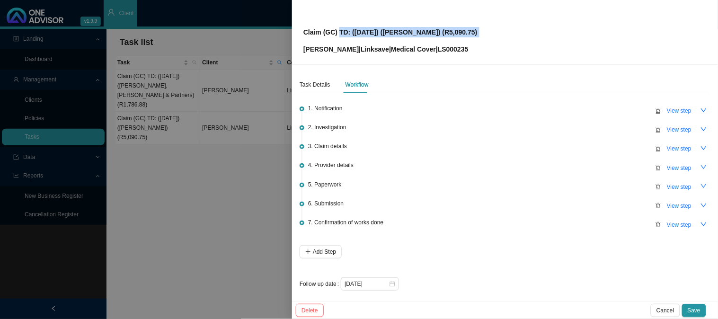
click at [338, 30] on p "Claim (GC) TD: ([DATE]) ([PERSON_NAME]) (R5,090.75)" at bounding box center [390, 32] width 174 height 10
copy p "TD: ([DATE]) ([PERSON_NAME]) (R5,090.75)"
click at [672, 204] on span "View step" at bounding box center [679, 205] width 25 height 9
type input "Submission"
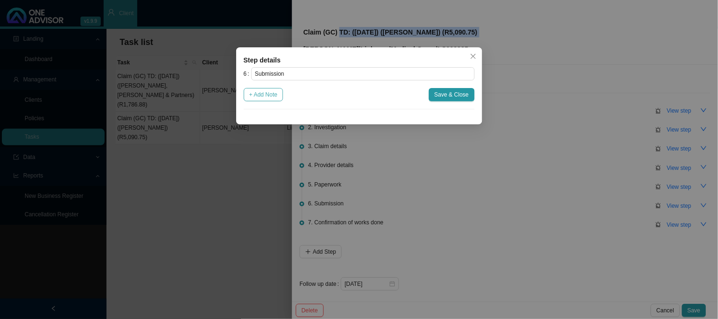
click at [252, 97] on span "+ Add Note" at bounding box center [263, 94] width 28 height 9
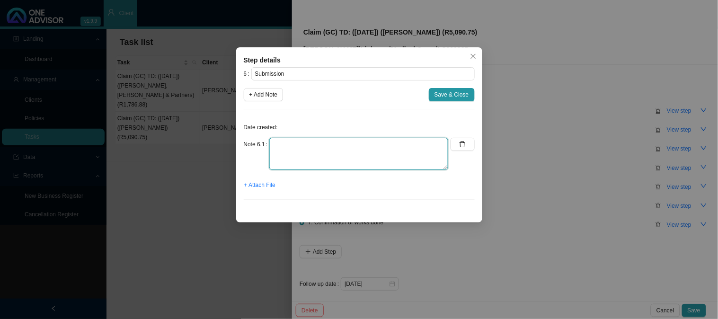
click at [309, 147] on textarea at bounding box center [358, 154] width 179 height 32
type textarea "s"
type textarea "Submitted claim"
click at [262, 187] on span "+ Attach File" at bounding box center [259, 184] width 31 height 9
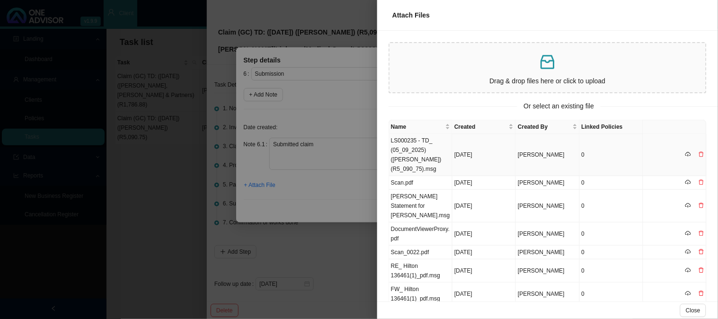
click at [474, 147] on td "[DATE]" at bounding box center [483, 155] width 63 height 42
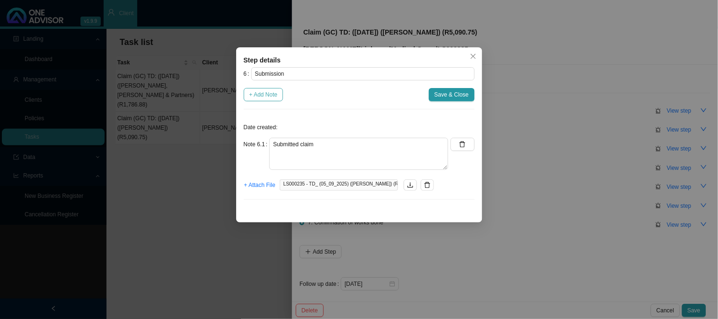
click at [261, 95] on span "+ Add Note" at bounding box center [263, 94] width 28 height 9
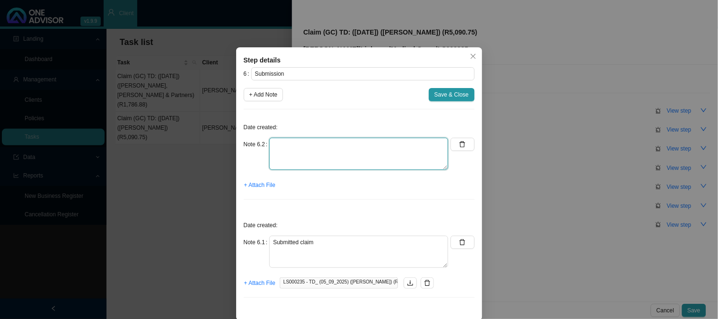
click at [290, 145] on textarea at bounding box center [358, 154] width 179 height 32
type textarea "Sent feedback"
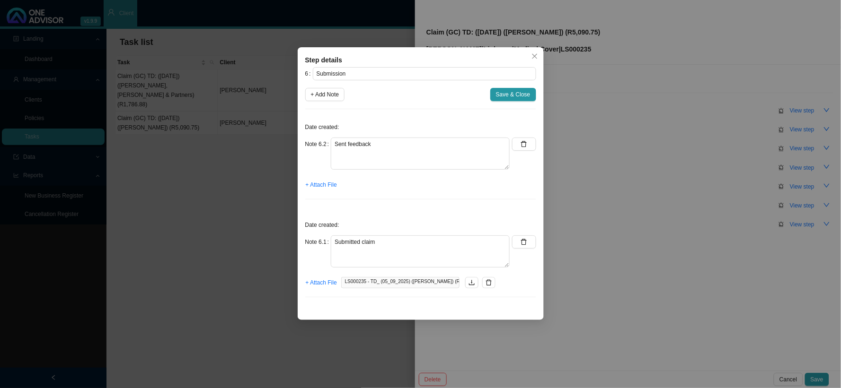
drag, startPoint x: 518, startPoint y: 97, endPoint x: 535, endPoint y: 91, distance: 17.5
click at [518, 97] on span "Save & Close" at bounding box center [513, 94] width 35 height 9
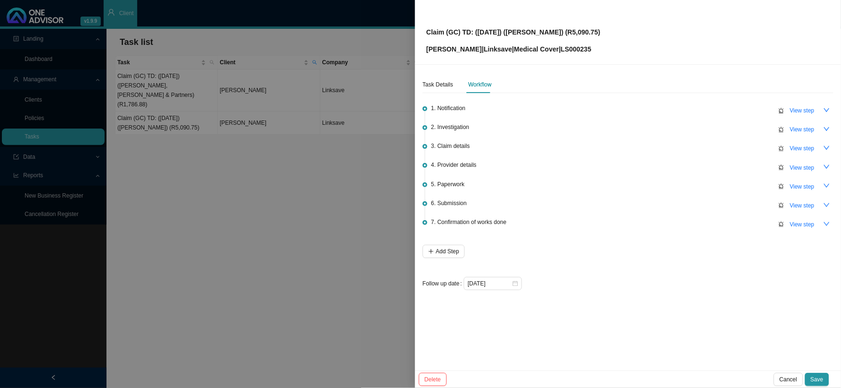
click at [598, 47] on p "[PERSON_NAME] | Linksave | Medical Cover | LS000235" at bounding box center [513, 49] width 174 height 10
click at [599, 30] on p "Claim (GC) TD: ([DATE]) ([PERSON_NAME]) (R5,090.75)" at bounding box center [513, 32] width 174 height 10
drag, startPoint x: 599, startPoint y: 28, endPoint x: 461, endPoint y: 31, distance: 138.7
click at [461, 31] on p "Claim (GC) TD: ([DATE]) ([PERSON_NAME]) (R5,090.75)" at bounding box center [513, 32] width 174 height 10
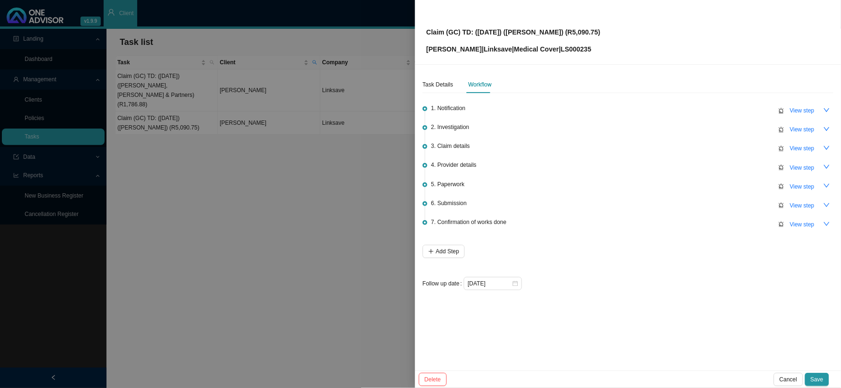
copy p "TD: ([DATE]) ([PERSON_NAME]) (R5,090.75)"
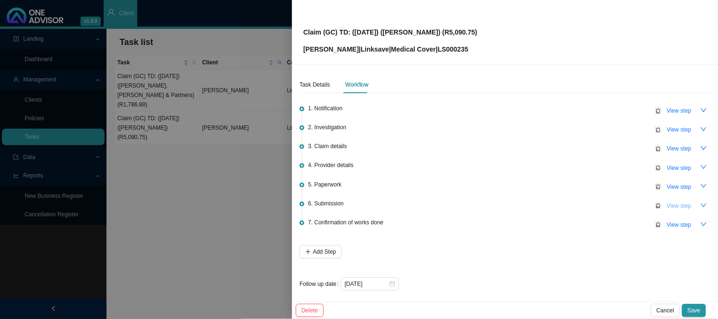
click at [667, 206] on span "View step" at bounding box center [679, 205] width 25 height 9
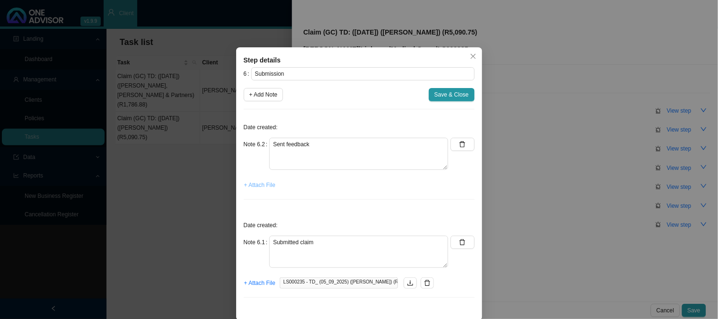
click at [250, 185] on span "+ Attach File" at bounding box center [259, 184] width 31 height 9
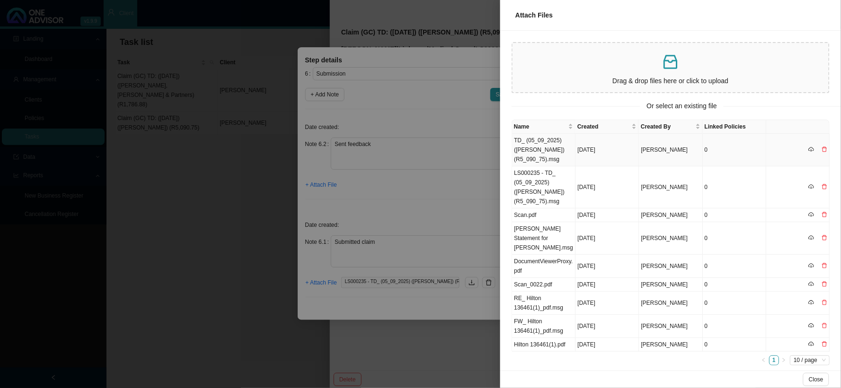
click at [543, 141] on td "TD_ (05_09_2025) ([PERSON_NAME]) (R5_090_75).msg" at bounding box center [543, 150] width 63 height 33
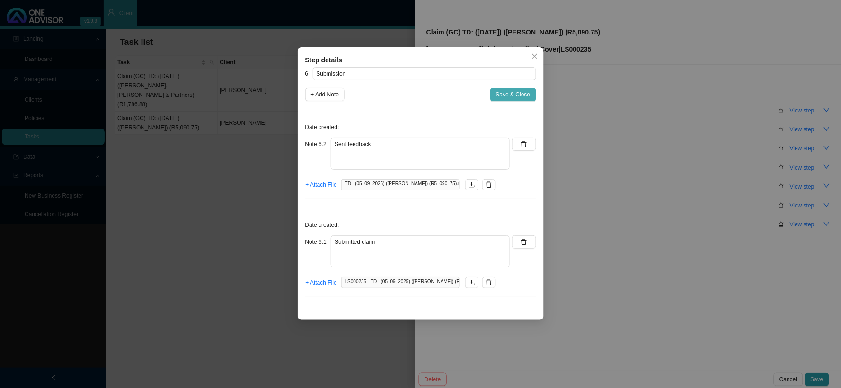
click at [511, 95] on span "Save & Close" at bounding box center [513, 94] width 35 height 9
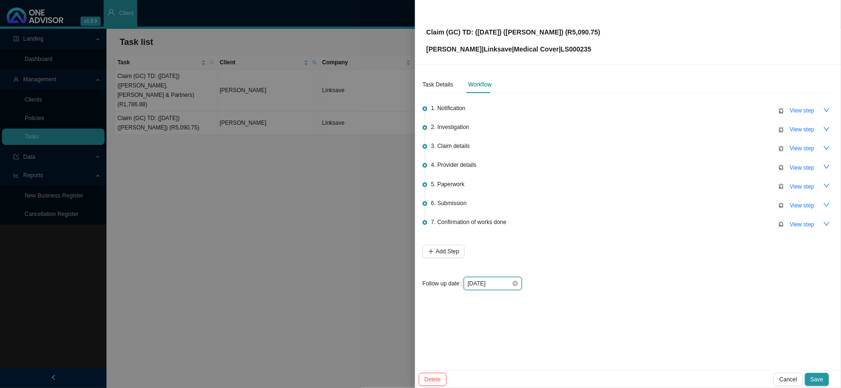
click at [501, 282] on input "[DATE]" at bounding box center [489, 283] width 44 height 9
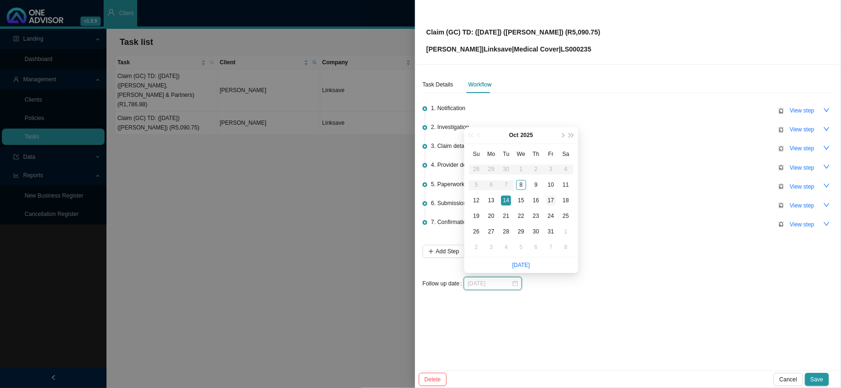
type input "[DATE]"
click at [548, 199] on div "17" at bounding box center [551, 201] width 10 height 10
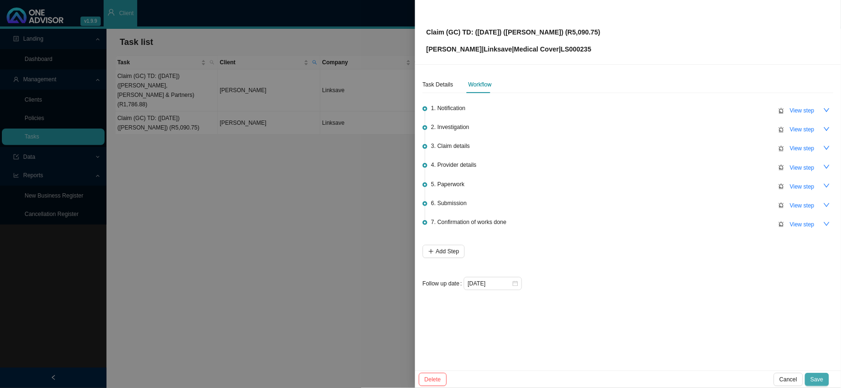
click at [816, 379] on span "Save" at bounding box center [816, 379] width 13 height 9
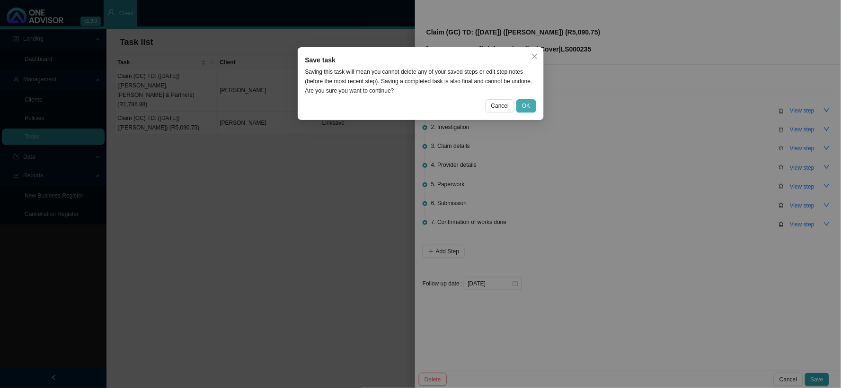
click at [530, 108] on button "OK" at bounding box center [525, 105] width 19 height 13
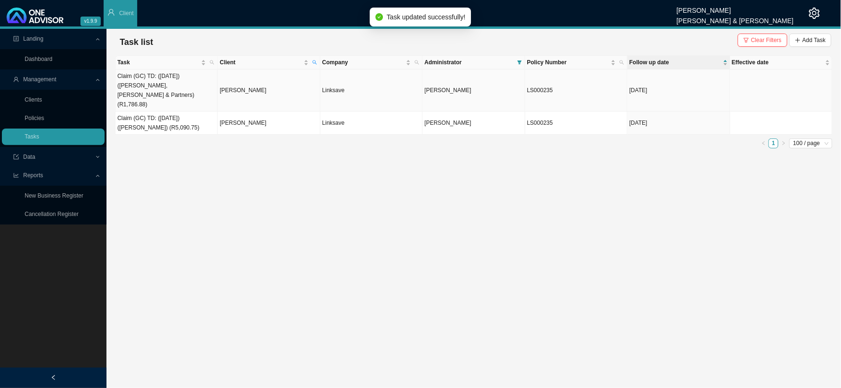
click at [261, 81] on td "[PERSON_NAME]" at bounding box center [269, 91] width 102 height 42
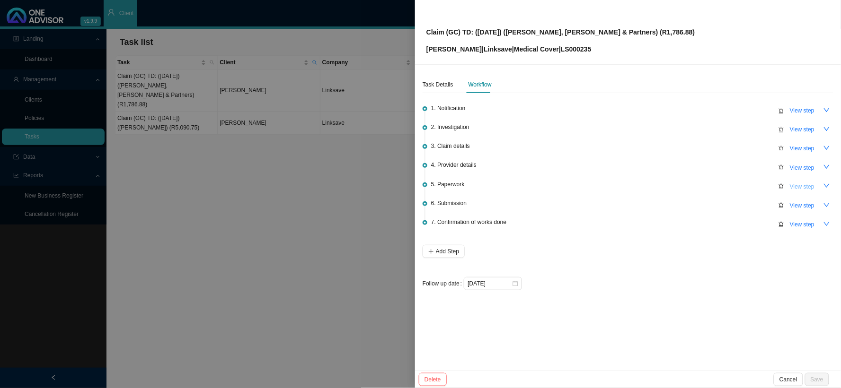
click at [803, 186] on span "View step" at bounding box center [802, 186] width 25 height 9
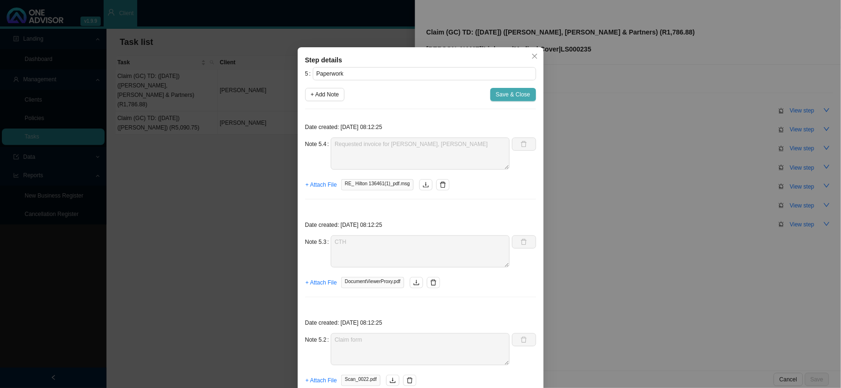
click at [523, 97] on span "Save & Close" at bounding box center [513, 94] width 35 height 9
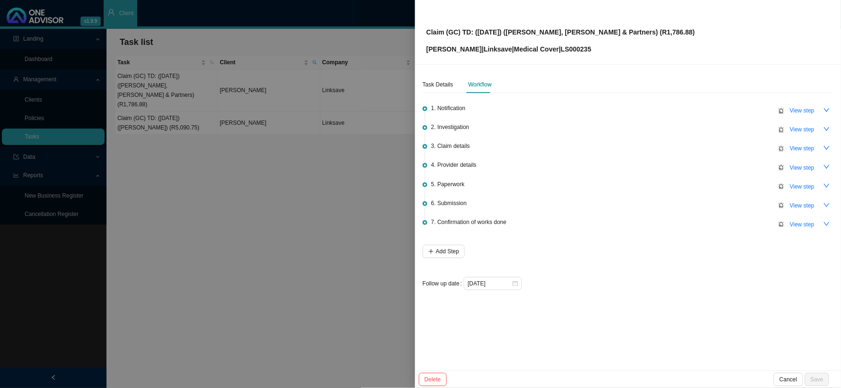
click at [329, 128] on div at bounding box center [420, 194] width 841 height 388
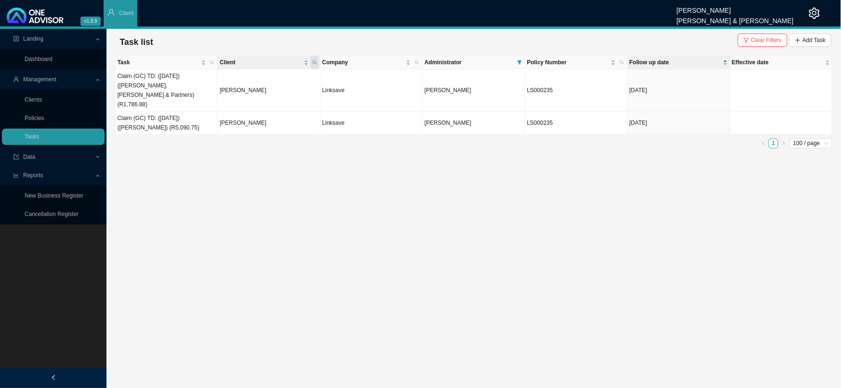
click at [316, 60] on icon "search" at bounding box center [314, 62] width 5 height 5
drag, startPoint x: 267, startPoint y: 82, endPoint x: 219, endPoint y: 80, distance: 48.3
click at [219, 80] on body "v1.9.9 [PERSON_NAME] [PERSON_NAME] & [PERSON_NAME] Client Landing Dashboard Man…" at bounding box center [420, 194] width 841 height 388
type input "SHAWE"
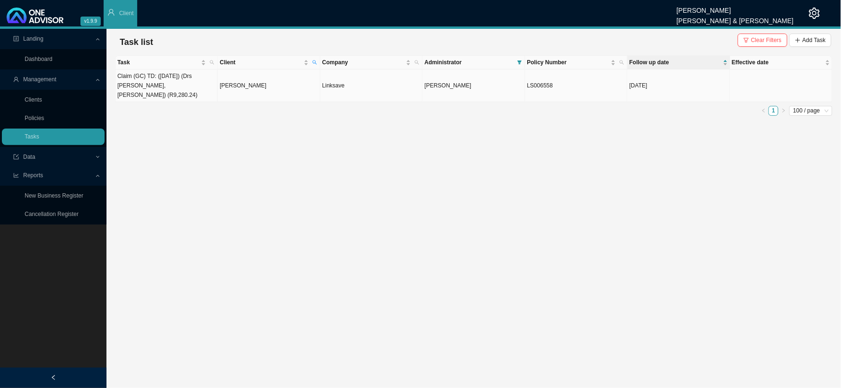
click at [233, 81] on td "[PERSON_NAME]" at bounding box center [269, 86] width 102 height 33
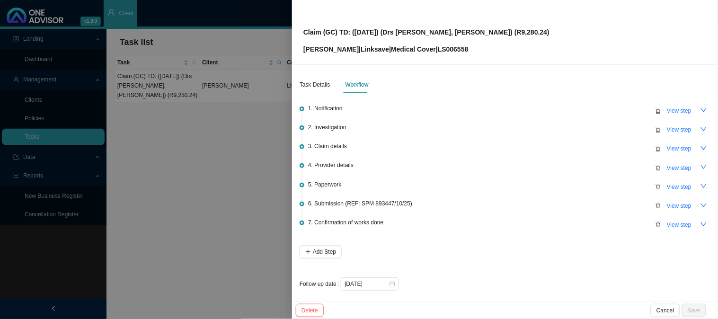
click at [191, 180] on div at bounding box center [359, 159] width 718 height 319
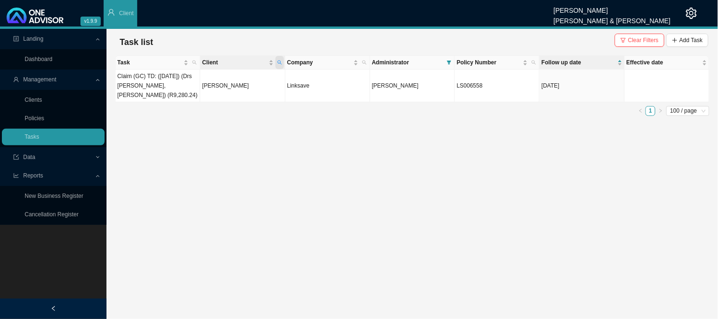
click at [282, 60] on span "Client" at bounding box center [279, 62] width 9 height 13
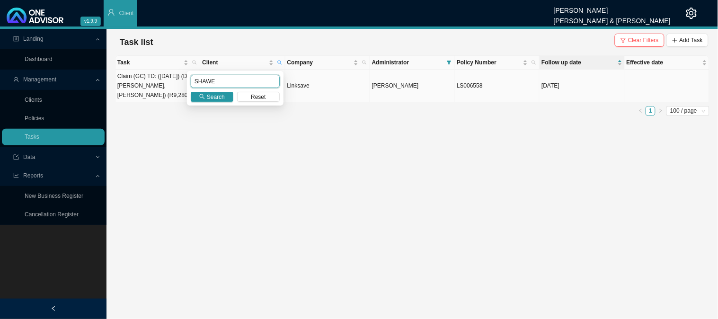
drag, startPoint x: 216, startPoint y: 78, endPoint x: 176, endPoint y: 78, distance: 40.2
click at [176, 78] on body "v1.9.9 [PERSON_NAME] [PERSON_NAME] & [PERSON_NAME] Client Landing Dashboard Man…" at bounding box center [359, 159] width 718 height 319
click at [219, 99] on span "Search" at bounding box center [216, 96] width 18 height 9
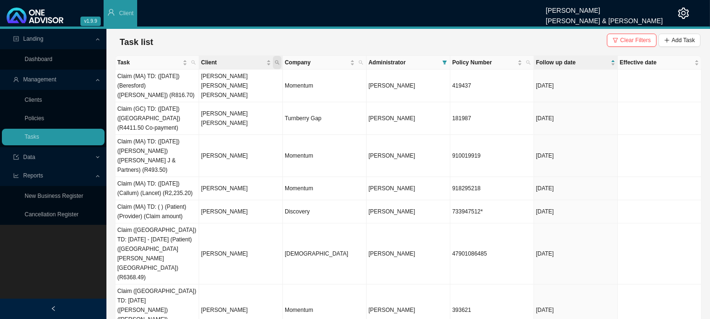
click at [279, 62] on icon "search" at bounding box center [277, 62] width 5 height 5
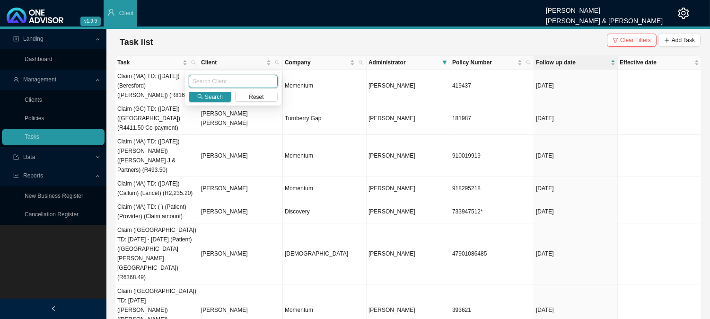
click at [210, 81] on input "text" at bounding box center [233, 81] width 89 height 13
type input "[PERSON_NAME]"
click at [207, 101] on span "Search" at bounding box center [214, 96] width 18 height 9
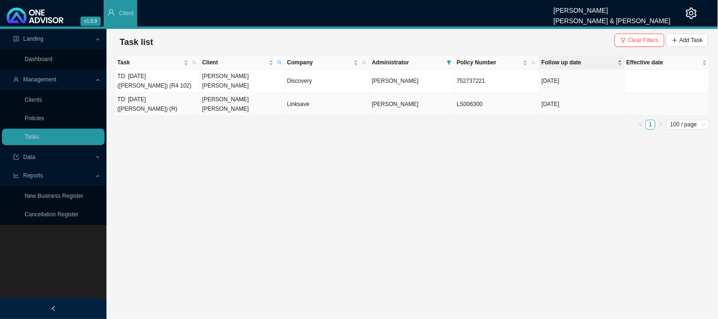
click at [253, 106] on td "[PERSON_NAME] [PERSON_NAME]" at bounding box center [242, 104] width 85 height 23
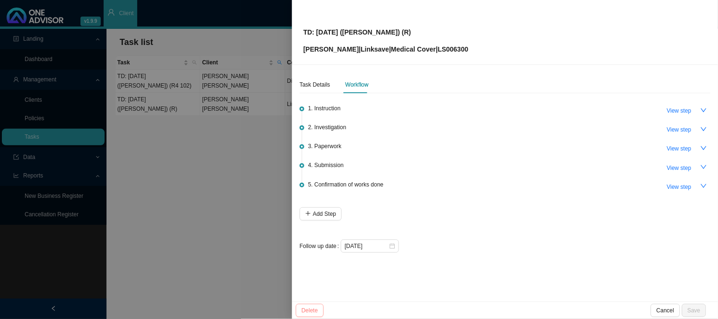
click at [310, 315] on button "Delete" at bounding box center [310, 310] width 28 height 13
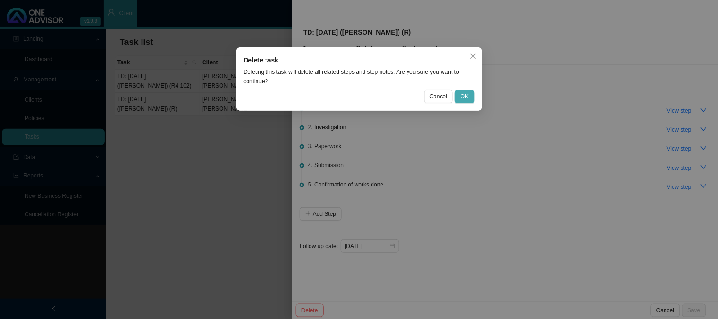
click at [470, 95] on button "OK" at bounding box center [464, 96] width 19 height 13
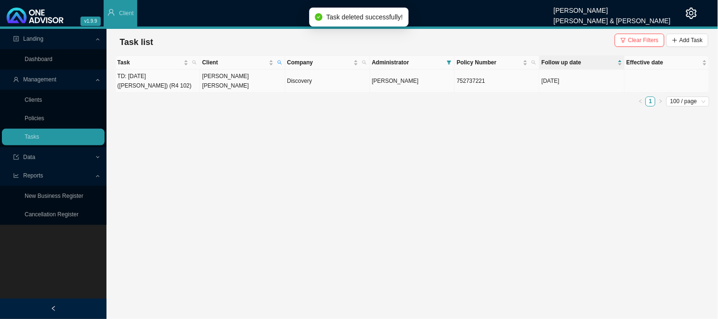
click at [221, 81] on td "[PERSON_NAME] [PERSON_NAME]" at bounding box center [242, 81] width 85 height 23
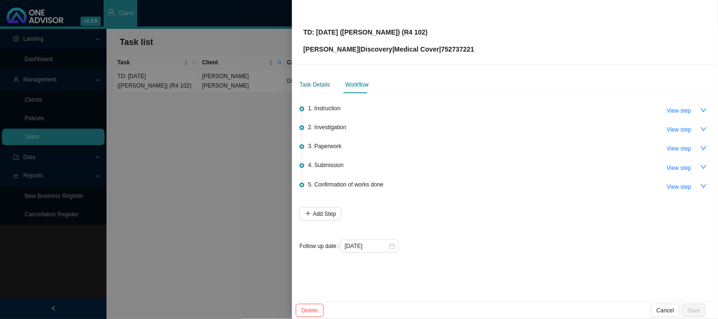
drag, startPoint x: 324, startPoint y: 85, endPoint x: 335, endPoint y: 90, distance: 12.1
click at [324, 85] on div "Task Details" at bounding box center [314, 84] width 31 height 9
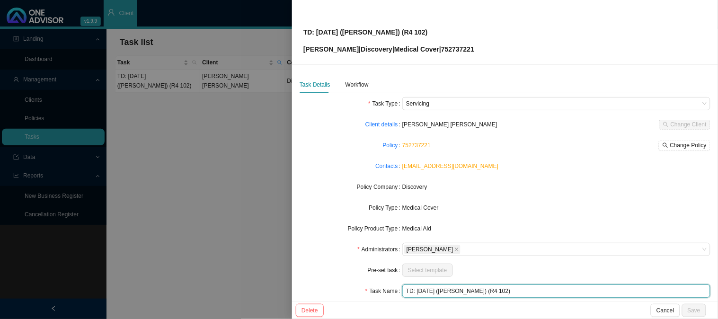
click at [508, 291] on input "TD: [DATE] ([PERSON_NAME]) (R4 102)" at bounding box center [556, 290] width 308 height 13
type input "TD: [DATE] ([PERSON_NAME]) (R6611.07)"
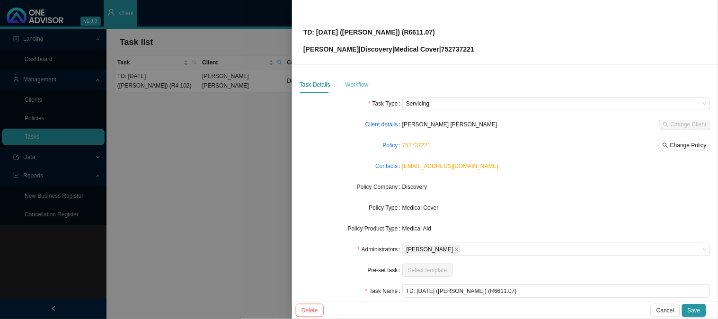
click at [348, 79] on div "Workflow" at bounding box center [356, 84] width 23 height 17
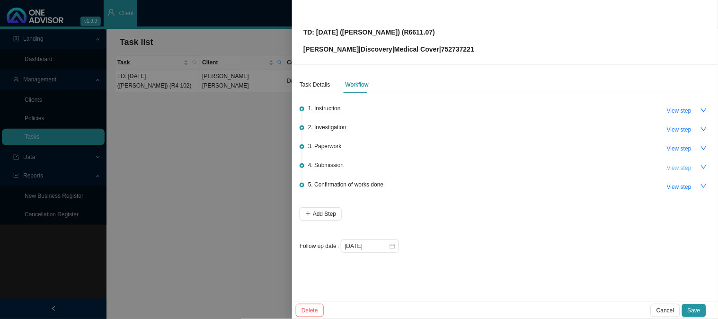
click at [673, 164] on span "View step" at bounding box center [679, 167] width 25 height 9
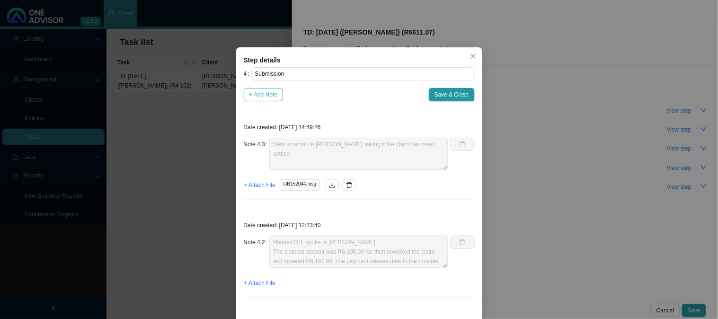
click at [262, 95] on span "+ Add Note" at bounding box center [263, 94] width 28 height 9
type textarea "Sent an email to [PERSON_NAME] asking if the claim has been settled"
type textarea "Phoned DH, spoke to [PERSON_NAME] The claimed amount was R6,198.00 we then rewo…"
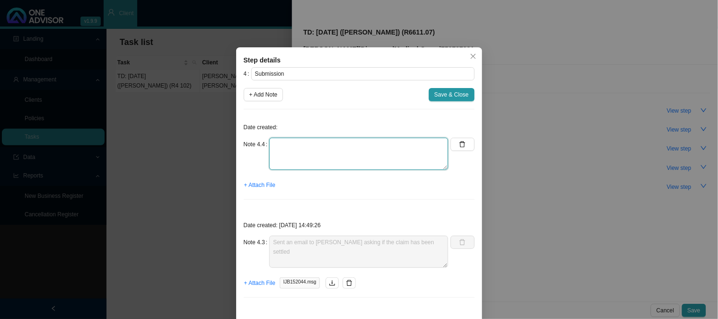
click at [308, 152] on textarea at bounding box center [358, 154] width 179 height 32
type textarea "t"
type textarea "The claim has been settled in full by the medical aid"
click at [256, 186] on span "+ Attach File" at bounding box center [259, 184] width 31 height 9
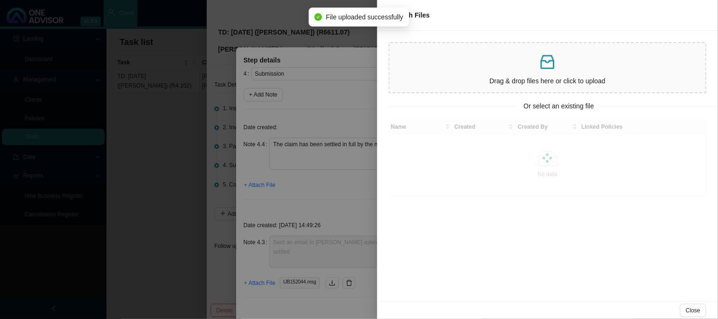
click at [318, 114] on div at bounding box center [359, 159] width 718 height 319
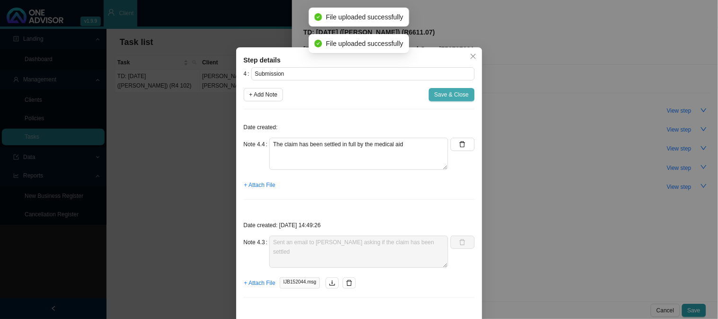
click at [437, 92] on span "Save & Close" at bounding box center [451, 94] width 35 height 9
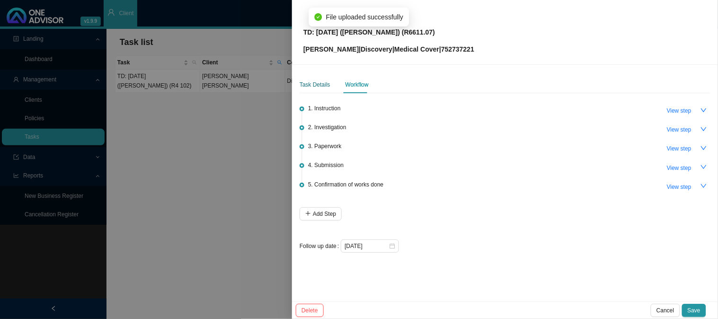
click at [306, 85] on div "Task Details" at bounding box center [314, 84] width 31 height 9
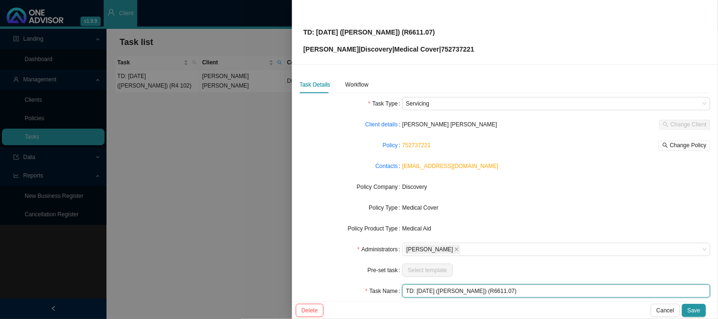
click at [486, 291] on input "TD: [DATE] ([PERSON_NAME]) (R6611.07)" at bounding box center [556, 290] width 308 height 13
type input "TD: [DATE] ([PERSON_NAME] & Partners) (R6611.07)"
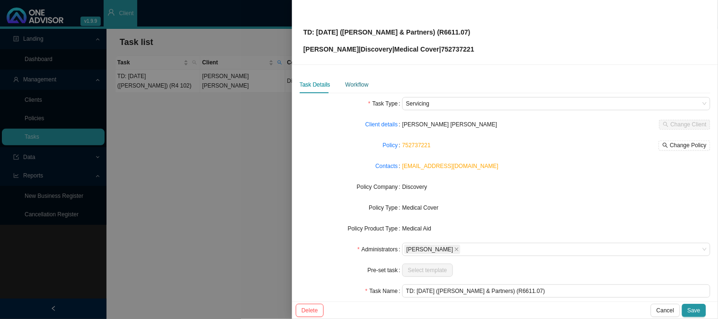
click at [360, 88] on div "Workflow" at bounding box center [356, 84] width 23 height 9
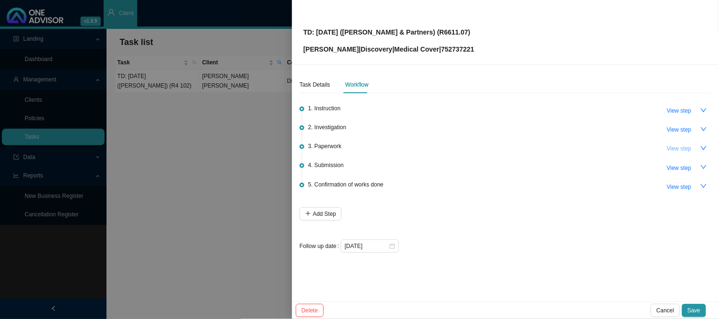
click at [683, 145] on span "View step" at bounding box center [679, 148] width 25 height 9
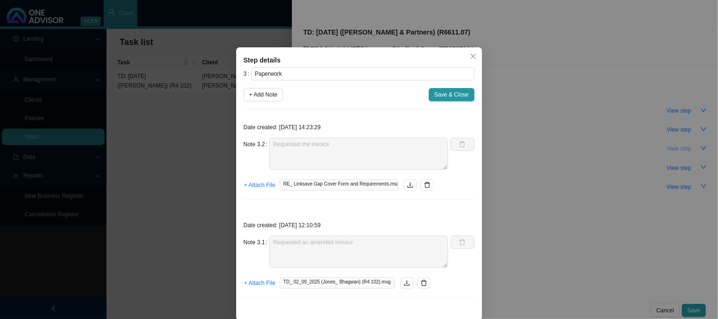
click at [683, 145] on div "Step details 3 Paperwork + Add Note Save & Close Date created: [DATE] 14:23:29 …" at bounding box center [359, 159] width 718 height 319
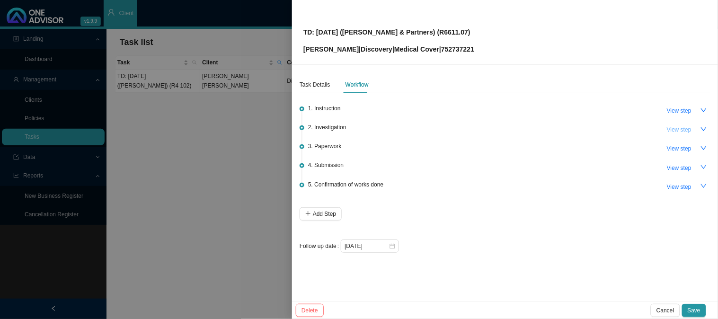
click at [684, 127] on span "View step" at bounding box center [679, 129] width 25 height 9
type input "Investigation"
type textarea "[PERSON_NAME] [PERSON_NAME] & Partners Practice Number: 0544272 Email address: …"
type textarea "Phoned DH, Spoke to Dazree 752737221 The claim was short paid because codes 003…"
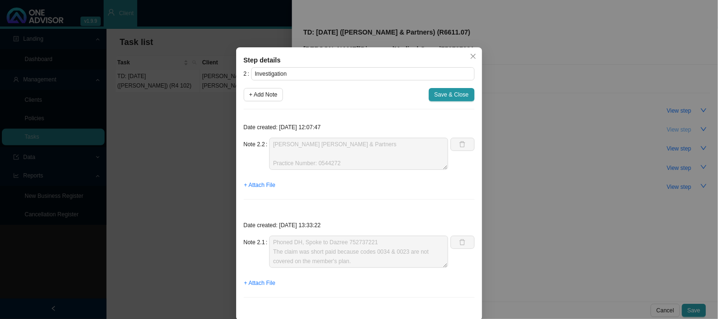
click at [684, 127] on div "Step details 2 Investigation + Add Note Save & Close Date created: [DATE] 12:07…" at bounding box center [359, 159] width 718 height 319
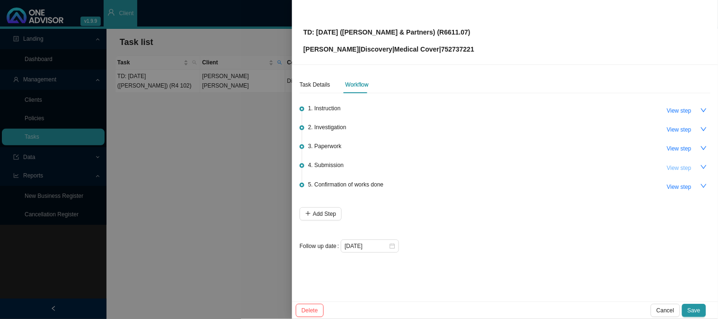
click at [684, 166] on span "View step" at bounding box center [679, 167] width 25 height 9
type input "Submission"
type textarea "The claim has been settled in full by the medical aid"
type textarea "Sent an email to [PERSON_NAME] asking if the claim has been settled"
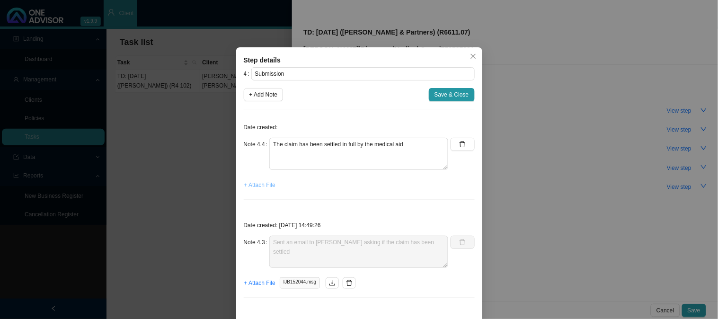
click at [251, 186] on span "+ Attach File" at bounding box center [259, 184] width 31 height 9
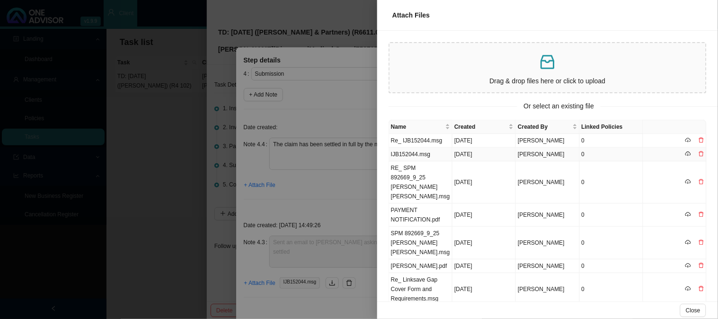
click at [427, 151] on td "IJB152044.msg" at bounding box center [420, 155] width 63 height 14
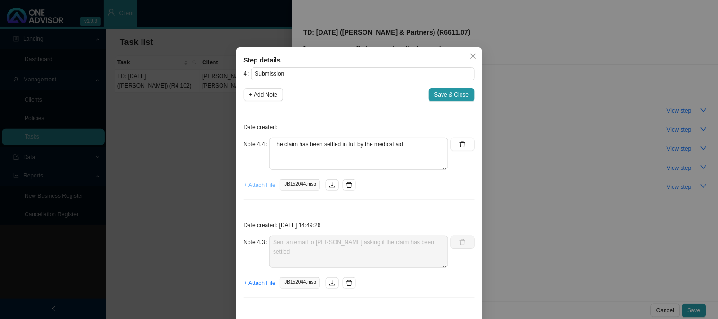
click at [249, 186] on span "+ Attach File" at bounding box center [259, 184] width 31 height 9
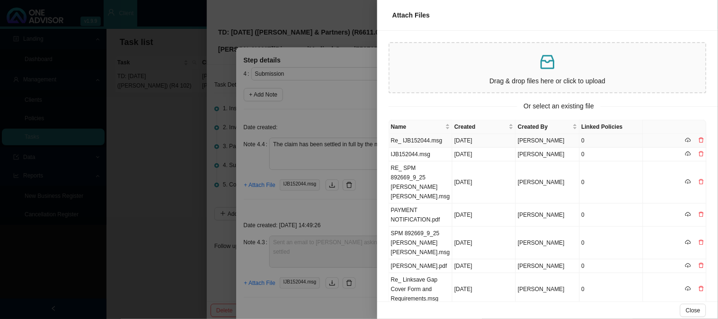
click at [424, 142] on td "Re_ IJB152044.msg" at bounding box center [420, 141] width 63 height 14
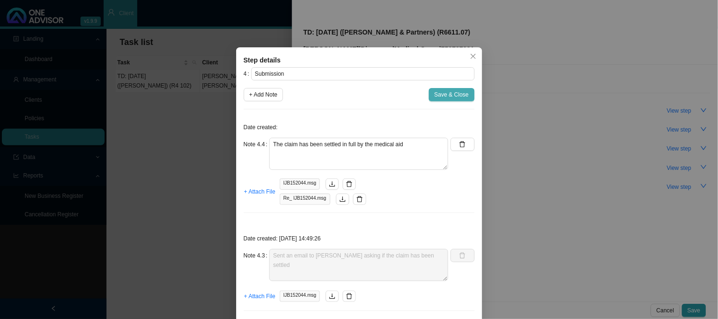
click at [437, 97] on span "Save & Close" at bounding box center [451, 94] width 35 height 9
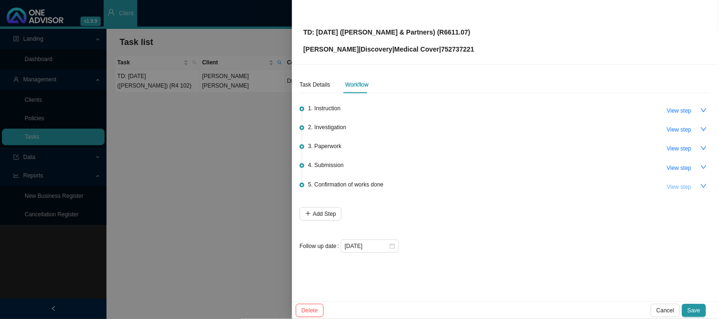
click at [687, 183] on span "View step" at bounding box center [679, 186] width 25 height 9
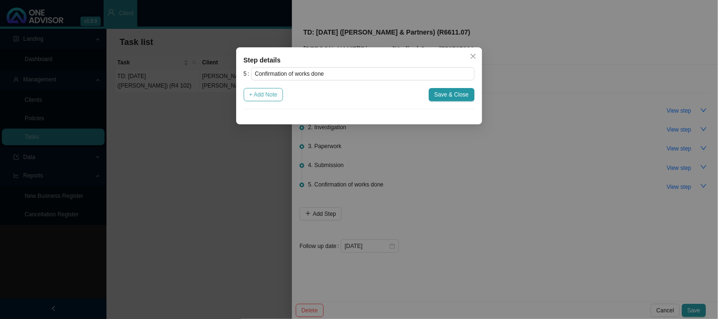
click at [276, 93] on span "+ Add Note" at bounding box center [263, 94] width 28 height 9
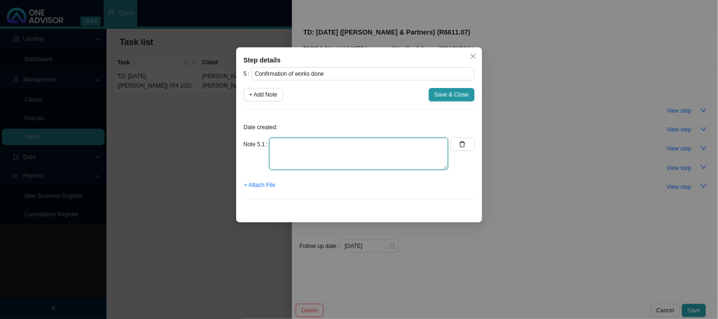
click at [293, 153] on textarea at bounding box center [358, 154] width 179 height 32
type textarea "Sent confirmation of works done"
click at [447, 95] on span "Save & Close" at bounding box center [451, 94] width 35 height 9
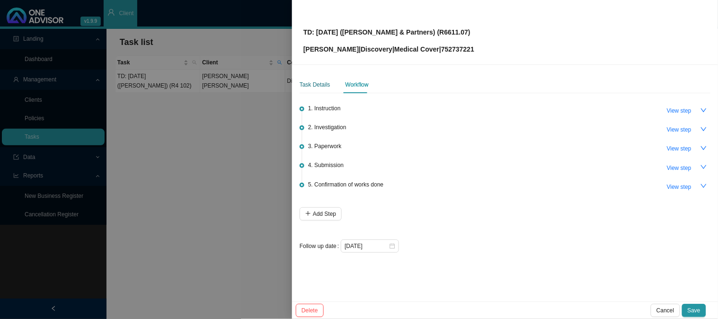
click at [320, 84] on div "Task Details" at bounding box center [314, 84] width 31 height 9
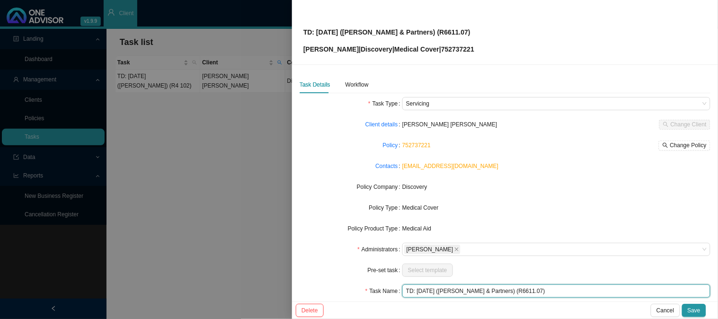
click at [447, 291] on input "TD: [DATE] ([PERSON_NAME] & Partners) (R6611.07)" at bounding box center [556, 290] width 308 height 13
type input "TD: [DATE] ([PERSON_NAME], [PERSON_NAME] & Partners) (R6611.07)"
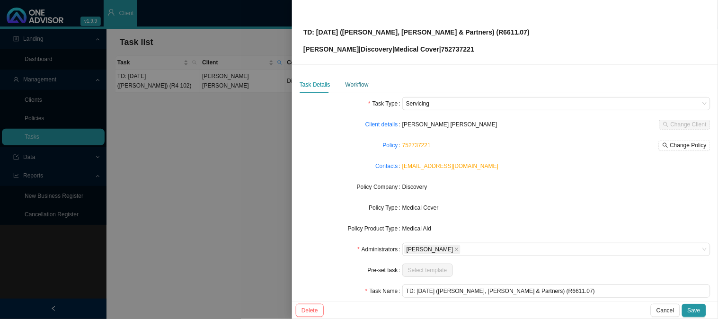
click at [352, 84] on div "Workflow" at bounding box center [356, 84] width 23 height 9
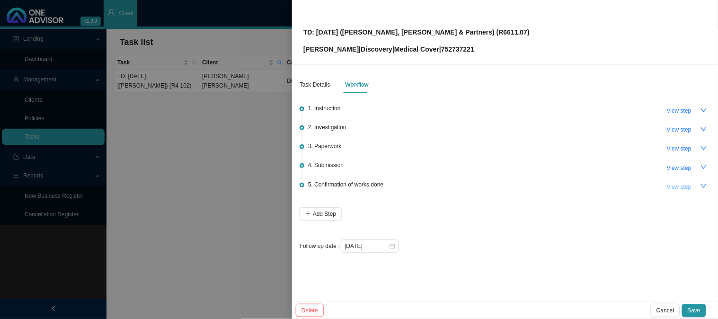
click at [673, 185] on span "View step" at bounding box center [679, 186] width 25 height 9
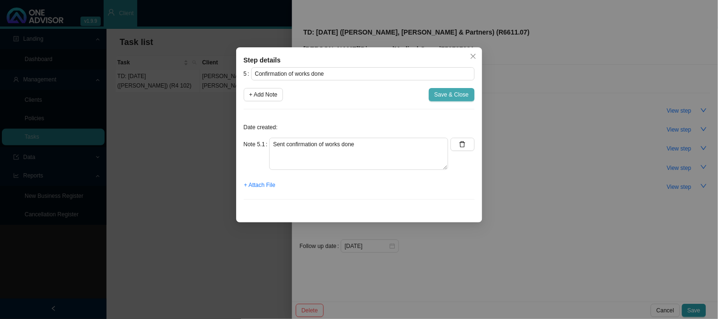
click at [441, 91] on span "Save & Close" at bounding box center [451, 94] width 35 height 9
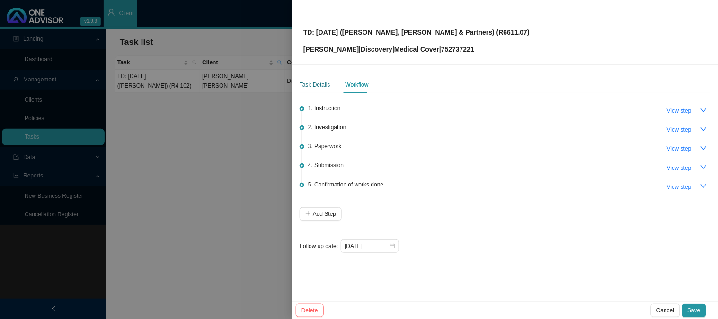
click at [311, 88] on div "Task Details" at bounding box center [314, 84] width 31 height 9
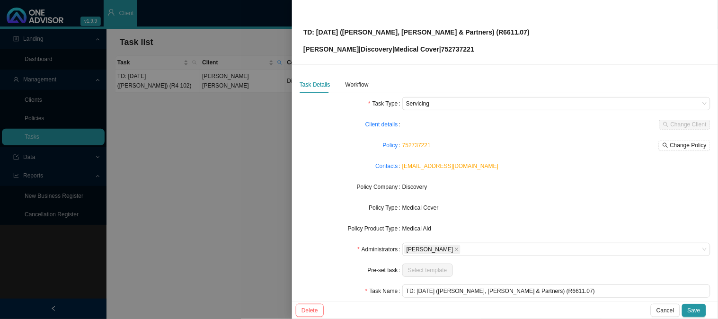
click at [368, 86] on div "Task Details Workflow" at bounding box center [504, 84] width 411 height 17
click at [366, 83] on div "Workflow" at bounding box center [356, 84] width 23 height 9
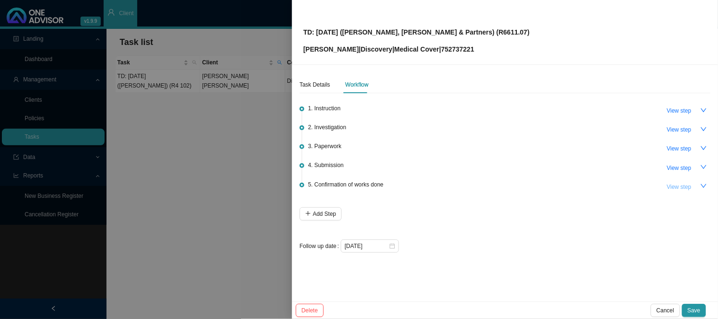
click at [680, 187] on span "View step" at bounding box center [679, 186] width 25 height 9
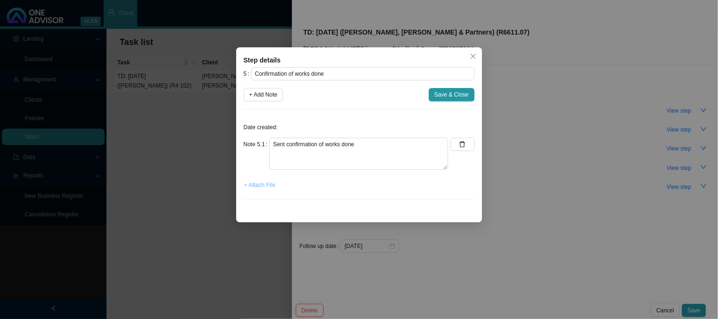
click at [268, 188] on span "+ Attach File" at bounding box center [259, 184] width 31 height 9
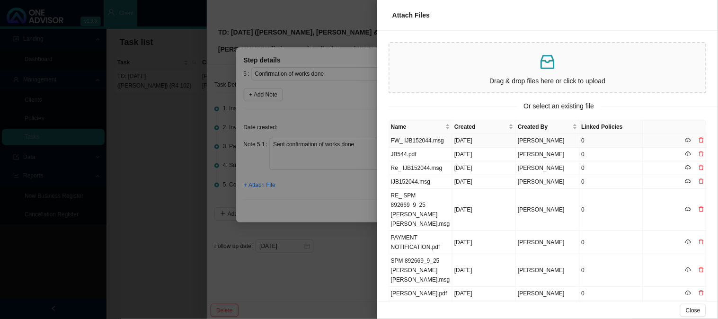
click at [402, 139] on td "FW_ IJB152044.msg" at bounding box center [420, 141] width 63 height 14
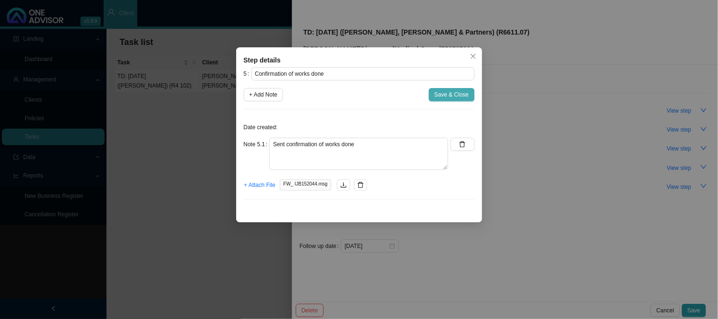
click at [449, 93] on span "Save & Close" at bounding box center [451, 94] width 35 height 9
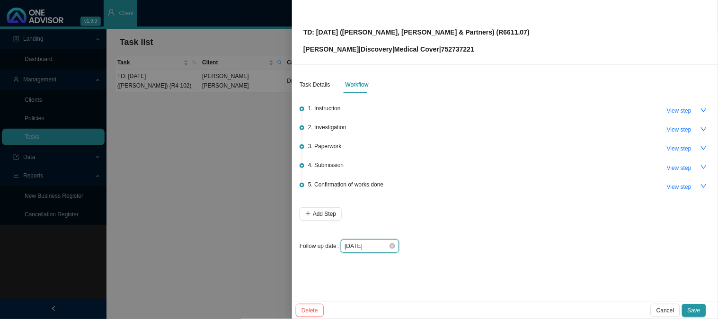
click at [375, 248] on input "[DATE]" at bounding box center [366, 245] width 44 height 9
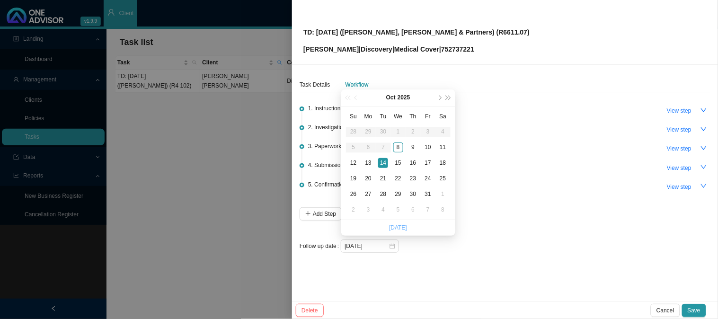
click at [397, 225] on link "[DATE]" at bounding box center [398, 227] width 18 height 7
type input "[DATE]"
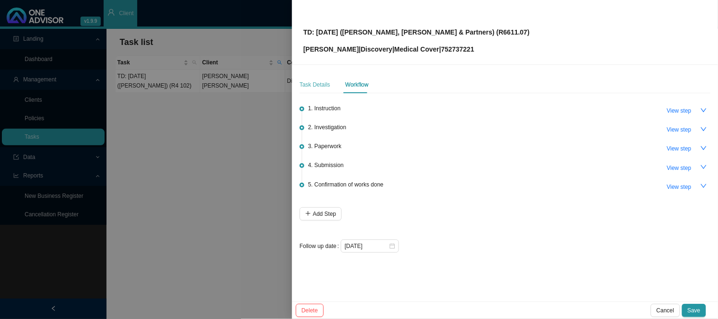
click at [322, 90] on div "Task Details" at bounding box center [314, 84] width 31 height 17
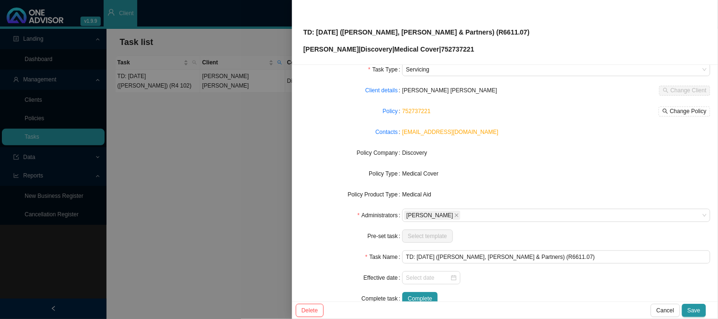
scroll to position [53, 0]
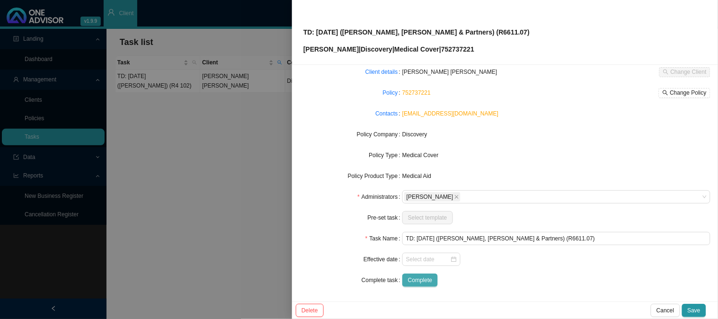
click at [421, 284] on span "Complete" at bounding box center [420, 279] width 24 height 9
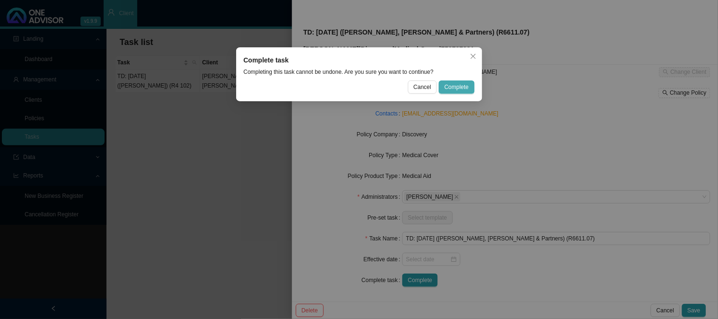
click at [446, 89] on span "Complete" at bounding box center [456, 86] width 24 height 9
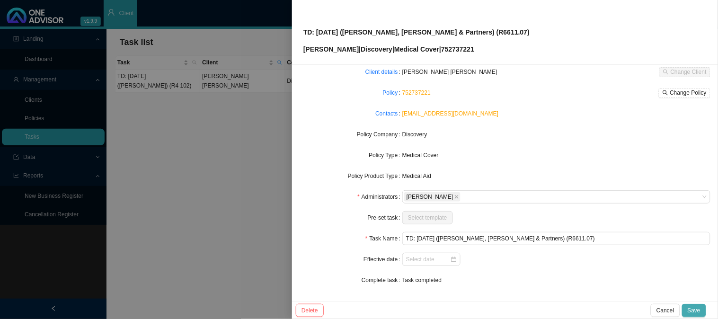
click at [698, 306] on span "Save" at bounding box center [693, 310] width 13 height 9
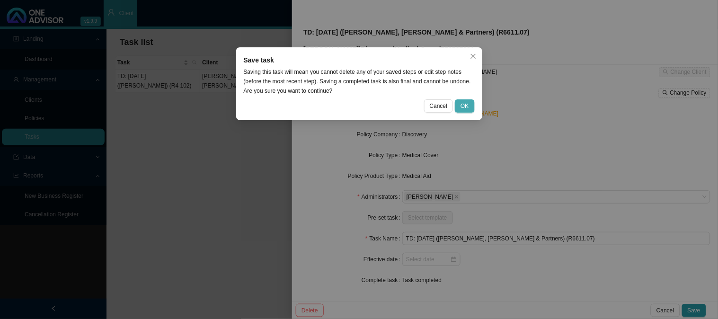
click at [467, 111] on button "OK" at bounding box center [464, 105] width 19 height 13
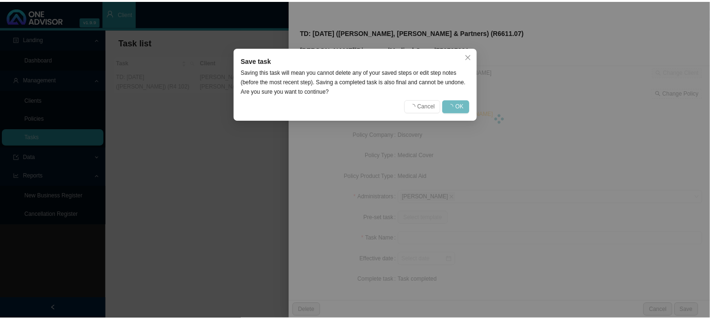
scroll to position [43, 0]
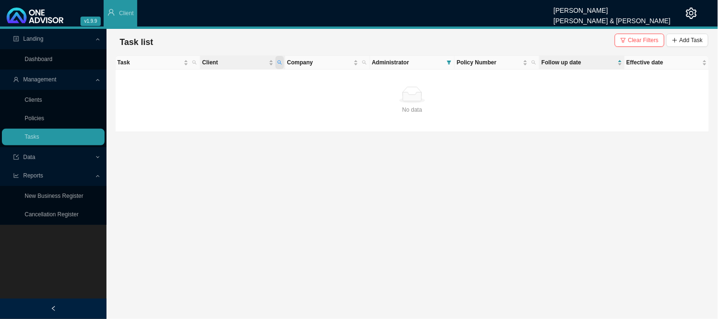
click at [280, 59] on span "Client" at bounding box center [279, 62] width 9 height 13
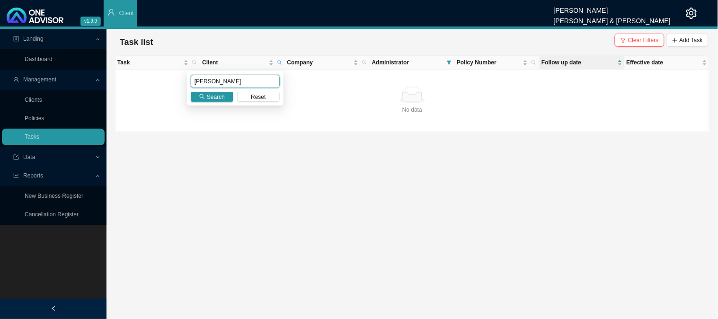
drag, startPoint x: 233, startPoint y: 76, endPoint x: 177, endPoint y: 84, distance: 56.4
click at [177, 84] on body "v1.9.9 [PERSON_NAME] [PERSON_NAME] & [PERSON_NAME] Client Landing Dashboard Man…" at bounding box center [359, 159] width 718 height 319
click at [232, 82] on input "[PERSON_NAME]" at bounding box center [235, 81] width 89 height 13
type input "van heerden"
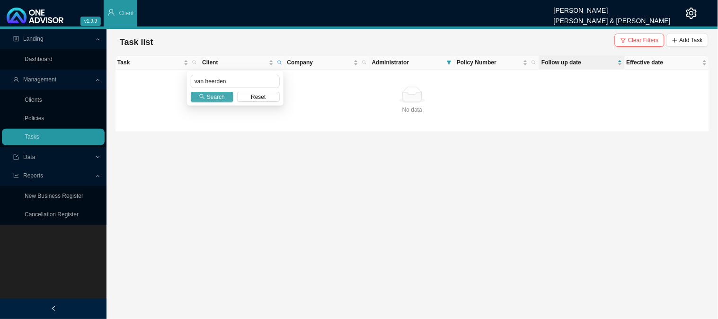
click at [213, 100] on span "Search" at bounding box center [216, 96] width 18 height 9
click at [641, 40] on span "Clear Filters" at bounding box center [643, 39] width 31 height 9
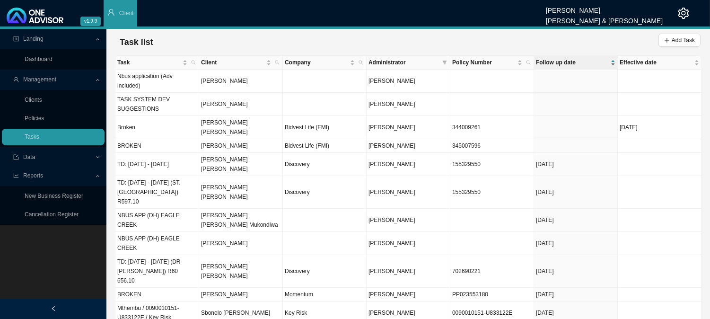
click at [547, 60] on span "Follow up date" at bounding box center [572, 62] width 73 height 9
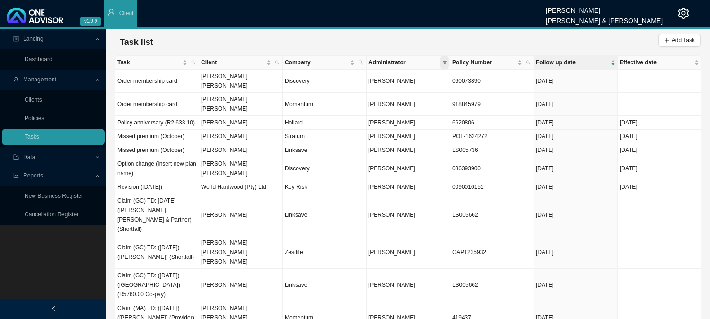
click at [444, 59] on span at bounding box center [444, 62] width 9 height 13
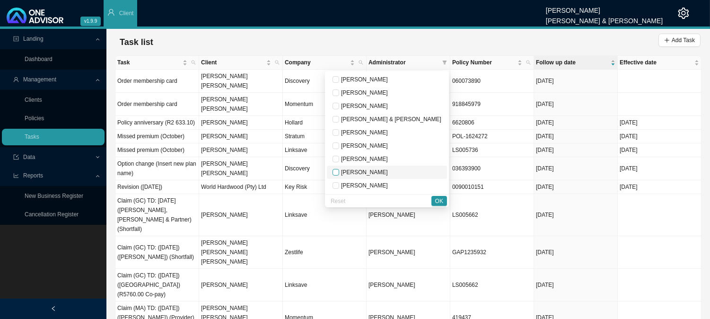
click at [339, 170] on input "checkbox" at bounding box center [336, 172] width 7 height 7
checkbox input "true"
click at [434, 200] on button "OK" at bounding box center [440, 201] width 16 height 10
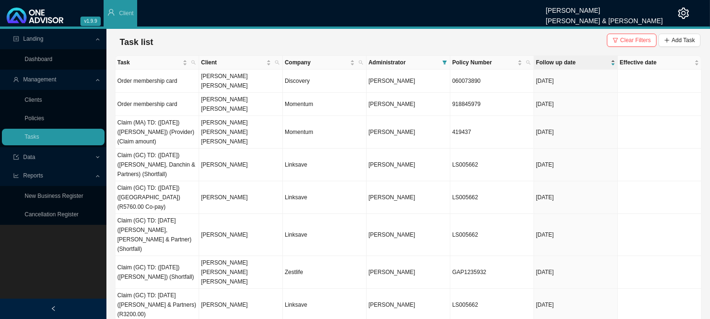
click at [561, 63] on span "Follow up date" at bounding box center [572, 62] width 73 height 9
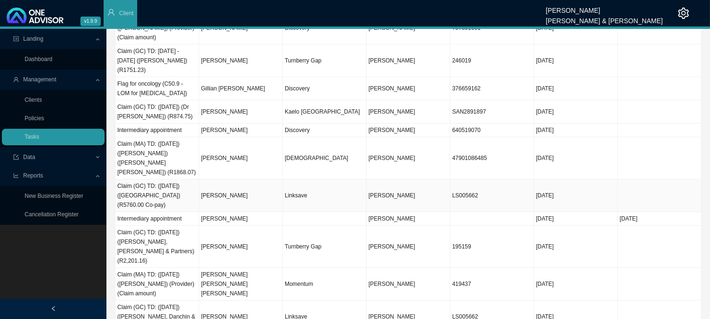
scroll to position [0, 0]
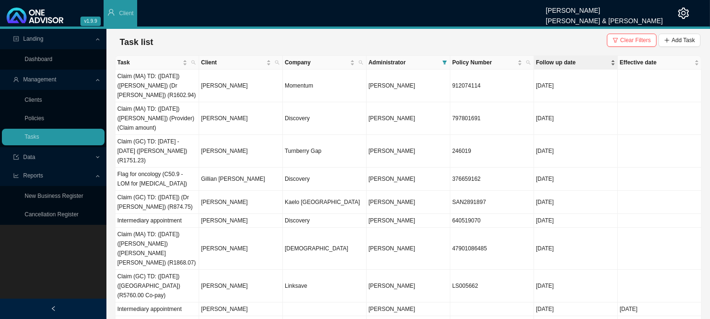
click at [555, 64] on span "Follow up date" at bounding box center [572, 62] width 73 height 9
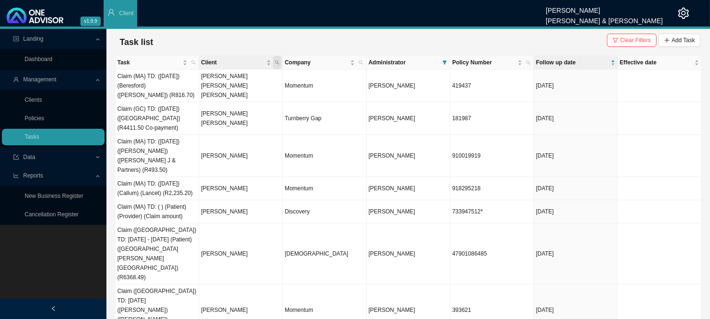
click at [277, 61] on icon "search" at bounding box center [277, 63] width 4 height 4
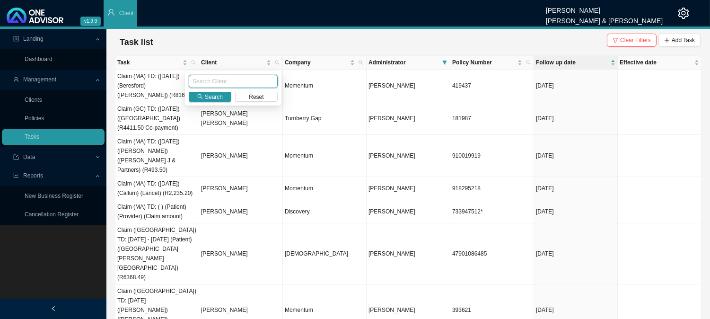
click at [219, 83] on input "text" at bounding box center [233, 81] width 89 height 13
click at [505, 37] on div "Task list Clear Filters Add Task" at bounding box center [408, 42] width 585 height 19
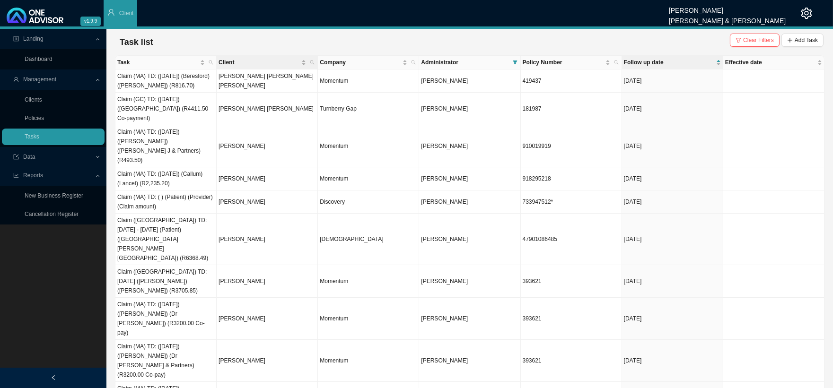
drag, startPoint x: 314, startPoint y: 64, endPoint x: 300, endPoint y: 69, distance: 14.4
click at [314, 64] on icon "search" at bounding box center [312, 62] width 5 height 5
click at [262, 86] on input "text" at bounding box center [268, 81] width 89 height 13
type input "[PERSON_NAME]"
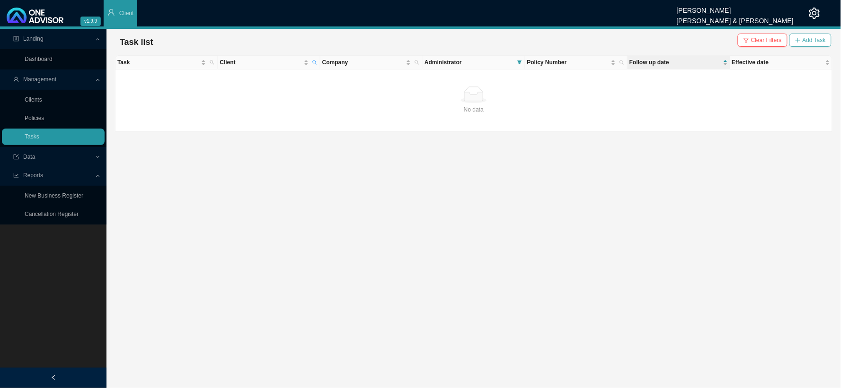
click at [810, 40] on span "Add Task" at bounding box center [813, 39] width 23 height 9
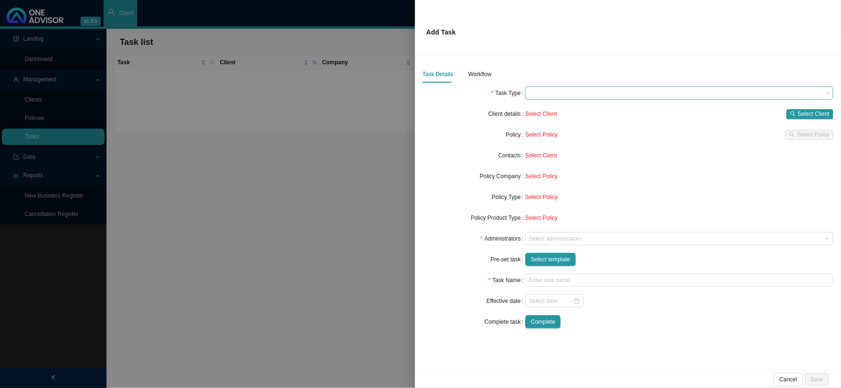
click at [537, 92] on span at bounding box center [679, 93] width 300 height 12
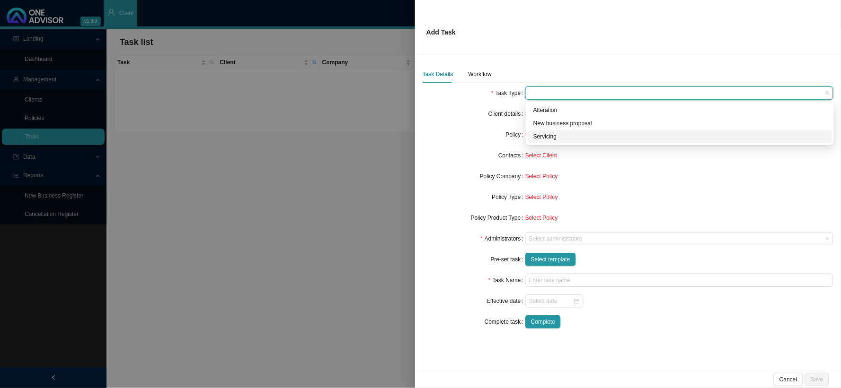
click at [546, 140] on div "Servicing" at bounding box center [679, 136] width 293 height 9
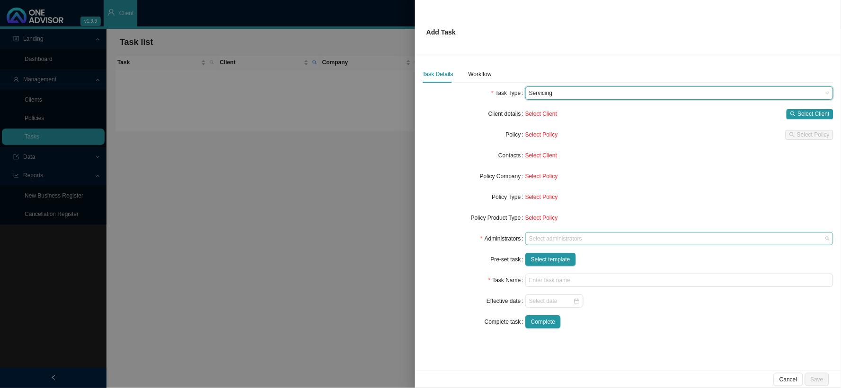
click at [550, 239] on div at bounding box center [674, 239] width 295 height 7
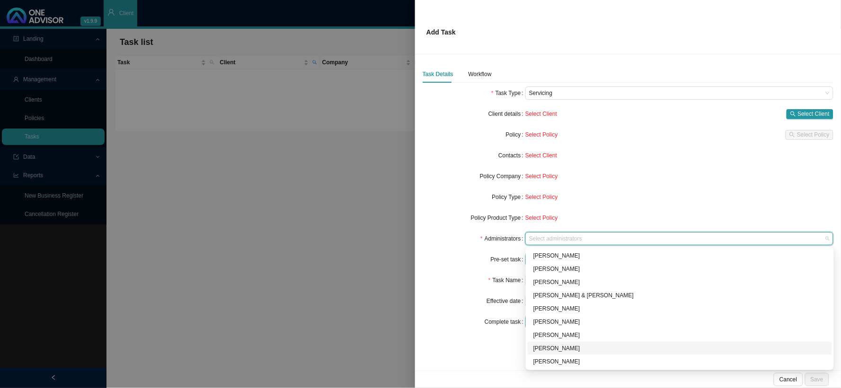
click at [550, 349] on div "[PERSON_NAME]" at bounding box center [679, 348] width 293 height 9
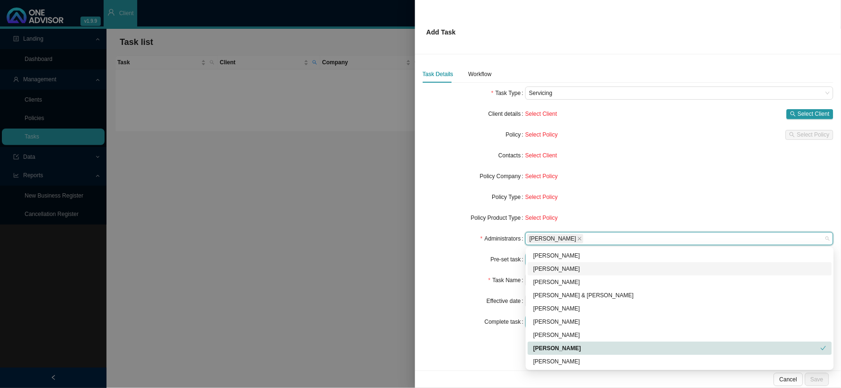
click at [469, 253] on div "Pre-set task" at bounding box center [474, 259] width 103 height 13
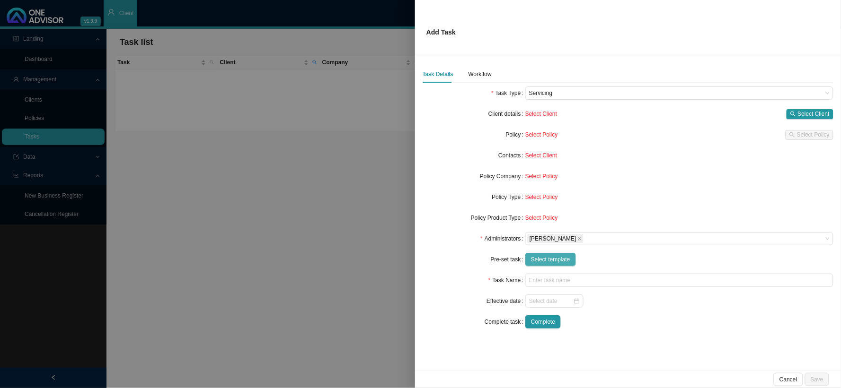
click at [554, 262] on span "Select template" at bounding box center [550, 259] width 39 height 9
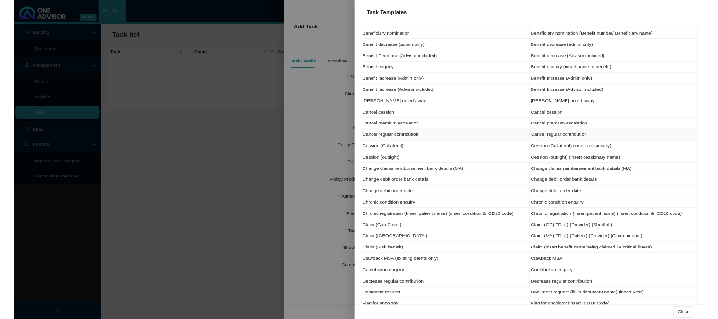
scroll to position [105, 0]
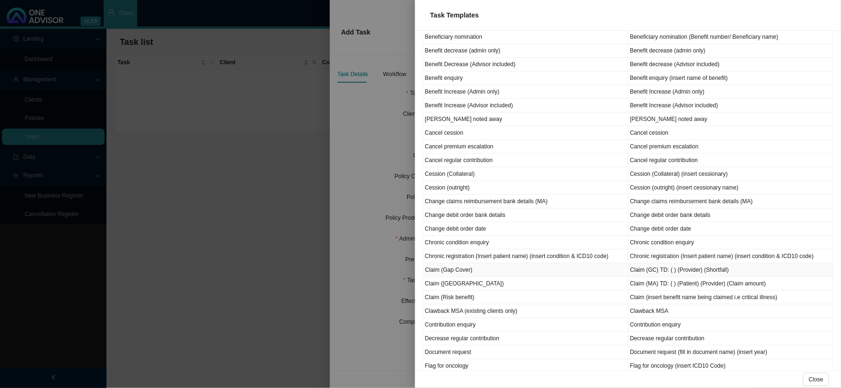
click at [460, 273] on td "Claim (Gap Cover)" at bounding box center [525, 271] width 205 height 14
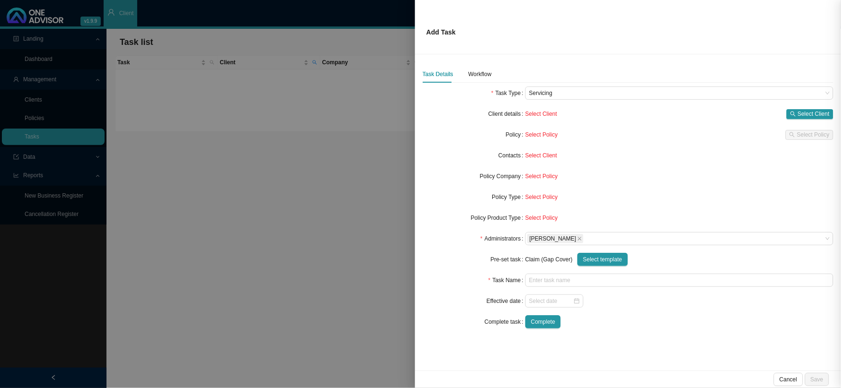
type input "Claim (GC) TD: ( ) (Provider) (Shortfall)"
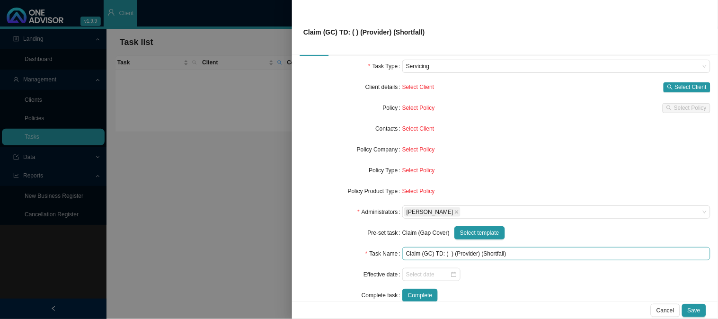
scroll to position [43, 0]
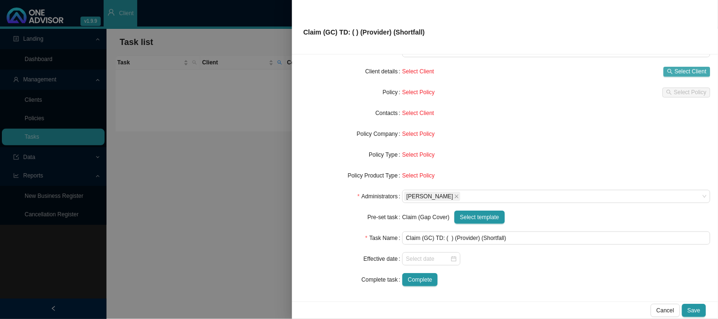
click at [682, 68] on span "Select Client" at bounding box center [691, 71] width 32 height 9
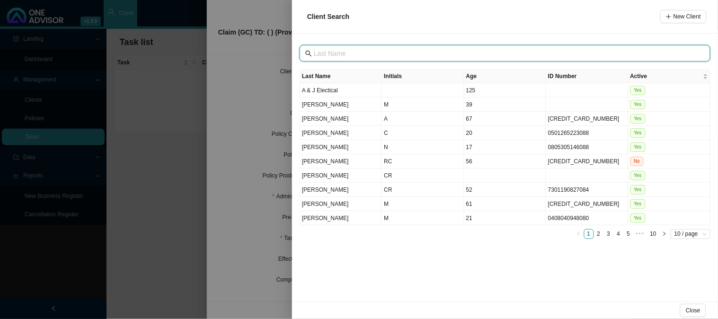
click at [356, 50] on input "text" at bounding box center [506, 53] width 384 height 10
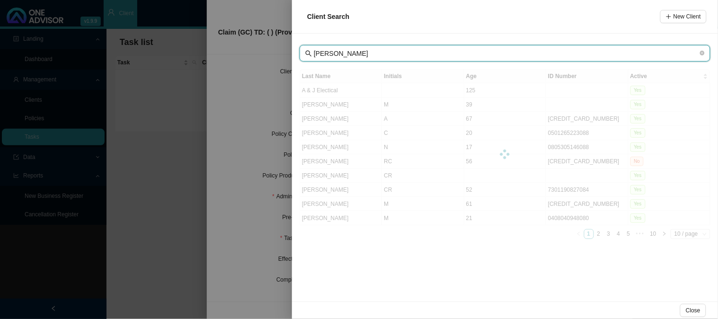
type input "[PERSON_NAME]"
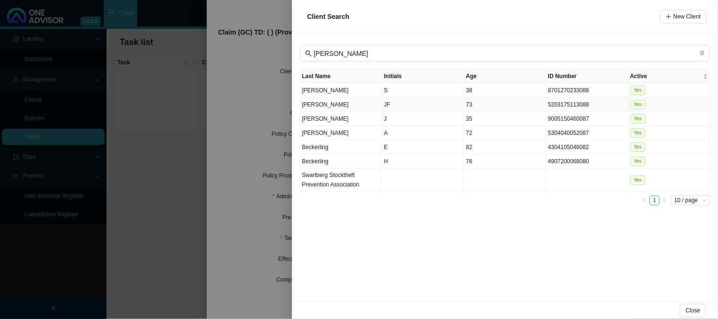
click at [403, 105] on td "JF" at bounding box center [423, 104] width 82 height 14
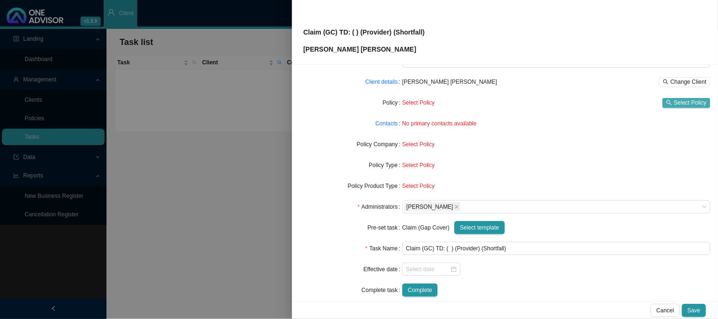
click at [676, 101] on span "Select Policy" at bounding box center [690, 102] width 33 height 9
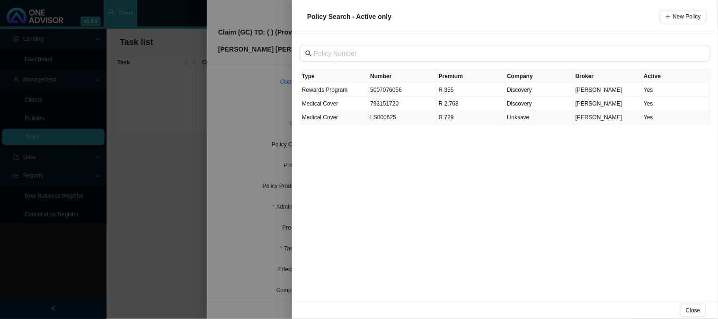
click at [370, 117] on td "LS000625" at bounding box center [403, 118] width 69 height 14
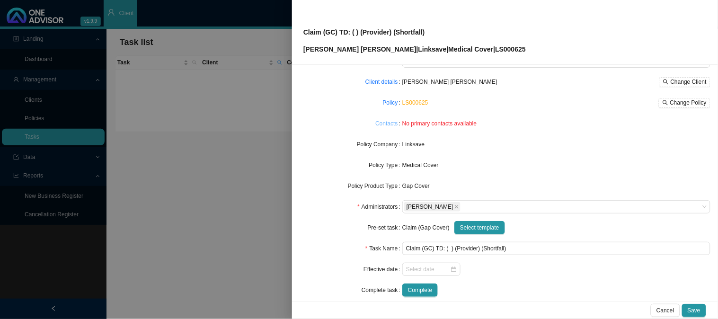
click at [379, 123] on link "Contacts" at bounding box center [386, 123] width 22 height 9
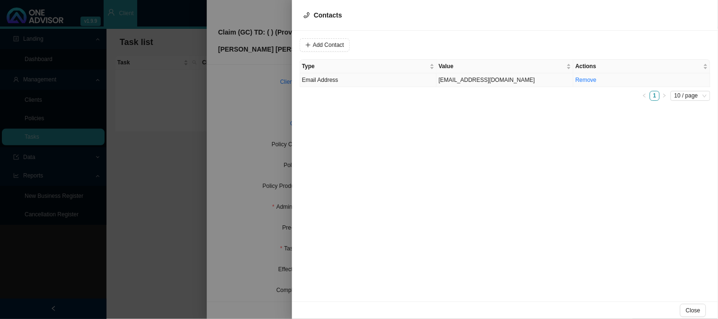
click at [460, 82] on td "[EMAIL_ADDRESS][DOMAIN_NAME]" at bounding box center [505, 80] width 137 height 14
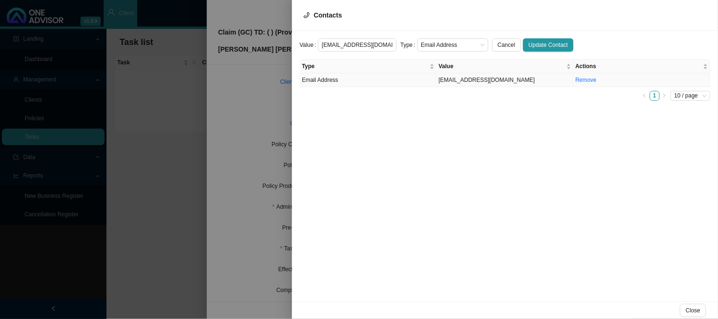
scroll to position [0, 1]
click at [453, 45] on span "Email Address" at bounding box center [452, 45] width 63 height 12
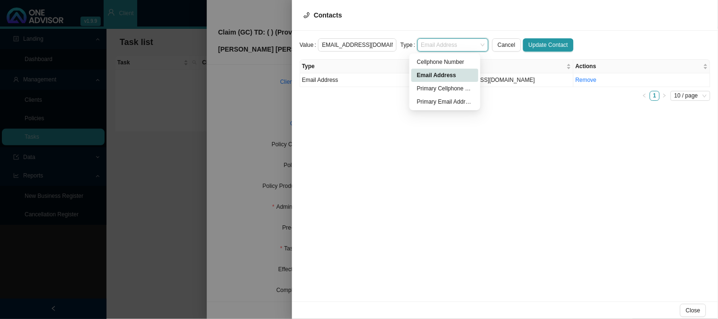
scroll to position [0, 0]
click at [448, 104] on div "Primary Email Address" at bounding box center [445, 101] width 56 height 9
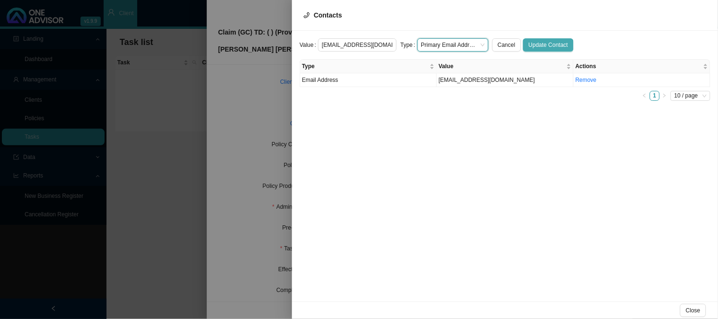
click at [537, 44] on span "Update Contact" at bounding box center [547, 44] width 39 height 9
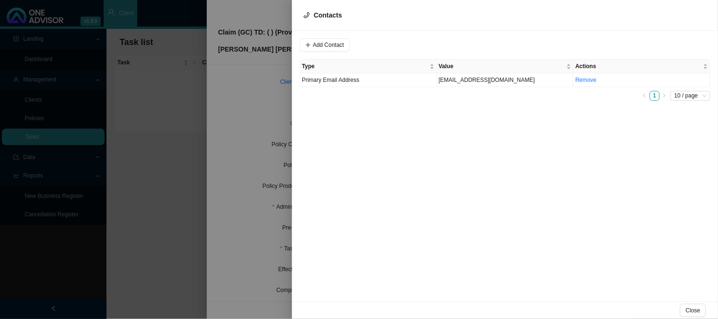
click at [257, 121] on div at bounding box center [359, 159] width 718 height 319
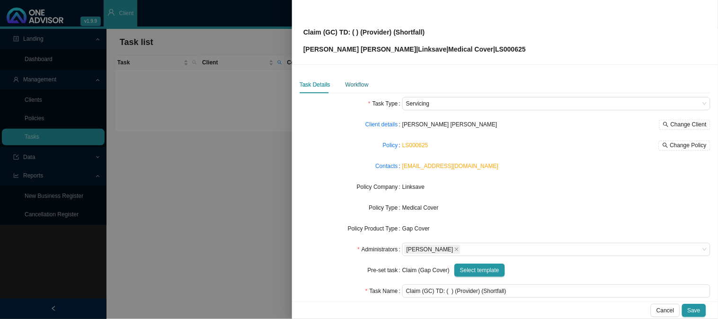
click at [361, 86] on div "Workflow" at bounding box center [356, 84] width 23 height 9
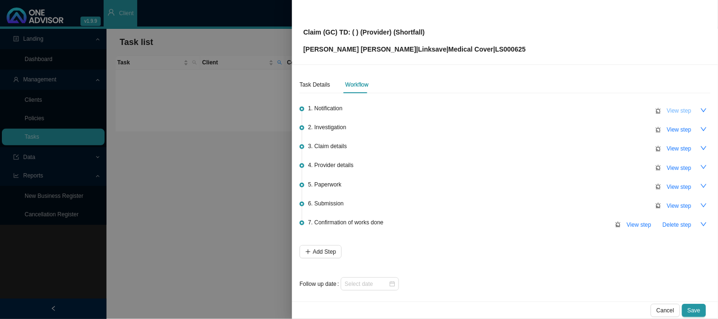
click at [667, 106] on span "View step" at bounding box center [679, 110] width 25 height 9
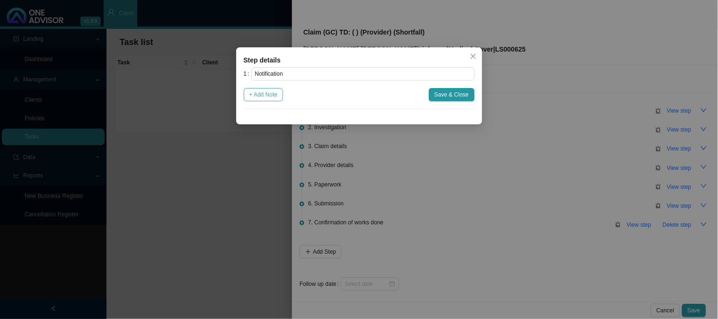
click at [266, 96] on span "+ Add Note" at bounding box center [263, 94] width 28 height 9
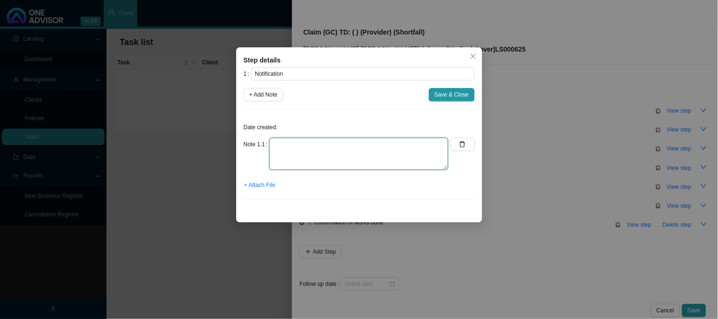
click at [311, 143] on textarea at bounding box center [358, 154] width 179 height 32
type textarea "r"
type textarea "Received a gap claim from [PERSON_NAME]"
click at [266, 180] on button "+ Attach File" at bounding box center [260, 184] width 32 height 13
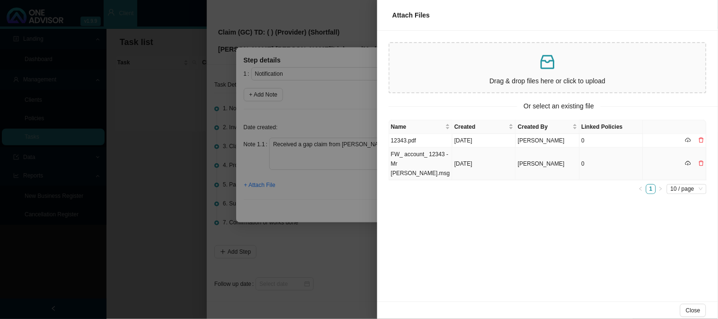
click at [423, 160] on td "FW_ account_ 12343 - Mr [PERSON_NAME].msg" at bounding box center [420, 164] width 63 height 33
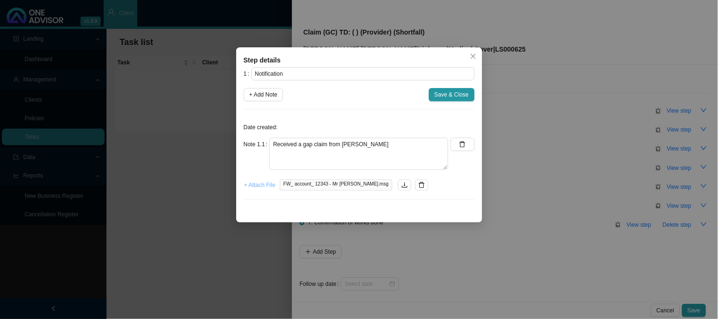
click at [265, 188] on span "+ Attach File" at bounding box center [259, 184] width 31 height 9
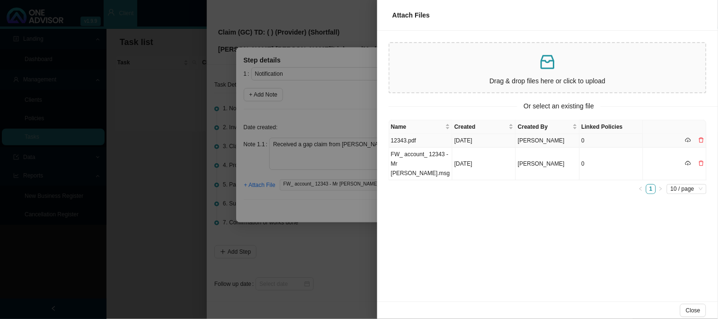
click at [408, 142] on td "12343.pdf" at bounding box center [420, 141] width 63 height 14
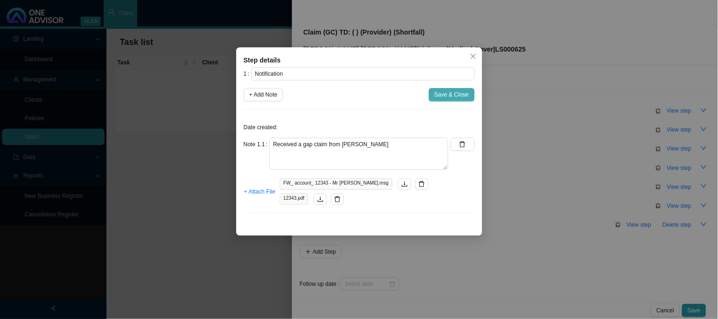
click at [440, 93] on span "Save & Close" at bounding box center [451, 94] width 35 height 9
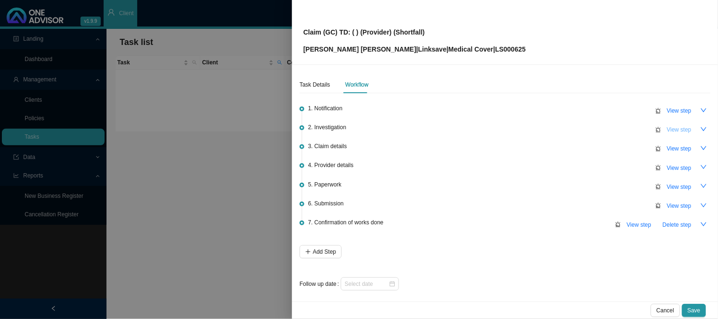
click at [667, 128] on span "View step" at bounding box center [679, 129] width 25 height 9
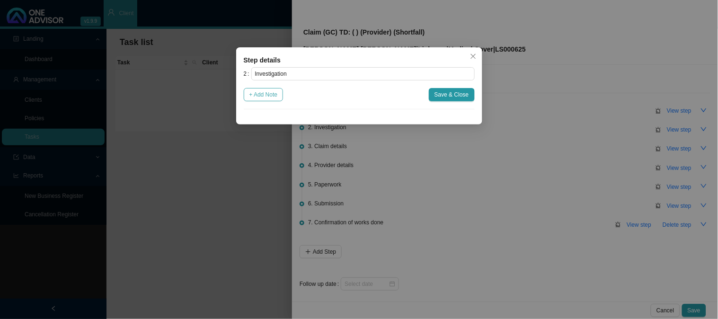
click at [273, 93] on span "+ Add Note" at bounding box center [263, 94] width 28 height 9
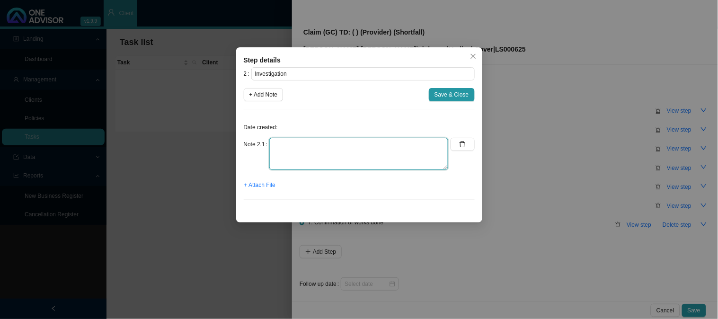
click at [289, 148] on textarea at bounding box center [358, 154] width 179 height 32
click at [297, 149] on textarea "C" at bounding box center [358, 154] width 179 height 32
click at [344, 147] on textarea "C43.9 -" at bounding box center [358, 154] width 179 height 32
paste textarea "[MEDICAL_DATA]"
type textarea "C43.9 - [MEDICAL_DATA]"
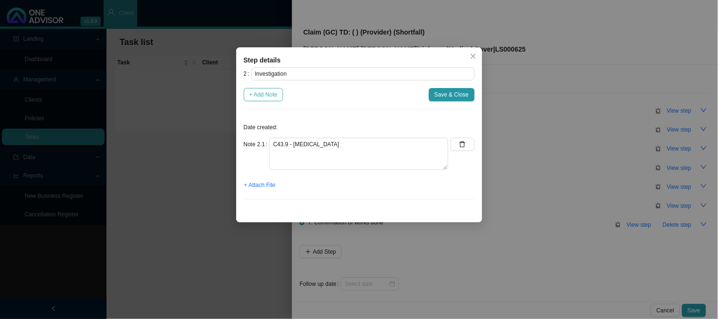
click at [267, 92] on span "+ Add Note" at bounding box center [263, 94] width 28 height 9
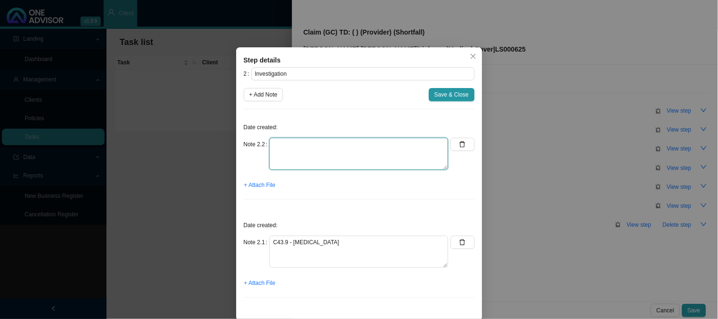
click at [288, 140] on textarea at bounding box center [358, 154] width 179 height 32
click at [315, 144] on textarea "C44.5" at bounding box center [358, 154] width 179 height 32
paste textarea "Other and unspecified malignant [MEDICAL_DATA] of the skin of the trunk"
type textarea "C44.5 - Other and unspecified malignant [MEDICAL_DATA] of the skin of the trunk"
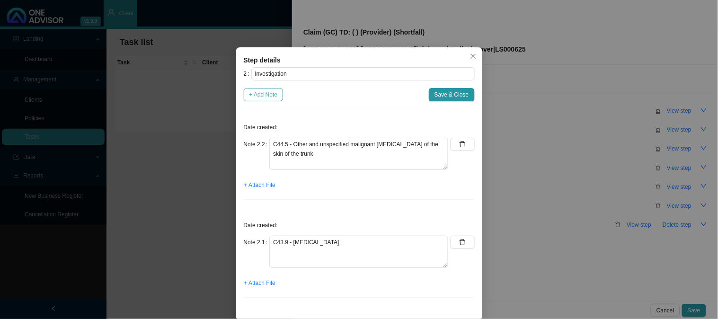
click at [270, 96] on span "+ Add Note" at bounding box center [263, 94] width 28 height 9
type textarea "C44.5 - Other and unspecified malignant [MEDICAL_DATA] of the skin of the trunk"
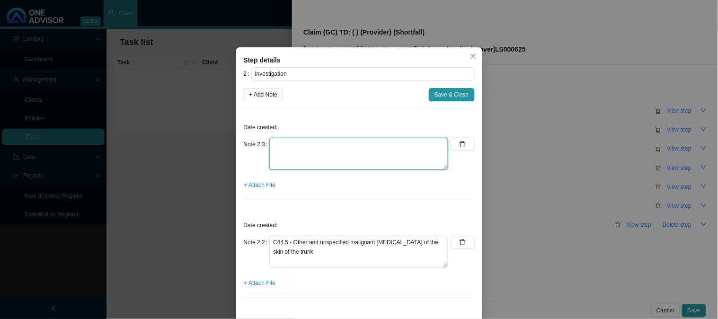
click at [316, 152] on textarea at bounding box center [358, 154] width 179 height 32
click at [316, 141] on textarea at bounding box center [358, 154] width 179 height 32
click at [302, 144] on textarea "Code 415 - yur [MEDICAL_DATA] treat" at bounding box center [358, 154] width 179 height 32
click at [366, 141] on textarea "Code 415 - your [MEDICAL_DATA] treat" at bounding box center [358, 154] width 179 height 32
type textarea "Code 415 - your [MEDICAL_DATA] treatment costs have gone over the 12 month rand…"
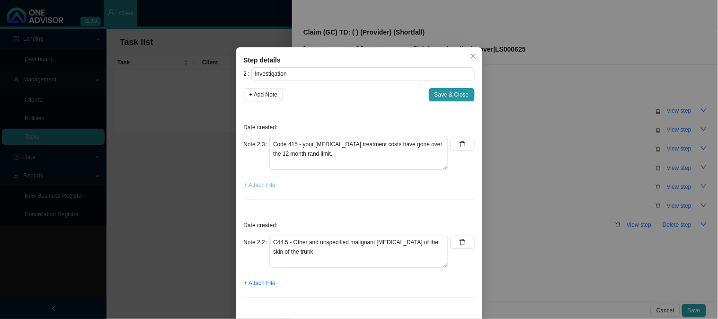
click at [255, 185] on span "+ Attach File" at bounding box center [259, 184] width 31 height 9
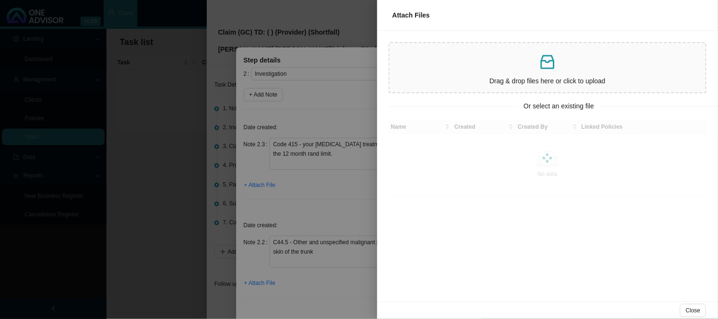
click at [498, 67] on p at bounding box center [547, 62] width 308 height 19
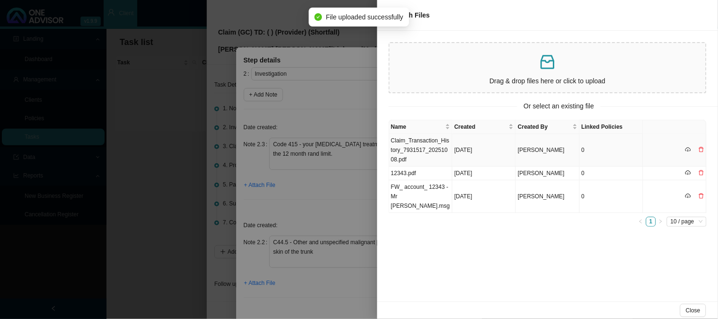
click at [462, 141] on td "[DATE]" at bounding box center [483, 150] width 63 height 33
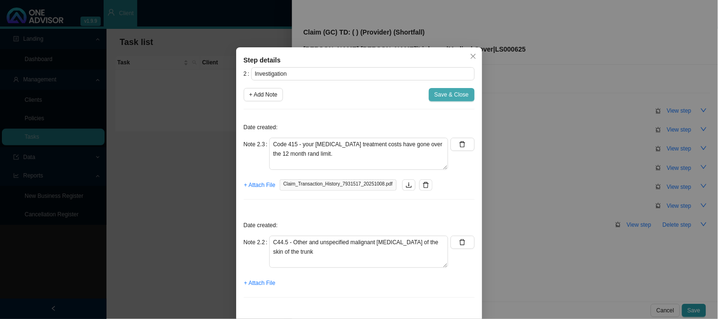
click at [448, 96] on span "Save & Close" at bounding box center [451, 94] width 35 height 9
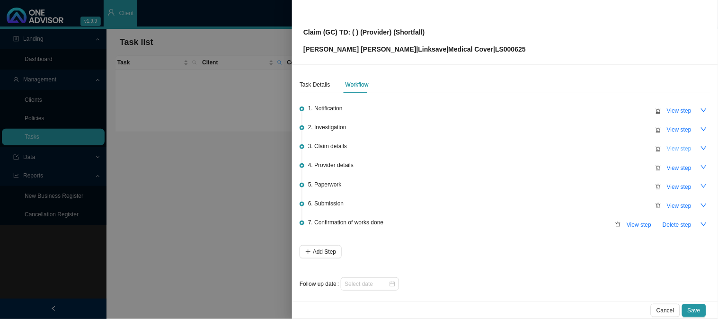
click at [670, 148] on span "View step" at bounding box center [679, 148] width 25 height 9
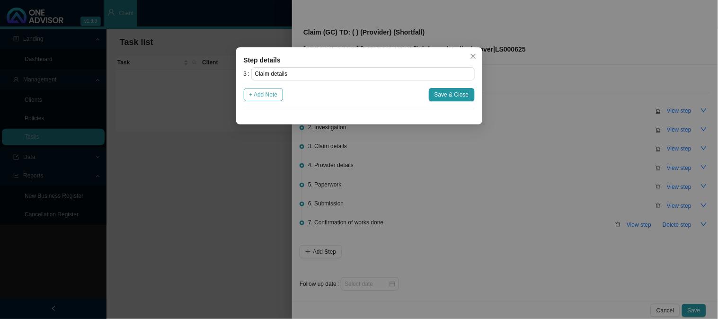
click at [263, 96] on span "+ Add Note" at bounding box center [263, 94] width 28 height 9
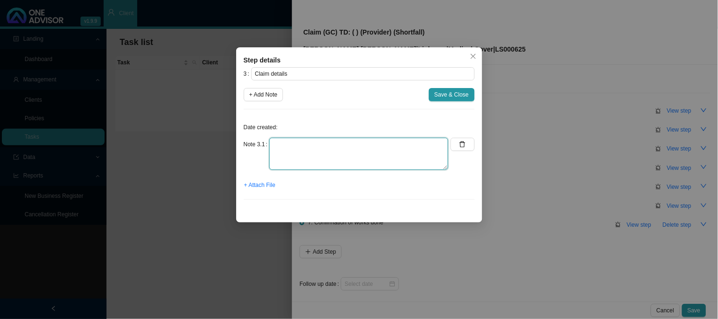
click at [306, 147] on textarea at bounding box center [358, 154] width 179 height 32
click at [326, 147] on textarea "Claimed: R Paid: R Shortfall: R" at bounding box center [358, 154] width 179 height 32
click at [315, 152] on textarea "Claimed: R4428.30 Paid: R Shortfall: R" at bounding box center [358, 154] width 179 height 32
click at [330, 161] on textarea "Claimed: R4428.30 Paid: R3542.64 Shortfall: R" at bounding box center [358, 154] width 179 height 32
type textarea "Claimed: R4428.30 Paid: R3542.64 Shortfall: R885.66"
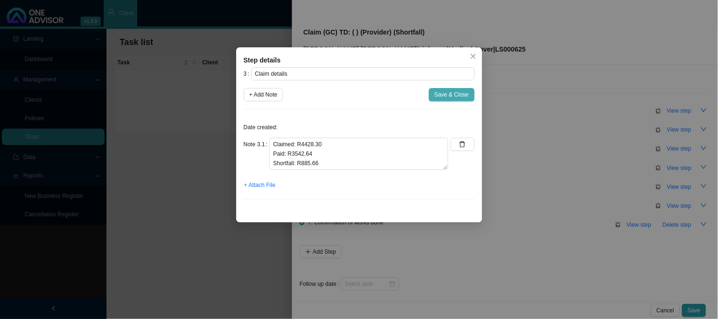
click at [448, 97] on span "Save & Close" at bounding box center [451, 94] width 35 height 9
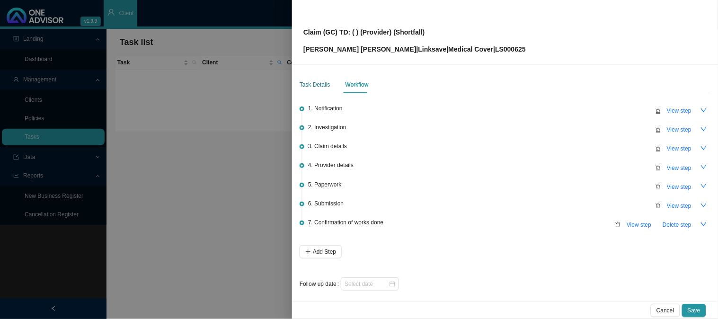
click at [314, 84] on div "Task Details" at bounding box center [314, 84] width 31 height 9
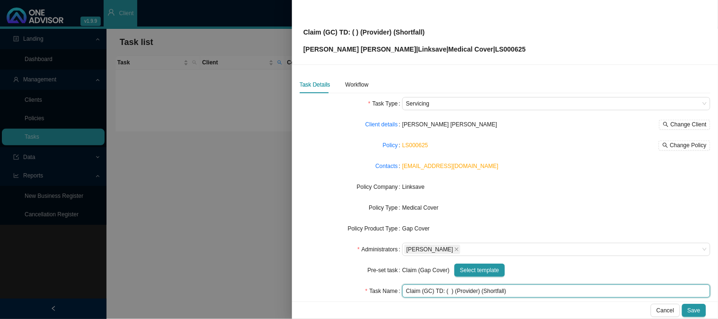
click at [446, 291] on input "Claim (GC) TD: ( ) (Provider) (Shortfall)" at bounding box center [556, 290] width 308 height 13
click at [489, 289] on input "Claim (GC) TD: ([DATE]) (Provider) (Shortfall)" at bounding box center [556, 290] width 308 height 13
click at [531, 291] on input "Claim (GC) TD: ([DATE]) ([PERSON_NAME]) (Shortfall)" at bounding box center [556, 290] width 308 height 13
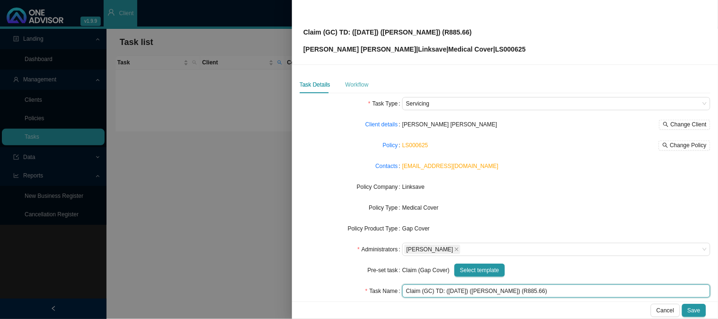
type input "Claim (GC) TD: ([DATE]) ([PERSON_NAME]) (R885.66)"
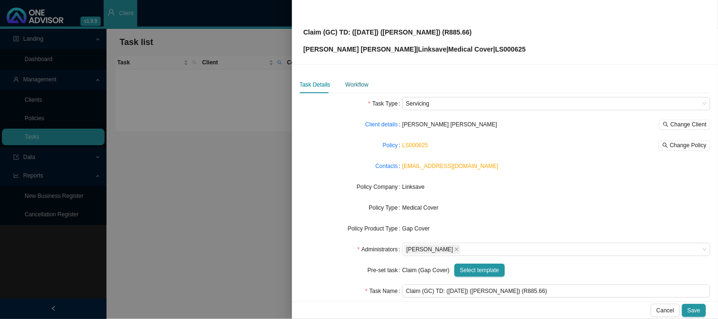
click at [353, 82] on div "Workflow" at bounding box center [356, 84] width 23 height 9
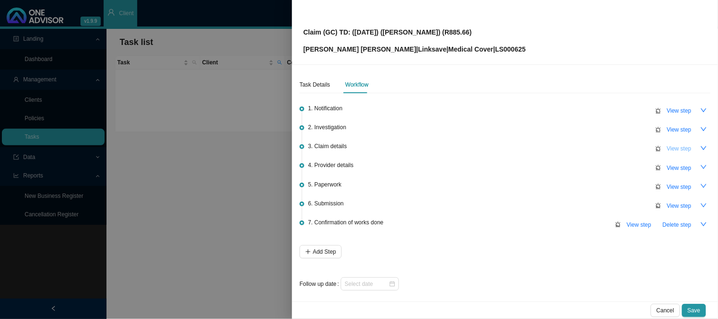
click at [673, 145] on span "View step" at bounding box center [679, 148] width 25 height 9
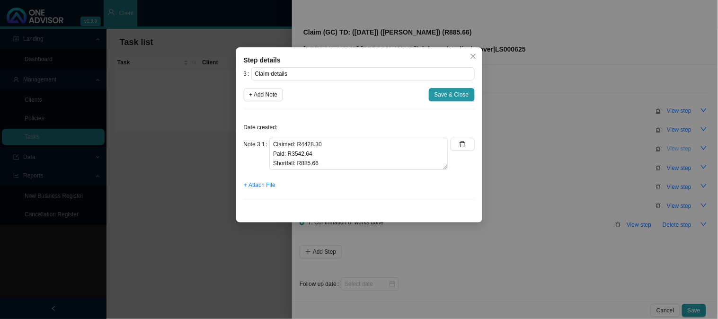
click at [673, 145] on div "Step details 3 Claim details + Add Note Save & Close Date created: Note 3.1 Cla…" at bounding box center [359, 159] width 718 height 319
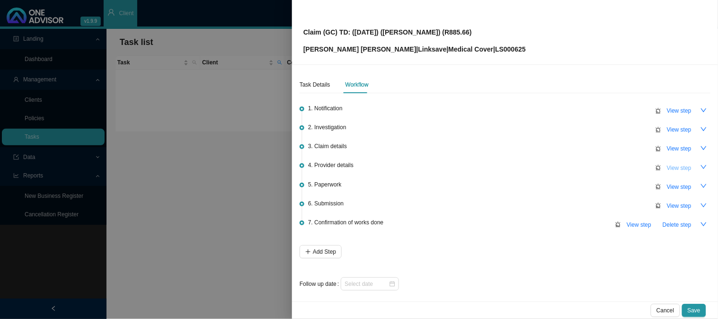
click at [670, 167] on span "View step" at bounding box center [679, 167] width 25 height 9
type input "Provider details"
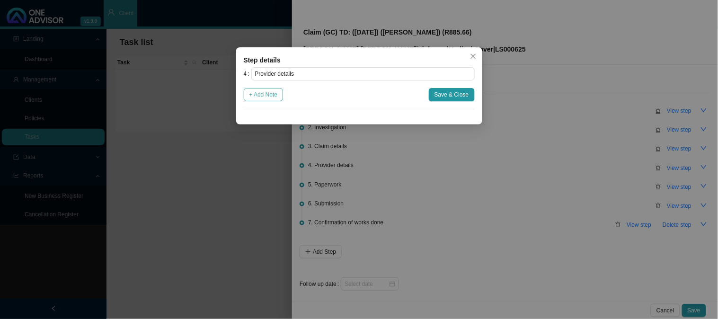
click at [271, 93] on span "+ Add Note" at bounding box center [263, 94] width 28 height 9
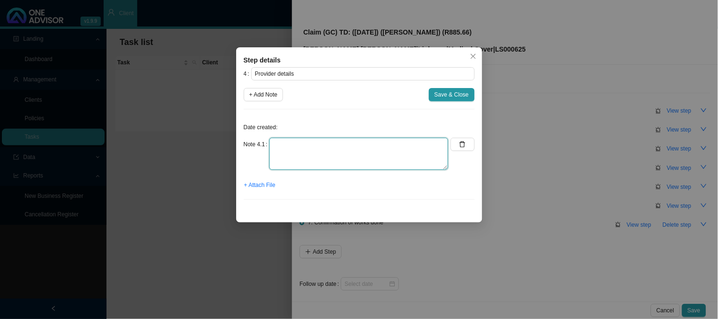
click at [273, 146] on textarea at bounding box center [358, 154] width 179 height 32
type textarea "p"
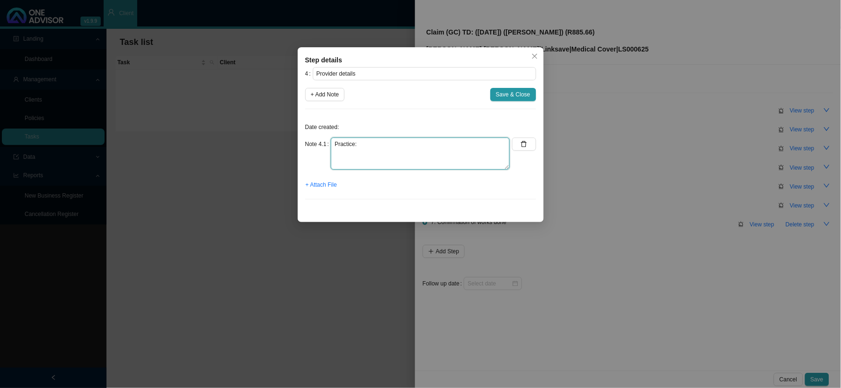
click at [447, 148] on textarea "Practice:" at bounding box center [420, 154] width 179 height 32
click at [439, 148] on textarea "Practice: Phone: Email:" at bounding box center [420, 154] width 179 height 32
click at [434, 150] on textarea "Practice: [PHONE_NUMBER] Phone: Email:" at bounding box center [420, 154] width 179 height 32
click at [375, 154] on textarea "Practice: [PHONE_NUMBER] Phone: Email:" at bounding box center [420, 154] width 179 height 32
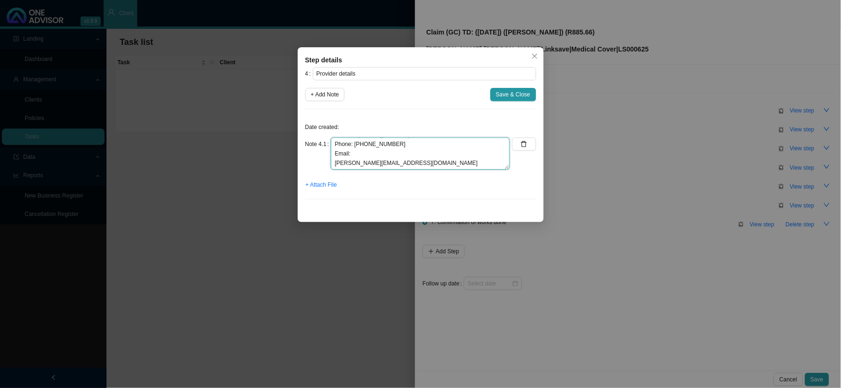
click at [427, 162] on textarea "Practice: [PHONE_NUMBER] Phone: [PHONE_NUMBER] Email: [PERSON_NAME][EMAIL_ADDRE…" at bounding box center [420, 154] width 179 height 32
click at [354, 155] on textarea "Practice: [PHONE_NUMBER] Phone: [PHONE_NUMBER] Email: [PERSON_NAME][EMAIL_ADDRE…" at bounding box center [420, 154] width 179 height 32
click at [335, 164] on textarea "Practice: [PHONE_NUMBER] Phone: [PHONE_NUMBER] Email: [PERSON_NAME][EMAIL_ADDRE…" at bounding box center [420, 154] width 179 height 32
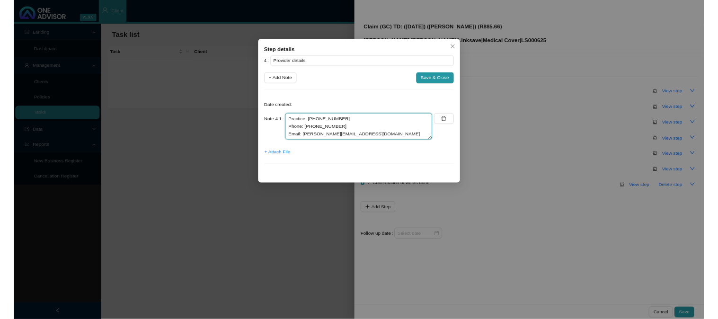
scroll to position [0, 0]
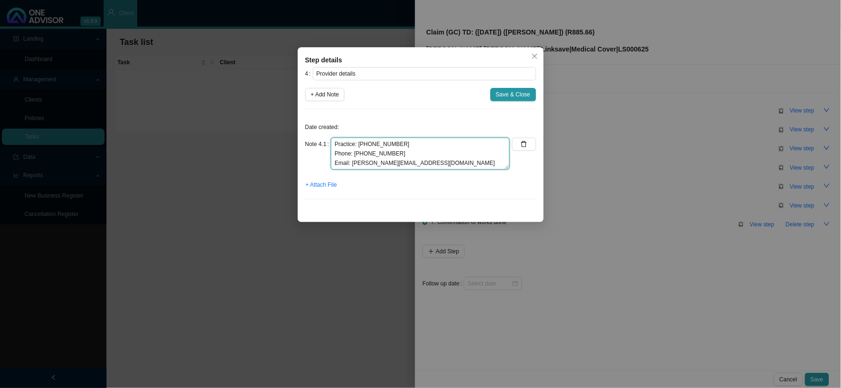
type textarea "Practice: [PHONE_NUMBER] Phone: [PHONE_NUMBER] Email: [PERSON_NAME][EMAIL_ADDRE…"
click at [505, 91] on span "Save & Close" at bounding box center [513, 94] width 35 height 9
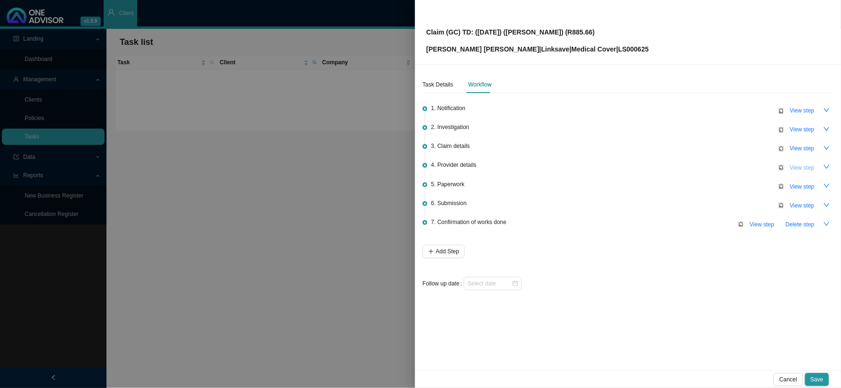
click at [797, 167] on span "View step" at bounding box center [802, 167] width 25 height 9
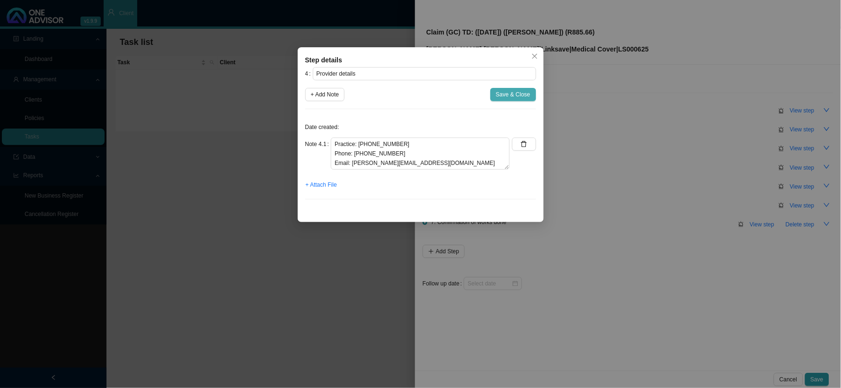
click at [522, 99] on span "Save & Close" at bounding box center [513, 94] width 35 height 9
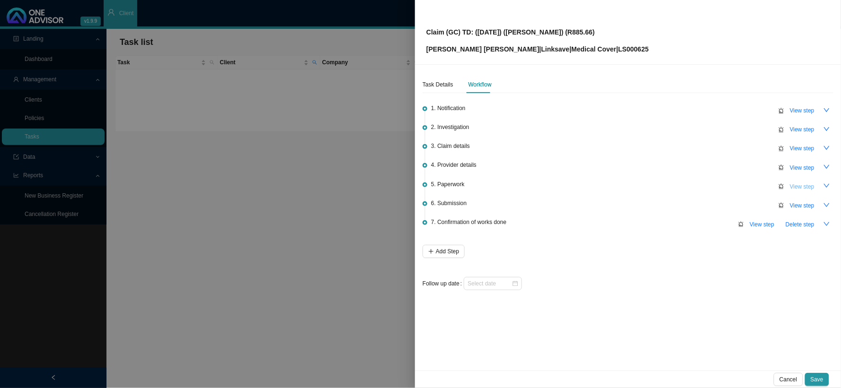
click at [795, 184] on span "View step" at bounding box center [802, 186] width 25 height 9
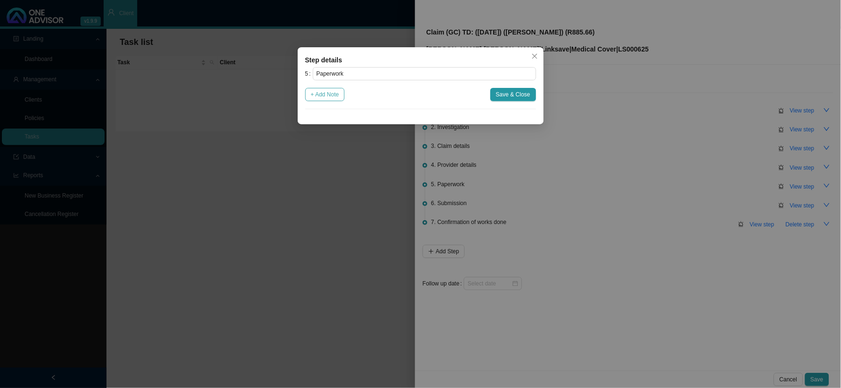
click at [335, 95] on span "+ Add Note" at bounding box center [325, 94] width 28 height 9
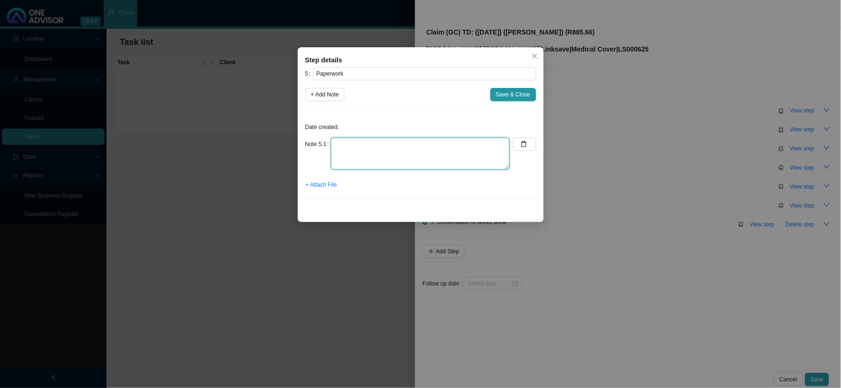
click at [410, 148] on textarea at bounding box center [420, 154] width 179 height 32
click at [311, 183] on span "+ Attach File" at bounding box center [321, 184] width 31 height 9
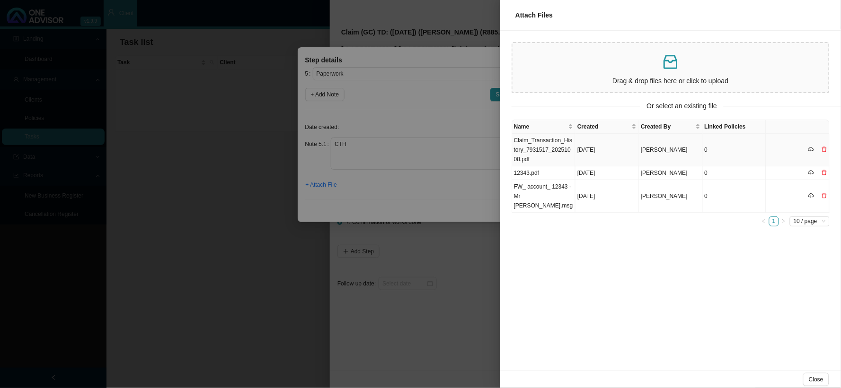
click at [538, 147] on td "Claim_Transaction_History_7931517_20251008.pdf" at bounding box center [543, 150] width 63 height 33
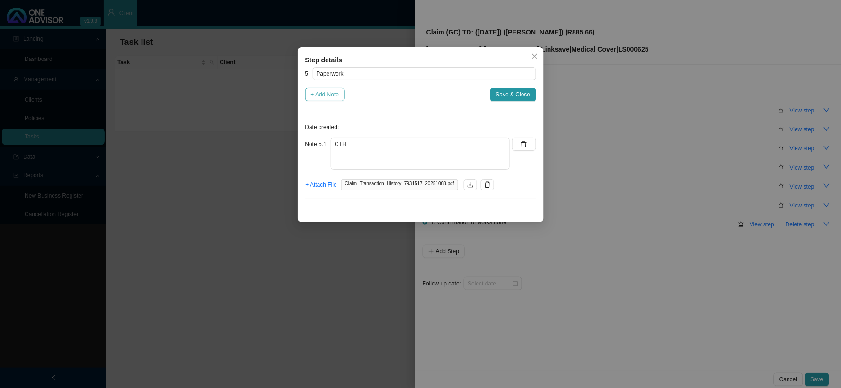
click at [321, 96] on span "+ Add Note" at bounding box center [325, 94] width 28 height 9
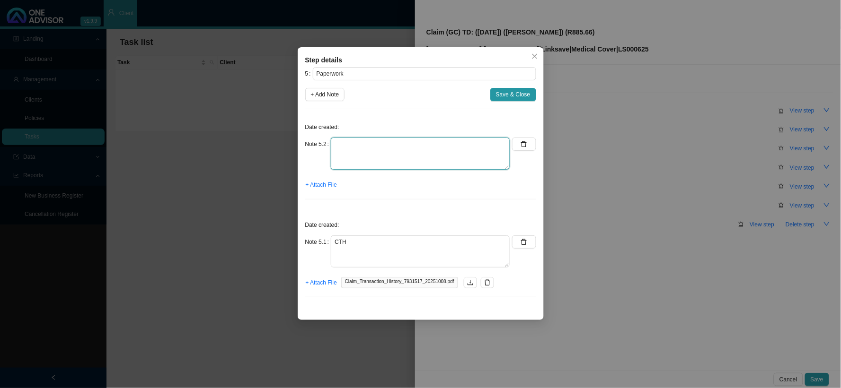
click at [371, 149] on textarea at bounding box center [420, 154] width 179 height 32
click at [339, 145] on textarea "[PERSON_NAME] invoice" at bounding box center [420, 154] width 179 height 32
click at [344, 144] on textarea "[PERSON_NAME] invoice" at bounding box center [420, 154] width 179 height 32
click at [322, 185] on span "+ Attach File" at bounding box center [321, 184] width 31 height 9
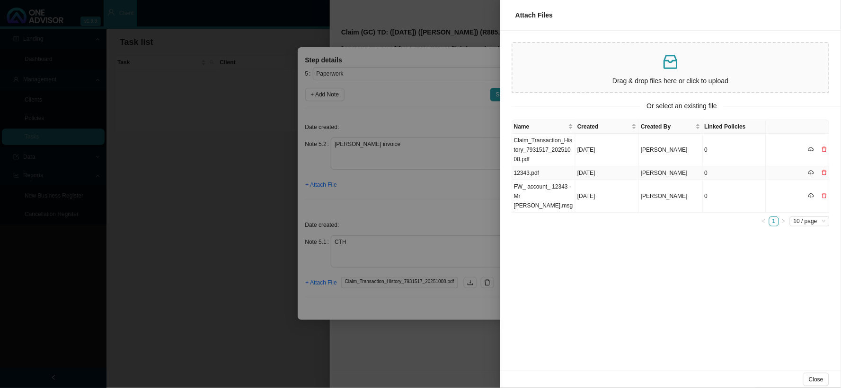
click at [539, 172] on td "12343.pdf" at bounding box center [543, 174] width 63 height 14
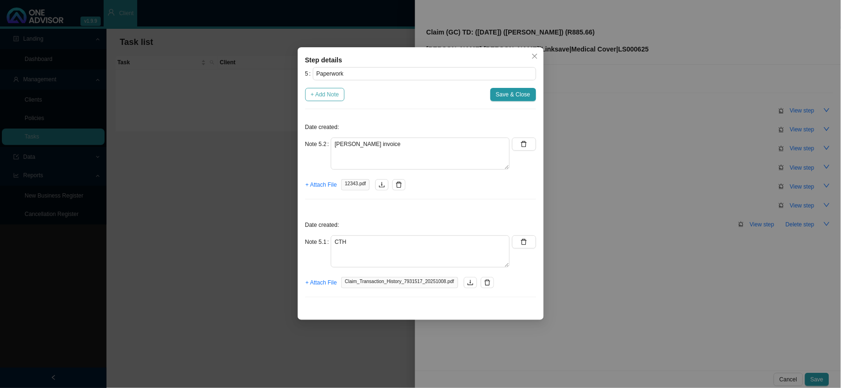
click at [335, 98] on span "+ Add Note" at bounding box center [325, 94] width 28 height 9
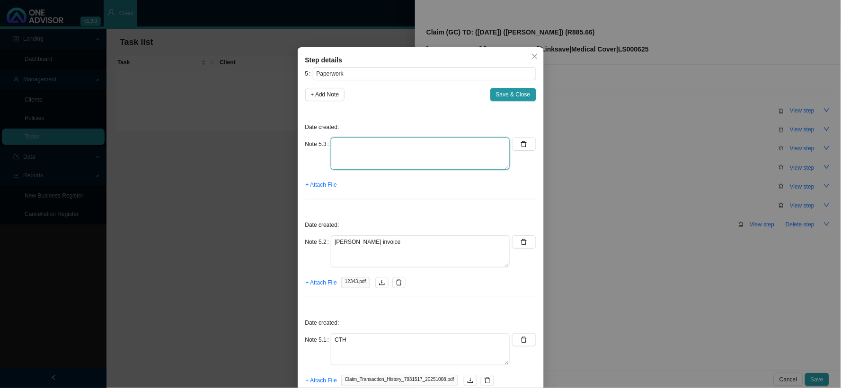
click at [374, 154] on textarea at bounding box center [420, 154] width 179 height 32
click at [310, 183] on span "+ Attach File" at bounding box center [321, 184] width 31 height 9
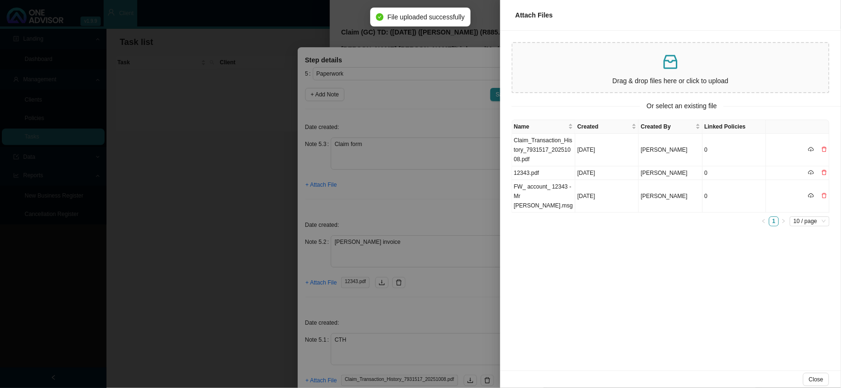
click at [394, 214] on div at bounding box center [420, 194] width 841 height 388
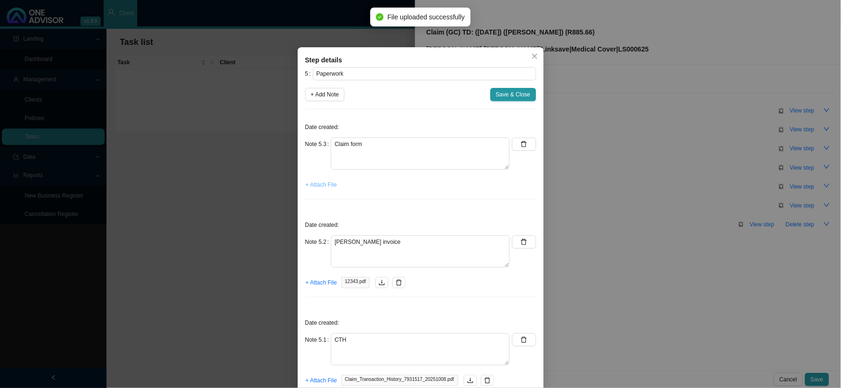
click at [320, 182] on span "+ Attach File" at bounding box center [321, 184] width 31 height 9
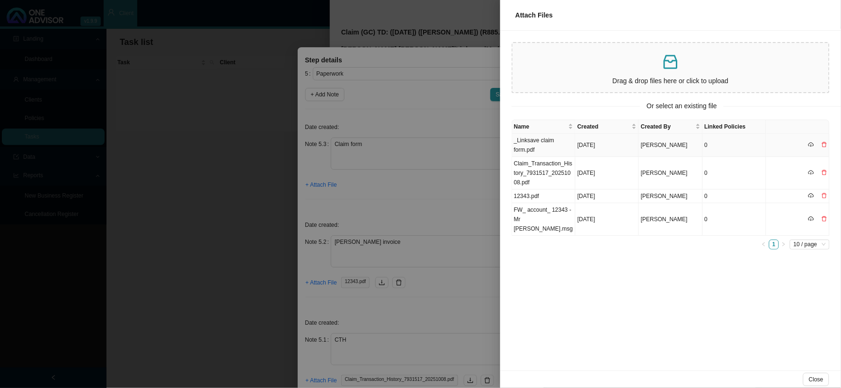
click at [561, 142] on td "_Linksave claim form.pdf" at bounding box center [543, 145] width 63 height 23
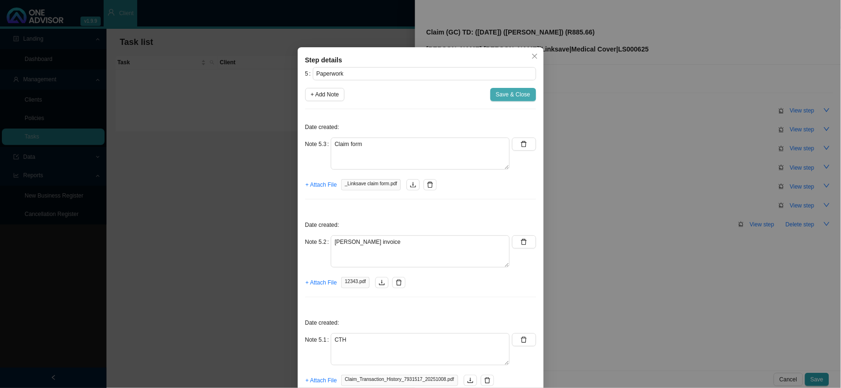
click at [519, 97] on span "Save & Close" at bounding box center [513, 94] width 35 height 9
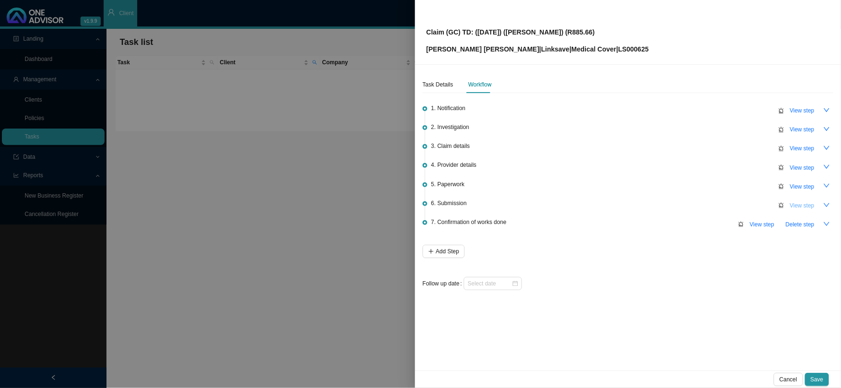
click at [800, 205] on span "View step" at bounding box center [802, 205] width 25 height 9
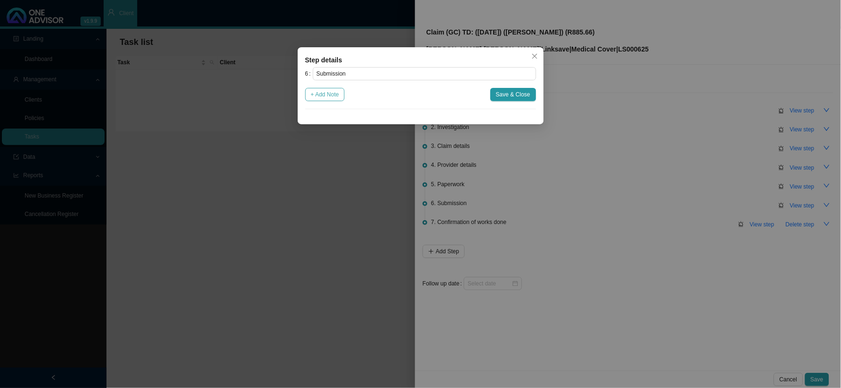
click at [335, 96] on span "+ Add Note" at bounding box center [325, 94] width 28 height 9
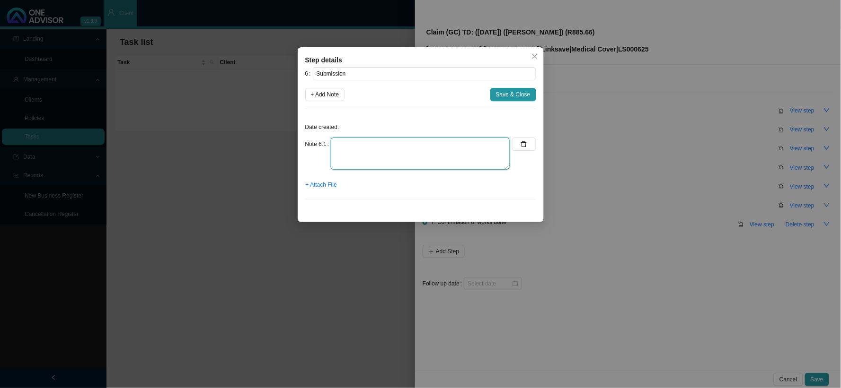
click at [377, 151] on textarea at bounding box center [420, 154] width 179 height 32
click at [321, 95] on span "+ Add Note" at bounding box center [325, 94] width 28 height 9
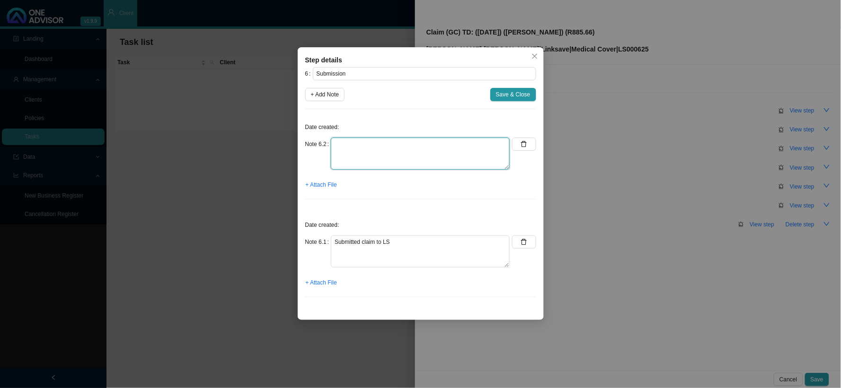
click at [375, 154] on textarea at bounding box center [420, 154] width 179 height 32
click at [511, 96] on span "Save & Close" at bounding box center [513, 94] width 35 height 9
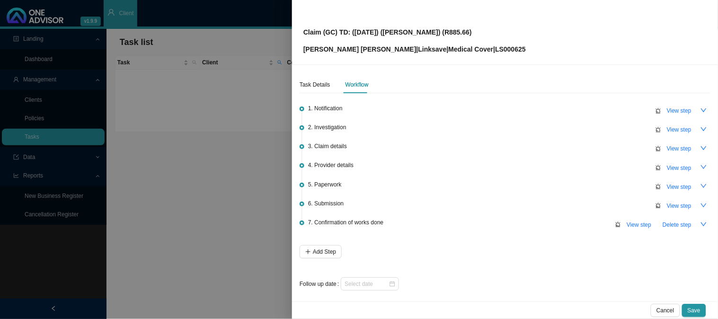
click at [466, 50] on p "[PERSON_NAME] [PERSON_NAME] | Linksave | Medical Cover | LS000625" at bounding box center [414, 49] width 222 height 10
copy p "LS000625"
drag, startPoint x: 486, startPoint y: 27, endPoint x: 338, endPoint y: 34, distance: 148.2
click at [338, 34] on div "Claim (GC) TD: ([DATE]) ([PERSON_NAME]) (R885.66) [PERSON_NAME] [PERSON_NAME] |…" at bounding box center [504, 32] width 403 height 44
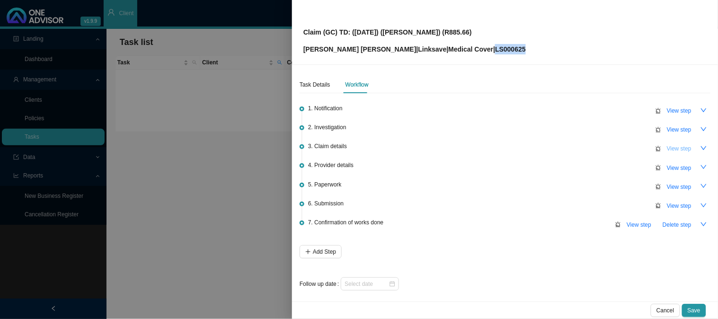
click at [667, 148] on span "View step" at bounding box center [679, 148] width 25 height 9
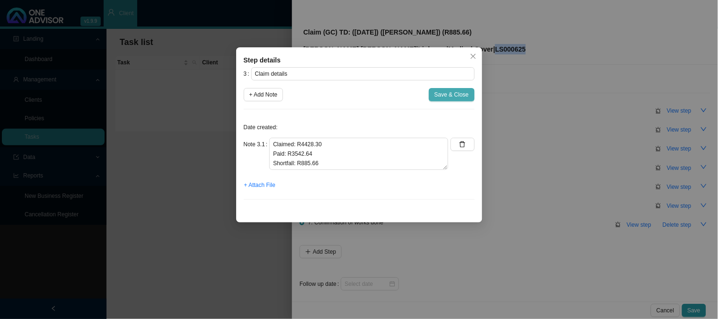
click at [455, 95] on span "Save & Close" at bounding box center [451, 94] width 35 height 9
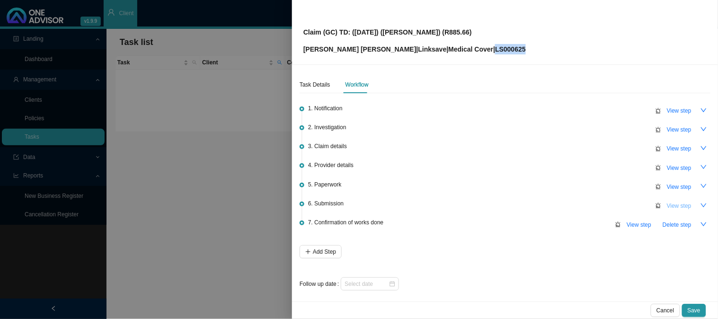
click at [668, 203] on span "View step" at bounding box center [679, 205] width 25 height 9
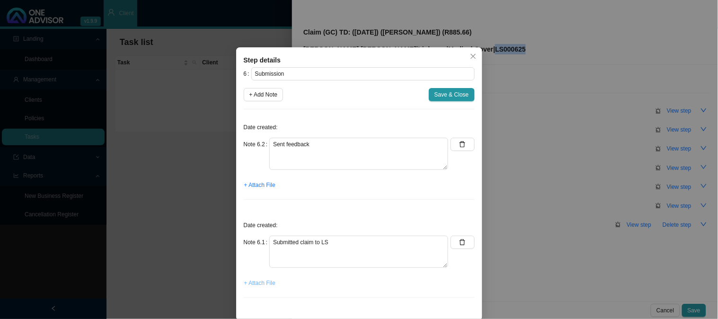
click at [257, 284] on span "+ Attach File" at bounding box center [259, 282] width 31 height 9
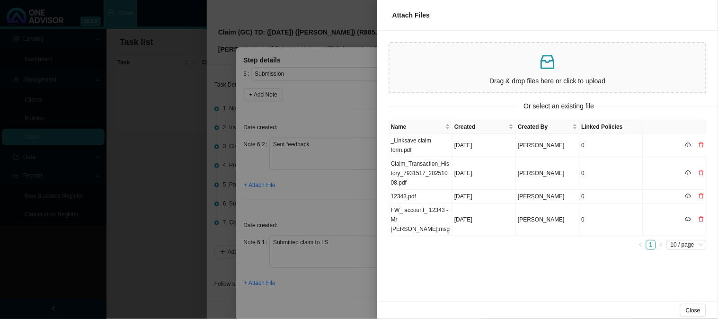
click at [317, 211] on div at bounding box center [359, 159] width 718 height 319
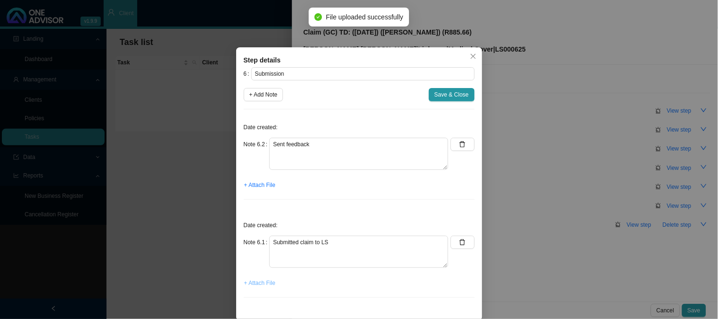
click at [257, 282] on span "+ Attach File" at bounding box center [259, 282] width 31 height 9
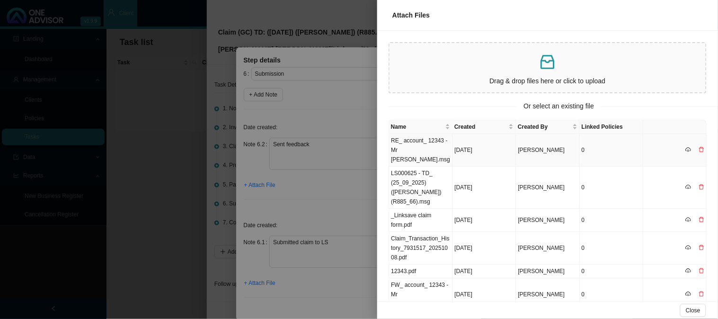
click at [434, 182] on td "LS000625 - TD_ (25_09_2025) ([PERSON_NAME]) (R885_66).msg" at bounding box center [420, 188] width 63 height 42
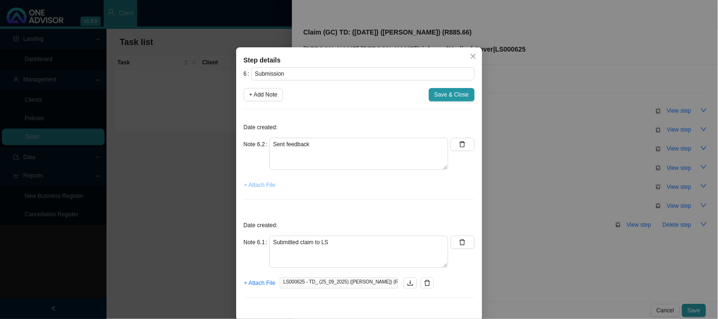
click at [262, 185] on span "+ Attach File" at bounding box center [259, 184] width 31 height 9
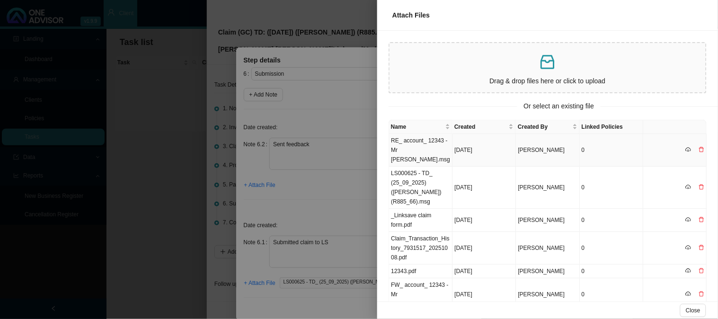
click at [410, 147] on td "RE_ account_ 12343 - Mr [PERSON_NAME].msg" at bounding box center [420, 150] width 63 height 33
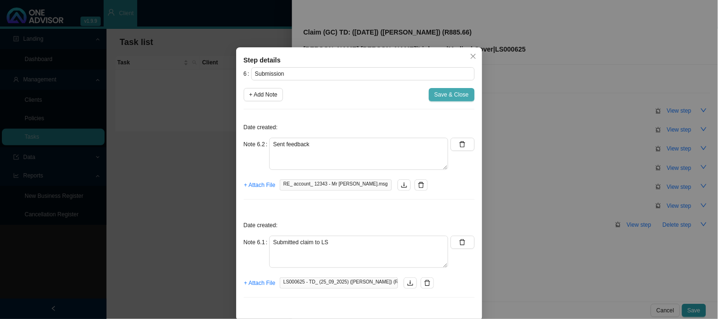
click at [458, 96] on span "Save & Close" at bounding box center [451, 94] width 35 height 9
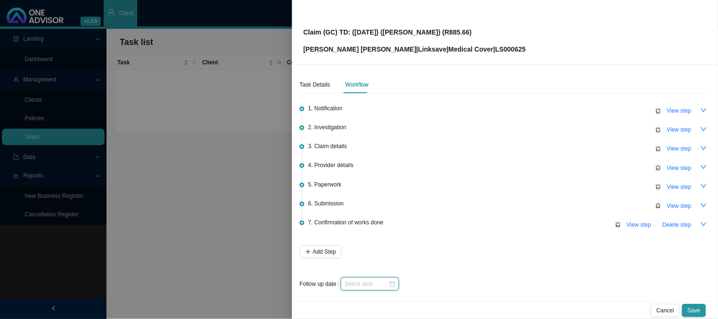
click at [370, 285] on input at bounding box center [366, 283] width 44 height 9
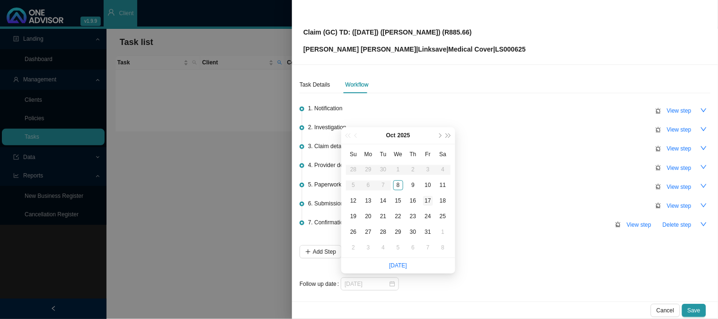
click at [429, 204] on div "17" at bounding box center [428, 201] width 10 height 10
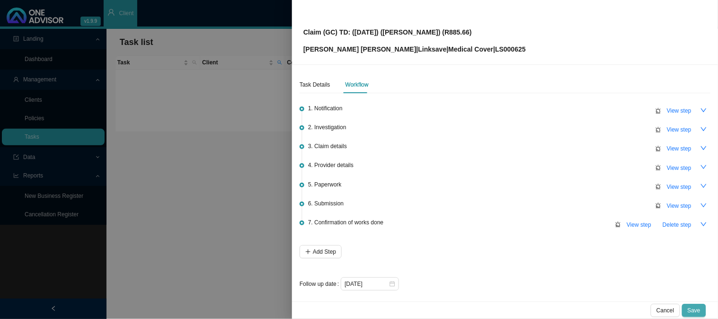
click at [696, 310] on span "Save" at bounding box center [693, 310] width 13 height 9
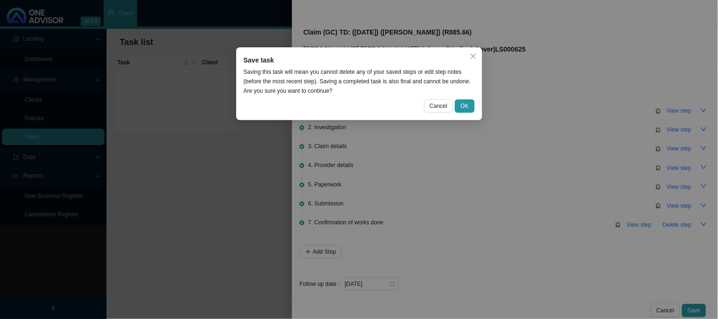
click at [464, 98] on div "Save task Saving this task will mean you cannot delete any of your saved steps …" at bounding box center [359, 83] width 246 height 73
click at [463, 106] on span "OK" at bounding box center [464, 105] width 8 height 9
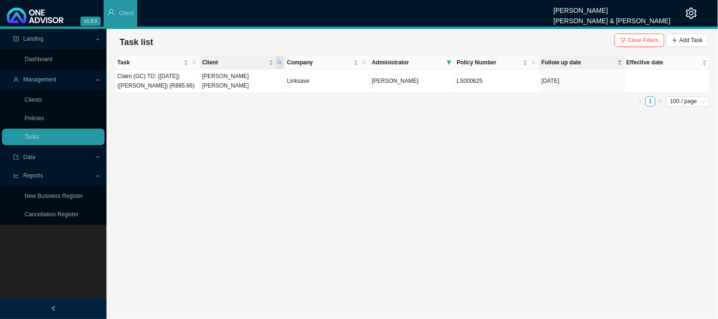
click at [281, 60] on icon "search" at bounding box center [279, 62] width 5 height 5
drag, startPoint x: 229, startPoint y: 84, endPoint x: 183, endPoint y: 80, distance: 46.1
click at [183, 80] on body "v1.9.9 [PERSON_NAME] [PERSON_NAME] & [PERSON_NAME] Client Landing Dashboard Man…" at bounding box center [359, 159] width 718 height 319
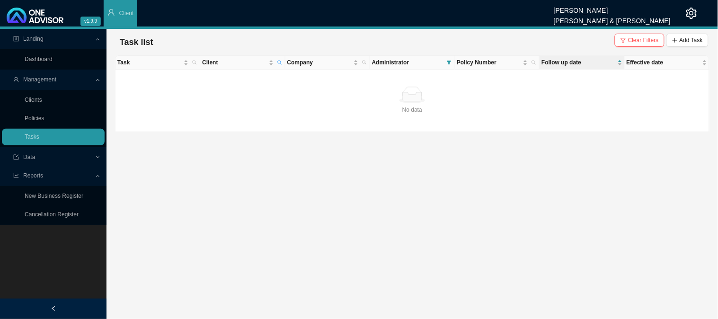
drag, startPoint x: 281, startPoint y: 62, endPoint x: 266, endPoint y: 70, distance: 16.5
click at [281, 62] on icon "search" at bounding box center [279, 62] width 5 height 5
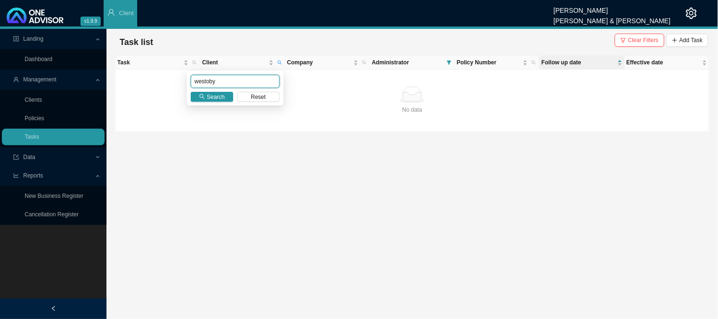
drag, startPoint x: 222, startPoint y: 83, endPoint x: 167, endPoint y: 86, distance: 54.9
click at [167, 86] on body "v1.9.9 [PERSON_NAME] [PERSON_NAME] & [PERSON_NAME] Client Landing Dashboard Man…" at bounding box center [359, 159] width 718 height 319
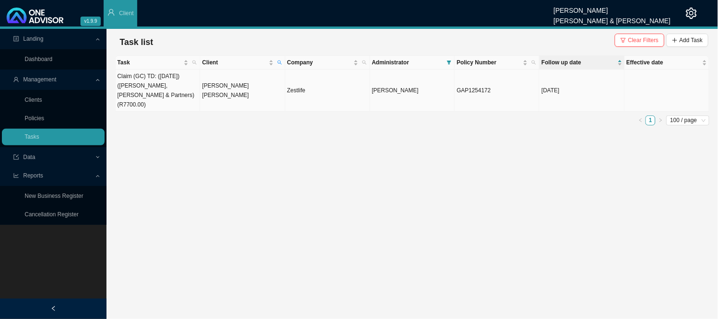
click at [238, 83] on td "[PERSON_NAME] [PERSON_NAME]" at bounding box center [242, 91] width 85 height 42
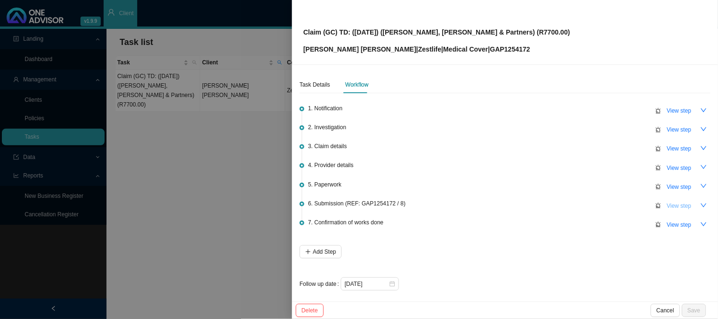
click at [667, 207] on span "View step" at bounding box center [679, 205] width 25 height 9
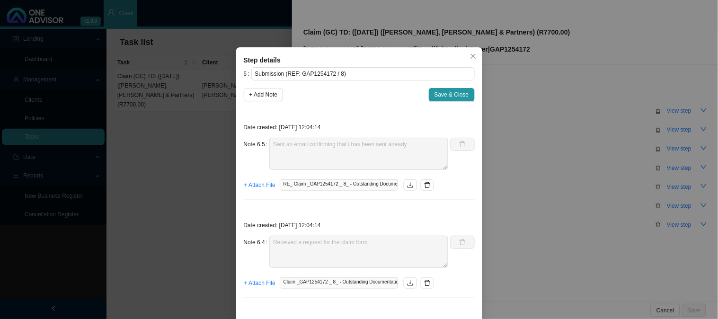
click at [604, 150] on div "Step details 6 Submission (REF: GAP1254172 / 8) + Add Note Save & Close Date cr…" at bounding box center [359, 159] width 718 height 319
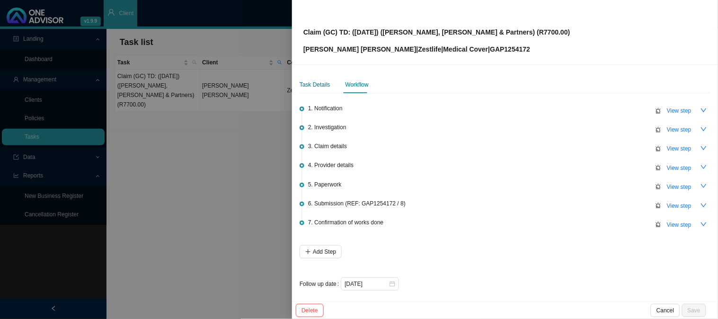
click at [313, 82] on div "Task Details" at bounding box center [314, 84] width 31 height 9
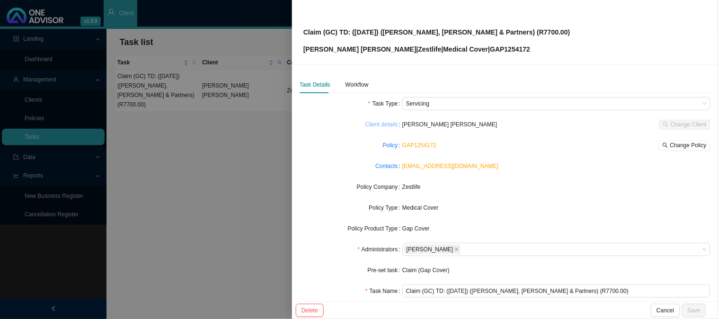
click at [382, 126] on link "Client details" at bounding box center [381, 124] width 33 height 9
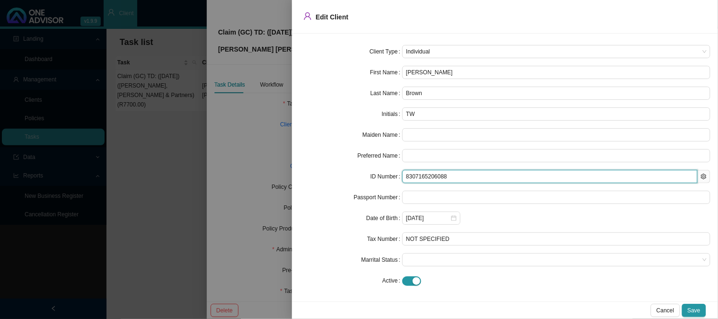
click at [426, 173] on input "8307165206088" at bounding box center [549, 176] width 295 height 13
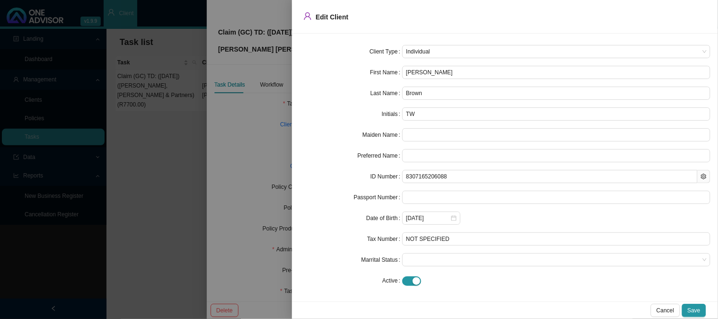
click at [265, 124] on div at bounding box center [359, 159] width 718 height 319
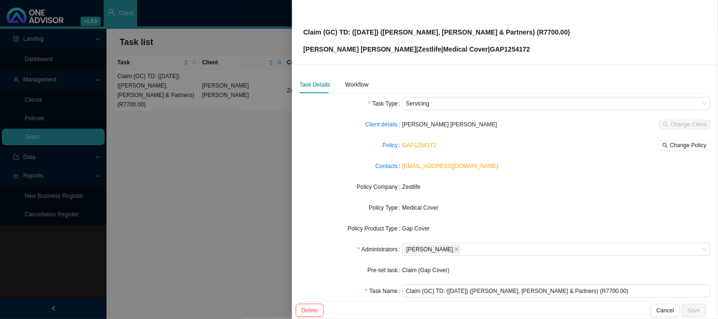
click at [339, 81] on div "Task Details Workflow" at bounding box center [333, 84] width 69 height 17
click at [354, 82] on div "Workflow" at bounding box center [356, 84] width 23 height 9
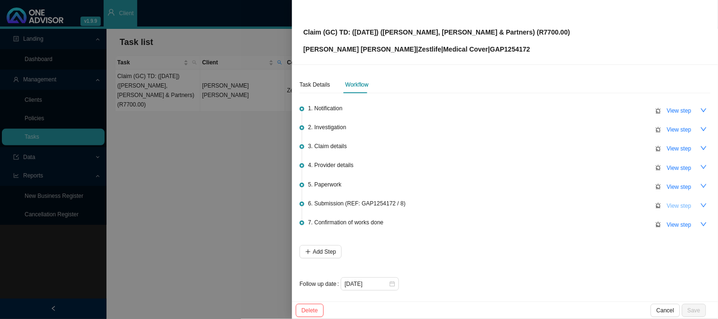
click at [678, 203] on span "View step" at bounding box center [679, 205] width 25 height 9
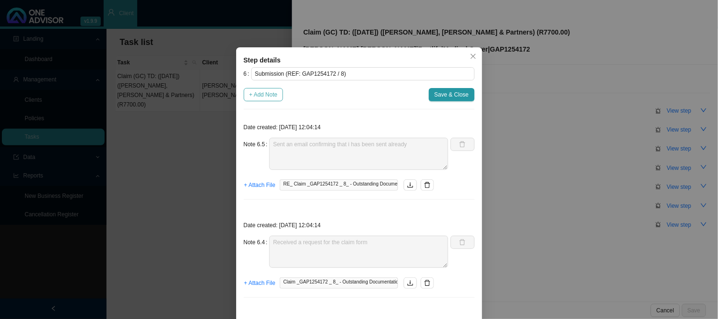
click at [259, 97] on span "+ Add Note" at bounding box center [263, 94] width 28 height 9
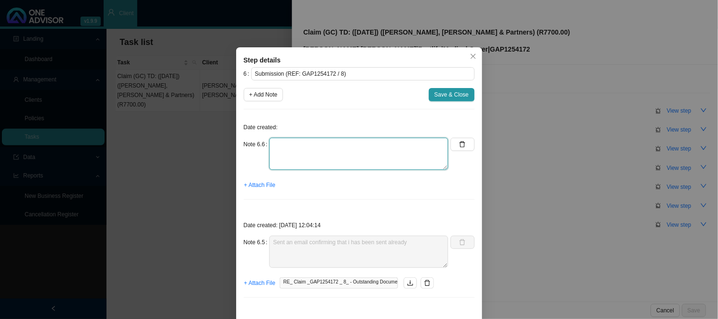
click at [291, 151] on textarea at bounding box center [358, 154] width 179 height 32
click at [319, 144] on textarea "Proof of payment fo the co-payment is required" at bounding box center [358, 154] width 179 height 32
click at [262, 185] on span "+ Attach File" at bounding box center [259, 184] width 31 height 9
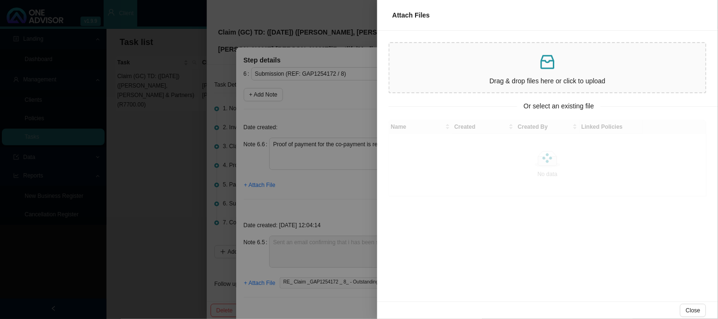
click at [294, 156] on div at bounding box center [359, 159] width 718 height 319
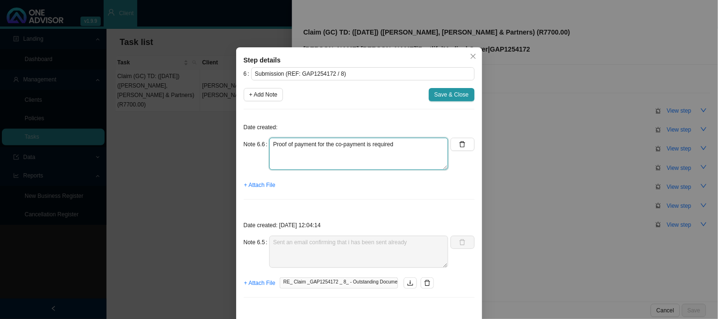
click at [399, 144] on textarea "Proof of payment for the co-payment is required" at bounding box center [358, 154] width 179 height 32
paste textarea "8307165206088"
click at [268, 187] on span "+ Attach File" at bounding box center [259, 184] width 31 height 9
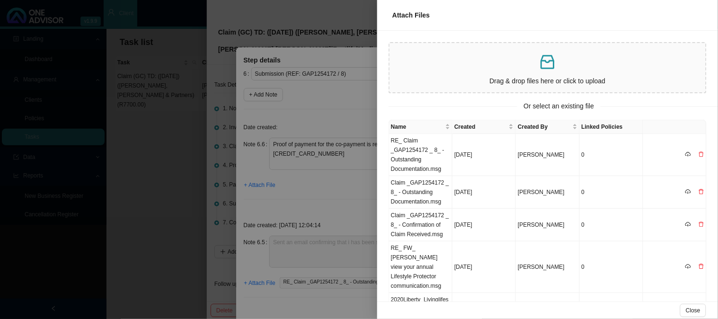
click at [342, 163] on div at bounding box center [359, 159] width 718 height 319
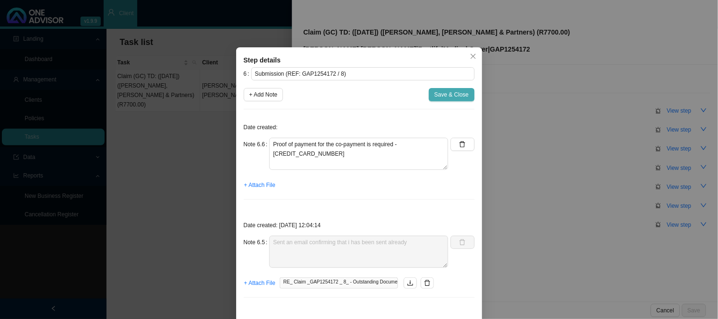
click at [437, 97] on span "Save & Close" at bounding box center [451, 94] width 35 height 9
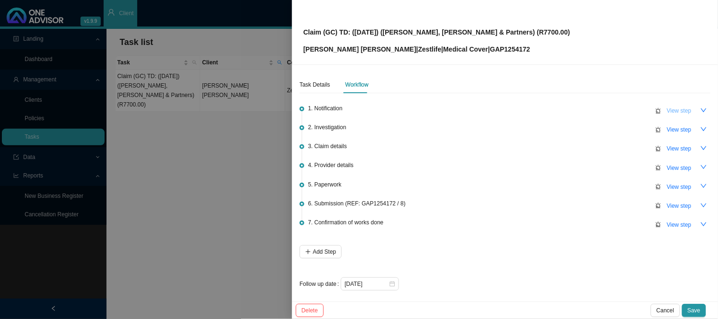
click at [671, 116] on button "View step" at bounding box center [679, 110] width 36 height 13
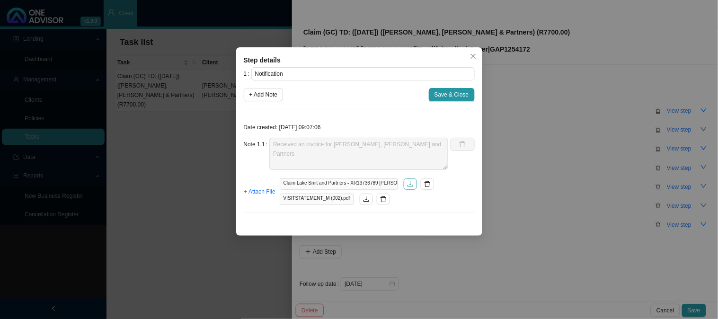
click at [413, 187] on button "button" at bounding box center [410, 183] width 13 height 11
click at [271, 93] on span "+ Add Note" at bounding box center [263, 94] width 28 height 9
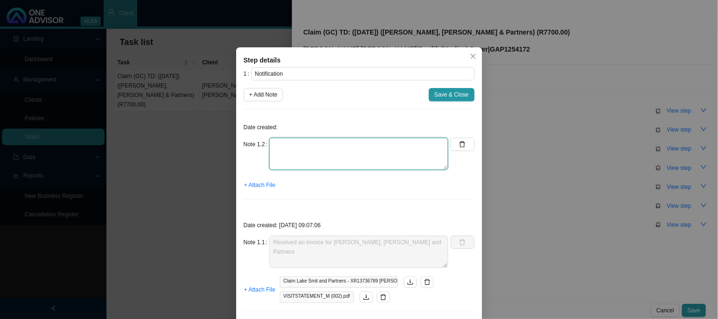
click at [289, 143] on textarea at bounding box center [358, 154] width 179 height 32
drag, startPoint x: 342, startPoint y: 146, endPoint x: 237, endPoint y: 146, distance: 105.0
click at [237, 146] on div "Step details 1 Notification + Add Note Save & Close Date created: Note 1.2 Subm…" at bounding box center [359, 190] width 246 height 286
click at [459, 148] on button "button" at bounding box center [462, 144] width 24 height 13
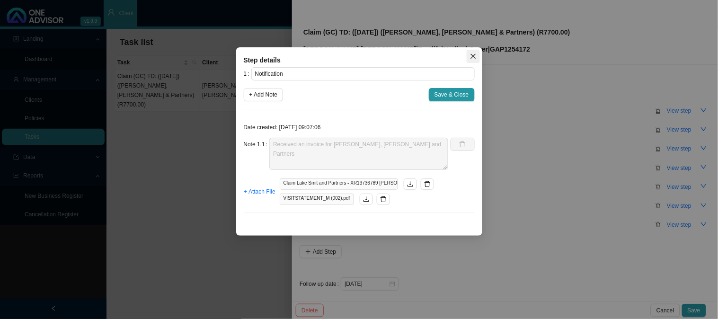
click at [471, 53] on icon "close" at bounding box center [473, 56] width 7 height 7
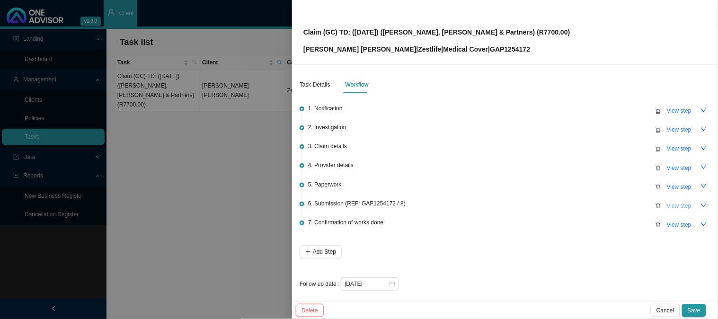
click at [668, 201] on span "View step" at bounding box center [679, 205] width 25 height 9
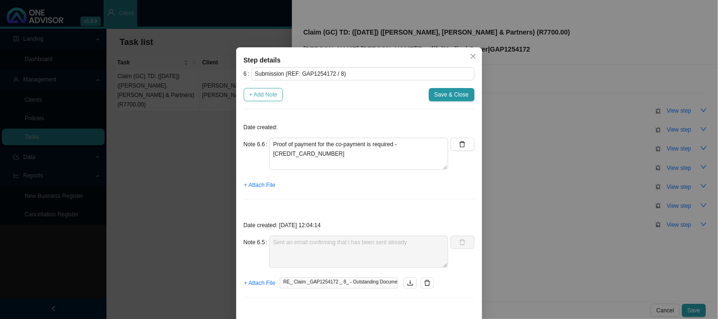
click at [259, 96] on span "+ Add Note" at bounding box center [263, 94] width 28 height 9
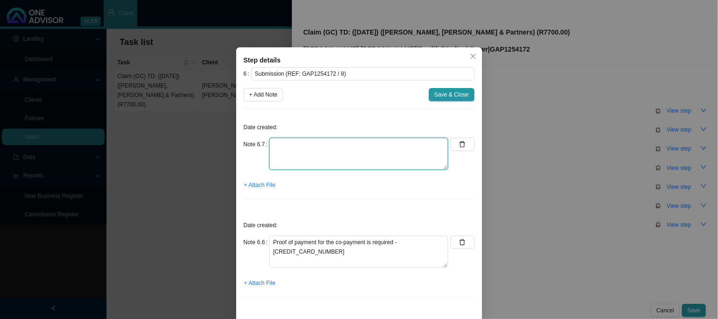
click at [315, 139] on textarea at bounding box center [358, 154] width 179 height 32
paste textarea "Submitted POP -"
click at [257, 289] on button "+ Attach File" at bounding box center [260, 282] width 32 height 13
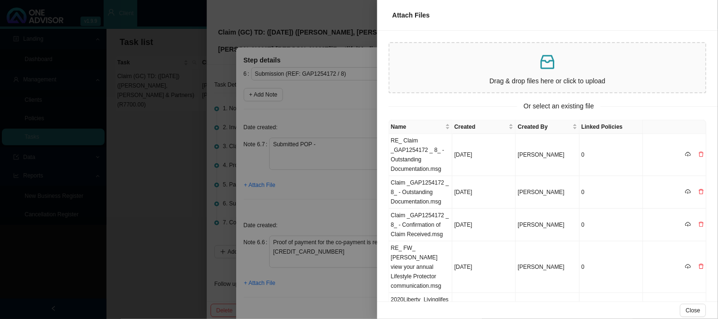
click at [357, 186] on div at bounding box center [359, 159] width 718 height 319
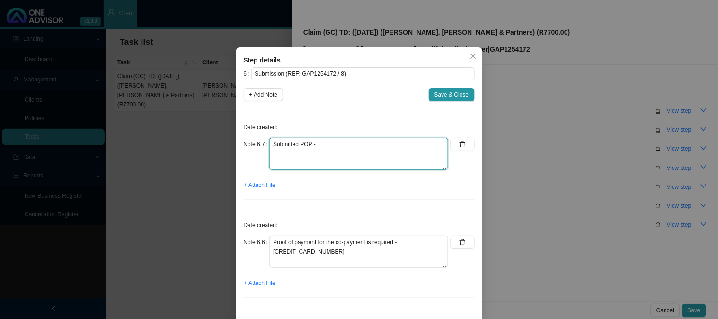
click at [323, 145] on textarea "Submitted POP -" at bounding box center [358, 154] width 179 height 32
click at [262, 180] on span "+ Attach File" at bounding box center [259, 184] width 31 height 9
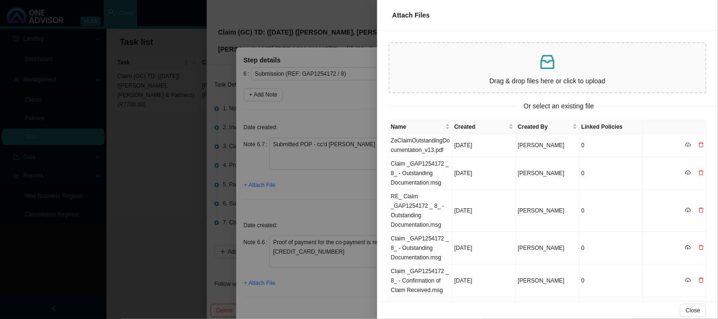
click at [282, 278] on div at bounding box center [359, 159] width 718 height 319
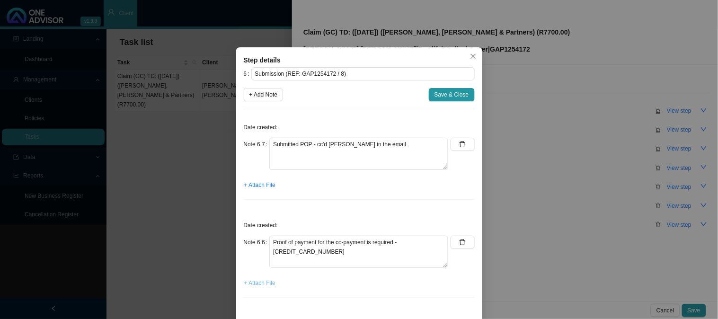
click at [261, 282] on span "+ Attach File" at bounding box center [259, 282] width 31 height 9
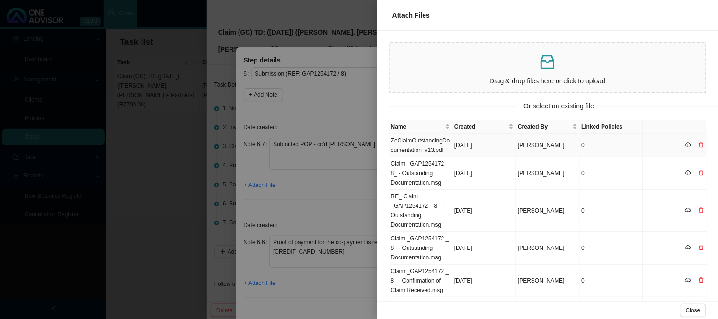
click at [418, 147] on td "ZeClaimOutstandingDocumentation_v13.pdf" at bounding box center [420, 145] width 63 height 23
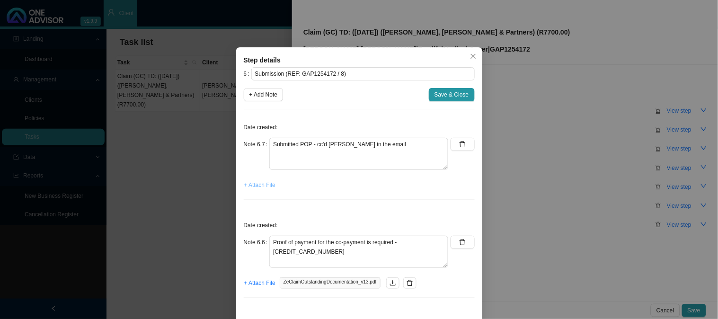
click at [259, 185] on span "+ Attach File" at bounding box center [259, 184] width 31 height 9
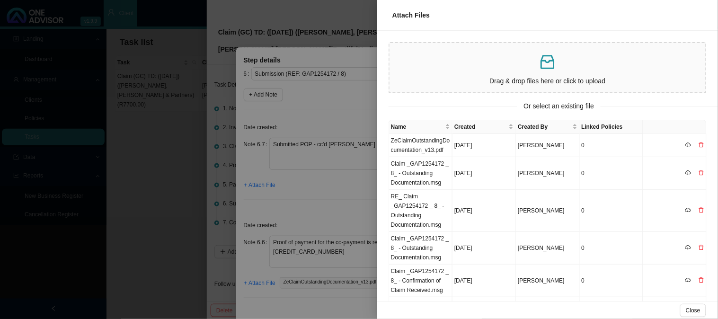
click at [341, 206] on div at bounding box center [359, 159] width 718 height 319
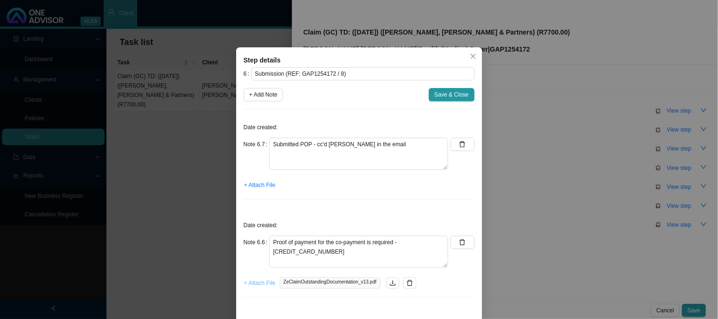
click at [252, 286] on span "+ Attach File" at bounding box center [259, 282] width 31 height 9
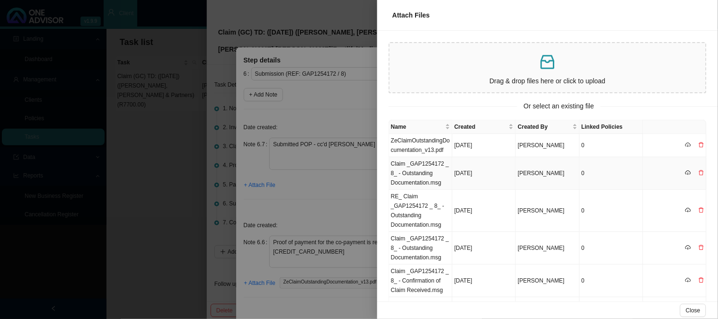
click at [418, 183] on td "Claim _GAP1254172 _ 8_ - Outstanding Documentation.msg" at bounding box center [420, 173] width 63 height 33
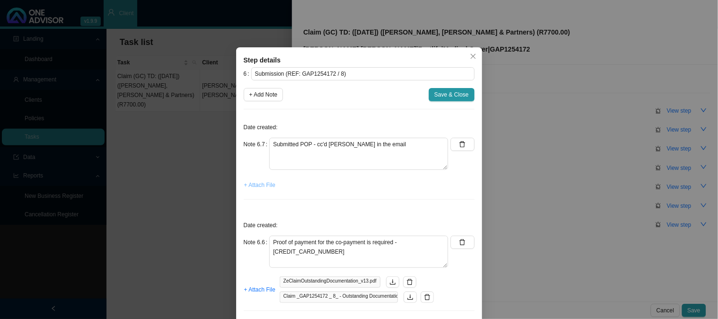
click at [261, 186] on span "+ Attach File" at bounding box center [259, 184] width 31 height 9
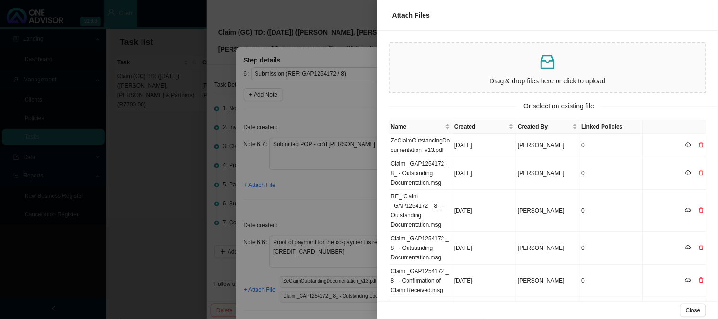
click at [346, 181] on div at bounding box center [359, 159] width 718 height 319
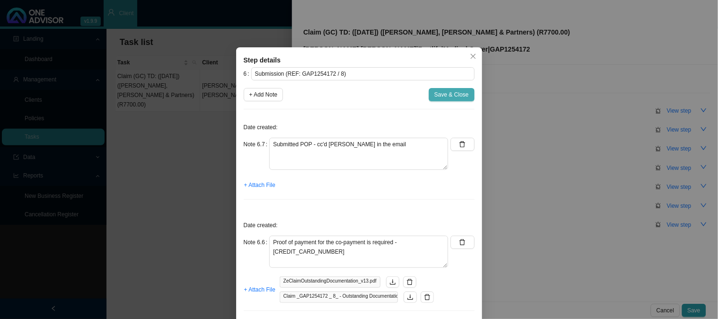
click at [443, 95] on span "Save & Close" at bounding box center [451, 94] width 35 height 9
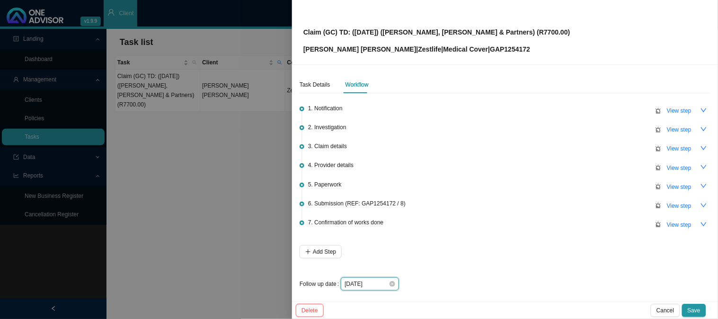
click at [376, 283] on input "[DATE]" at bounding box center [366, 283] width 44 height 9
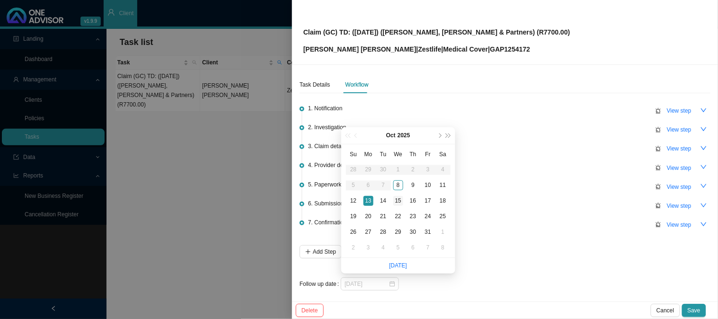
click at [394, 202] on div "15" at bounding box center [398, 201] width 10 height 10
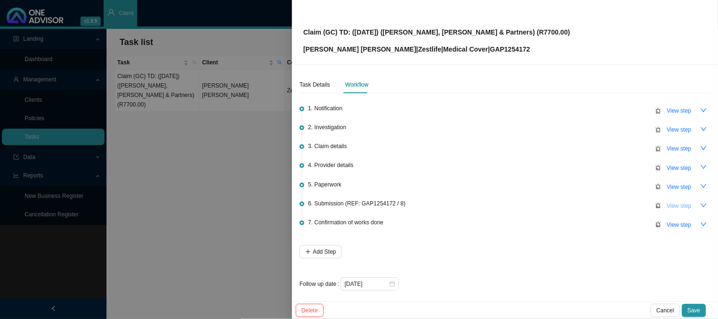
click at [667, 203] on span "View step" at bounding box center [679, 205] width 25 height 9
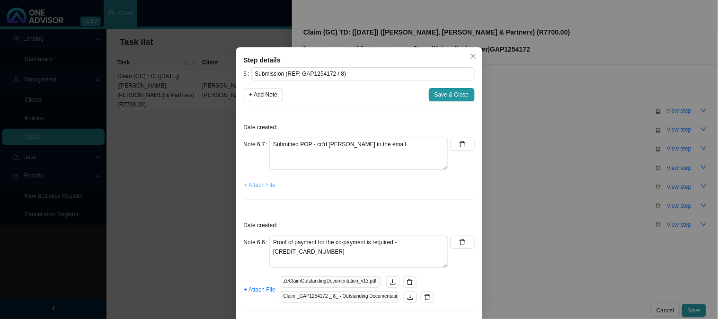
click at [248, 191] on button "+ Attach File" at bounding box center [260, 184] width 32 height 13
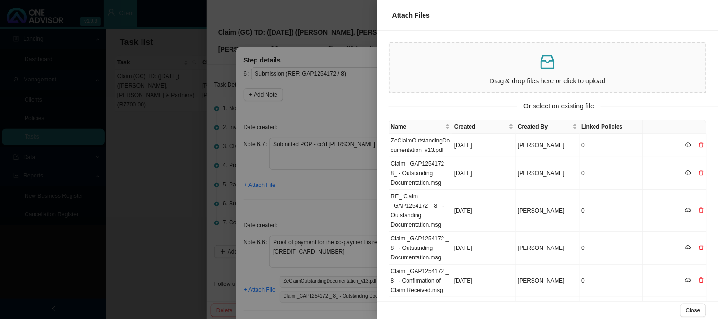
click at [541, 72] on div "Drag & drop files here or click to upload" at bounding box center [547, 68] width 308 height 42
click at [357, 193] on div at bounding box center [359, 159] width 718 height 319
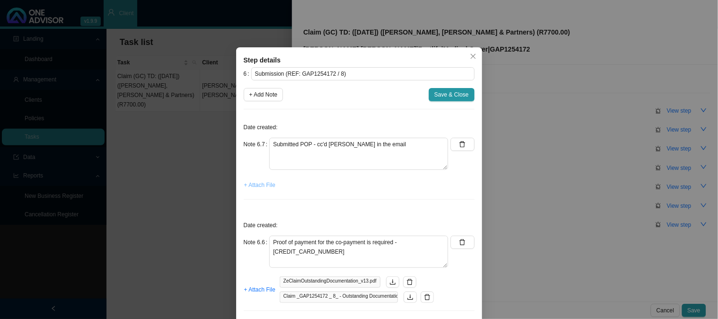
click at [257, 187] on span "+ Attach File" at bounding box center [259, 184] width 31 height 9
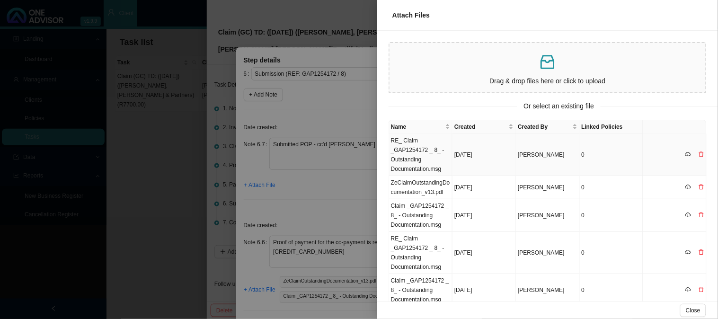
click at [419, 155] on td "RE_ Claim _GAP1254172 _ 8_ - Outstanding Documentation.msg" at bounding box center [420, 155] width 63 height 42
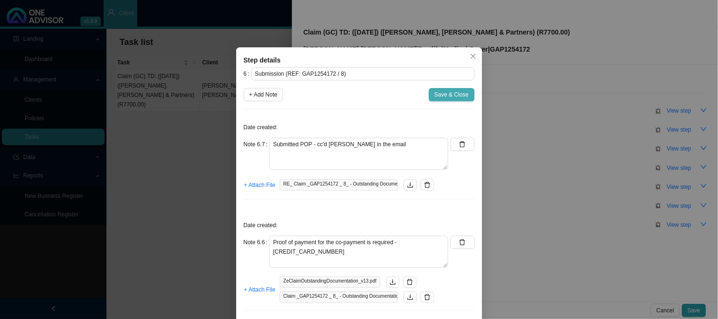
click at [442, 89] on button "Save & Close" at bounding box center [452, 94] width 46 height 13
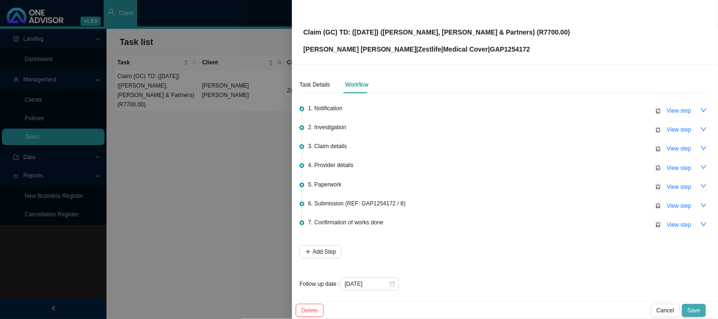
click at [691, 308] on span "Save" at bounding box center [693, 310] width 13 height 9
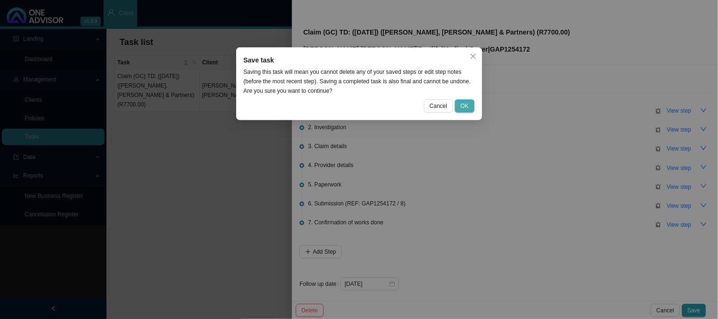
click at [458, 107] on button "OK" at bounding box center [464, 105] width 19 height 13
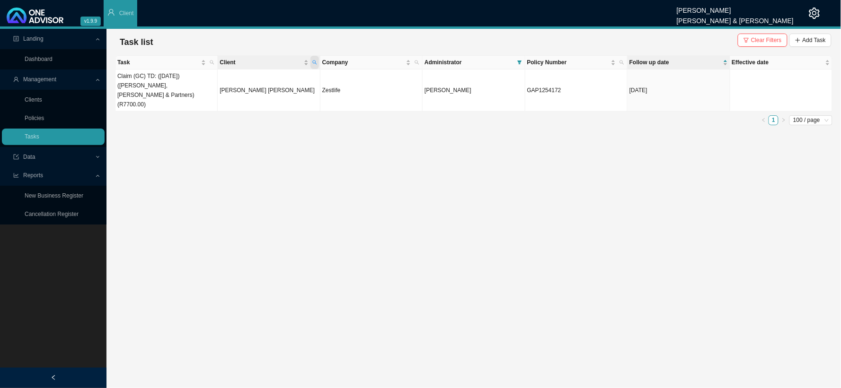
click at [315, 64] on icon "search" at bounding box center [314, 62] width 5 height 5
drag, startPoint x: 251, startPoint y: 76, endPoint x: 205, endPoint y: 82, distance: 45.9
click at [205, 82] on body "v1.9.9 [PERSON_NAME] [PERSON_NAME] & [PERSON_NAME] Client Landing Dashboard Man…" at bounding box center [420, 194] width 841 height 388
click at [247, 98] on span "Search" at bounding box center [251, 96] width 18 height 9
drag, startPoint x: 316, startPoint y: 63, endPoint x: 310, endPoint y: 67, distance: 6.8
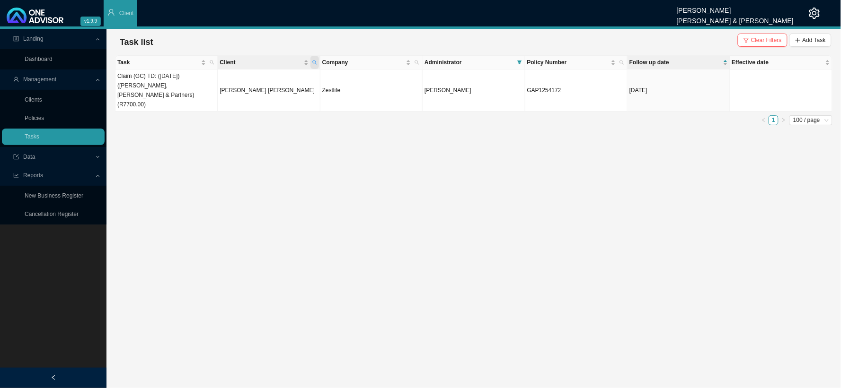
click at [316, 63] on icon "search" at bounding box center [314, 62] width 5 height 5
drag, startPoint x: 249, startPoint y: 80, endPoint x: 209, endPoint y: 83, distance: 40.3
click at [209, 83] on body "v1.9.9 [PERSON_NAME] [PERSON_NAME] & [PERSON_NAME] Client Landing Dashboard Man…" at bounding box center [420, 194] width 841 height 388
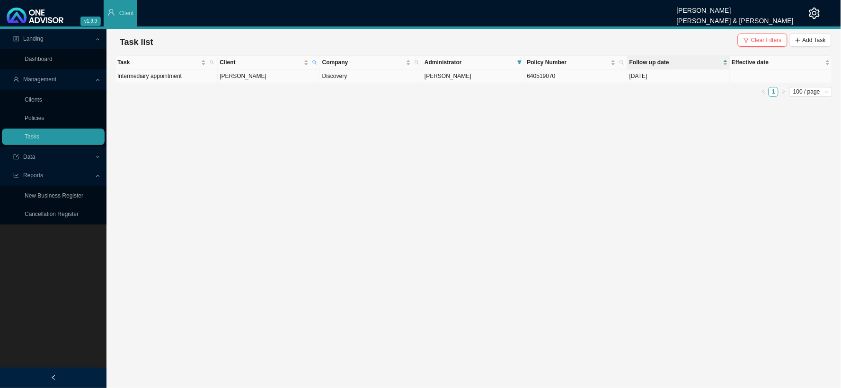
click at [242, 77] on td "[PERSON_NAME]" at bounding box center [269, 77] width 102 height 14
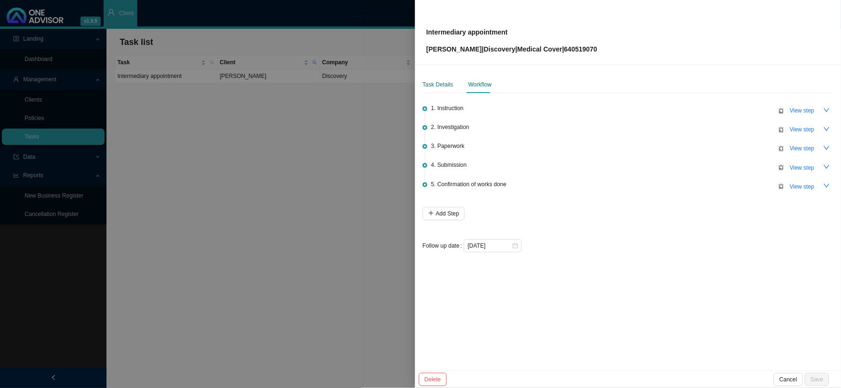
click at [446, 87] on div "Task Details" at bounding box center [438, 84] width 31 height 9
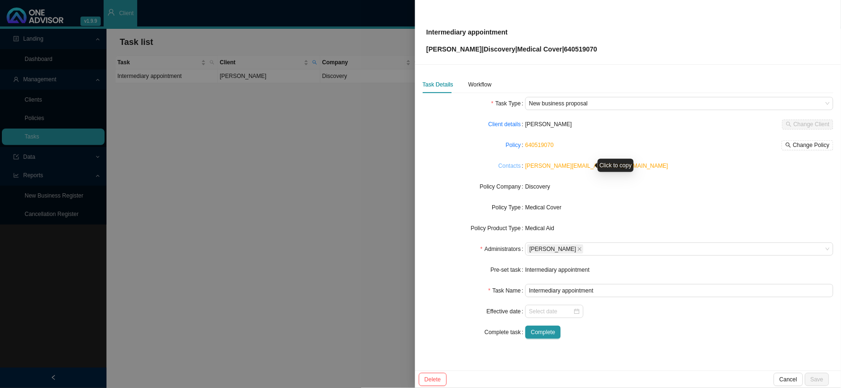
click at [508, 167] on link "Contacts" at bounding box center [509, 165] width 22 height 9
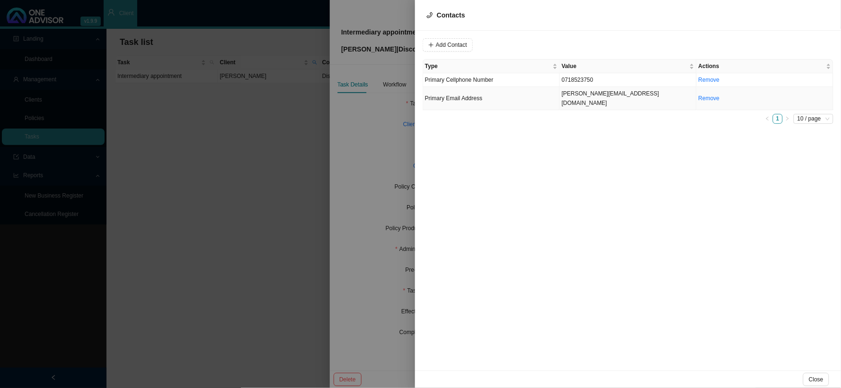
click at [597, 93] on td "[PERSON_NAME][EMAIL_ADDRESS][DOMAIN_NAME]" at bounding box center [628, 98] width 137 height 23
drag, startPoint x: 508, startPoint y: 46, endPoint x: 410, endPoint y: 40, distance: 97.7
click at [410, 40] on div "Contacts Value [PERSON_NAME][EMAIL_ADDRESS][DOMAIN_NAME] Type Primary Email Add…" at bounding box center [420, 194] width 841 height 388
click at [477, 83] on span "Primary Cellphone Number" at bounding box center [459, 80] width 69 height 7
click at [466, 44] on input "0718523750" at bounding box center [480, 44] width 79 height 13
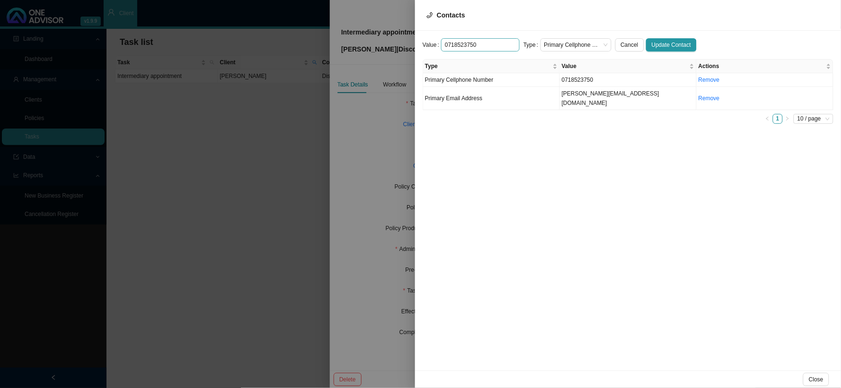
click at [466, 44] on input "0718523750" at bounding box center [480, 44] width 79 height 13
click at [364, 79] on div at bounding box center [420, 194] width 841 height 388
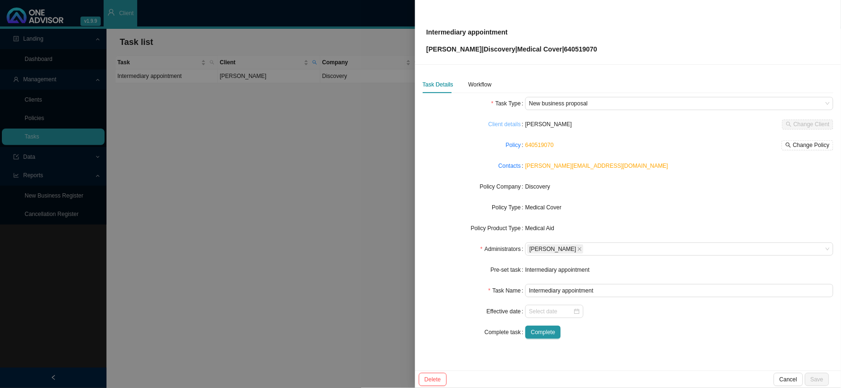
click at [510, 125] on link "Client details" at bounding box center [504, 124] width 33 height 9
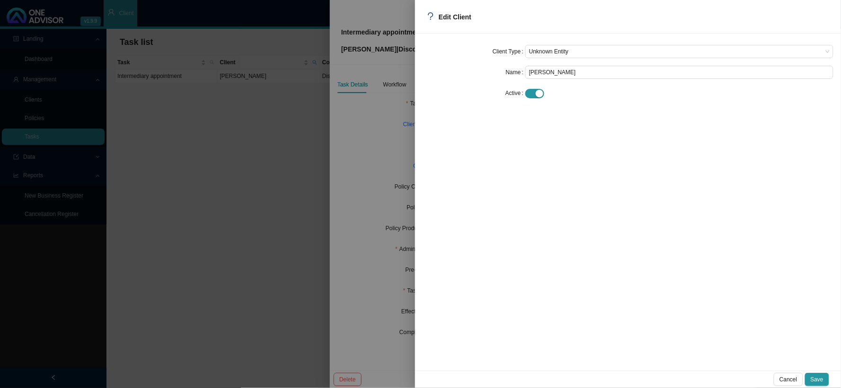
click at [404, 138] on div at bounding box center [420, 194] width 841 height 388
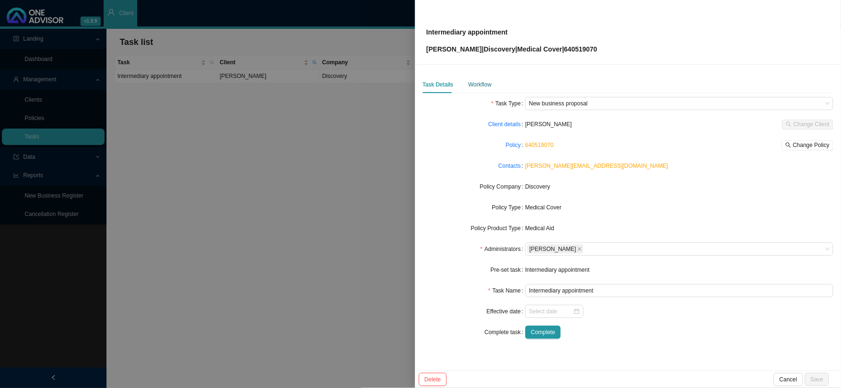
click at [482, 88] on div "Workflow" at bounding box center [479, 84] width 23 height 9
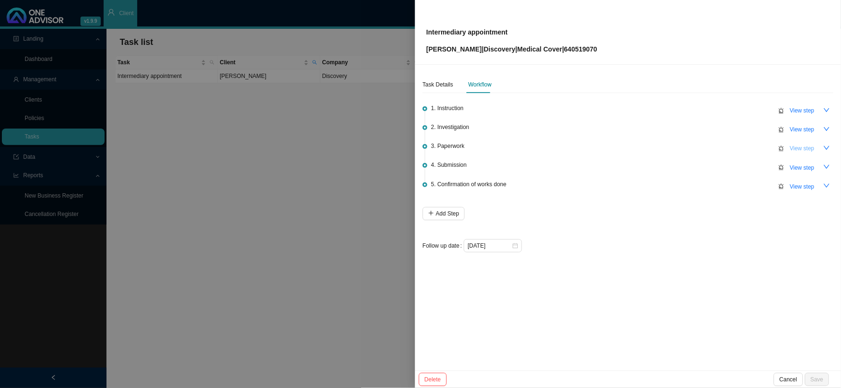
click at [802, 149] on span "View step" at bounding box center [802, 148] width 25 height 9
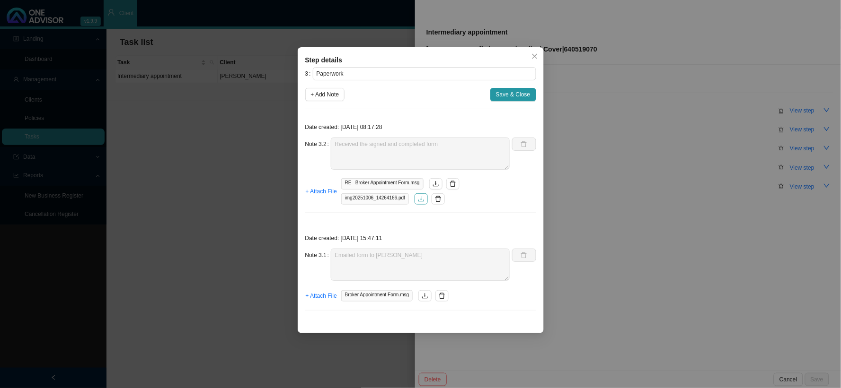
click at [423, 201] on icon "download" at bounding box center [421, 199] width 7 height 7
click at [660, 264] on div "Step details 3 Paperwork + Add Note Save & Close Date created: [DATE] 08:17:28 …" at bounding box center [420, 194] width 841 height 388
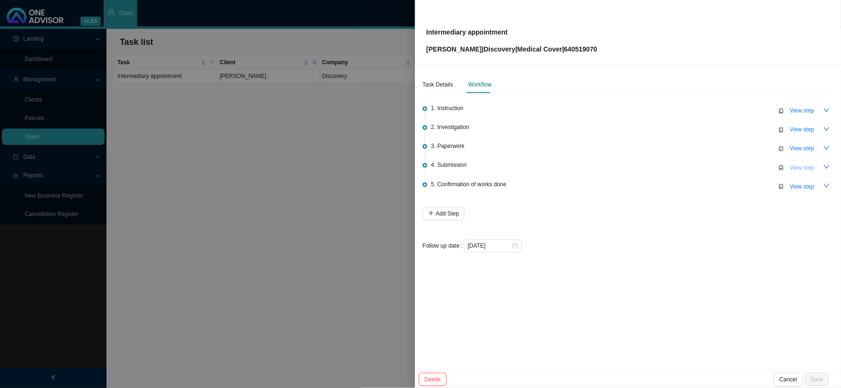
click at [792, 167] on span "View step" at bounding box center [802, 167] width 25 height 9
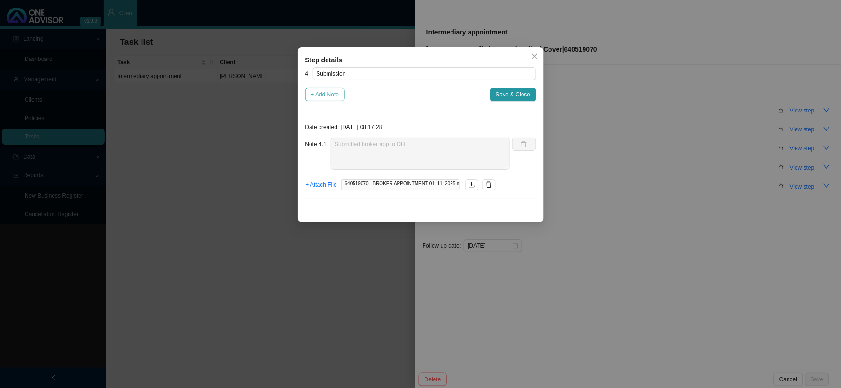
click at [321, 96] on span "+ Add Note" at bounding box center [325, 94] width 28 height 9
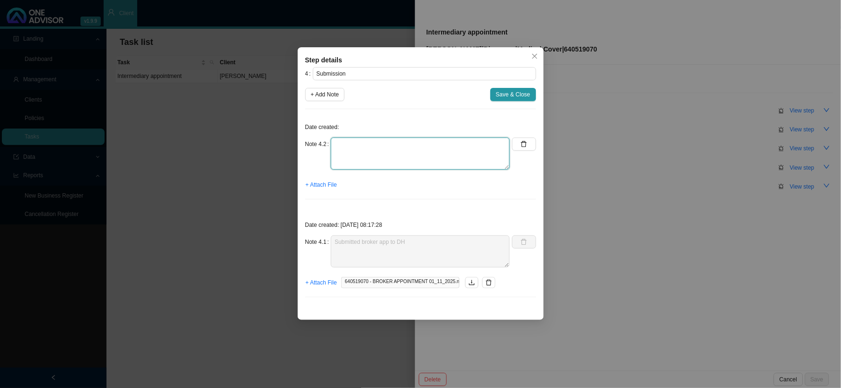
click at [375, 150] on textarea at bounding box center [420, 154] width 179 height 32
click at [331, 184] on span "+ Attach File" at bounding box center [321, 184] width 31 height 9
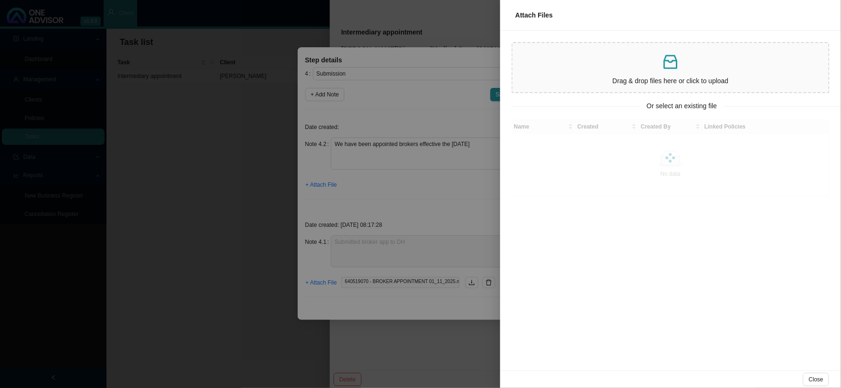
click at [593, 53] on p at bounding box center [670, 62] width 308 height 19
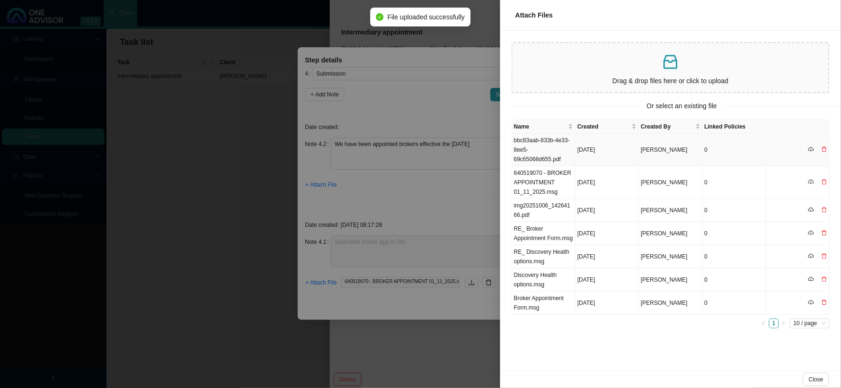
click at [555, 149] on td "bbc83aab-833b-4e33-8ee5-69c65068d655.pdf" at bounding box center [543, 150] width 63 height 33
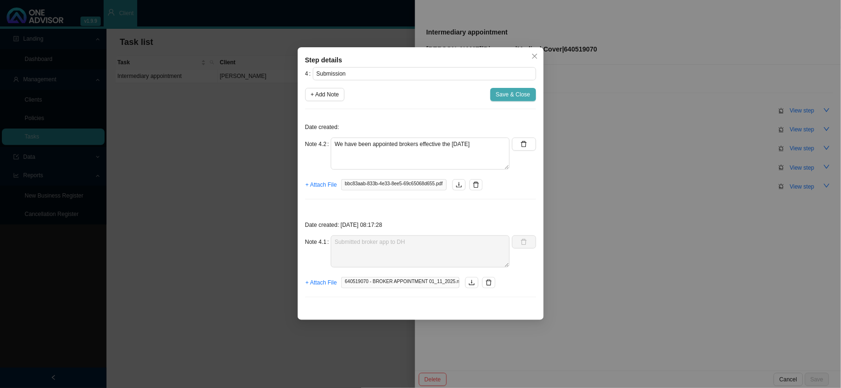
click at [510, 93] on span "Save & Close" at bounding box center [513, 94] width 35 height 9
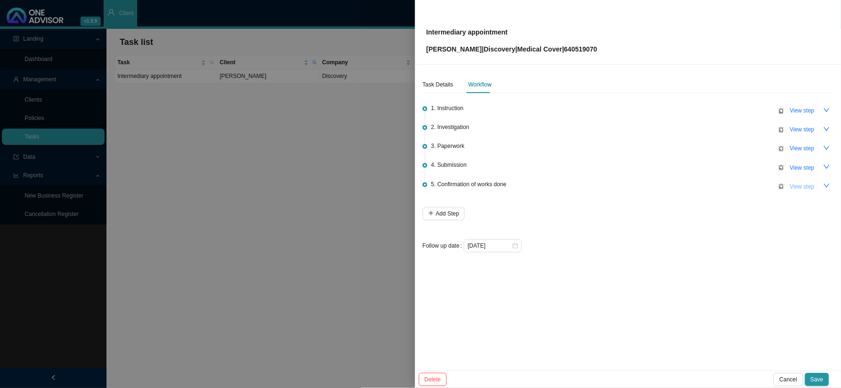
click at [796, 183] on span "View step" at bounding box center [802, 186] width 25 height 9
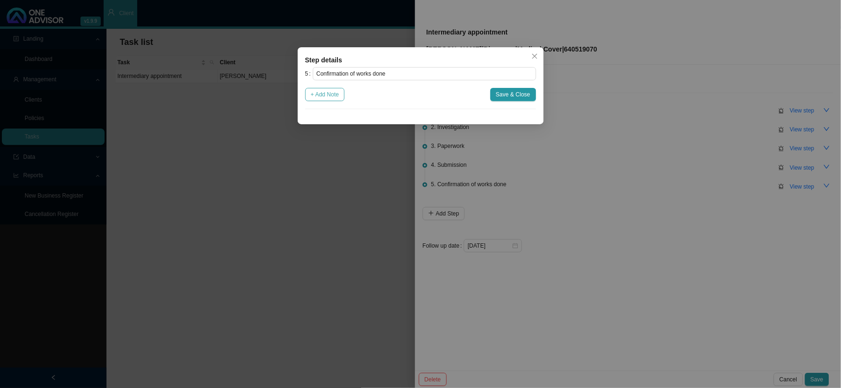
click at [333, 101] on button "+ Add Note" at bounding box center [325, 94] width 40 height 13
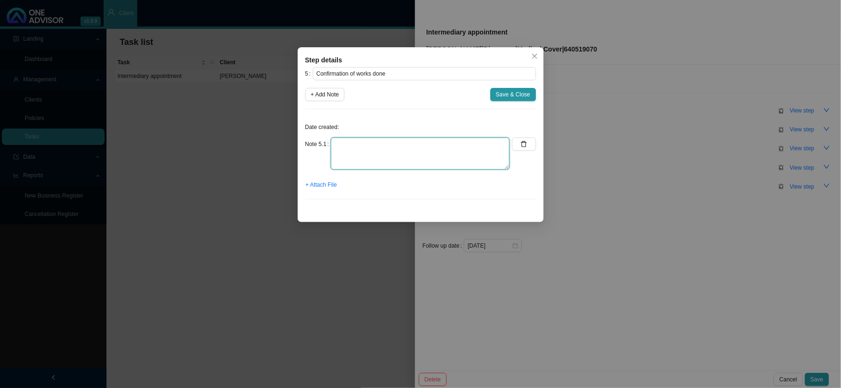
click at [398, 155] on textarea at bounding box center [420, 154] width 179 height 32
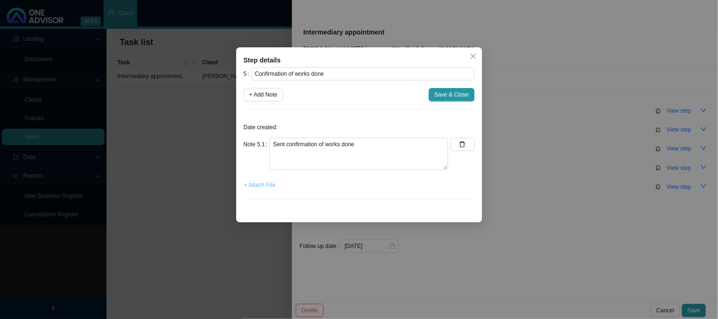
click at [272, 185] on span "+ Attach File" at bounding box center [259, 184] width 31 height 9
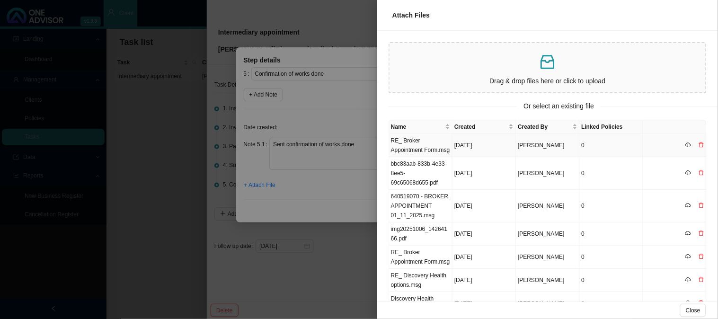
click at [417, 142] on td "RE_ Broker Appointment Form.msg" at bounding box center [420, 145] width 63 height 23
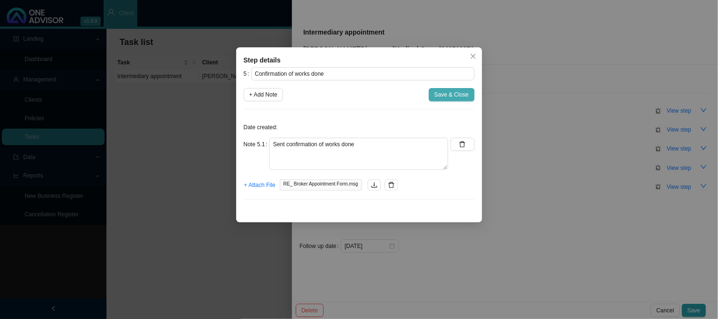
click at [449, 91] on span "Save & Close" at bounding box center [451, 94] width 35 height 9
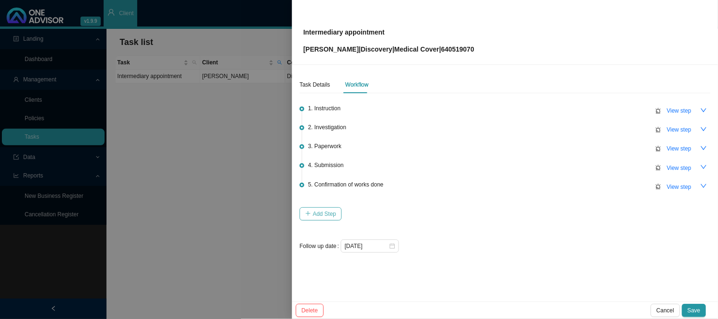
click at [312, 211] on button "Add Step" at bounding box center [320, 213] width 42 height 13
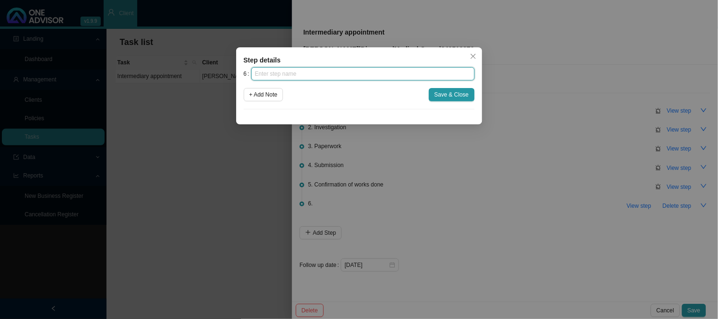
click at [280, 76] on input "text" at bounding box center [362, 73] width 223 height 13
click at [272, 97] on span "+ Add Note" at bounding box center [263, 94] width 28 height 9
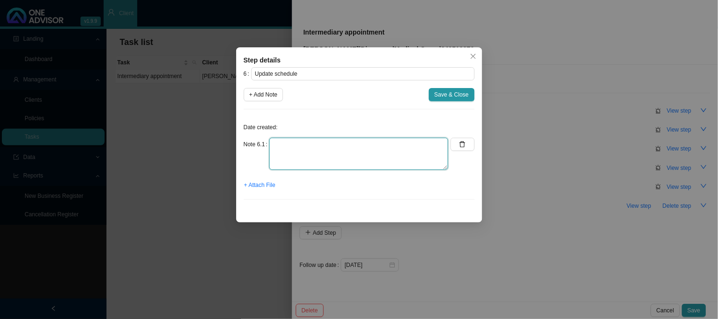
click at [313, 143] on textarea at bounding box center [358, 154] width 179 height 32
click at [301, 144] on textarea "Update MA& GAP" at bounding box center [358, 154] width 179 height 32
click at [346, 146] on textarea "Update MA & GAP" at bounding box center [358, 154] width 179 height 32
click at [319, 143] on textarea "Update MA & GAPlist" at bounding box center [358, 154] width 179 height 32
click at [259, 182] on span "+ Attach File" at bounding box center [259, 184] width 31 height 9
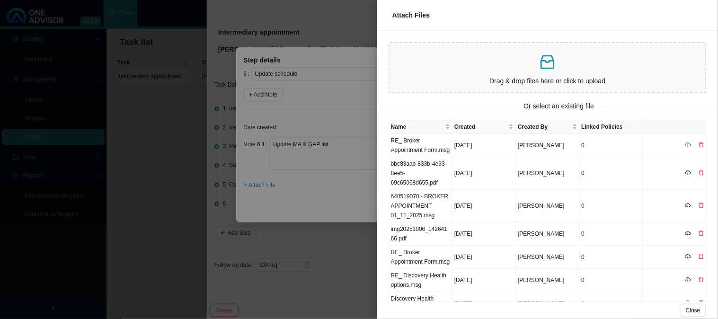
click at [481, 65] on p at bounding box center [547, 62] width 308 height 19
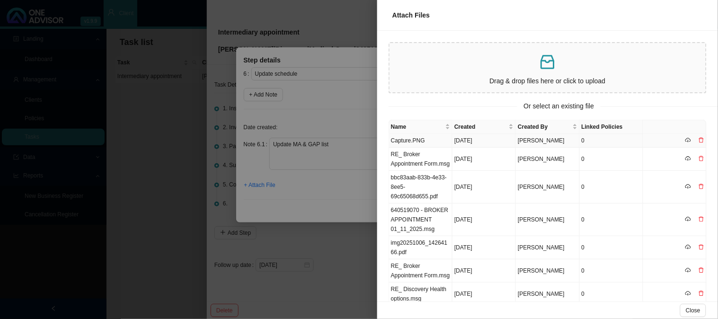
click at [435, 140] on td "Capture.PNG" at bounding box center [420, 141] width 63 height 14
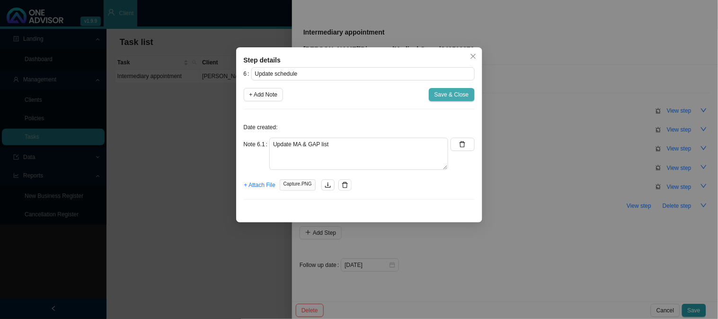
click at [462, 95] on span "Save & Close" at bounding box center [451, 94] width 35 height 9
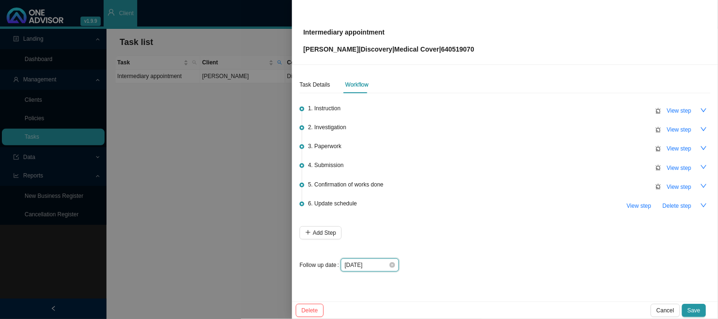
click at [384, 261] on input "[DATE]" at bounding box center [366, 264] width 44 height 9
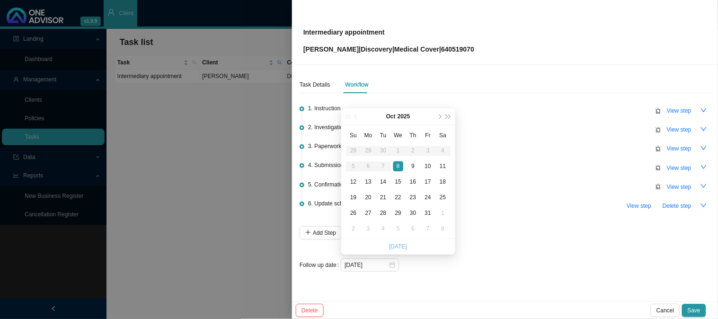
click at [401, 244] on link "[DATE]" at bounding box center [398, 246] width 18 height 7
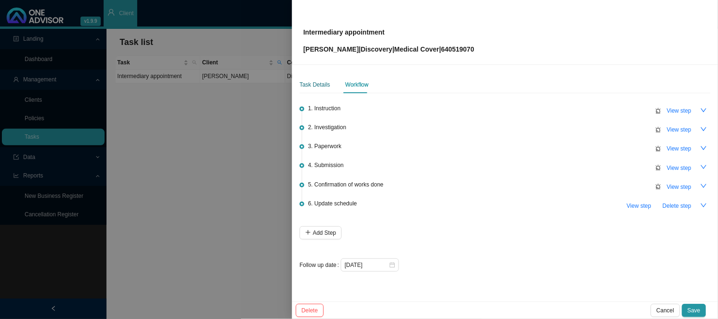
click at [316, 83] on div "Task Details" at bounding box center [314, 84] width 31 height 9
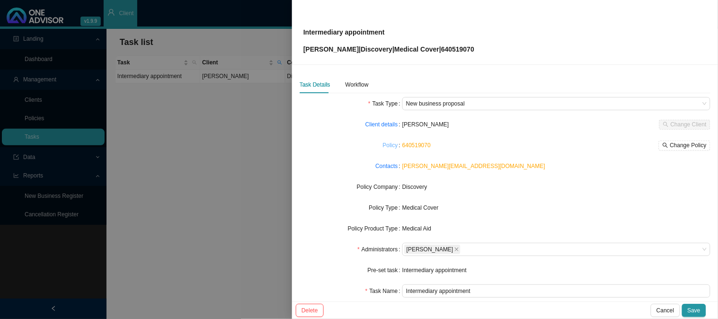
click at [390, 146] on link "Policy" at bounding box center [390, 145] width 15 height 9
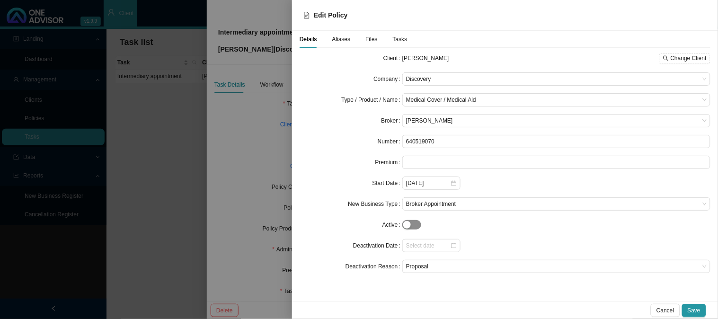
click at [418, 225] on span "button" at bounding box center [411, 224] width 19 height 9
click at [696, 309] on span "Save" at bounding box center [693, 310] width 13 height 9
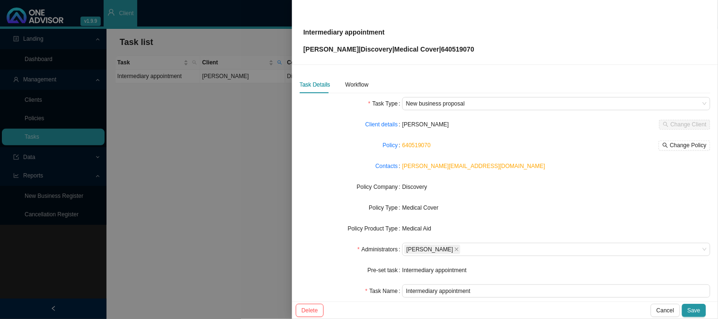
scroll to position [53, 0]
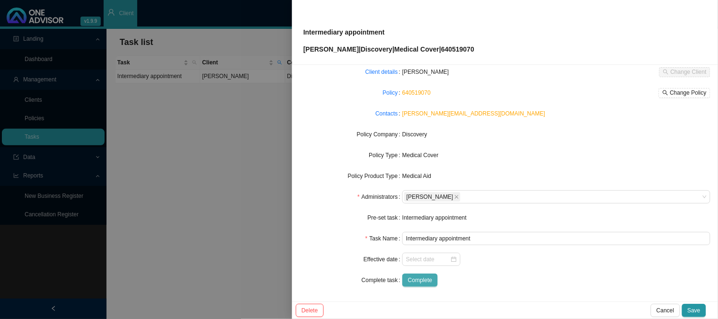
click at [427, 281] on span "Complete" at bounding box center [420, 279] width 24 height 9
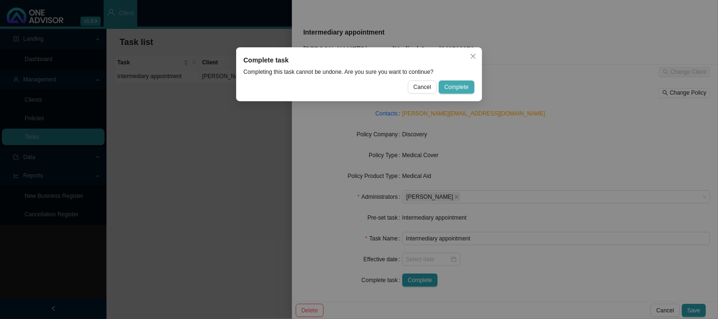
click at [462, 90] on span "Complete" at bounding box center [456, 86] width 24 height 9
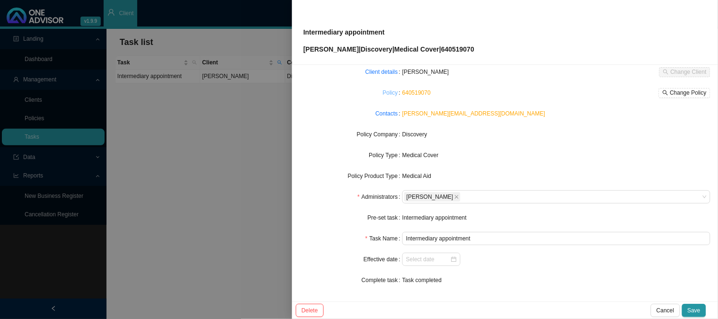
click at [390, 93] on link "Policy" at bounding box center [390, 92] width 15 height 9
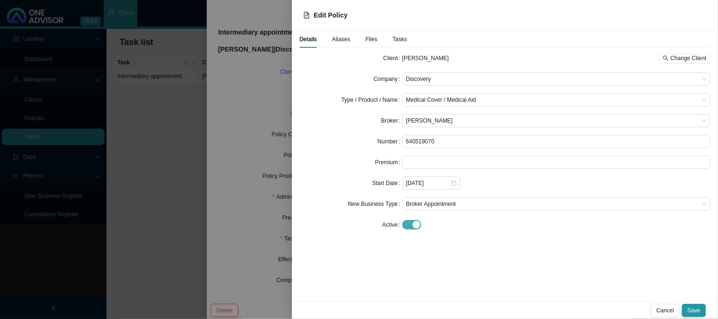
click at [412, 227] on span "button" at bounding box center [411, 224] width 19 height 9
click at [694, 308] on span "Save" at bounding box center [693, 310] width 13 height 9
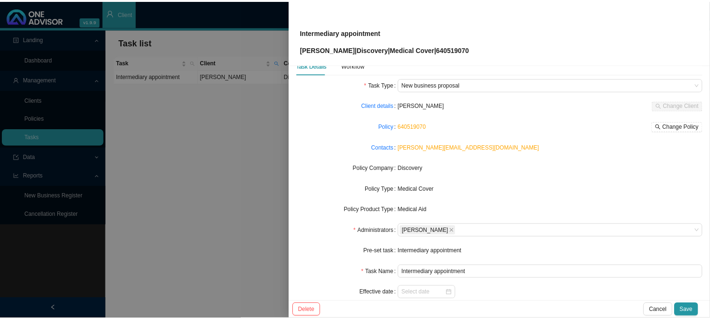
scroll to position [0, 0]
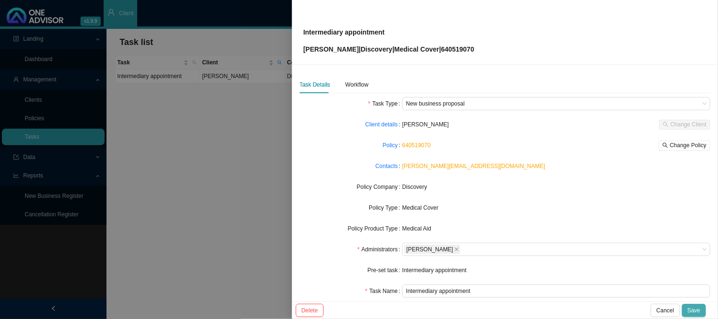
click at [697, 309] on span "Save" at bounding box center [693, 310] width 13 height 9
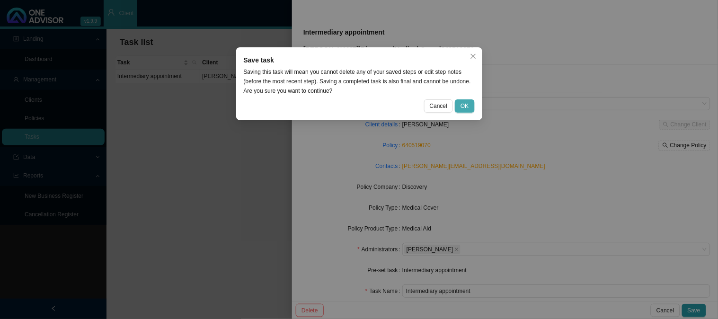
click at [466, 107] on span "OK" at bounding box center [464, 105] width 8 height 9
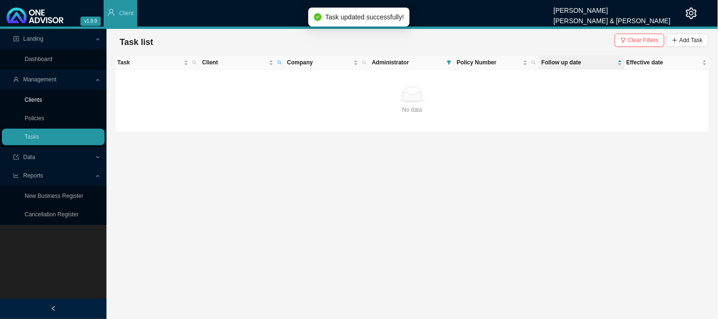
click at [30, 98] on link "Clients" at bounding box center [34, 100] width 18 height 7
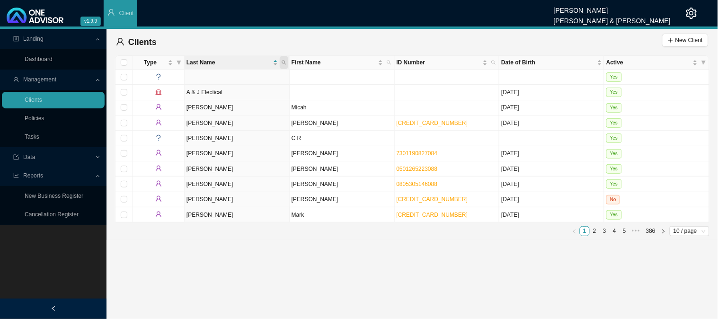
click at [282, 63] on icon "search" at bounding box center [284, 62] width 5 height 5
click at [212, 79] on input "text" at bounding box center [239, 81] width 89 height 13
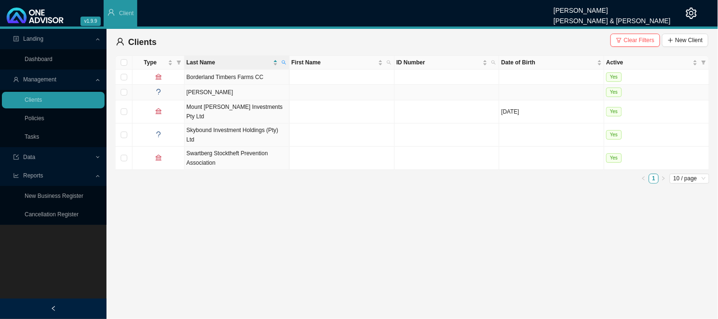
click at [205, 93] on td "[PERSON_NAME]" at bounding box center [237, 92] width 105 height 15
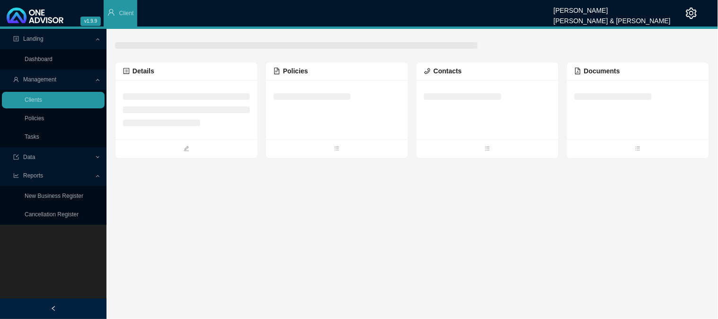
click at [216, 100] on ul at bounding box center [186, 109] width 127 height 33
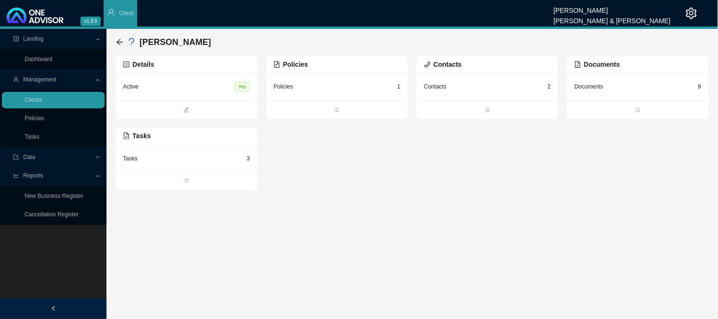
click at [218, 88] on div "Active Yes" at bounding box center [186, 87] width 127 height 12
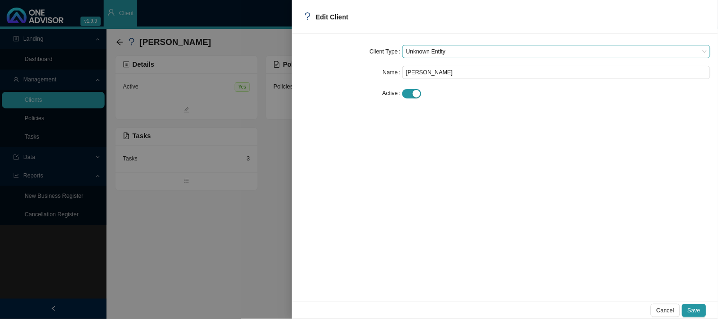
click at [442, 53] on span "Unknown Entity" at bounding box center [556, 51] width 300 height 12
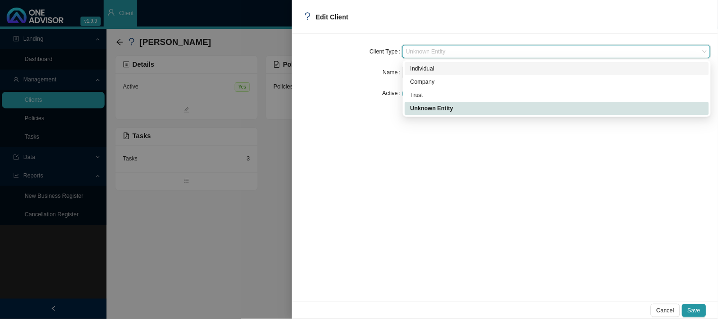
click at [422, 62] on div "Individual" at bounding box center [557, 68] width 304 height 13
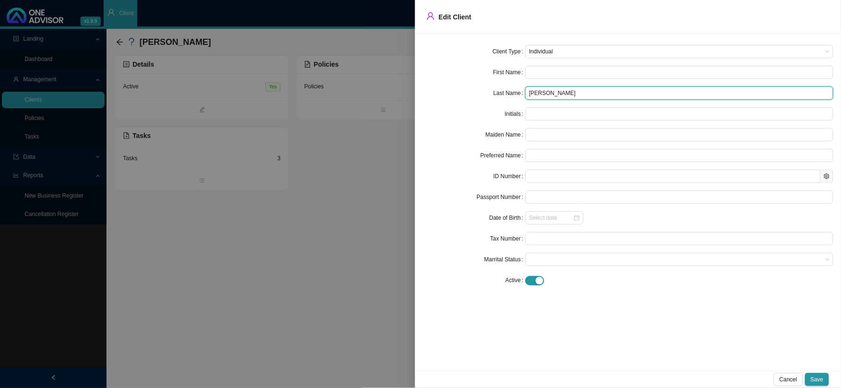
drag, startPoint x: 541, startPoint y: 95, endPoint x: 520, endPoint y: 91, distance: 21.2
click at [520, 91] on div "Last Name [PERSON_NAME]" at bounding box center [628, 93] width 411 height 13
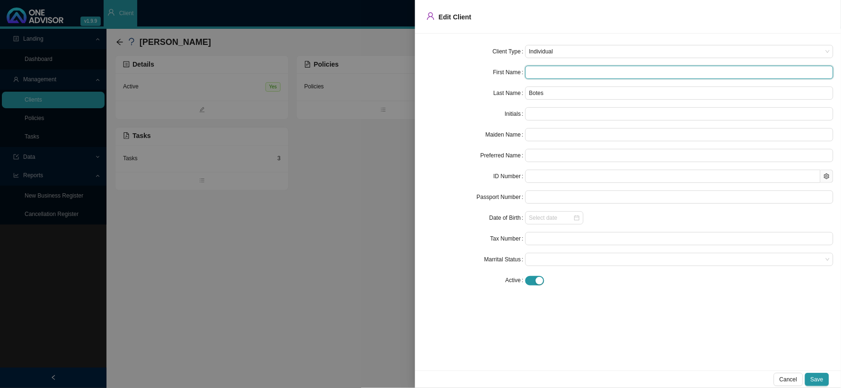
click at [545, 71] on input "text" at bounding box center [679, 72] width 308 height 13
paste input "[PERSON_NAME]"
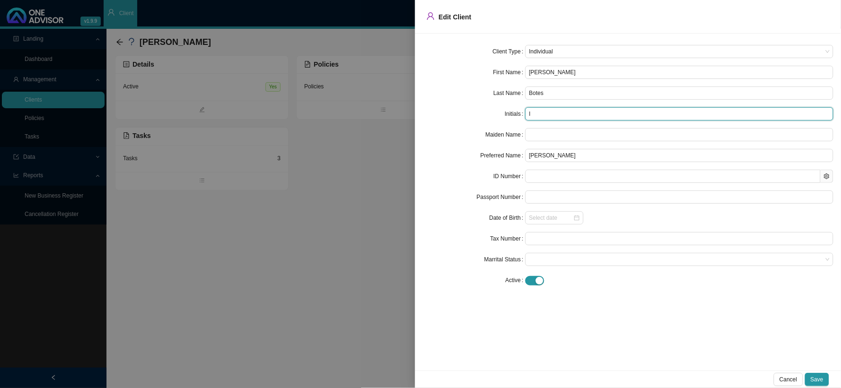
click at [541, 114] on input "I" at bounding box center [679, 113] width 308 height 13
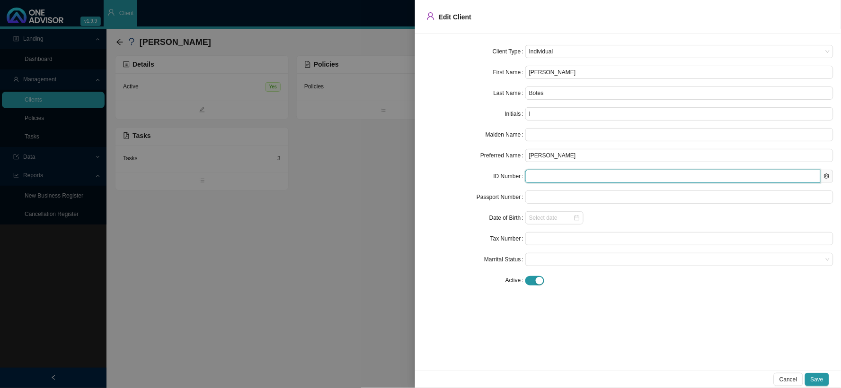
click at [547, 182] on input "text" at bounding box center [672, 176] width 295 height 13
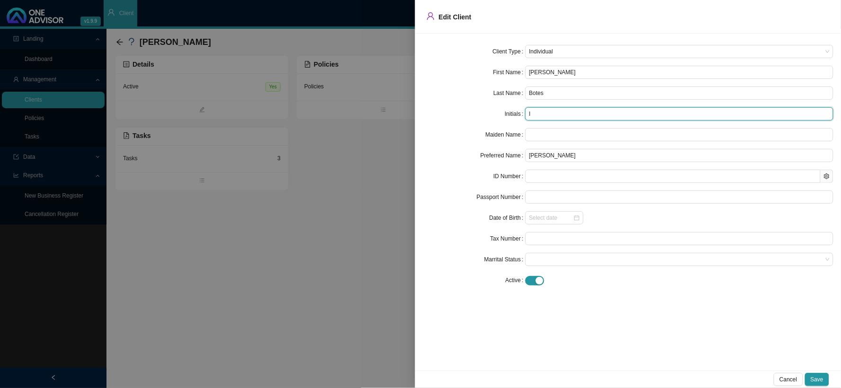
click at [545, 114] on input "I" at bounding box center [679, 113] width 308 height 13
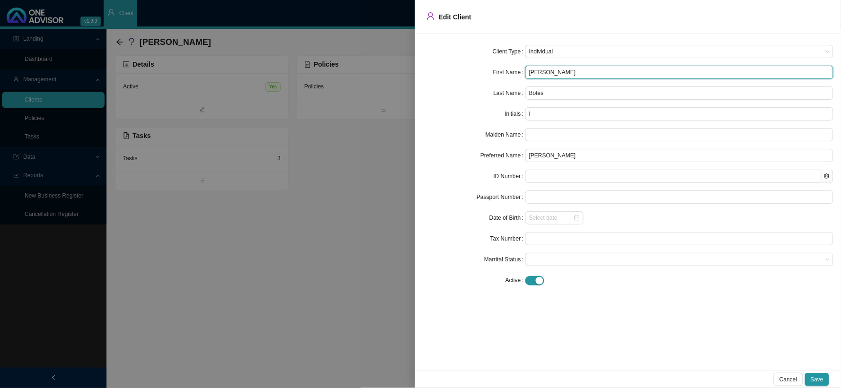
click at [549, 72] on input "[PERSON_NAME]" at bounding box center [679, 72] width 308 height 13
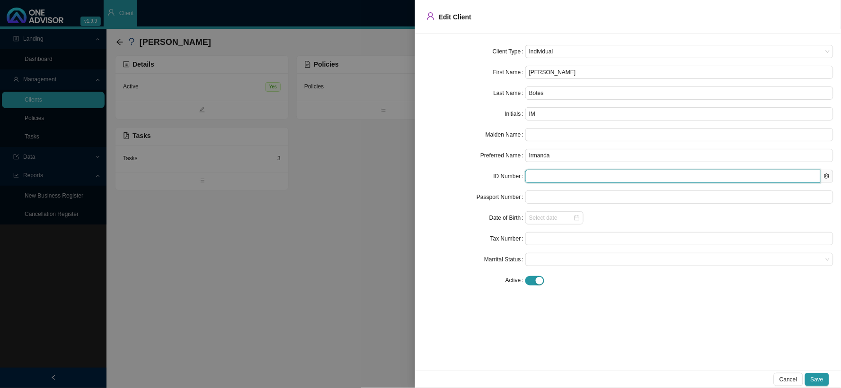
click at [542, 180] on input "text" at bounding box center [672, 176] width 295 height 13
click at [819, 381] on span "Save" at bounding box center [816, 379] width 13 height 9
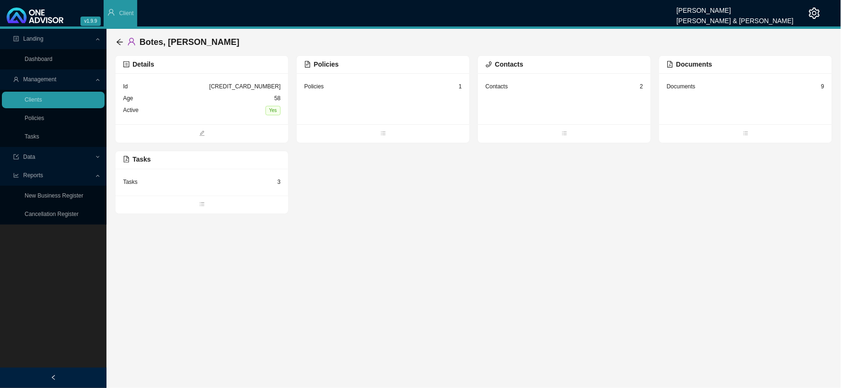
click at [383, 93] on div "Policies 1" at bounding box center [383, 98] width 173 height 51
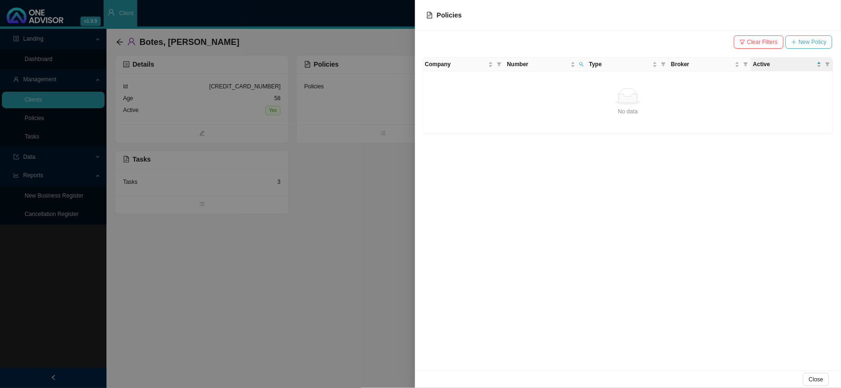
click at [798, 42] on button "New Policy" at bounding box center [808, 41] width 47 height 13
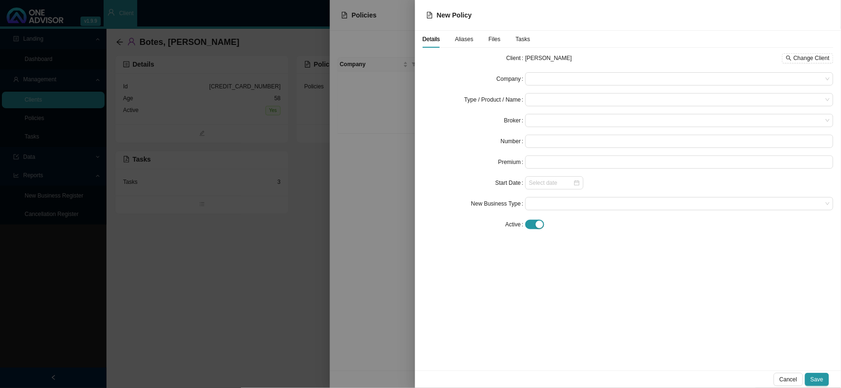
click at [342, 115] on div at bounding box center [420, 194] width 841 height 388
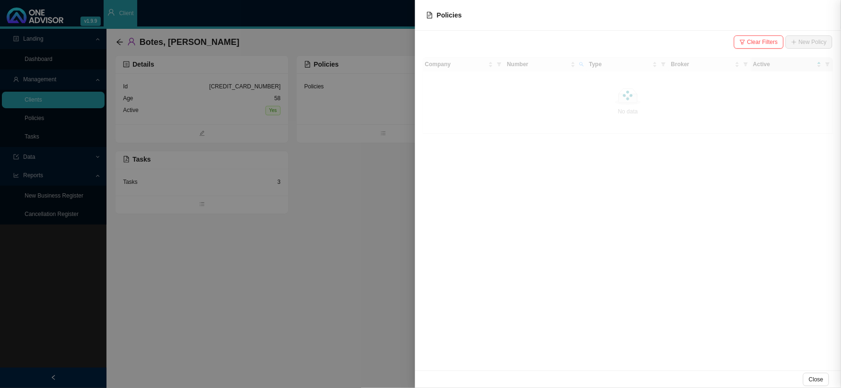
click at [304, 126] on div at bounding box center [420, 194] width 841 height 388
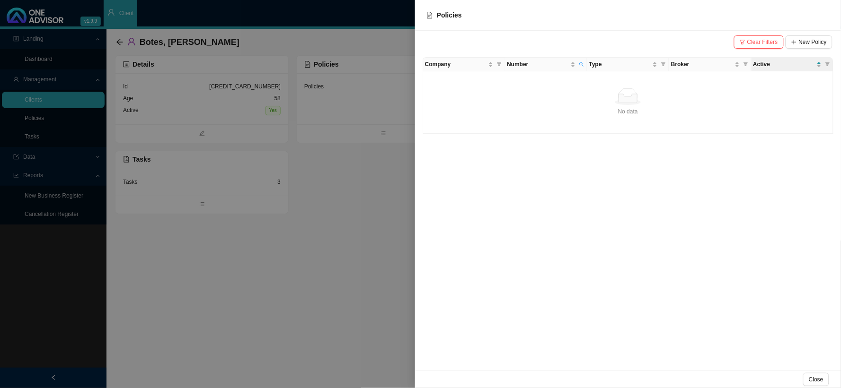
click at [365, 106] on div at bounding box center [420, 194] width 841 height 388
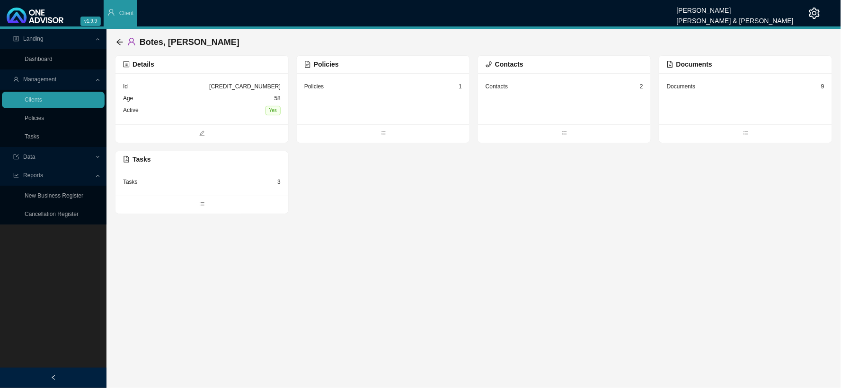
click at [459, 86] on div "1" at bounding box center [459, 86] width 3 height 9
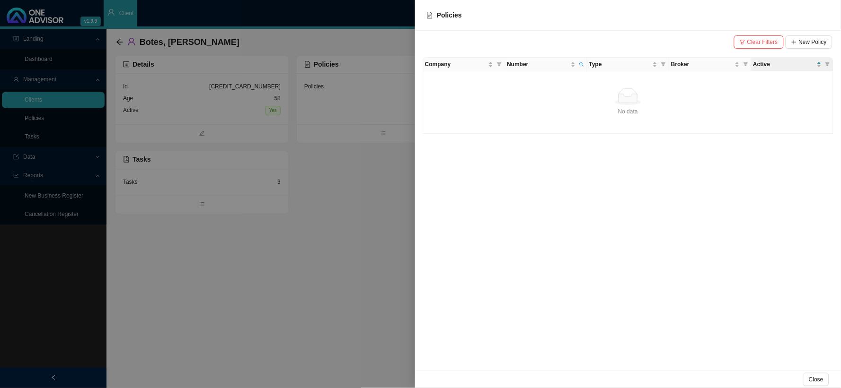
click at [343, 114] on div at bounding box center [420, 194] width 841 height 388
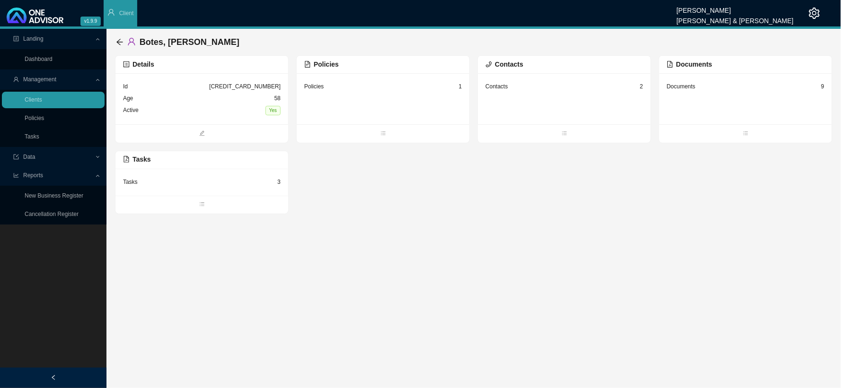
click at [186, 185] on div "Tasks 3" at bounding box center [202, 182] width 158 height 12
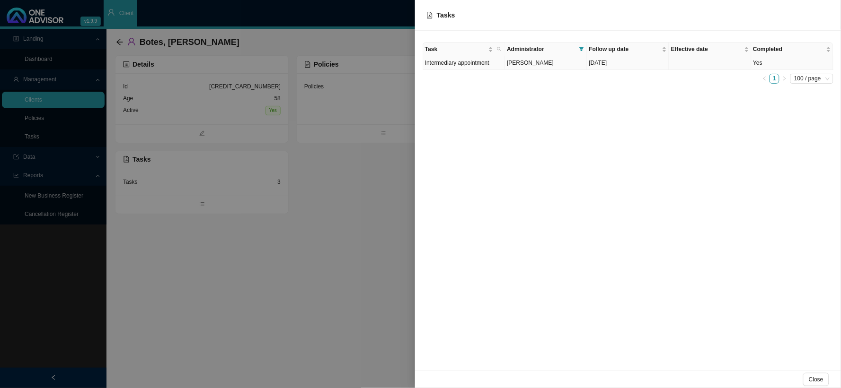
click at [478, 67] on td "Intermediary appointment" at bounding box center [464, 63] width 82 height 14
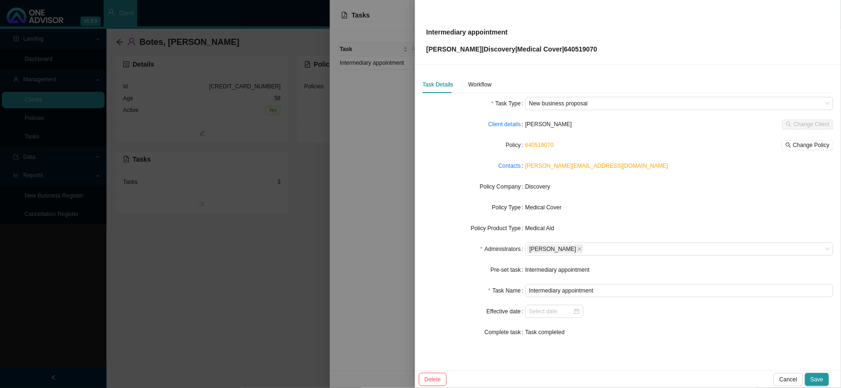
click at [516, 146] on label "Policy" at bounding box center [515, 145] width 19 height 13
click at [518, 146] on label "Policy" at bounding box center [515, 145] width 19 height 13
click at [553, 144] on link "640519070" at bounding box center [539, 145] width 28 height 7
click at [815, 148] on span "Change Policy" at bounding box center [811, 145] width 36 height 9
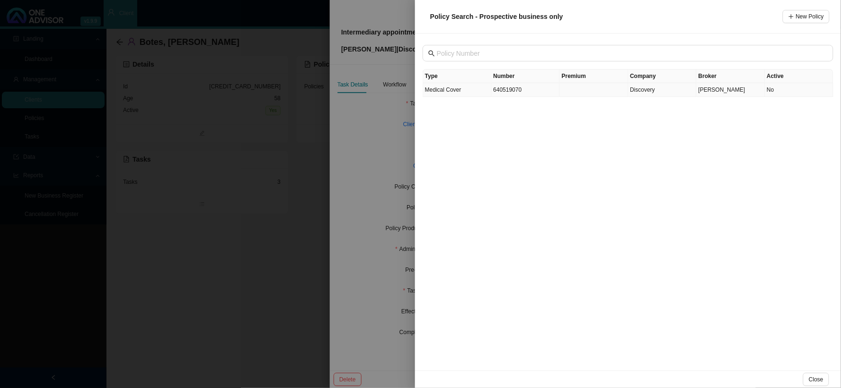
click at [509, 90] on td "640519070" at bounding box center [526, 90] width 69 height 14
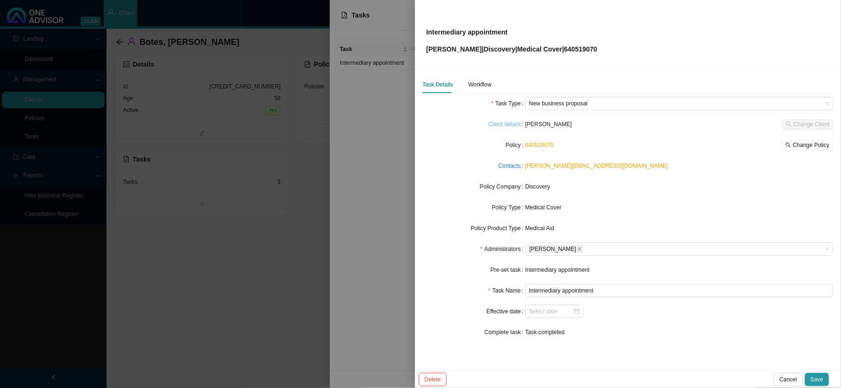
click at [514, 125] on link "Client details" at bounding box center [504, 124] width 33 height 9
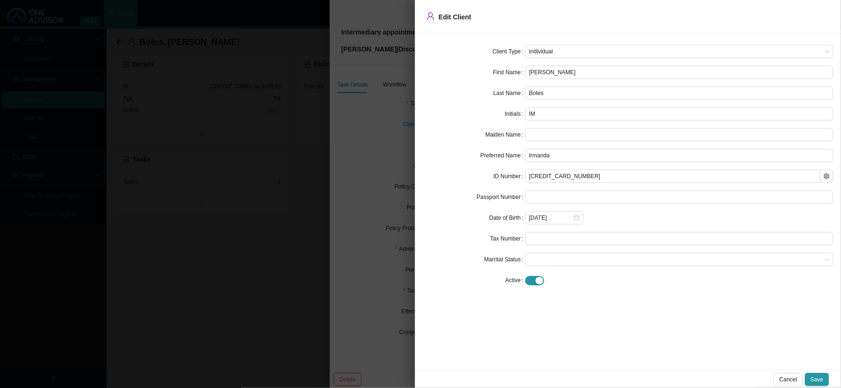
click at [395, 224] on div at bounding box center [420, 194] width 841 height 388
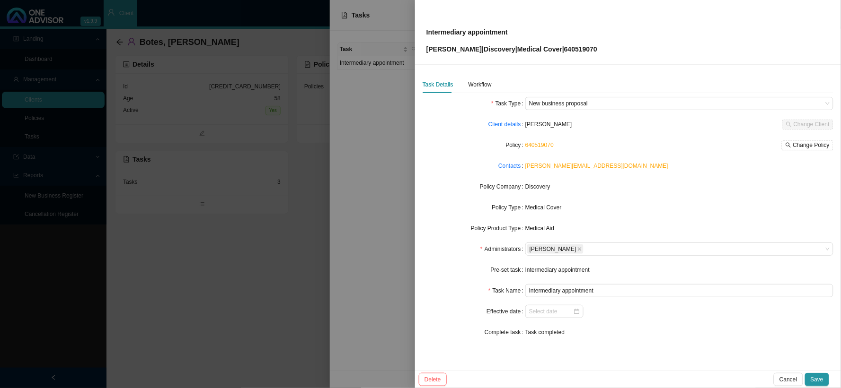
click at [364, 213] on div at bounding box center [420, 194] width 841 height 388
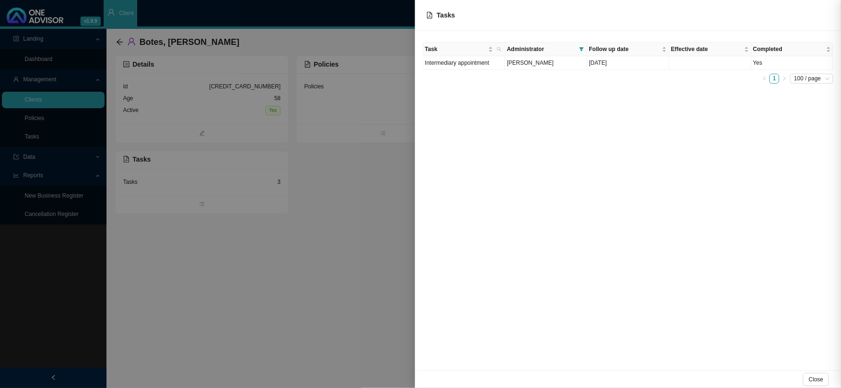
click at [299, 195] on div at bounding box center [420, 194] width 841 height 388
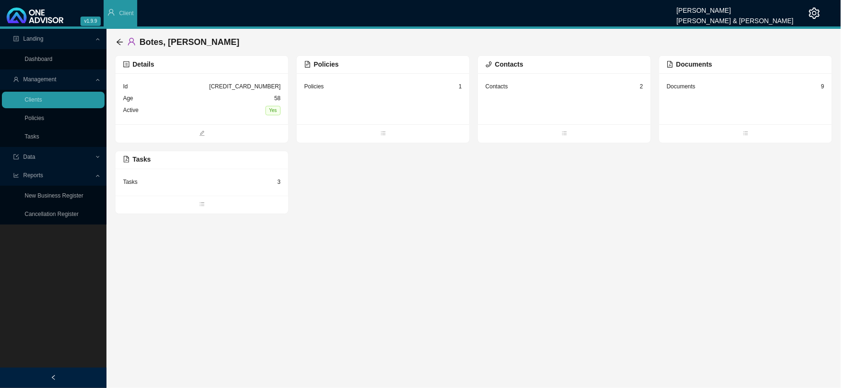
click at [460, 87] on div "1" at bounding box center [459, 86] width 3 height 9
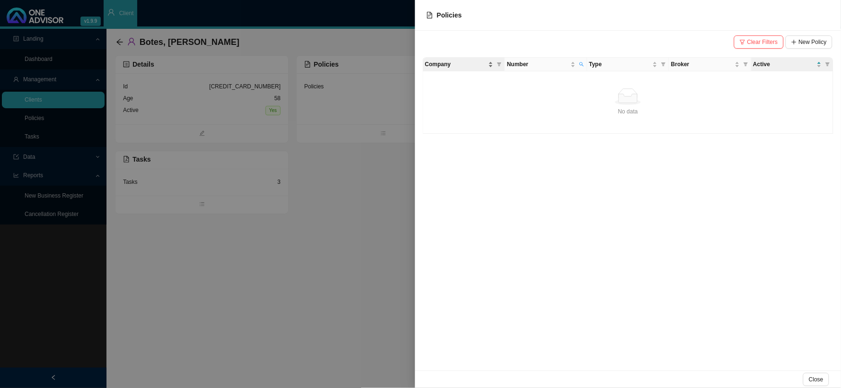
click at [457, 67] on span "Company" at bounding box center [456, 64] width 62 height 9
click at [757, 44] on span "Clear Filters" at bounding box center [762, 41] width 31 height 9
click at [525, 75] on span "640519070" at bounding box center [521, 78] width 28 height 7
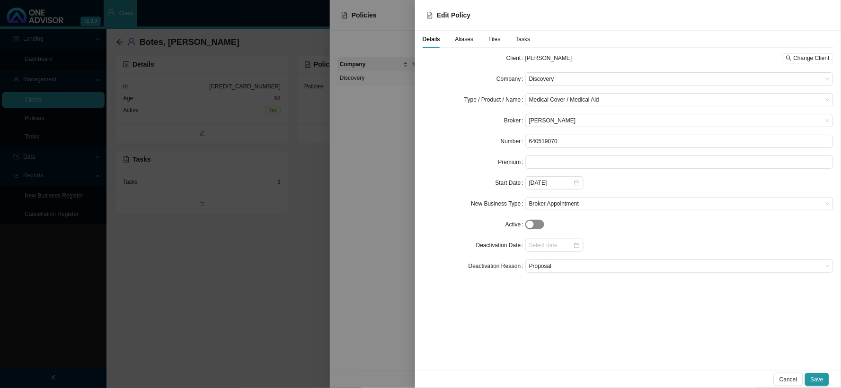
click at [541, 224] on span "button" at bounding box center [534, 224] width 19 height 9
click at [461, 37] on span "Aliases" at bounding box center [464, 39] width 18 height 6
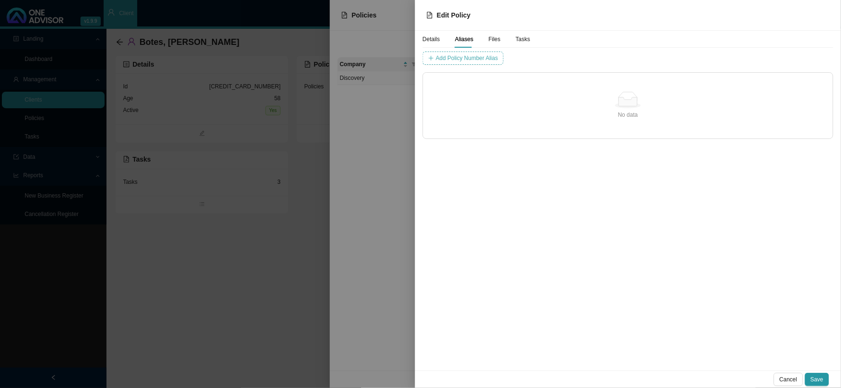
click at [469, 57] on span "Add Policy Number Alias" at bounding box center [467, 57] width 62 height 9
click at [493, 86] on div "No data No data" at bounding box center [628, 106] width 410 height 66
click at [512, 58] on input "text" at bounding box center [551, 58] width 79 height 13
click at [513, 59] on input "text" at bounding box center [551, 58] width 79 height 13
click at [512, 56] on input "5405190" at bounding box center [551, 58] width 79 height 13
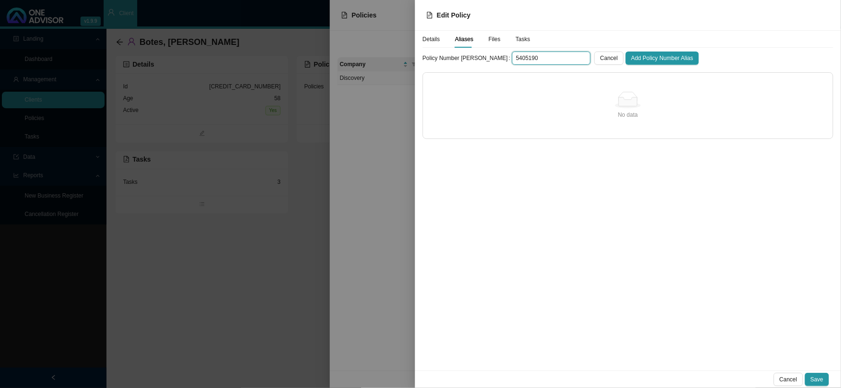
click at [512, 58] on input "5405190" at bounding box center [551, 58] width 79 height 13
click at [631, 55] on span "Add Policy Number Alias" at bounding box center [662, 57] width 62 height 9
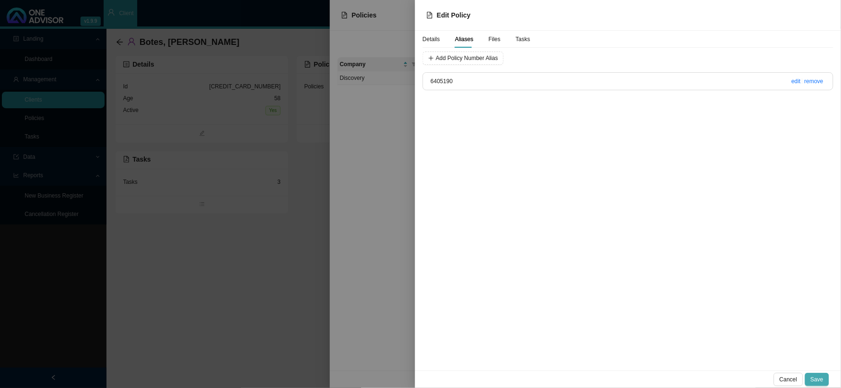
click at [822, 380] on span "Save" at bounding box center [816, 379] width 13 height 9
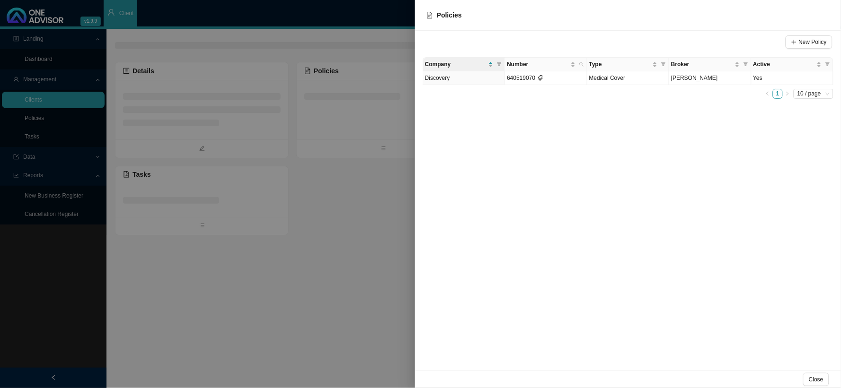
click at [373, 153] on div at bounding box center [420, 194] width 841 height 388
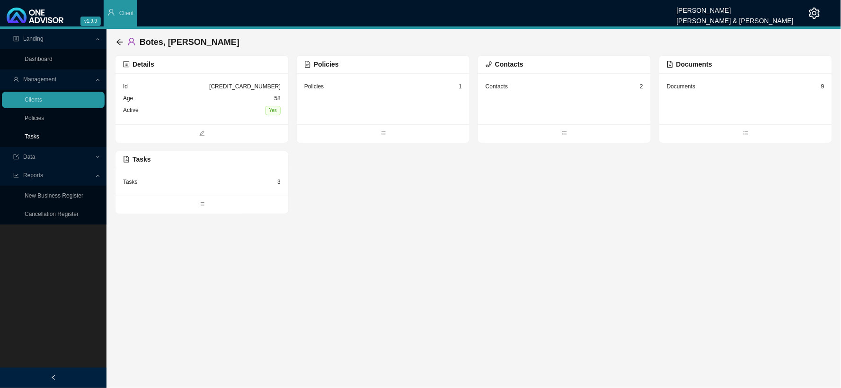
click at [39, 134] on link "Tasks" at bounding box center [32, 136] width 15 height 7
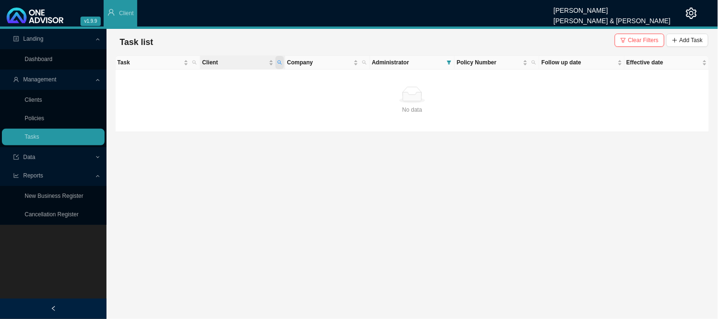
click at [282, 60] on icon "search" at bounding box center [279, 62] width 5 height 5
click at [219, 97] on span "Search" at bounding box center [216, 96] width 18 height 9
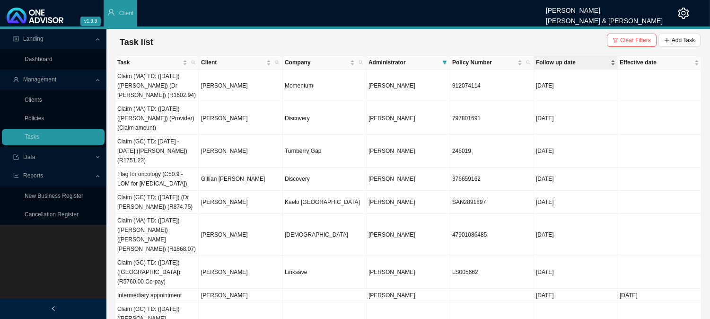
click at [550, 64] on span "Follow up date" at bounding box center [572, 62] width 73 height 9
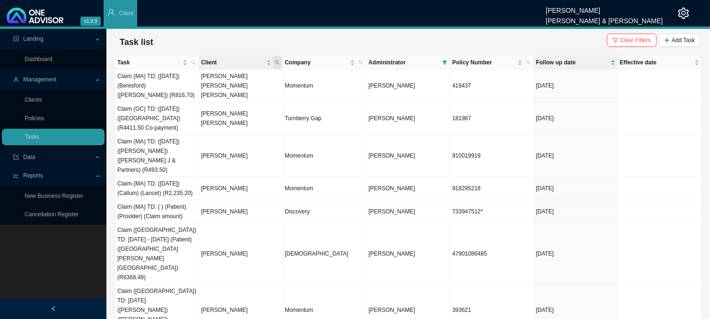
click at [281, 62] on span "Client" at bounding box center [277, 62] width 9 height 13
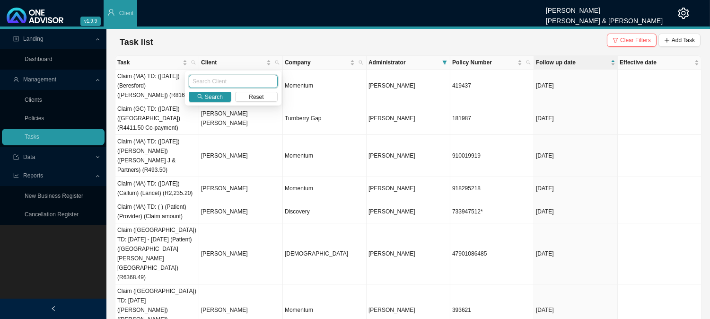
click at [225, 82] on input "text" at bounding box center [233, 81] width 89 height 13
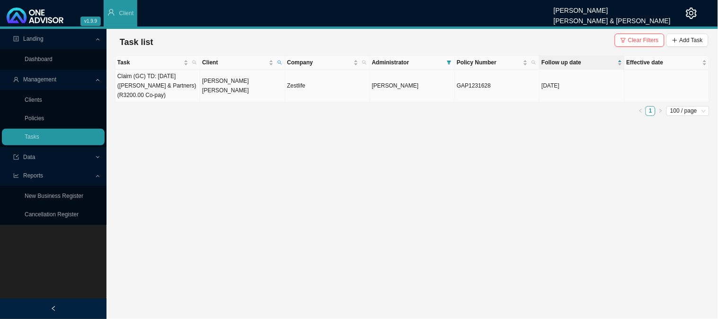
click at [222, 90] on td "[PERSON_NAME] [PERSON_NAME]" at bounding box center [242, 86] width 85 height 33
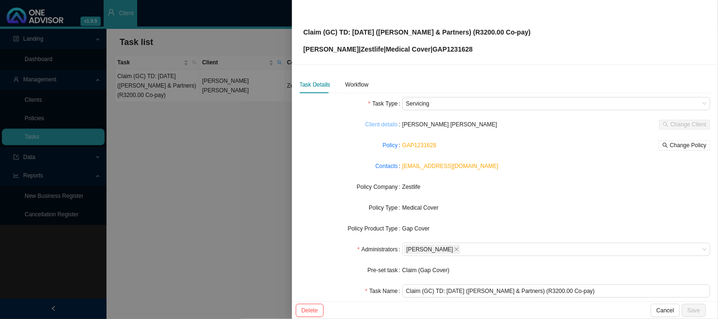
click at [385, 124] on link "Client details" at bounding box center [381, 124] width 33 height 9
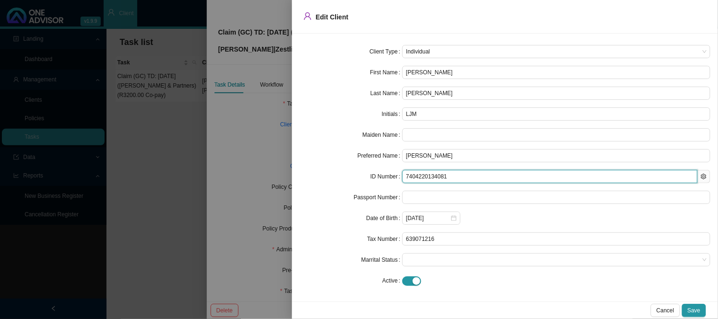
click at [412, 173] on input "7404220134081" at bounding box center [549, 176] width 295 height 13
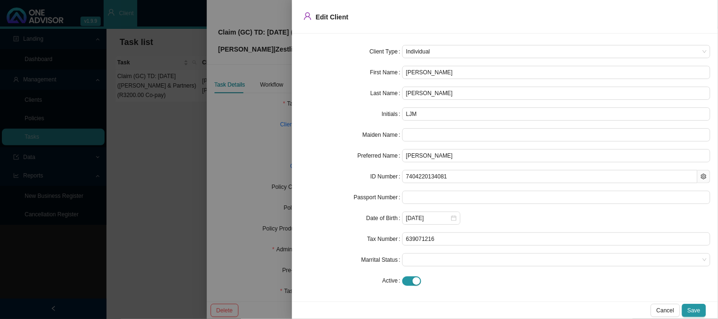
drag, startPoint x: 255, startPoint y: 126, endPoint x: 265, endPoint y: 97, distance: 30.5
click at [255, 126] on div at bounding box center [359, 159] width 718 height 319
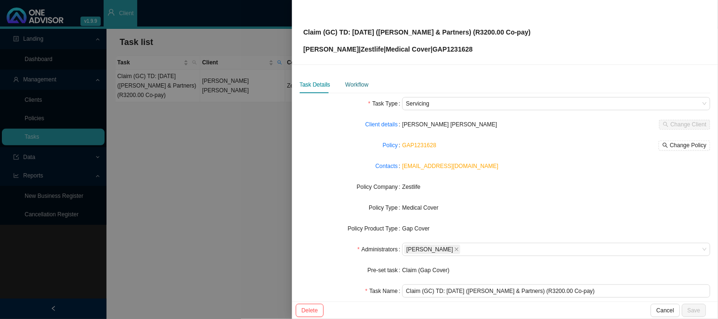
click at [348, 86] on div "Workflow" at bounding box center [356, 84] width 23 height 9
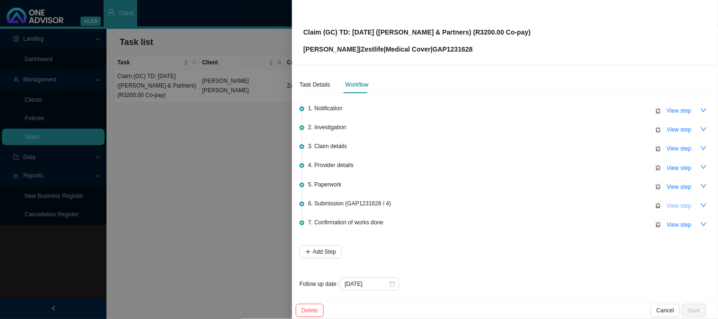
click at [681, 209] on button "View step" at bounding box center [679, 205] width 36 height 13
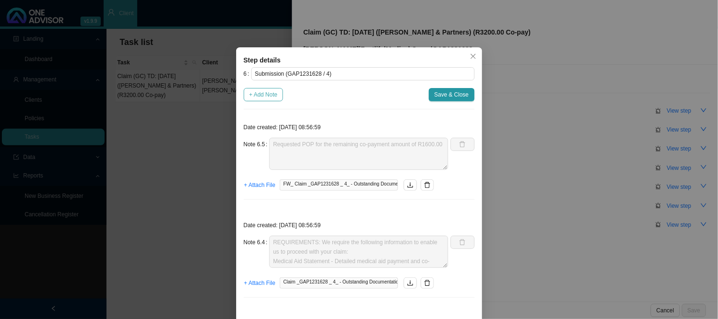
click at [257, 97] on span "+ Add Note" at bounding box center [263, 94] width 28 height 9
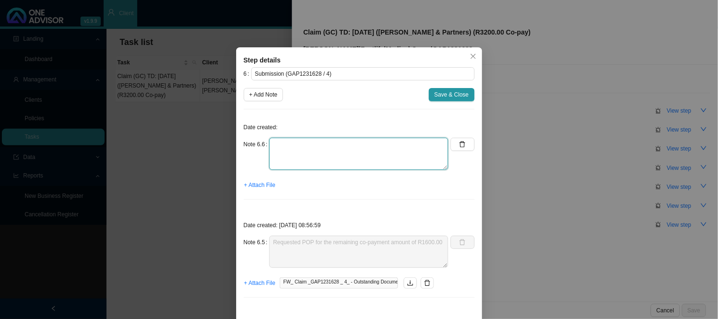
click at [286, 140] on textarea at bounding box center [358, 154] width 179 height 32
click at [258, 182] on span "+ Attach File" at bounding box center [259, 184] width 31 height 9
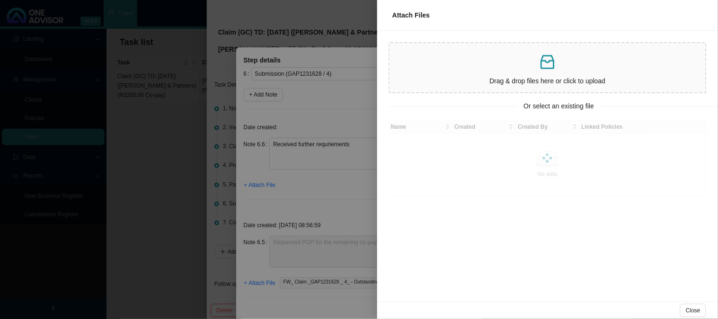
click at [343, 163] on div at bounding box center [359, 159] width 718 height 319
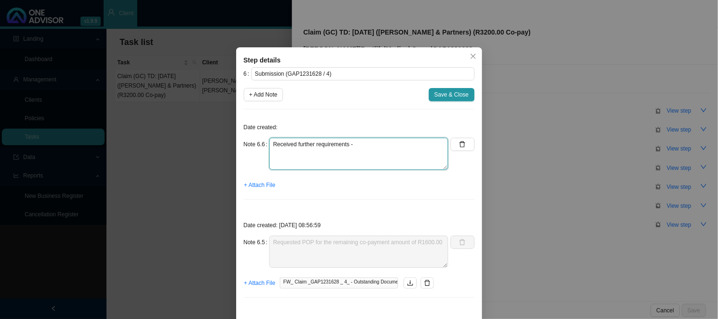
paste textarea "7404220134081"
click at [253, 188] on span "+ Attach File" at bounding box center [259, 184] width 31 height 9
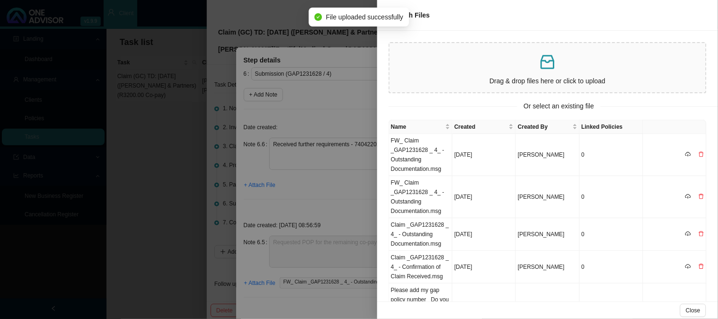
click at [343, 110] on div at bounding box center [359, 159] width 718 height 319
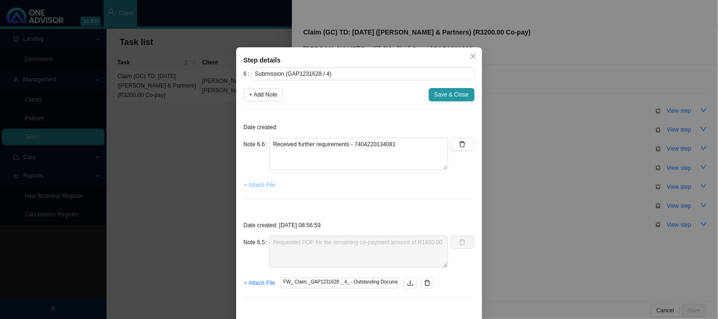
click at [255, 187] on span "+ Attach File" at bounding box center [259, 184] width 31 height 9
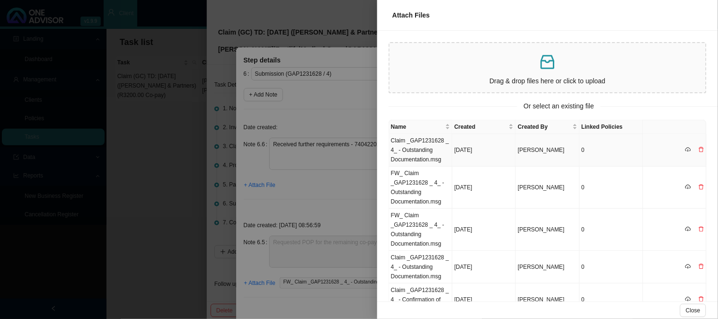
click at [429, 148] on td "Claim _GAP1231628 _ 4_ - Outstanding Documentation.msg" at bounding box center [420, 150] width 63 height 33
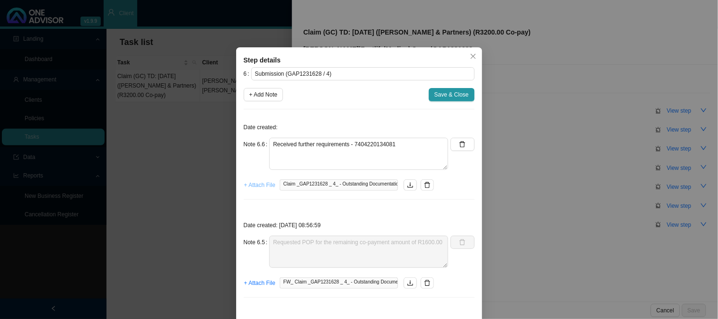
click at [255, 183] on span "+ Attach File" at bounding box center [259, 184] width 31 height 9
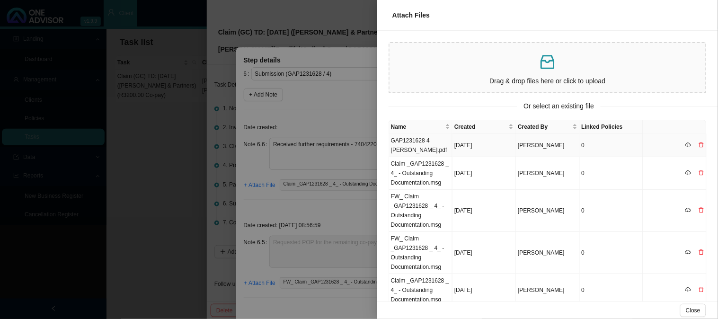
click at [412, 144] on td "GAP1231628 4 [PERSON_NAME].pdf" at bounding box center [420, 145] width 63 height 23
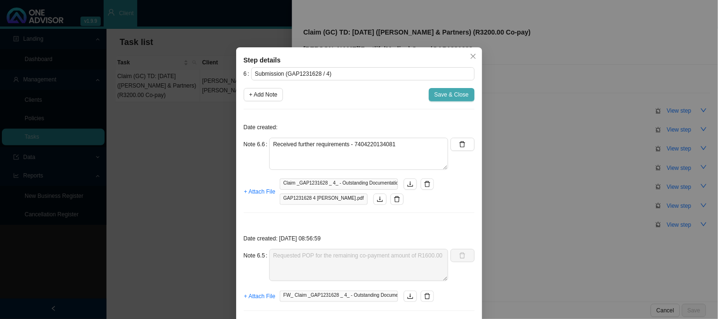
click at [450, 96] on span "Save & Close" at bounding box center [451, 94] width 35 height 9
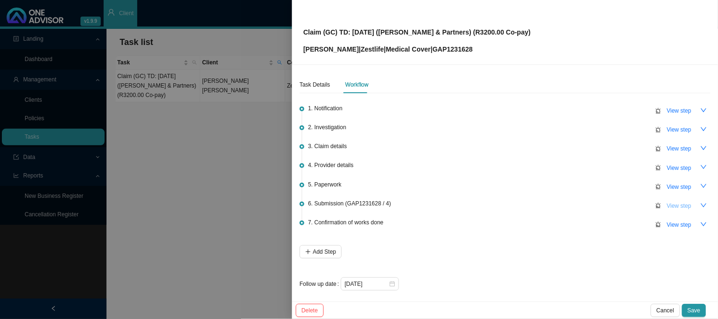
drag, startPoint x: 665, startPoint y: 179, endPoint x: 669, endPoint y: 210, distance: 31.0
click at [669, 210] on ul "1. Notification View step 2. Investigation View step 3. Claim details View step…" at bounding box center [504, 175] width 411 height 139
click at [669, 205] on span "View step" at bounding box center [679, 205] width 25 height 9
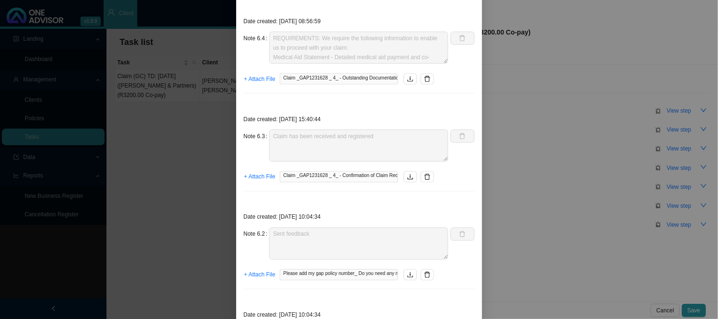
scroll to position [414, 0]
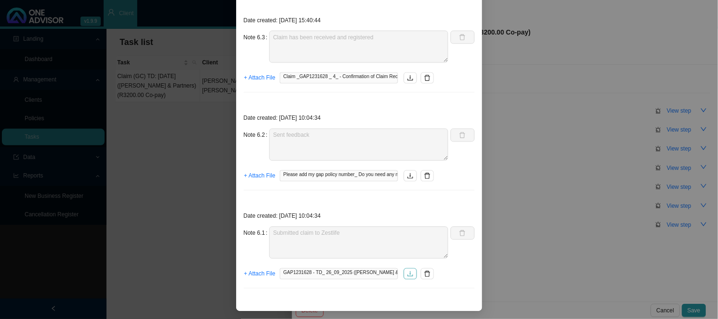
click at [407, 274] on icon "download" at bounding box center [410, 273] width 6 height 5
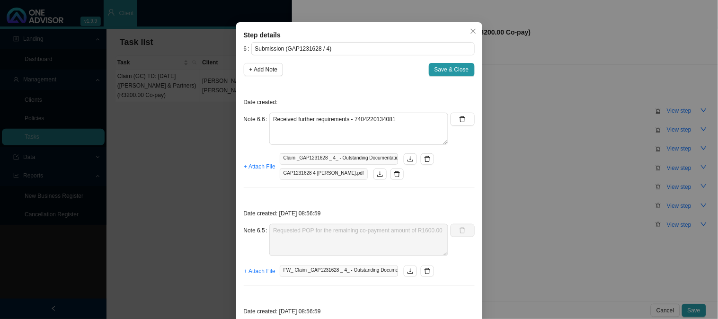
scroll to position [0, 0]
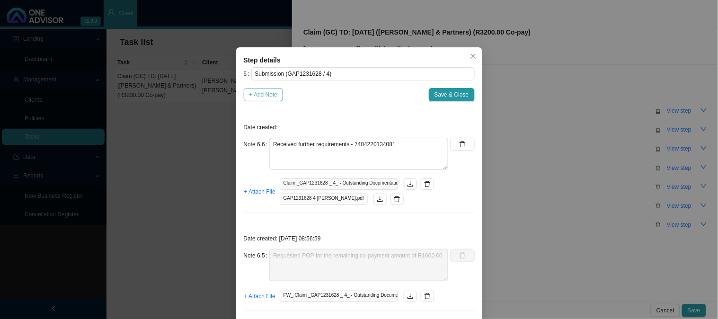
click at [265, 93] on span "+ Add Note" at bounding box center [263, 94] width 28 height 9
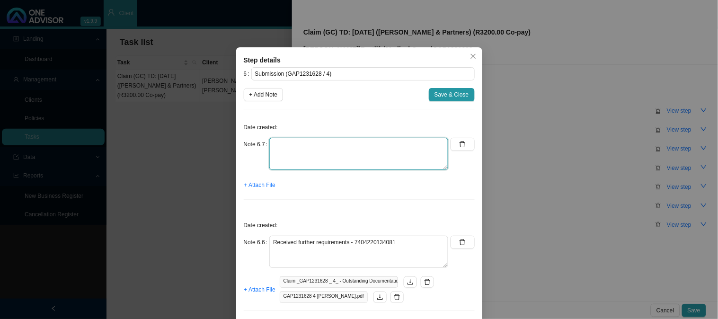
click at [305, 149] on textarea at bounding box center [358, 154] width 179 height 32
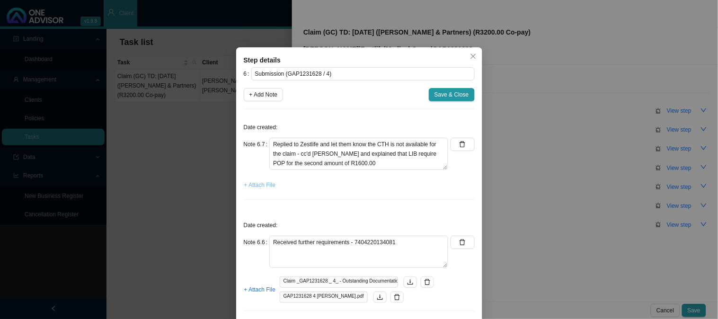
click at [264, 186] on span "+ Attach File" at bounding box center [259, 184] width 31 height 9
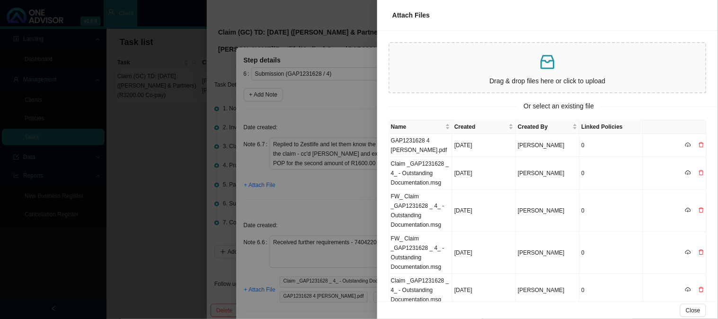
click at [556, 60] on icon "inbox" at bounding box center [547, 62] width 19 height 19
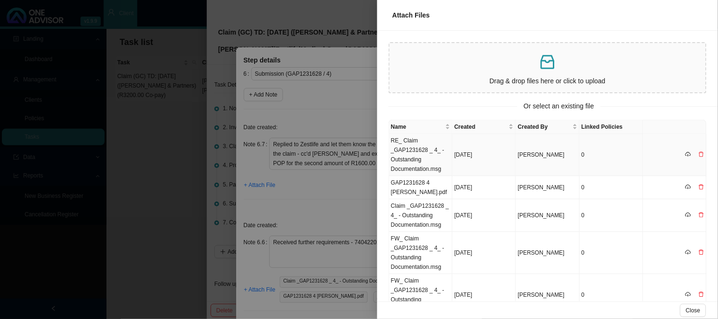
click at [407, 153] on td "RE_ Claim _GAP1231628 _ 4_ - Outstanding Documentation.msg" at bounding box center [420, 155] width 63 height 42
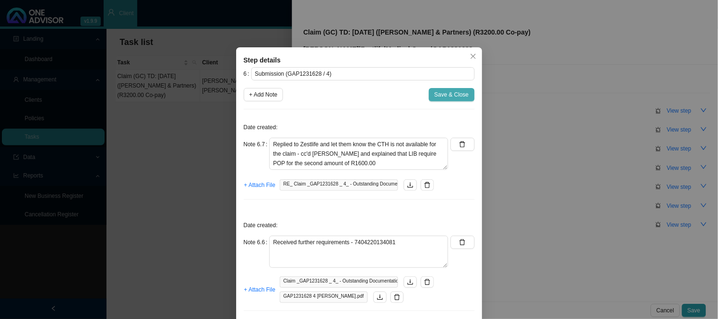
click at [446, 95] on span "Save & Close" at bounding box center [451, 94] width 35 height 9
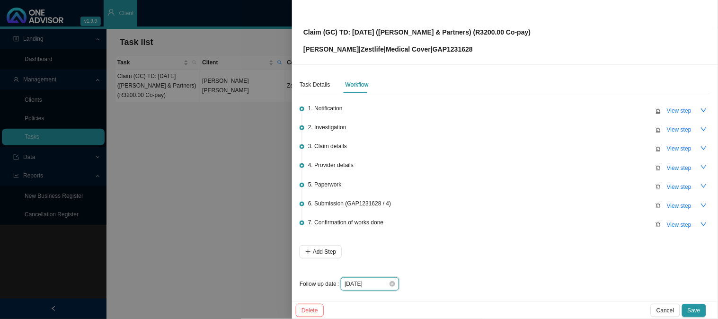
click at [377, 287] on input "[DATE]" at bounding box center [366, 283] width 44 height 9
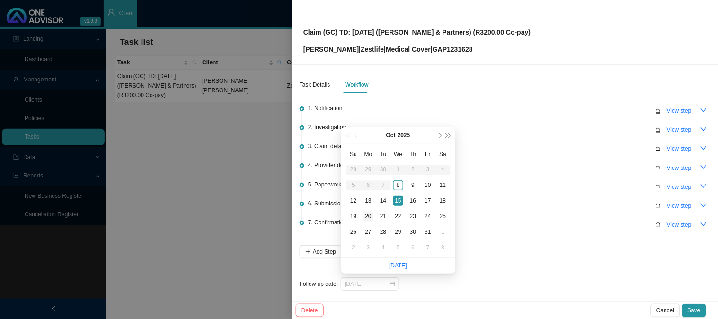
click at [370, 214] on div "20" at bounding box center [368, 216] width 10 height 10
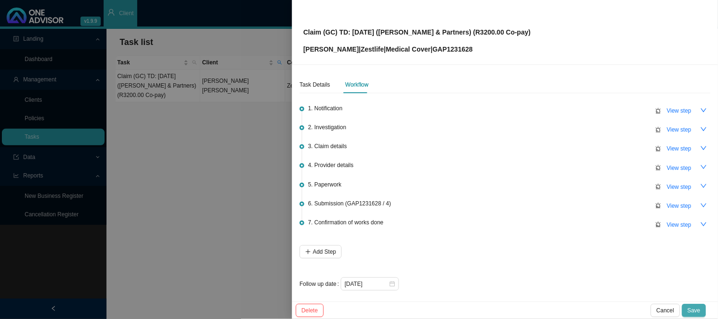
click at [697, 310] on span "Save" at bounding box center [693, 310] width 13 height 9
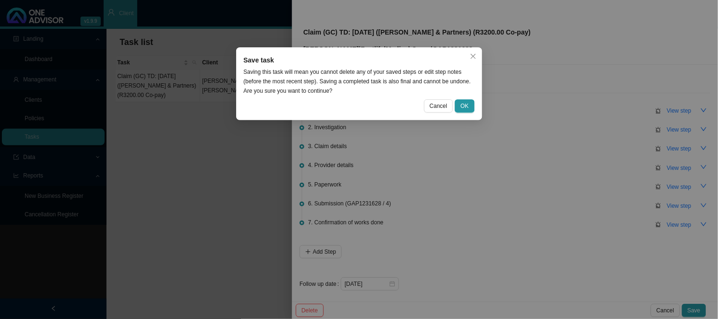
click at [454, 106] on div "Cancel OK" at bounding box center [359, 105] width 231 height 13
click at [461, 106] on span "OK" at bounding box center [464, 105] width 8 height 9
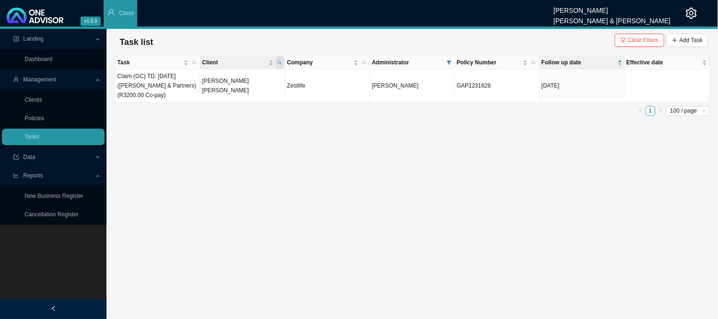
click at [283, 62] on span "Client" at bounding box center [279, 62] width 9 height 13
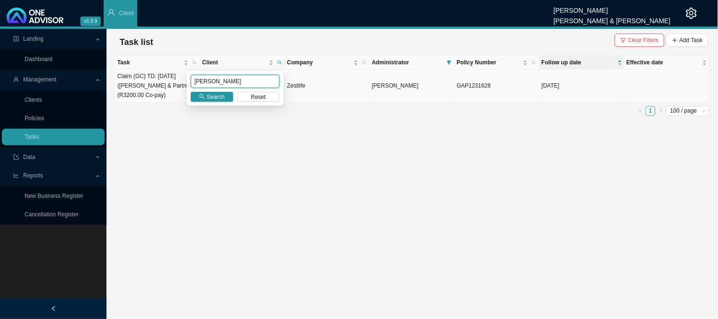
drag, startPoint x: 215, startPoint y: 84, endPoint x: 181, endPoint y: 82, distance: 33.6
click at [181, 82] on body "v1.9.9 [PERSON_NAME] [PERSON_NAME] & [PERSON_NAME] Client Landing Dashboard Man…" at bounding box center [359, 159] width 718 height 319
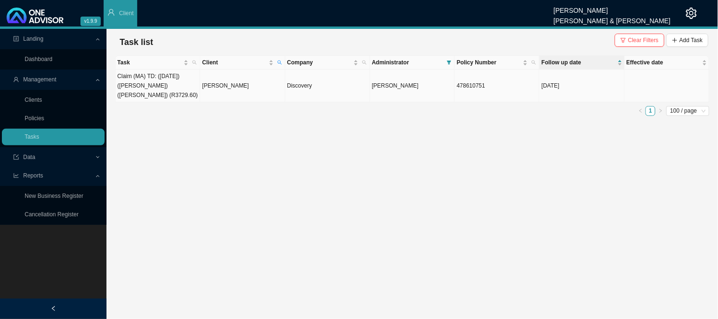
click at [223, 88] on td "[PERSON_NAME]" at bounding box center [242, 86] width 85 height 33
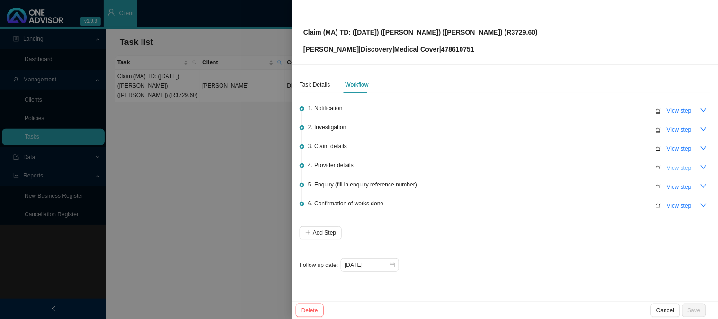
click at [678, 169] on span "View step" at bounding box center [679, 167] width 25 height 9
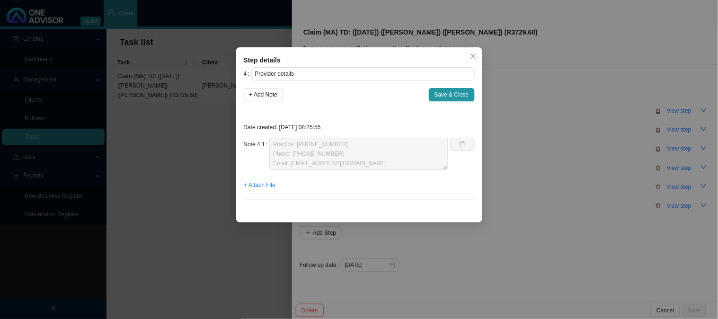
drag, startPoint x: 678, startPoint y: 187, endPoint x: 682, endPoint y: 207, distance: 20.4
click at [678, 188] on div "Step details 4 Provider details + Add Note Save & Close Date created: [DATE] 08…" at bounding box center [359, 159] width 718 height 319
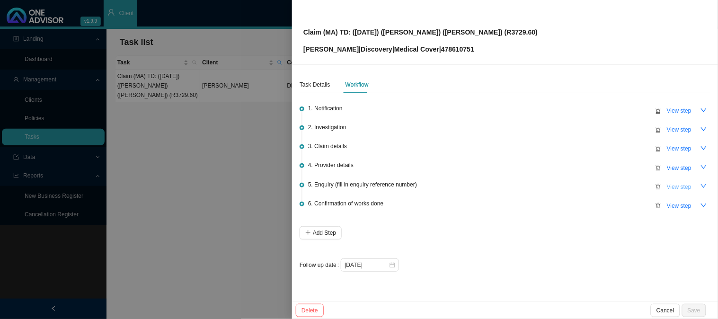
click at [682, 190] on span "View step" at bounding box center [679, 186] width 25 height 9
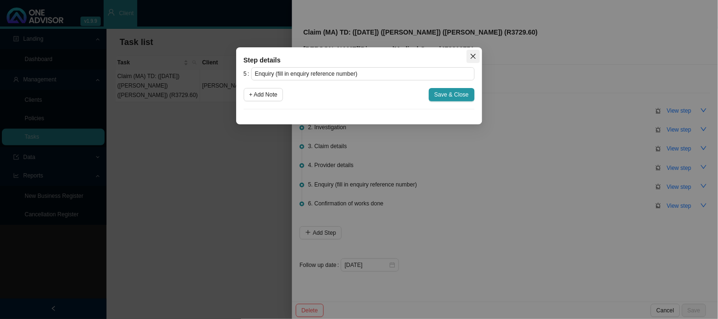
click at [476, 57] on icon "close" at bounding box center [473, 56] width 7 height 7
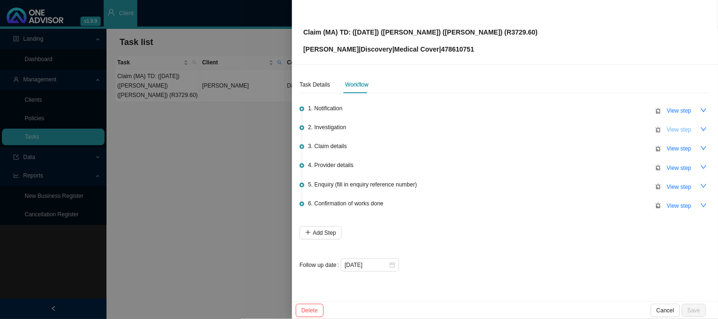
click at [672, 130] on span "View step" at bounding box center [679, 129] width 25 height 9
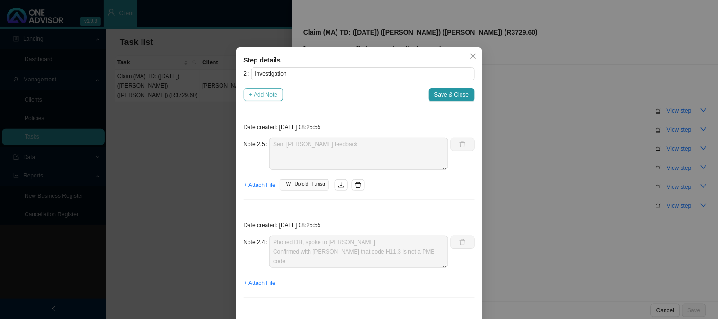
click at [264, 93] on span "+ Add Note" at bounding box center [263, 94] width 28 height 9
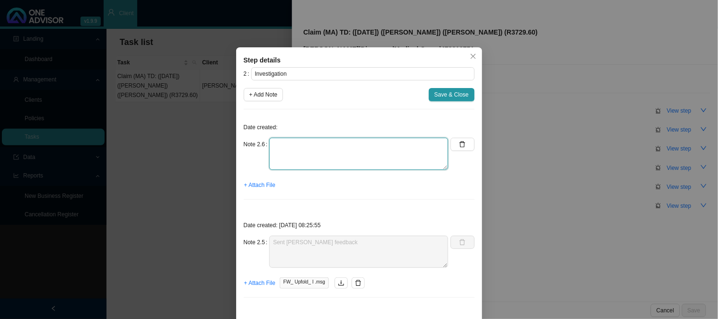
click at [295, 144] on textarea at bounding box center [358, 154] width 179 height 32
click at [370, 144] on textarea "[PERSON_NAME] has asked me to provide feedbac to client" at bounding box center [358, 154] width 179 height 32
click at [255, 185] on span "+ Attach File" at bounding box center [259, 184] width 31 height 9
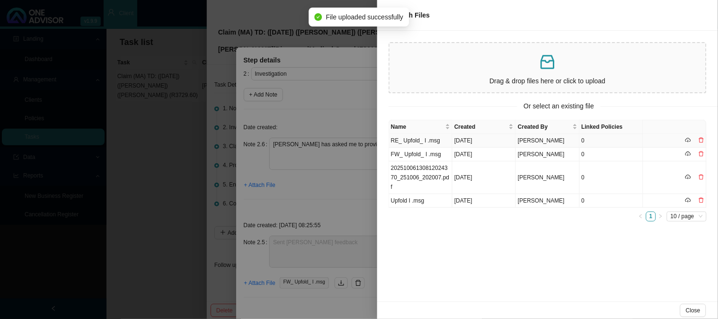
click at [439, 138] on td "RE_ Upfold_ I .msg" at bounding box center [420, 141] width 63 height 14
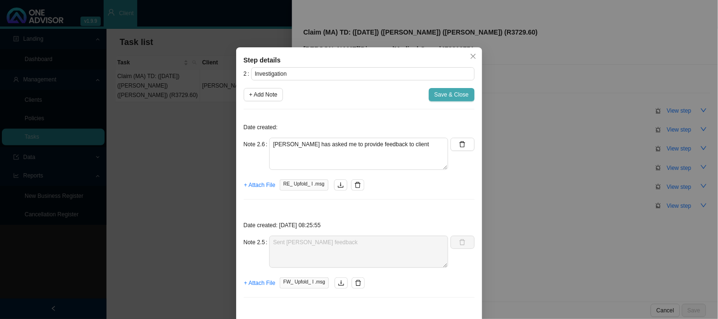
click at [447, 94] on span "Save & Close" at bounding box center [451, 94] width 35 height 9
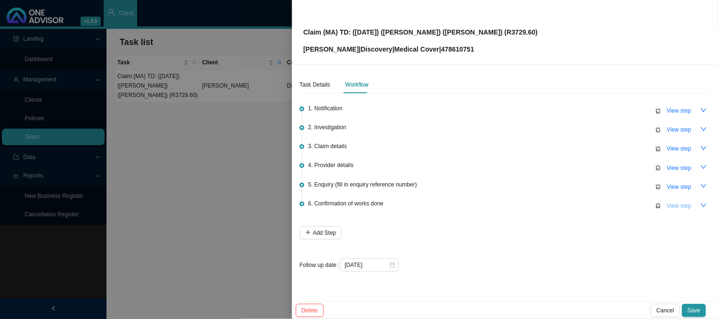
click at [680, 207] on span "View step" at bounding box center [679, 205] width 25 height 9
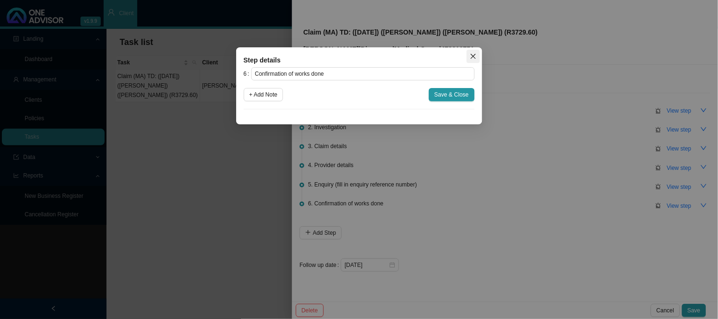
click at [474, 59] on icon "close" at bounding box center [473, 56] width 7 height 7
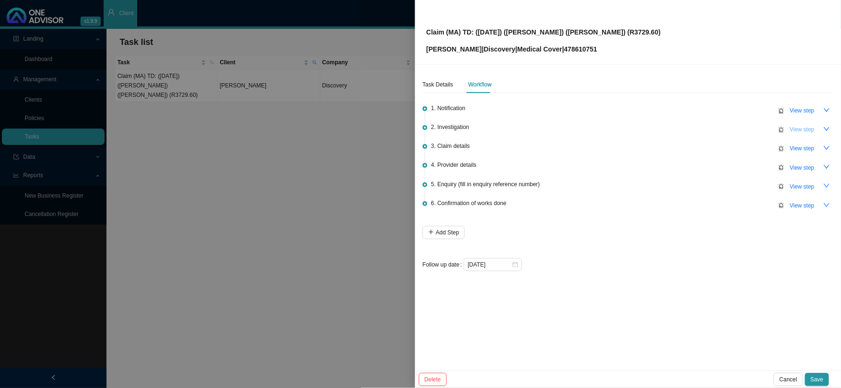
click at [797, 126] on span "View step" at bounding box center [802, 129] width 25 height 9
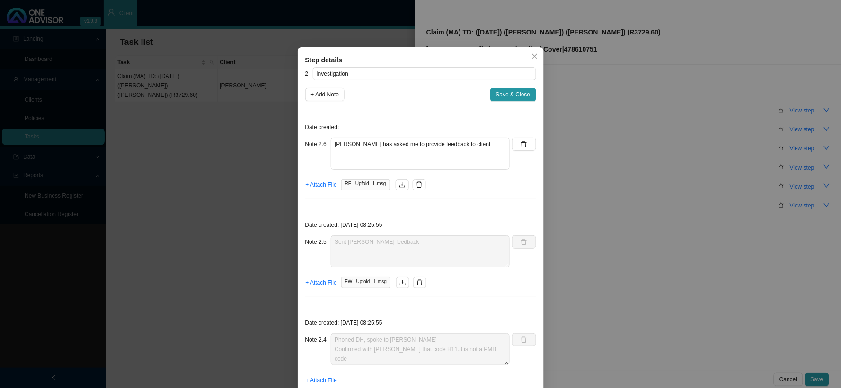
scroll to position [53, 0]
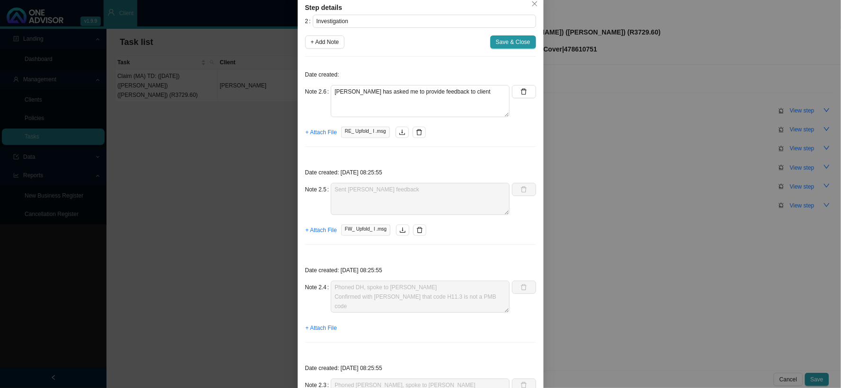
click at [636, 218] on div "Step details 2 Investigation + Add Note Save & Close Date created: Note 2.6 [PE…" at bounding box center [420, 194] width 841 height 388
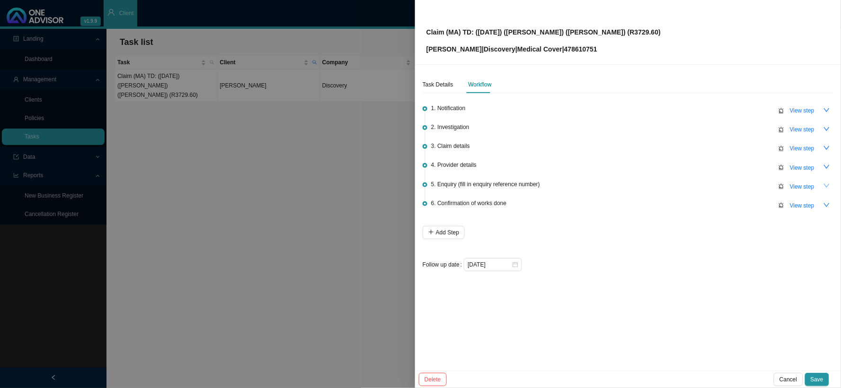
click at [828, 186] on icon "down" at bounding box center [826, 186] width 7 height 7
click at [792, 187] on span "View step" at bounding box center [802, 186] width 25 height 9
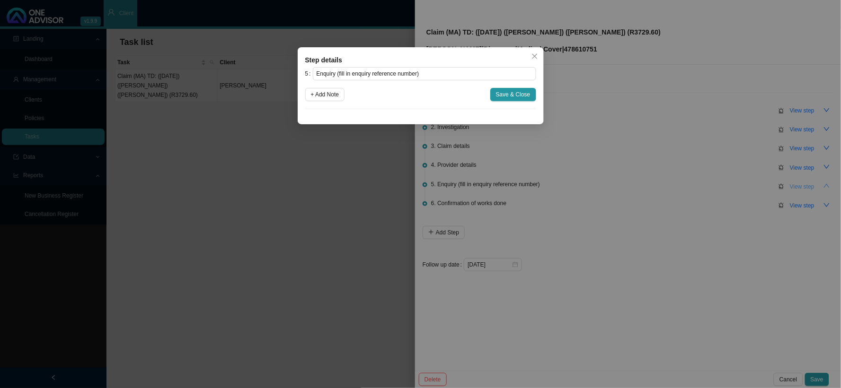
click at [792, 187] on div "Step details 5 Enquiry (fill in enquiry reference number) + Add Note Save & Clo…" at bounding box center [420, 194] width 841 height 388
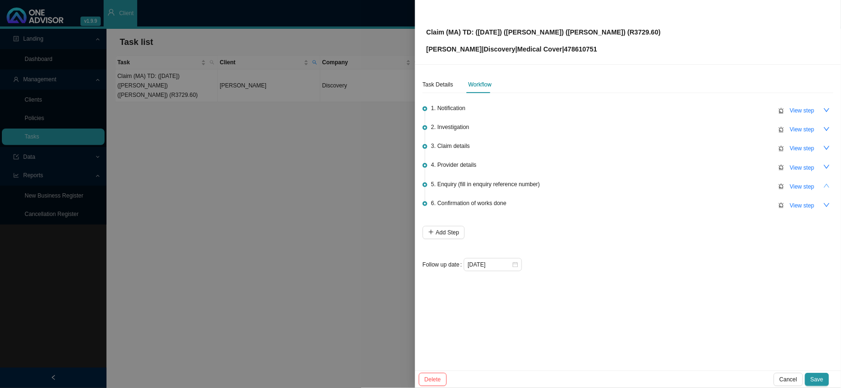
click at [826, 185] on icon "up" at bounding box center [826, 186] width 7 height 7
click at [805, 129] on span "View step" at bounding box center [802, 129] width 25 height 9
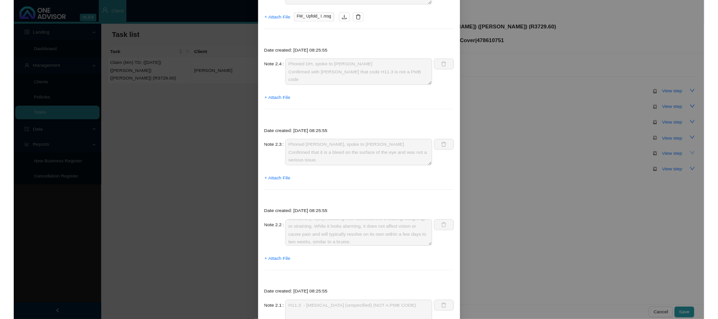
scroll to position [38, 0]
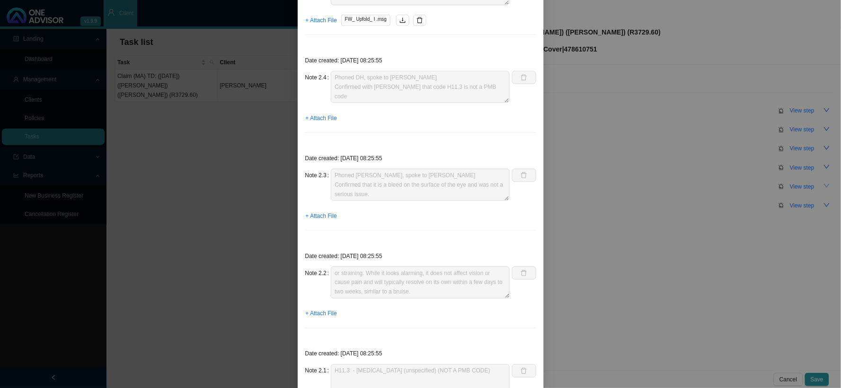
click at [570, 77] on div "Step details 2 Investigation + Add Note Save & Close Date created: Note 2.6 [PE…" at bounding box center [420, 194] width 841 height 388
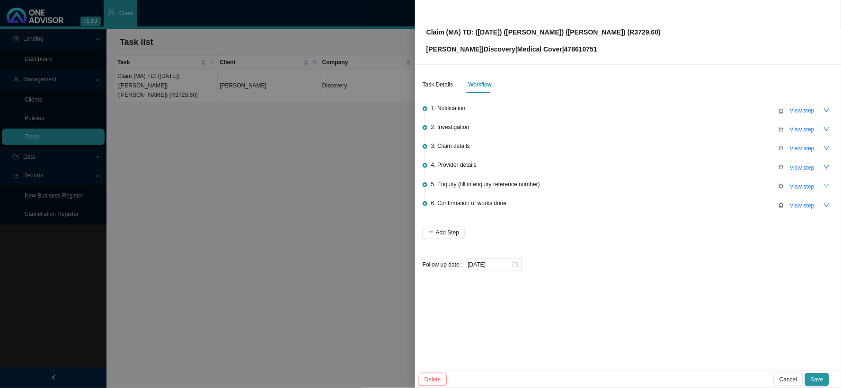
click at [620, 30] on div "Claim (MA) TD: ([DATE]) ([PERSON_NAME]) ([PERSON_NAME]) (R3729.60) [PERSON_NAME…" at bounding box center [627, 32] width 403 height 44
drag, startPoint x: 620, startPoint y: 30, endPoint x: 465, endPoint y: 28, distance: 155.2
click at [465, 28] on div "Claim (MA) TD: ([DATE]) ([PERSON_NAME]) ([PERSON_NAME]) (R3729.60) [PERSON_NAME…" at bounding box center [627, 32] width 403 height 44
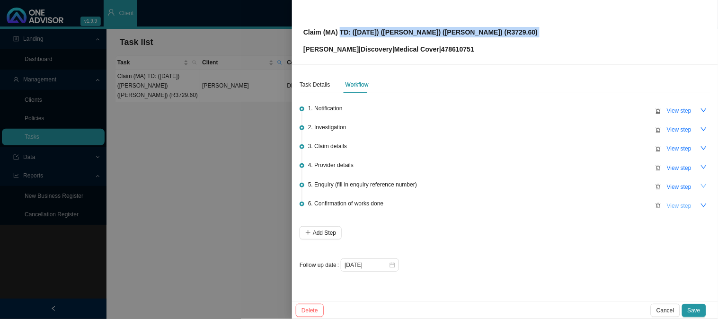
click at [684, 204] on span "View step" at bounding box center [679, 205] width 25 height 9
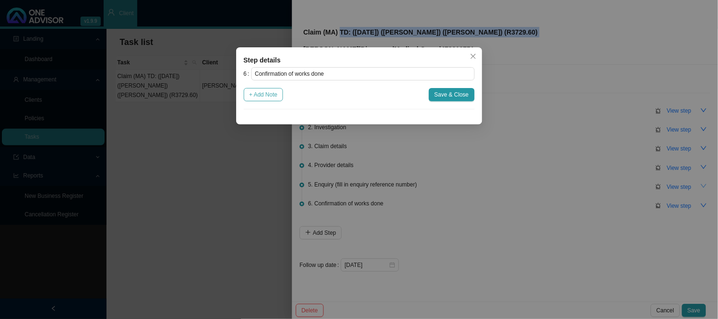
click at [263, 97] on span "+ Add Note" at bounding box center [263, 94] width 28 height 9
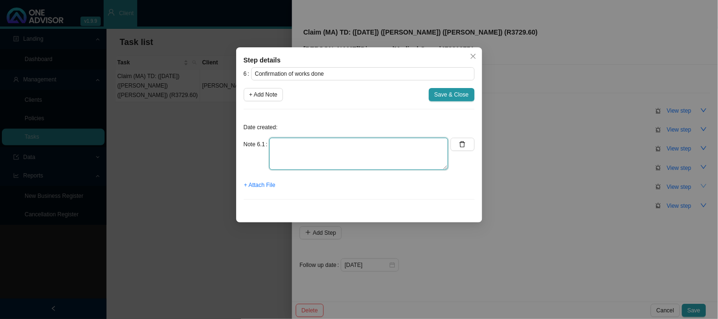
click at [312, 150] on textarea at bounding box center [358, 154] width 179 height 32
click at [268, 186] on span "+ Attach File" at bounding box center [259, 184] width 31 height 9
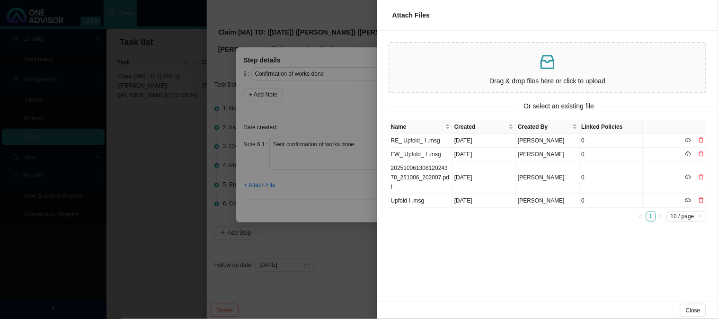
click at [350, 166] on div at bounding box center [359, 159] width 718 height 319
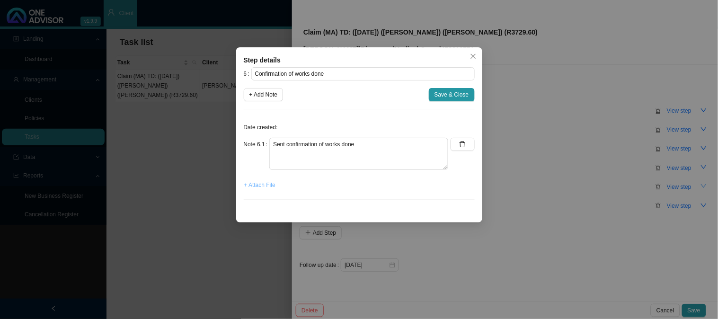
click at [264, 184] on span "+ Attach File" at bounding box center [259, 184] width 31 height 9
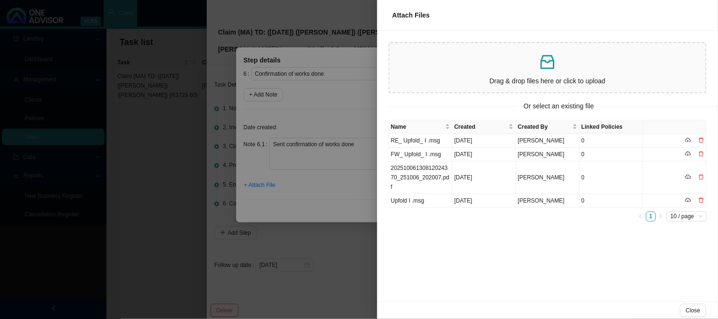
click at [516, 62] on p at bounding box center [547, 62] width 308 height 19
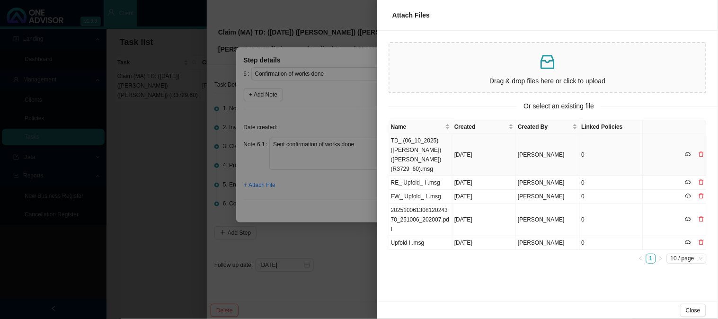
click at [447, 148] on td "TD_ (06_10_2025) ([PERSON_NAME]) ([PERSON_NAME]) (R3729_60).msg" at bounding box center [420, 155] width 63 height 42
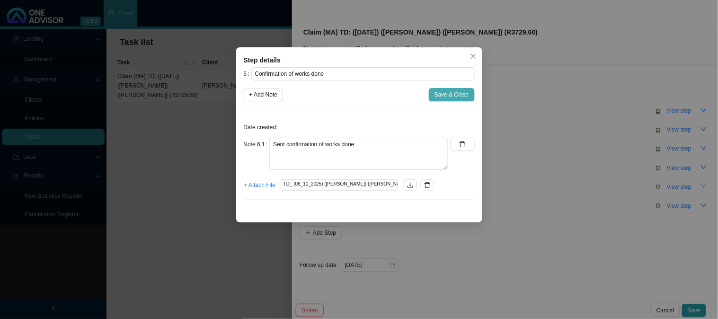
click at [444, 94] on span "Save & Close" at bounding box center [451, 94] width 35 height 9
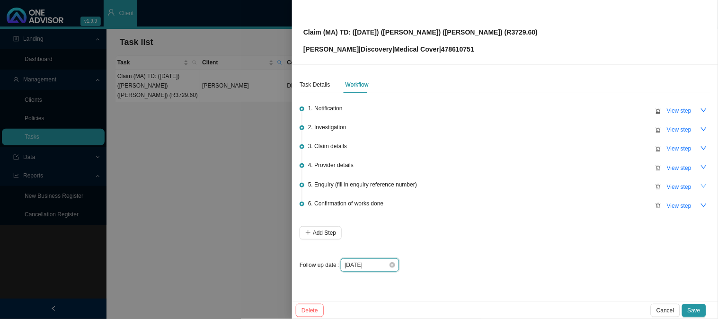
click at [375, 261] on input "[DATE]" at bounding box center [366, 264] width 44 height 9
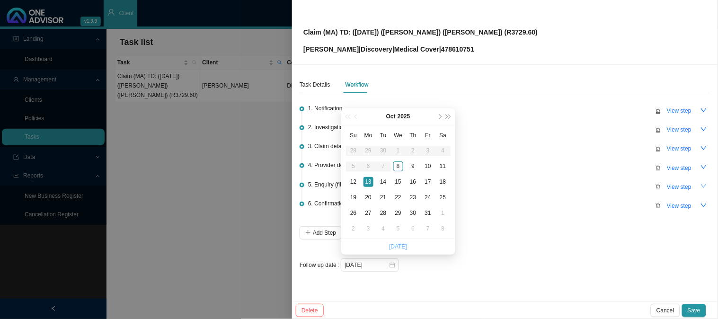
click at [396, 245] on link "[DATE]" at bounding box center [398, 246] width 18 height 7
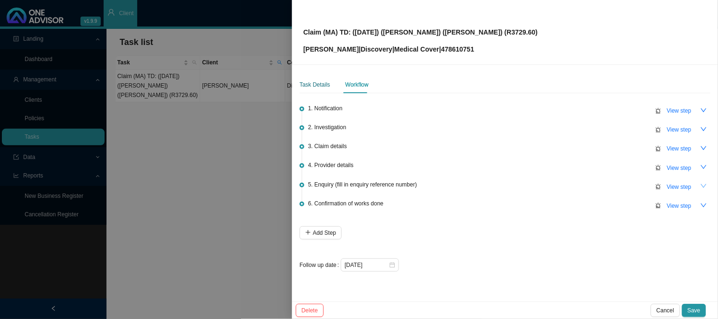
click at [326, 87] on div "Task Details" at bounding box center [314, 84] width 31 height 9
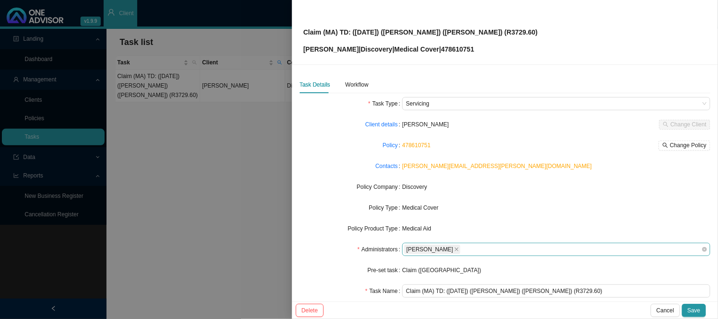
scroll to position [53, 0]
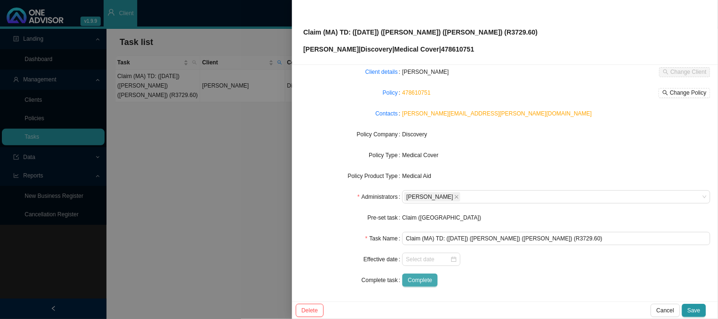
click at [419, 278] on span "Complete" at bounding box center [420, 279] width 24 height 9
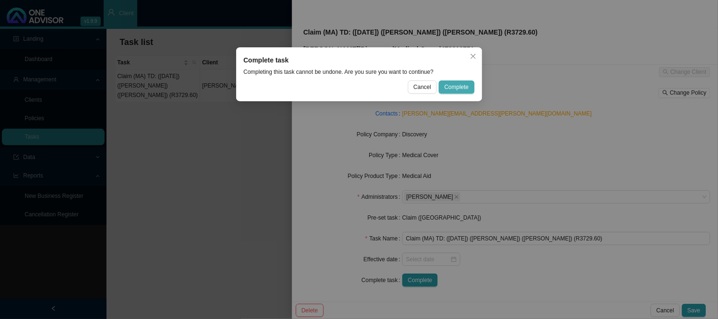
click at [467, 90] on span "Complete" at bounding box center [456, 86] width 24 height 9
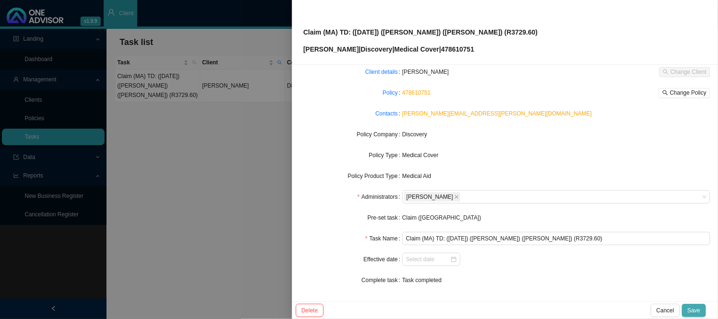
click at [699, 310] on span "Save" at bounding box center [693, 310] width 13 height 9
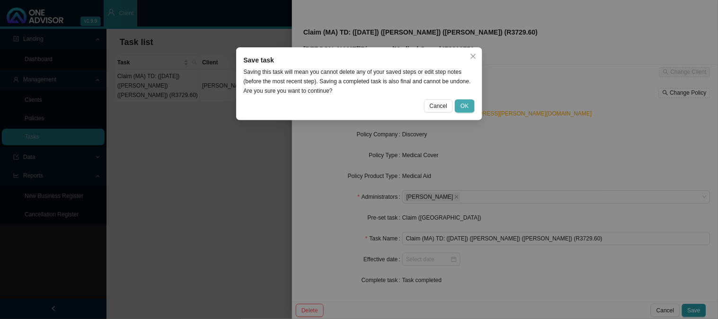
click at [457, 103] on button "OK" at bounding box center [464, 105] width 19 height 13
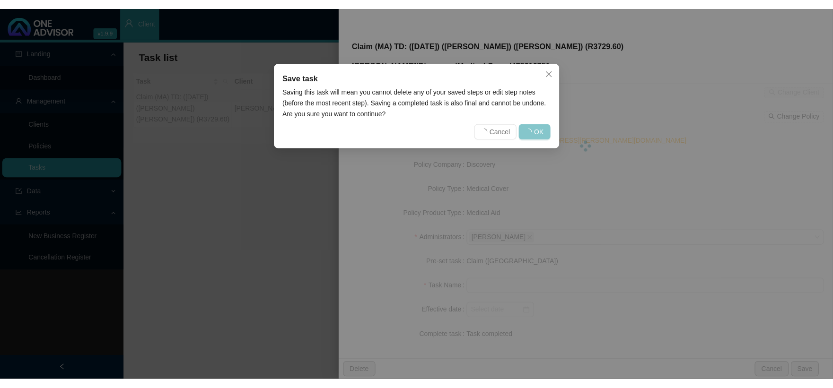
scroll to position [43, 0]
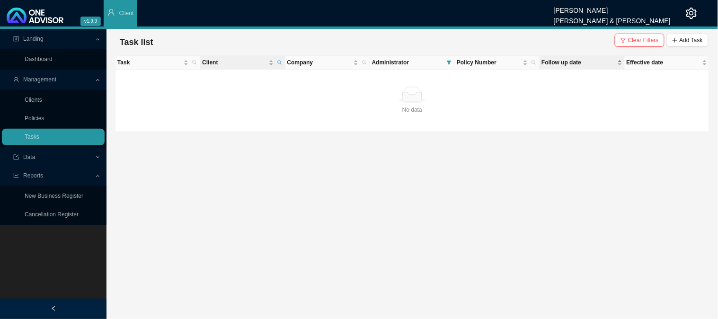
click at [284, 61] on th "Client" at bounding box center [242, 63] width 85 height 14
click at [641, 41] on span "Clear Filters" at bounding box center [643, 39] width 31 height 9
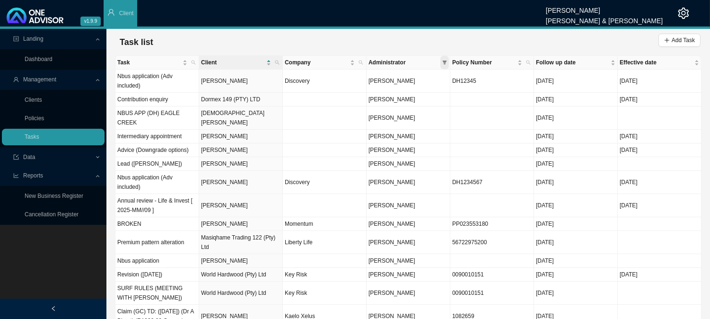
click at [445, 62] on icon "filter" at bounding box center [445, 63] width 4 height 4
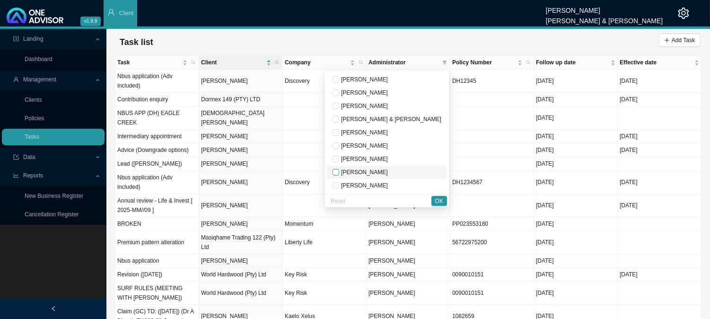
click at [339, 173] on input "checkbox" at bounding box center [336, 172] width 7 height 7
click at [443, 206] on div "Reset OK" at bounding box center [387, 200] width 124 height 13
click at [438, 200] on span "OK" at bounding box center [439, 200] width 8 height 9
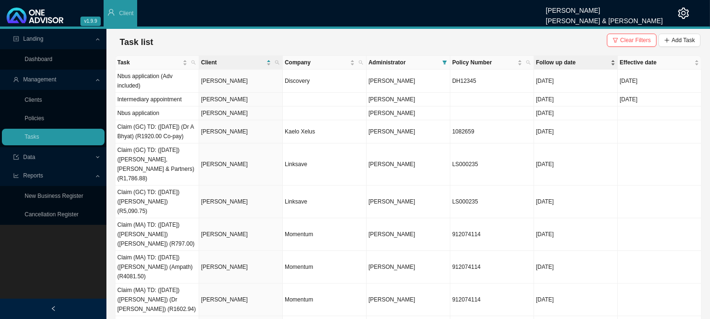
click at [582, 60] on span "Follow up date" at bounding box center [572, 62] width 73 height 9
